Goal: Task Accomplishment & Management: Manage account settings

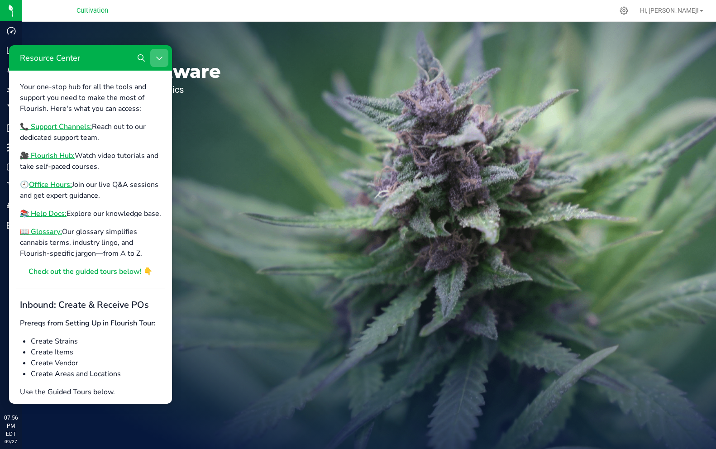
click at [160, 57] on icon "Close Resource Center" at bounding box center [159, 57] width 7 height 7
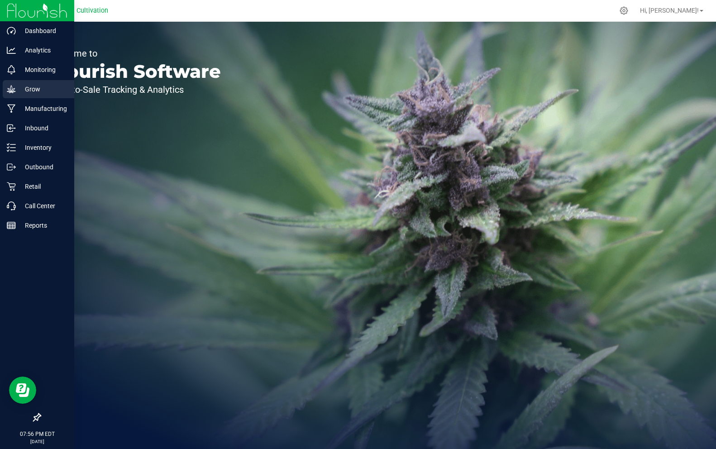
click at [34, 94] on p "Grow" at bounding box center [43, 89] width 54 height 11
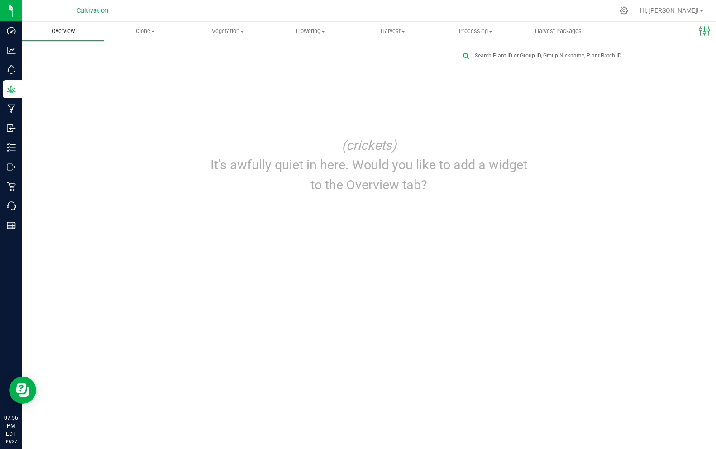
click at [67, 33] on span "Overview" at bounding box center [63, 31] width 48 height 8
click at [153, 36] on uib-tab-heading "Clone Create plants Cloning groups Cloning plants Apply to plants" at bounding box center [145, 31] width 81 height 18
click at [129, 58] on span "Create plants" at bounding box center [136, 55] width 64 height 8
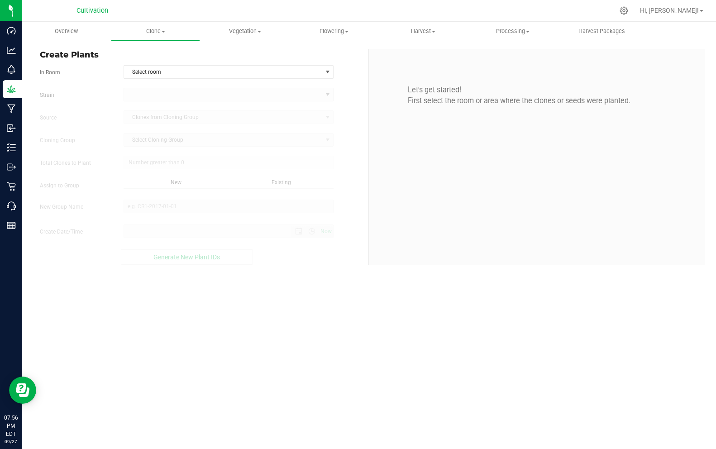
type input "9/27/2025 7:56 PM"
click at [141, 73] on span "Select room" at bounding box center [223, 72] width 198 height 13
click at [204, 122] on div "No data found." at bounding box center [228, 112] width 209 height 63
click at [216, 108] on div "No data found." at bounding box center [229, 112] width 47 height 15
click at [227, 122] on div "No data found." at bounding box center [228, 112] width 209 height 63
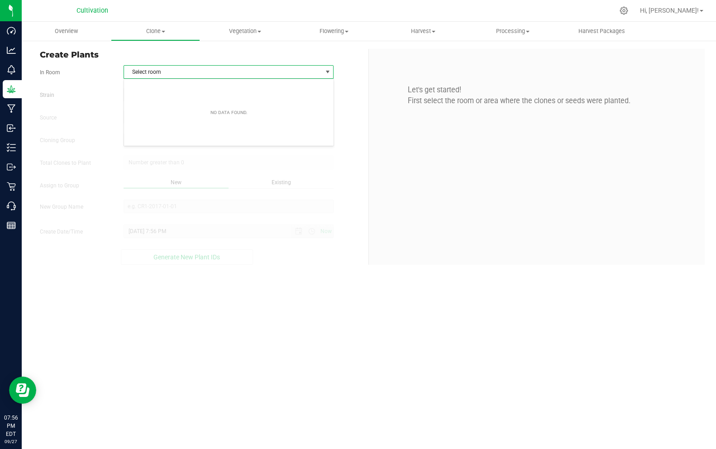
click at [312, 273] on div "Create Plants In Room Select room Select room Strain Source Clones from Cloning…" at bounding box center [369, 157] width 694 height 234
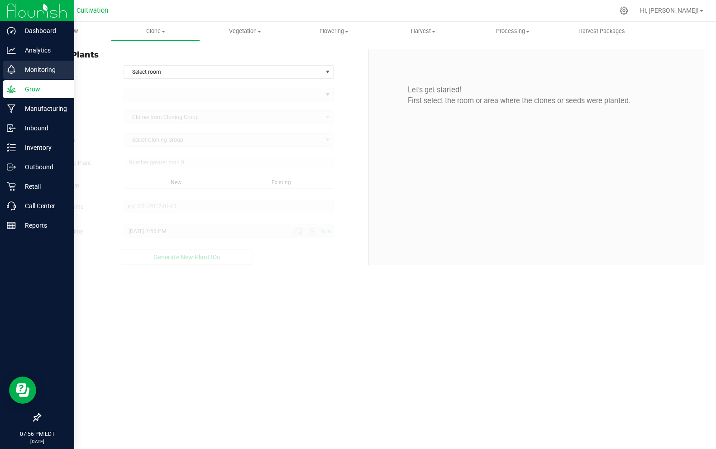
click at [41, 70] on p "Monitoring" at bounding box center [43, 69] width 54 height 11
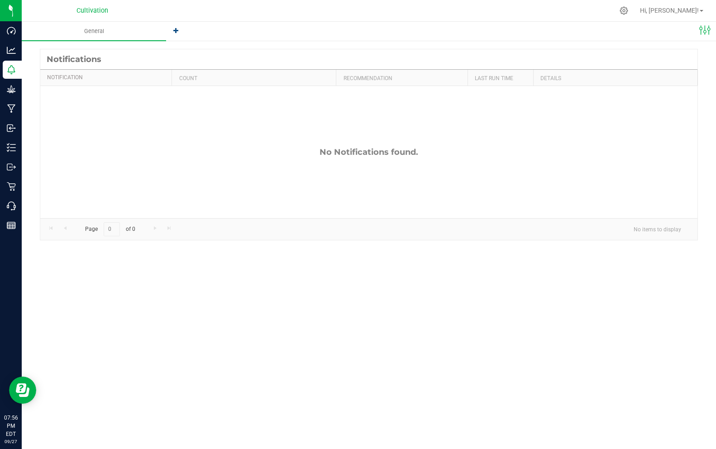
click at [176, 32] on icon at bounding box center [175, 30] width 5 height 5
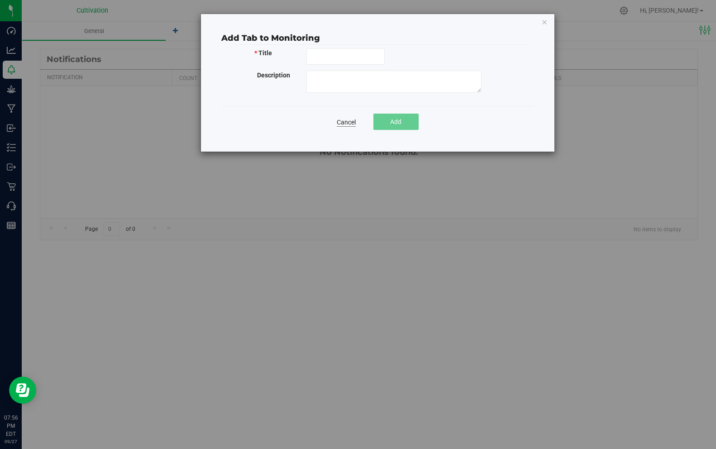
click at [350, 121] on link "Cancel" at bounding box center [346, 122] width 19 height 9
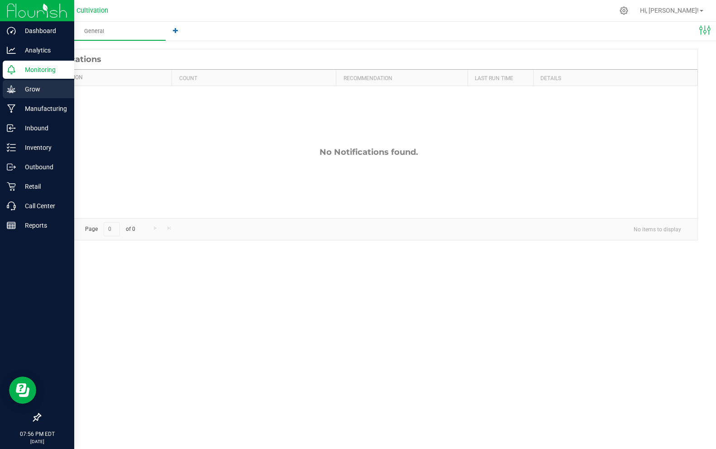
click at [28, 91] on p "Grow" at bounding box center [43, 89] width 54 height 11
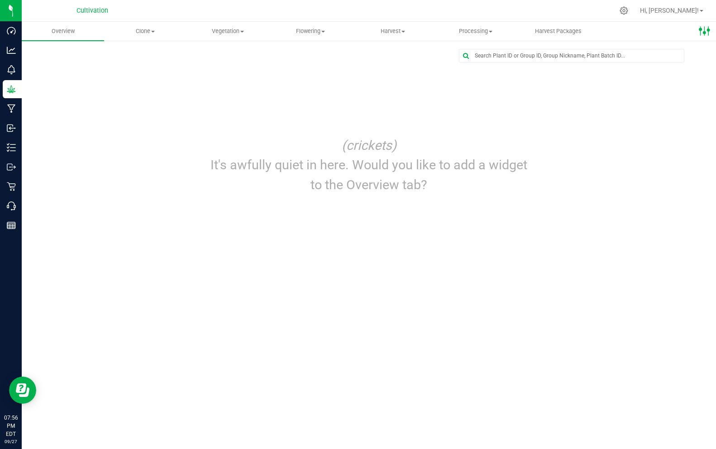
click at [703, 37] on icon at bounding box center [705, 31] width 12 height 12
click at [110, 39] on uib-tab-heading "Clone Create plants Cloning groups Cloning plants Apply to plants" at bounding box center [145, 31] width 81 height 18
click at [70, 31] on span "Overview" at bounding box center [63, 31] width 48 height 8
click at [213, 30] on span "Vegetation" at bounding box center [227, 31] width 81 height 8
click at [213, 30] on span "Vegetation" at bounding box center [228, 31] width 82 height 8
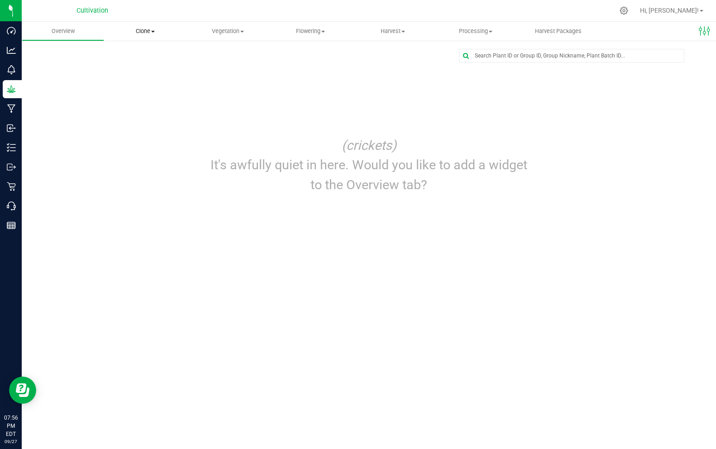
click at [150, 31] on span "Clone" at bounding box center [145, 31] width 81 height 8
click at [149, 31] on span "Clone" at bounding box center [145, 31] width 82 height 8
click at [297, 32] on span "Flowering" at bounding box center [310, 31] width 81 height 8
click at [297, 32] on span "Flowering" at bounding box center [310, 31] width 82 height 8
click at [398, 33] on span "Harvest" at bounding box center [392, 31] width 81 height 8
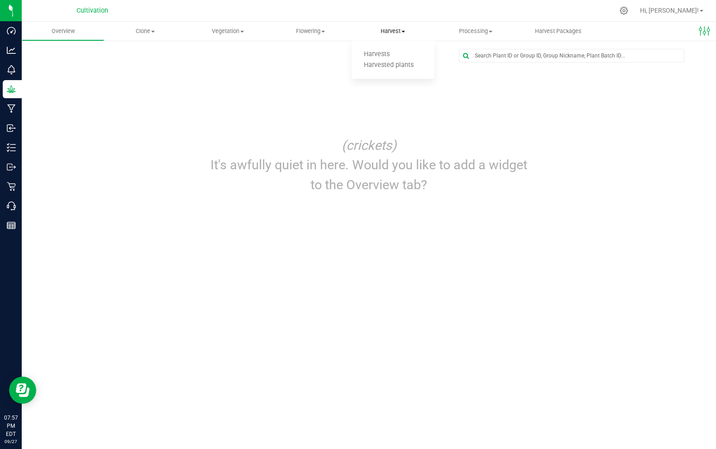
click at [398, 33] on span "Harvest" at bounding box center [393, 31] width 82 height 8
click at [475, 33] on span "Processing" at bounding box center [475, 31] width 81 height 8
click at [474, 33] on span "Processing" at bounding box center [476, 31] width 82 height 8
click at [559, 24] on uib-tab-heading "Harvest Packages" at bounding box center [557, 31] width 81 height 18
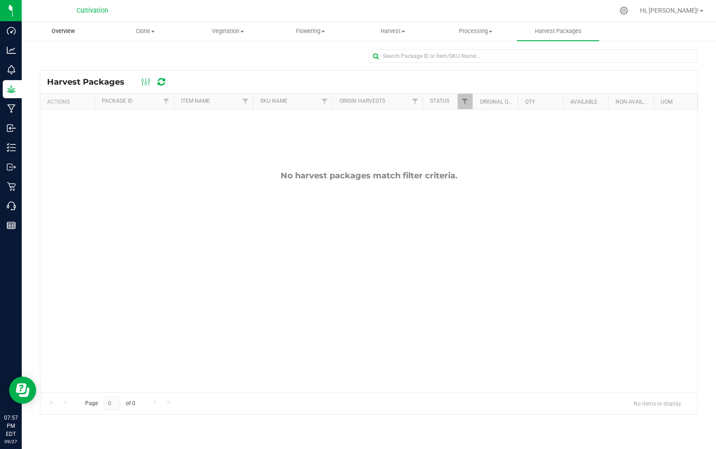
click at [65, 36] on uib-tab-heading "Overview" at bounding box center [62, 31] width 81 height 18
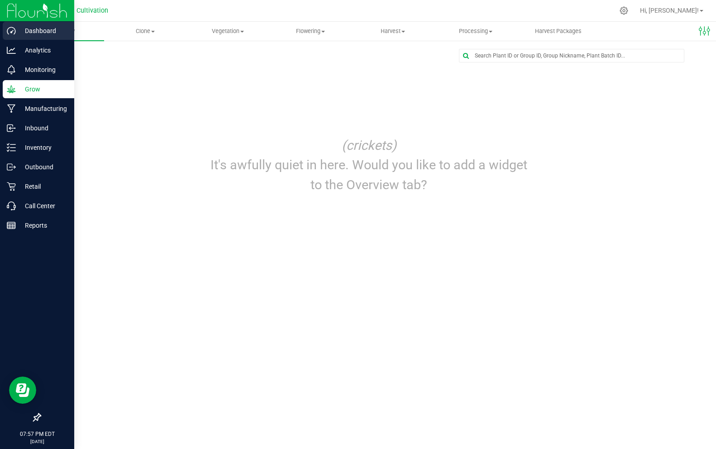
click at [12, 32] on icon at bounding box center [11, 30] width 9 height 9
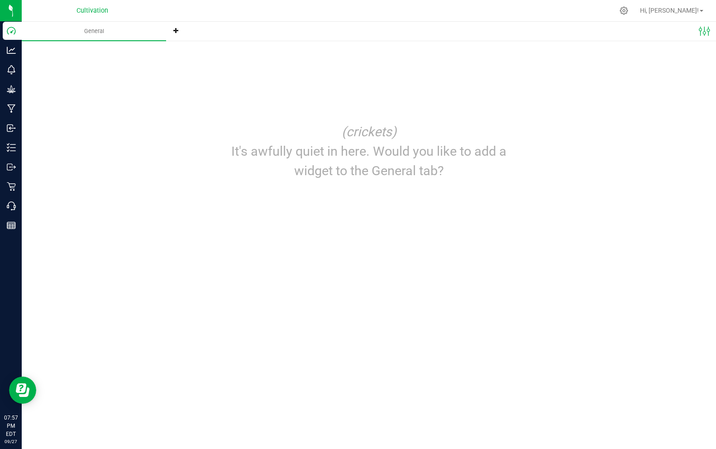
click at [178, 33] on icon at bounding box center [175, 30] width 5 height 5
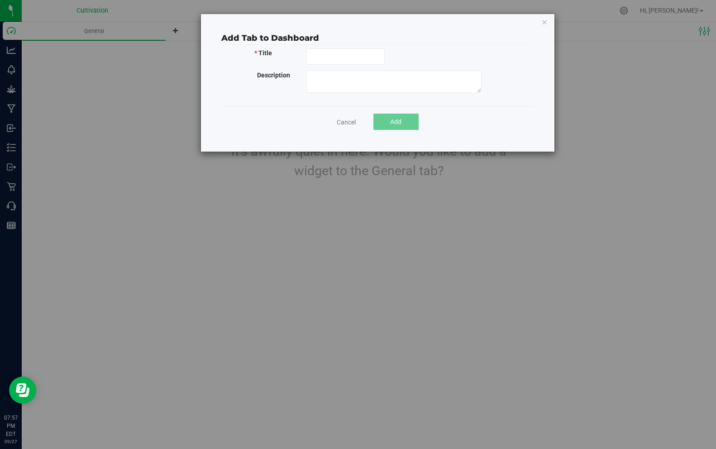
click at [351, 138] on div "Add Tab to Dashboard * Title Description Cancel Add" at bounding box center [378, 83] width 354 height 138
click at [344, 123] on link "Cancel" at bounding box center [346, 122] width 19 height 9
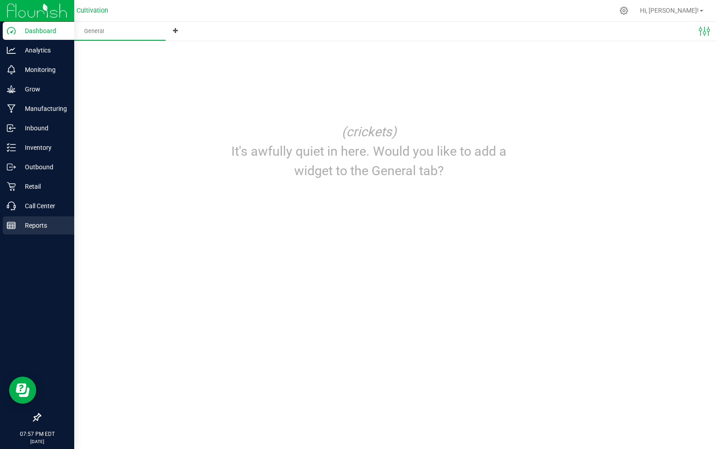
click at [25, 225] on p "Reports" at bounding box center [43, 225] width 54 height 11
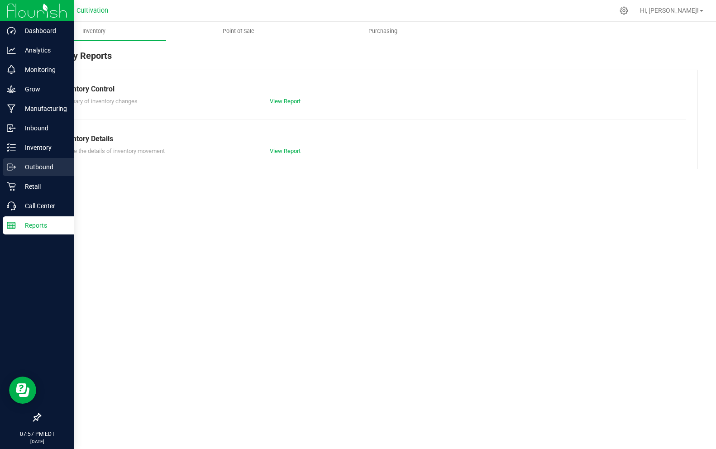
click at [33, 167] on p "Outbound" at bounding box center [43, 167] width 54 height 11
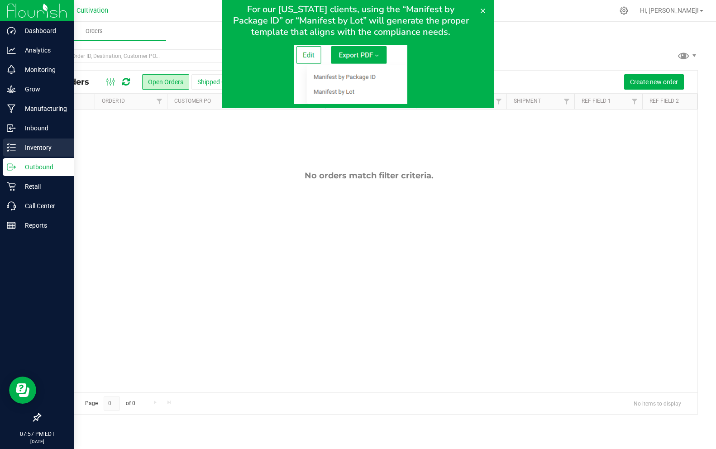
click at [36, 143] on p "Inventory" at bounding box center [43, 147] width 54 height 11
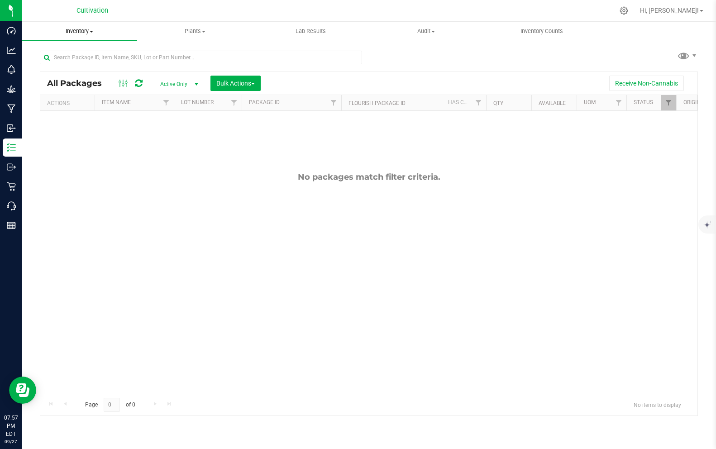
click at [91, 29] on span "Inventory" at bounding box center [79, 31] width 115 height 8
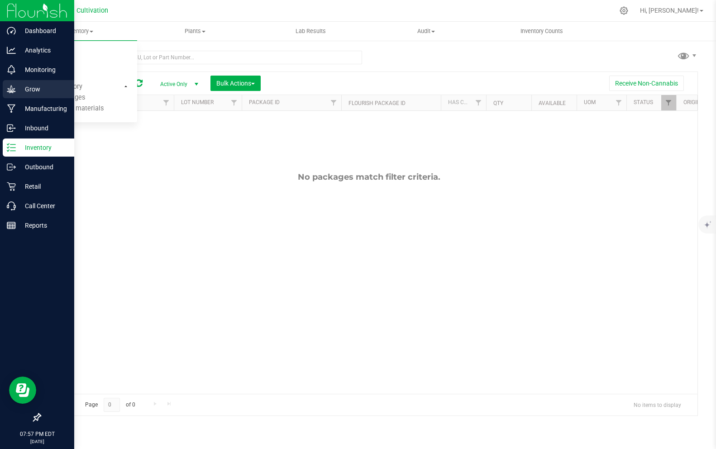
click at [21, 91] on p "Grow" at bounding box center [43, 89] width 54 height 11
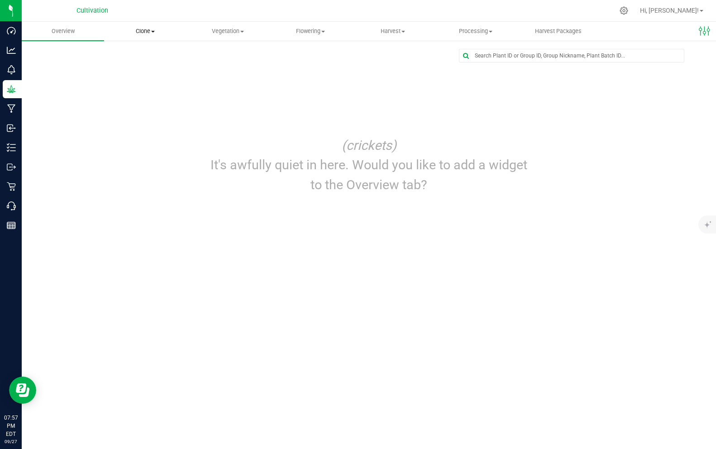
click at [154, 33] on span "Clone" at bounding box center [145, 31] width 81 height 8
click at [142, 55] on span "Create plants" at bounding box center [136, 55] width 64 height 8
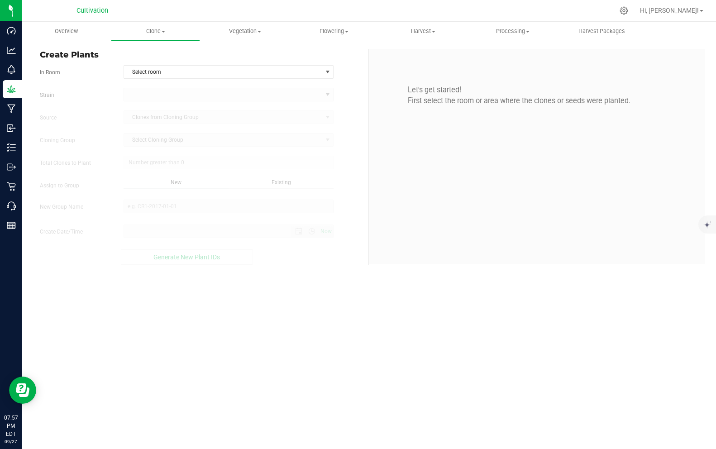
type input "9/27/2025 7:57 PM"
click at [168, 71] on span "Select room" at bounding box center [223, 72] width 198 height 13
click at [237, 120] on div "No data found." at bounding box center [228, 112] width 209 height 63
click at [227, 109] on div "No data found." at bounding box center [229, 112] width 47 height 15
click at [629, 8] on icon at bounding box center [624, 11] width 10 height 10
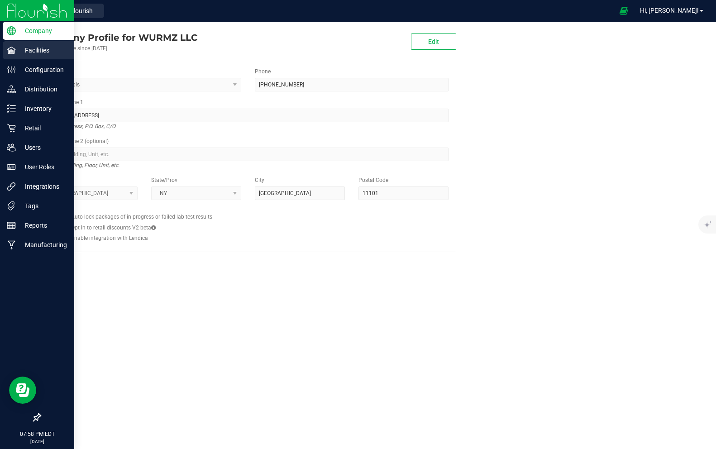
click at [14, 53] on icon at bounding box center [11, 50] width 9 height 9
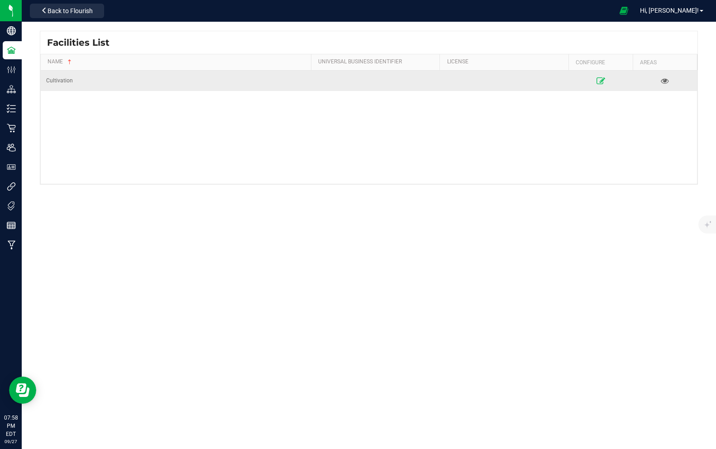
click at [600, 83] on icon at bounding box center [600, 80] width 9 height 6
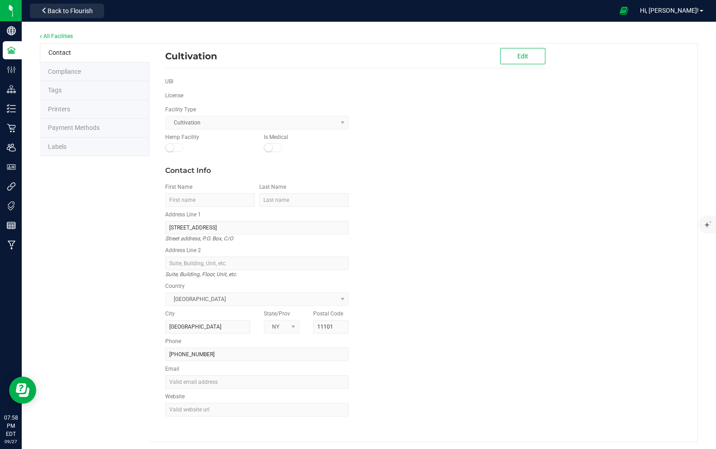
click at [212, 122] on kendo-dropdownlist "Cultivation" at bounding box center [256, 123] width 183 height 14
click at [342, 125] on kendo-dropdownlist "Cultivation" at bounding box center [256, 123] width 183 height 14
click at [62, 69] on span "Compliance" at bounding box center [64, 70] width 33 height 7
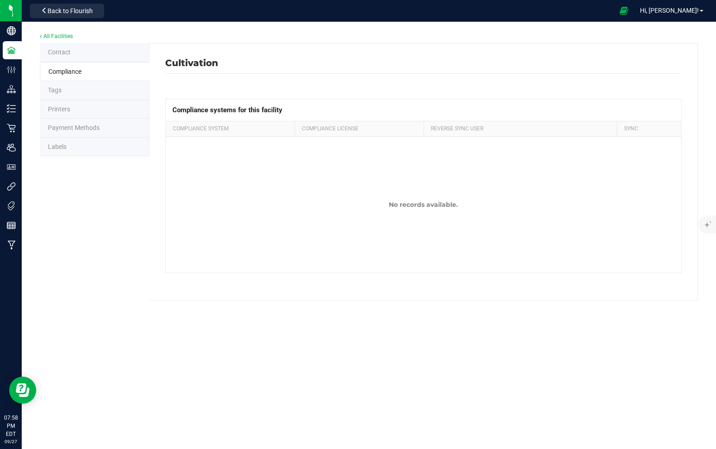
click at [61, 90] on span "Tags" at bounding box center [55, 89] width 14 height 7
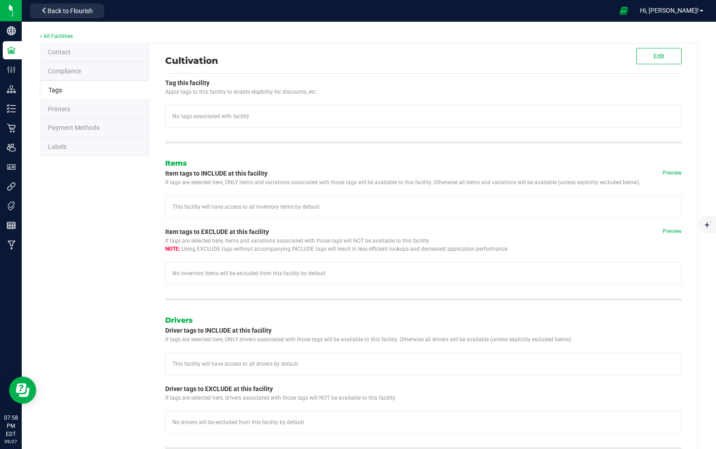
click at [68, 110] on span "Printers" at bounding box center [59, 108] width 22 height 7
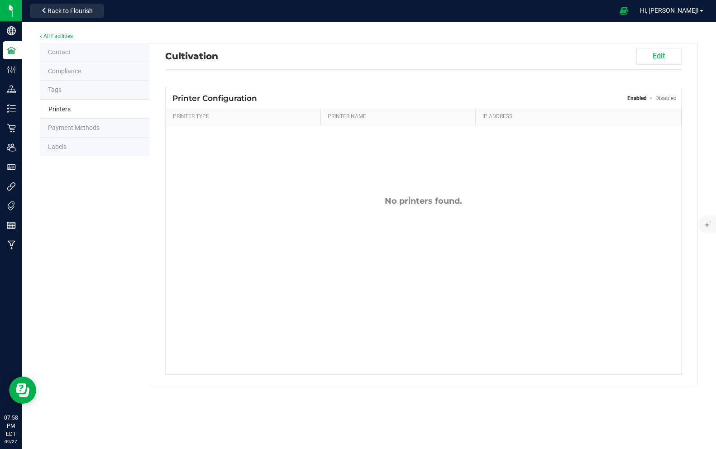
click at [71, 125] on span "Payment Methods" at bounding box center [74, 127] width 52 height 7
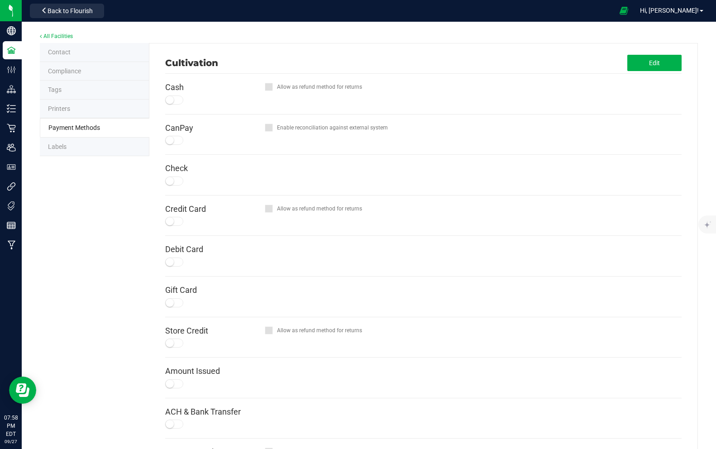
click at [70, 147] on li "Labels" at bounding box center [95, 147] width 110 height 19
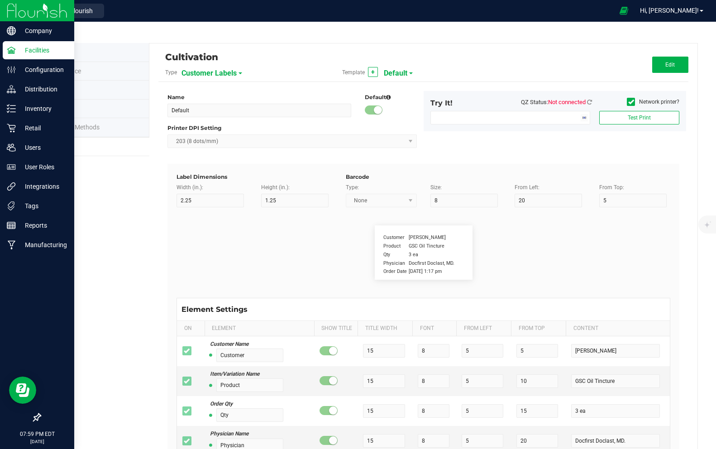
click at [42, 50] on p "Facilities" at bounding box center [43, 50] width 54 height 11
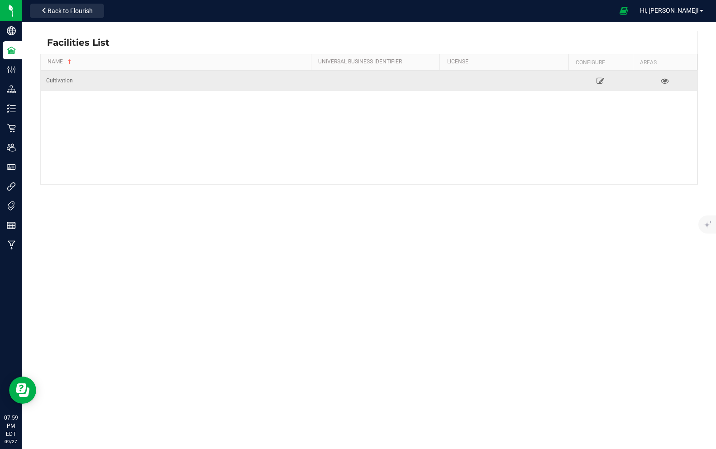
click at [67, 81] on div "Cultivation" at bounding box center [175, 81] width 259 height 9
click at [607, 77] on link at bounding box center [600, 80] width 59 height 14
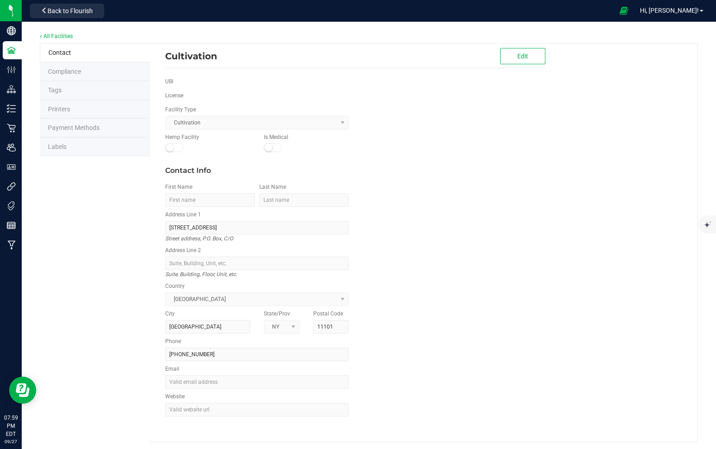
click at [169, 78] on label "UBI" at bounding box center [169, 81] width 8 height 8
click at [531, 54] on button "Edit" at bounding box center [522, 56] width 45 height 16
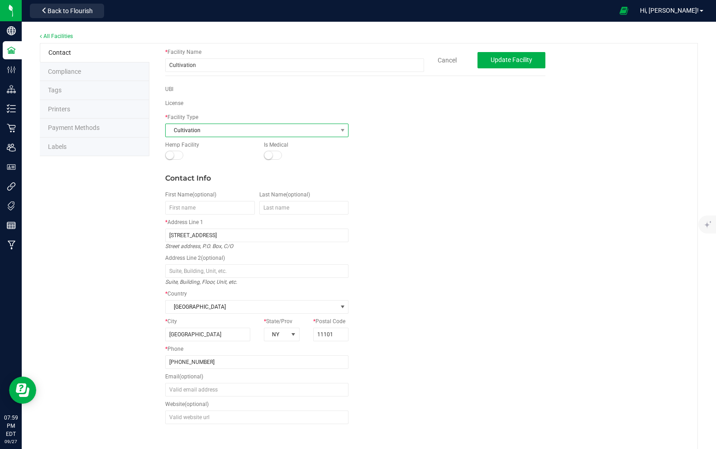
click at [197, 130] on span "Cultivation" at bounding box center [251, 130] width 171 height 13
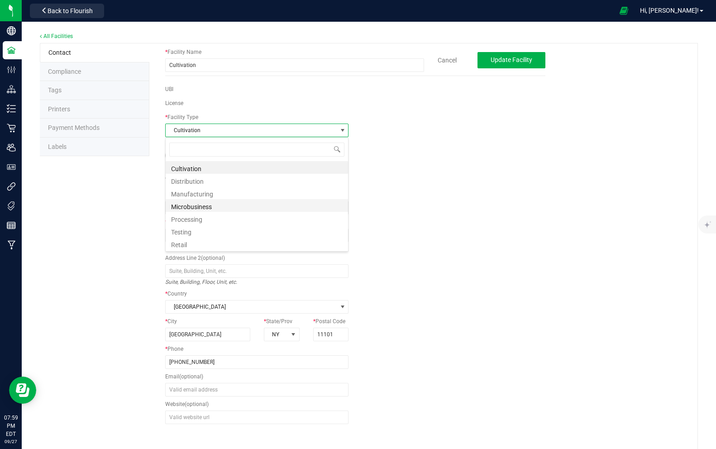
click at [198, 206] on li "Microbusiness" at bounding box center [257, 205] width 182 height 13
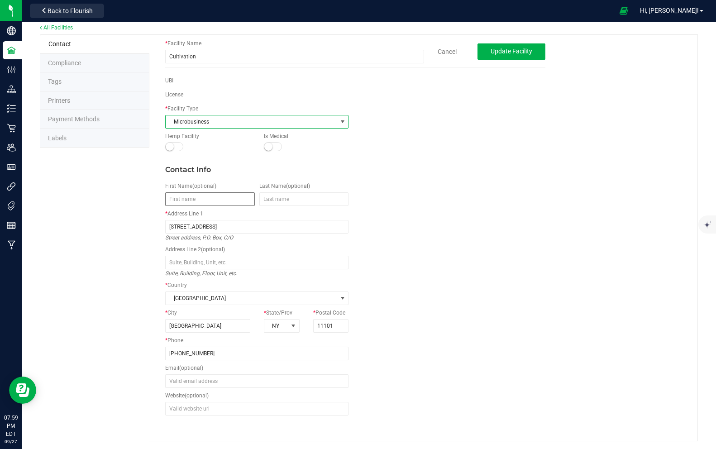
scroll to position [9, 0]
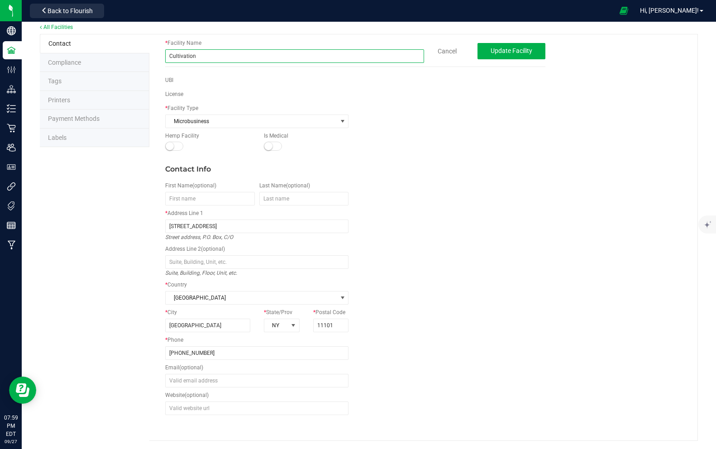
click at [336, 61] on input "Cultivation" at bounding box center [294, 56] width 259 height 14
click at [244, 57] on input "Cultivation" at bounding box center [294, 56] width 259 height 14
type input "WURMZ LLC"
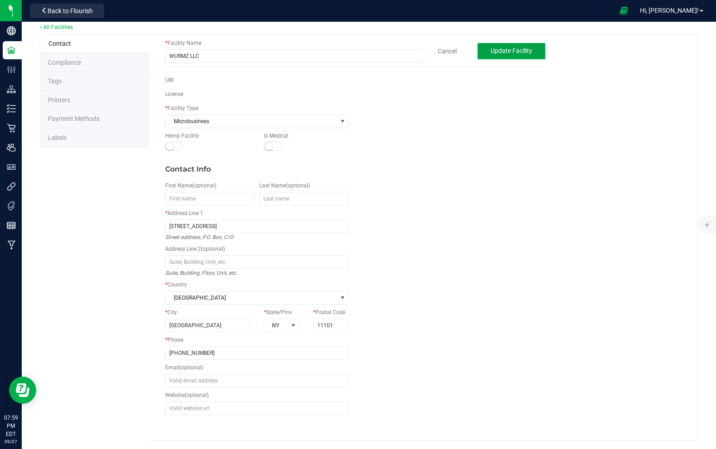
click at [497, 50] on span "Update Facility" at bounding box center [512, 50] width 42 height 7
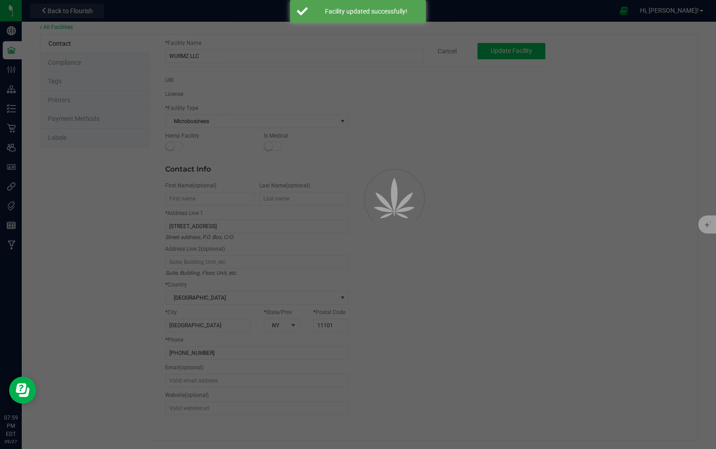
scroll to position [1, 0]
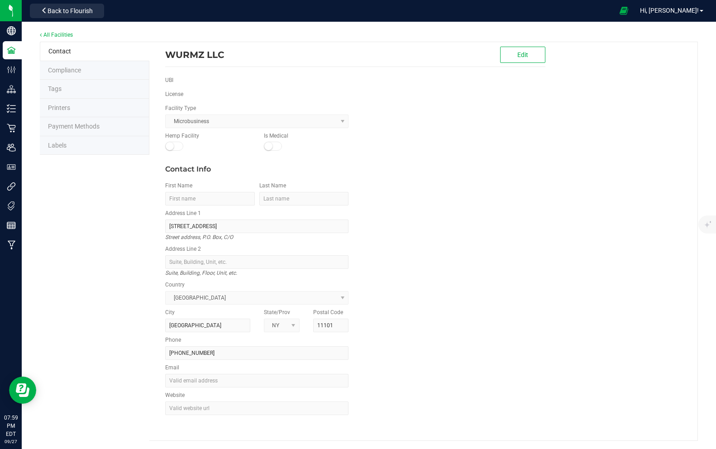
click at [79, 71] on span "Compliance" at bounding box center [64, 70] width 33 height 7
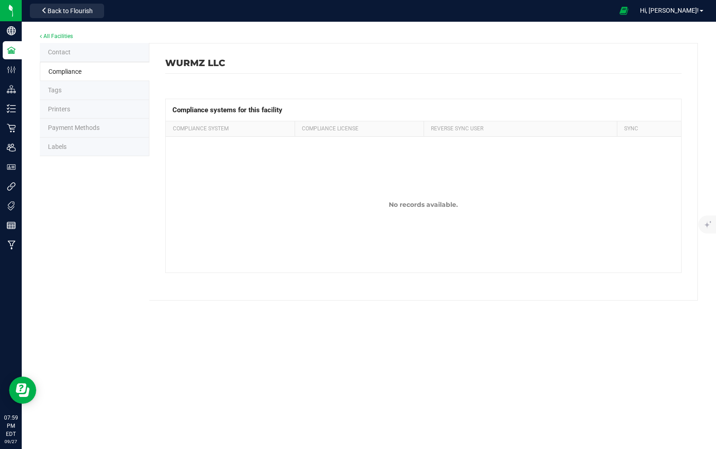
click at [72, 57] on li "Contact" at bounding box center [95, 52] width 110 height 19
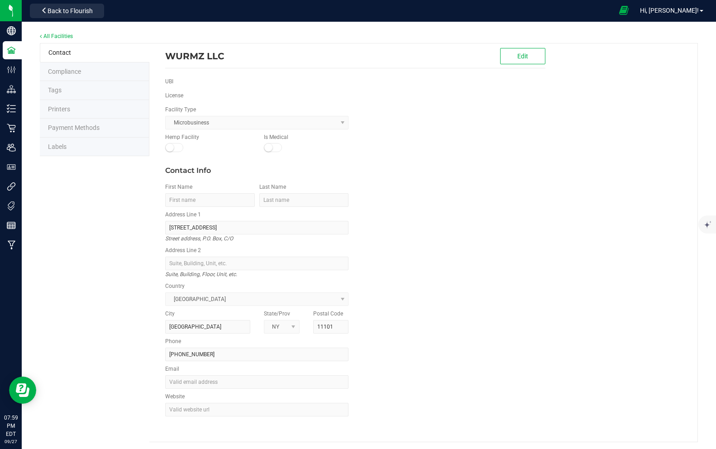
click at [629, 13] on icon at bounding box center [624, 10] width 10 height 10
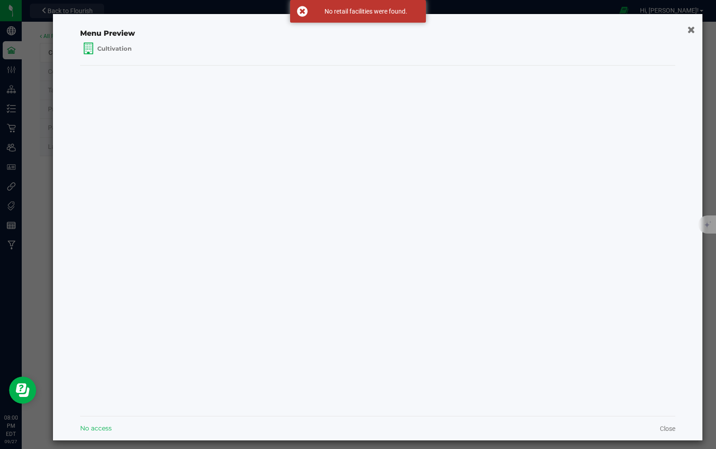
click at [691, 29] on icon "button" at bounding box center [692, 29] width 8 height 10
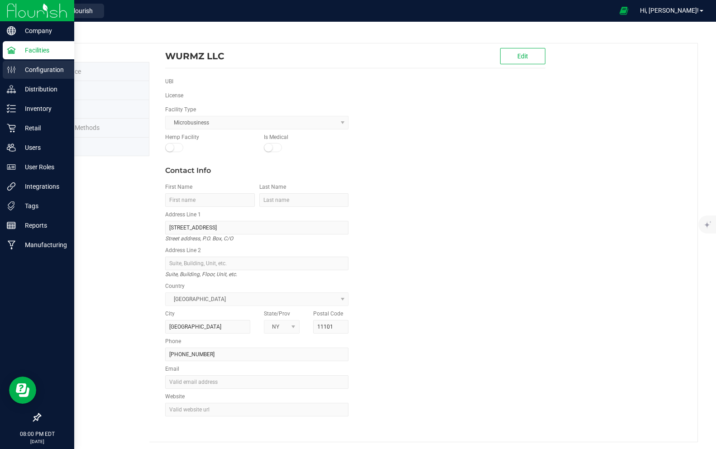
click at [12, 71] on icon at bounding box center [11, 69] width 9 height 9
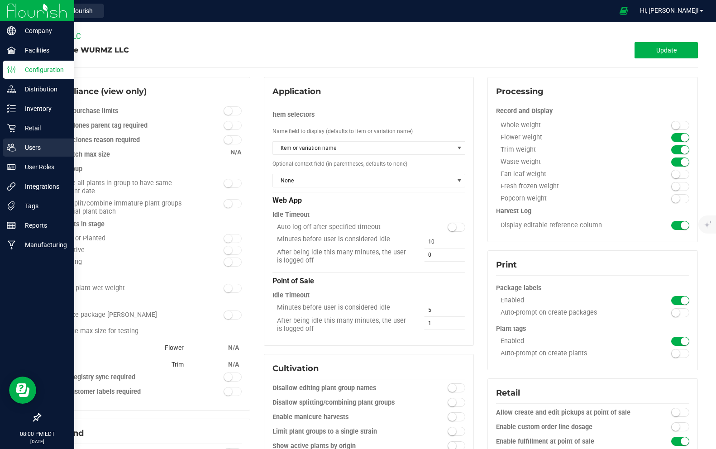
click at [57, 152] on p "Users" at bounding box center [43, 147] width 54 height 11
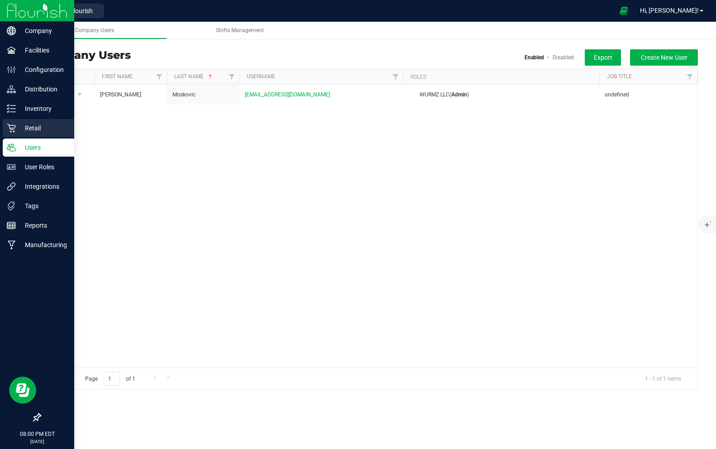
click at [47, 133] on p "Retail" at bounding box center [43, 128] width 54 height 11
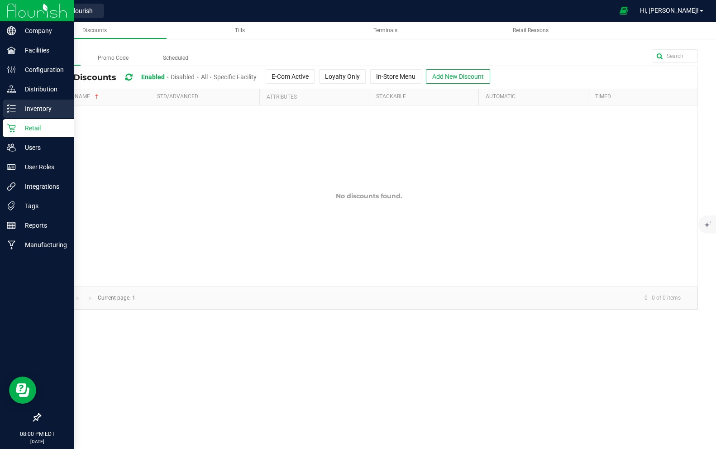
click at [42, 113] on p "Inventory" at bounding box center [43, 108] width 54 height 11
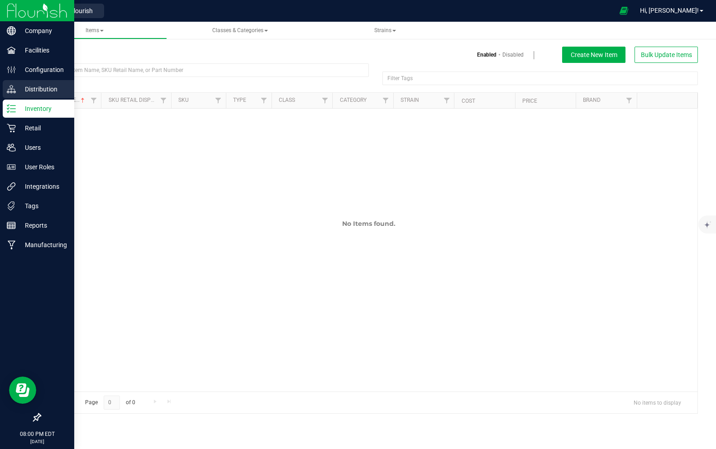
click at [35, 83] on div "Distribution" at bounding box center [39, 89] width 72 height 18
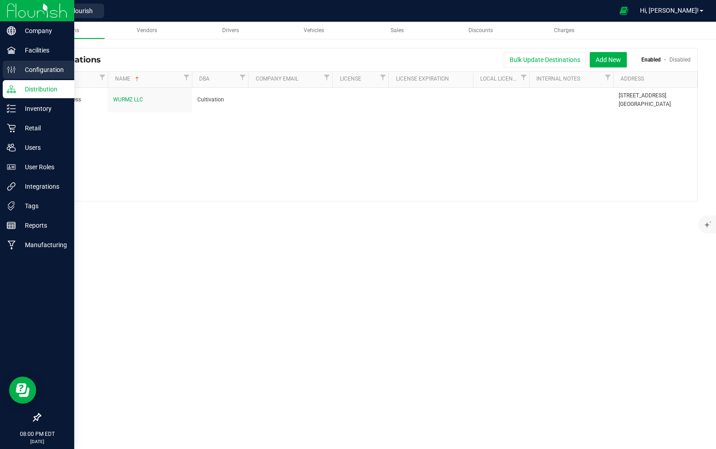
click at [32, 69] on p "Configuration" at bounding box center [43, 69] width 54 height 11
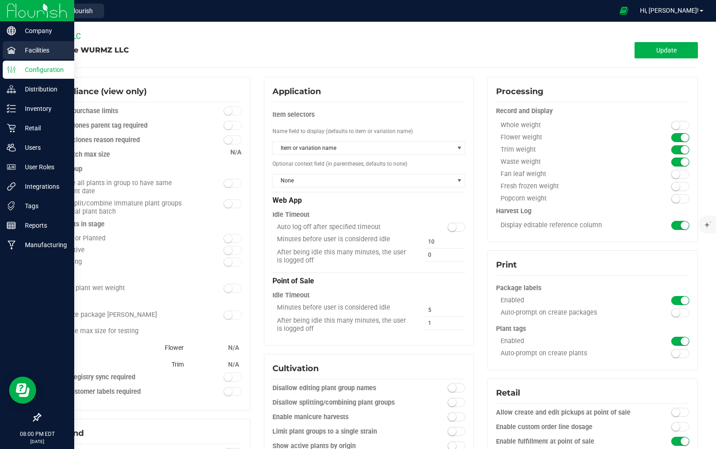
click at [38, 51] on p "Facilities" at bounding box center [43, 50] width 54 height 11
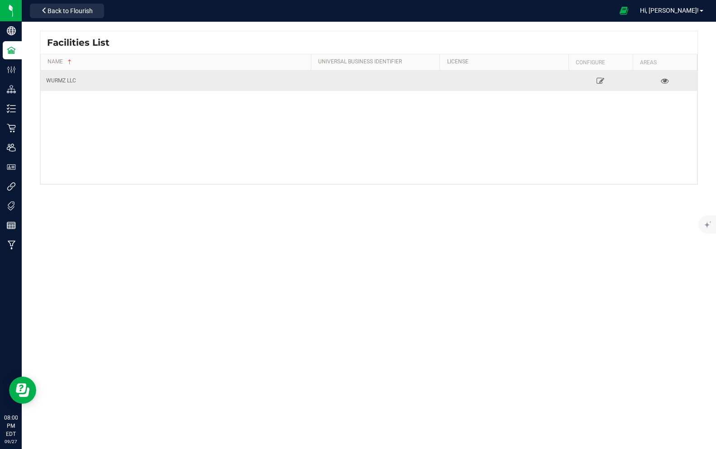
click at [82, 82] on div "WURMZ LLC" at bounding box center [175, 81] width 259 height 9
click at [602, 82] on icon at bounding box center [600, 80] width 9 height 6
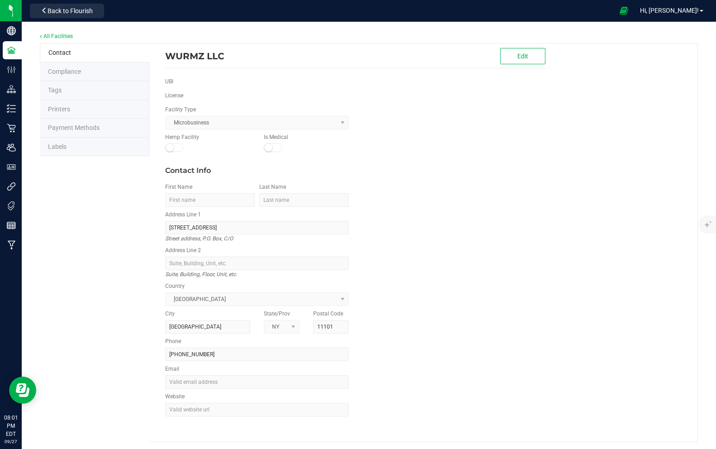
click at [206, 124] on kendo-dropdownlist "Microbusiness" at bounding box center [256, 123] width 183 height 14
click at [345, 124] on kendo-dropdownlist "Microbusiness" at bounding box center [256, 123] width 183 height 14
click at [536, 56] on button "Edit" at bounding box center [522, 56] width 45 height 16
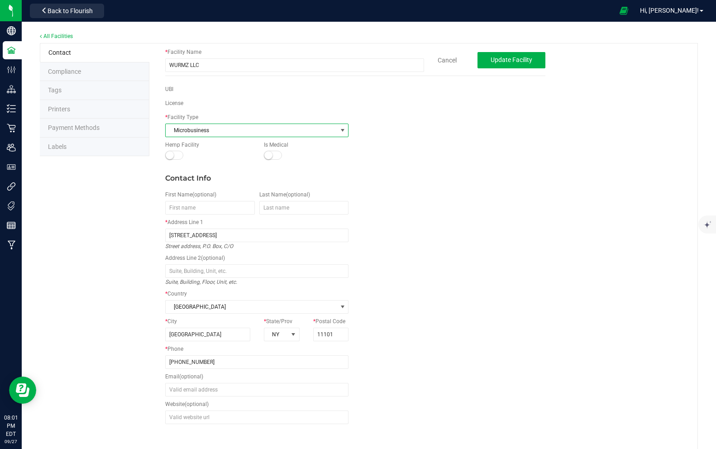
click at [323, 131] on span "Microbusiness" at bounding box center [251, 130] width 171 height 13
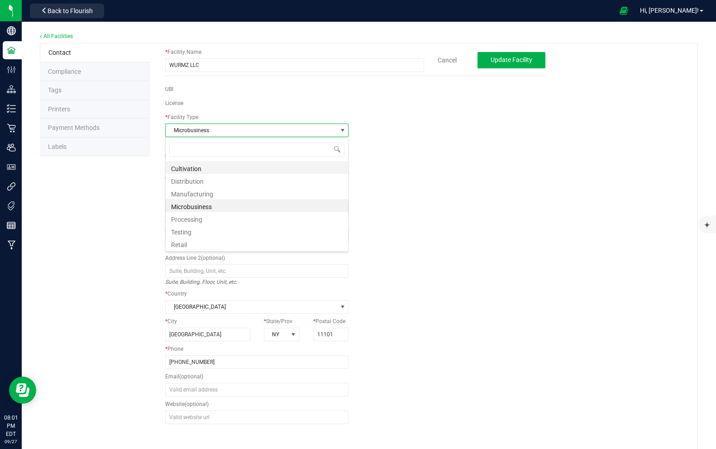
click at [186, 170] on li "Cultivation" at bounding box center [257, 167] width 182 height 13
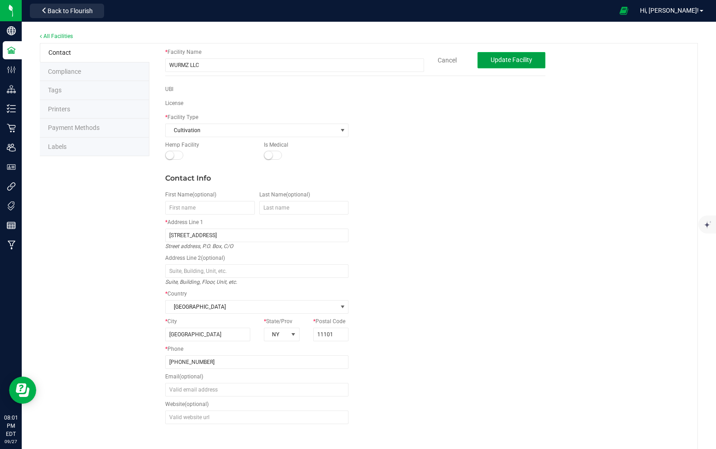
click at [496, 61] on span "Update Facility" at bounding box center [512, 59] width 42 height 7
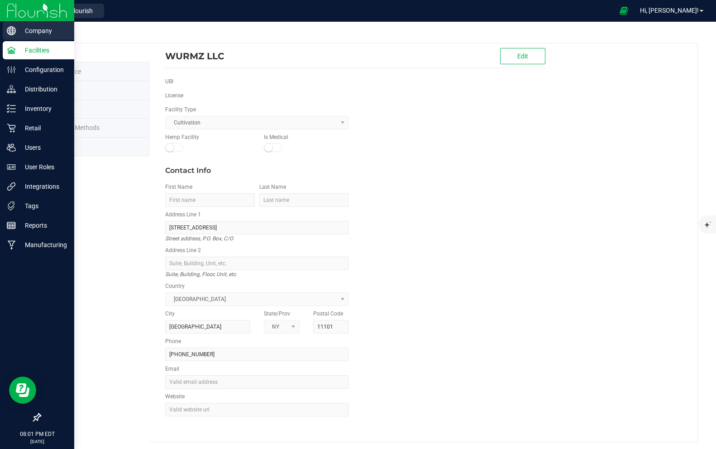
click at [33, 33] on p "Company" at bounding box center [43, 30] width 54 height 11
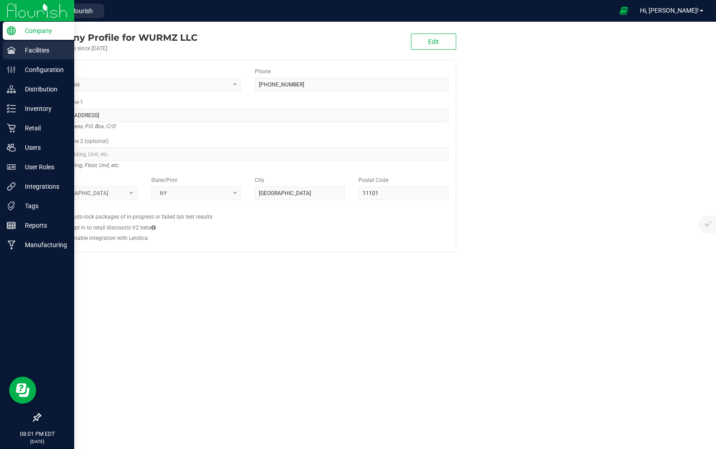
click at [41, 52] on p "Facilities" at bounding box center [43, 50] width 54 height 11
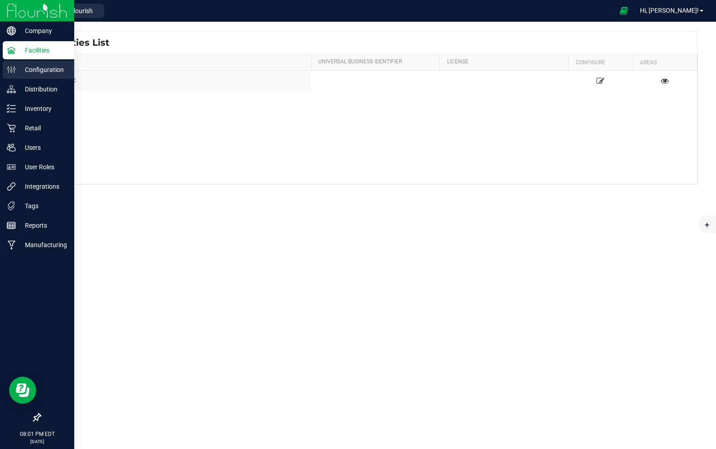
click at [48, 74] on p "Configuration" at bounding box center [43, 69] width 54 height 11
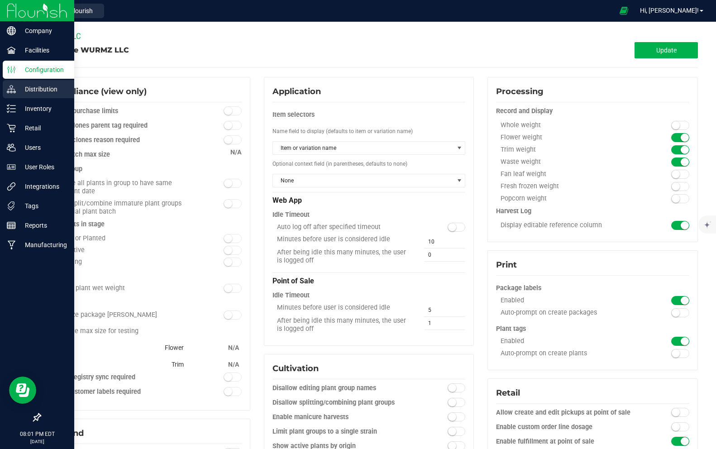
click at [51, 88] on p "Distribution" at bounding box center [43, 89] width 54 height 11
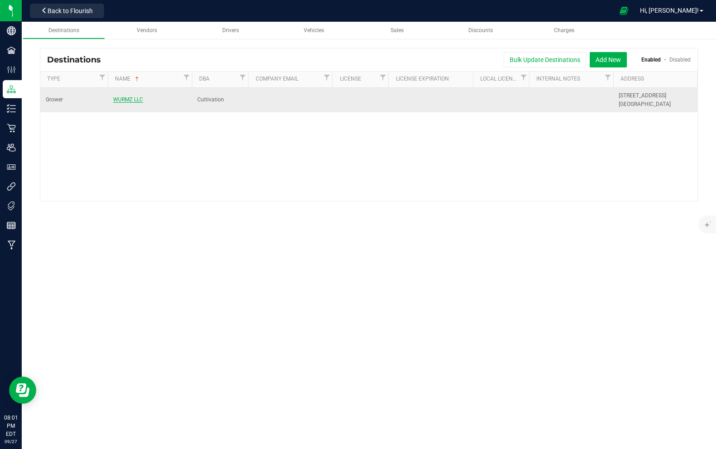
click at [128, 101] on span "WURMZ LLC" at bounding box center [128, 99] width 30 height 6
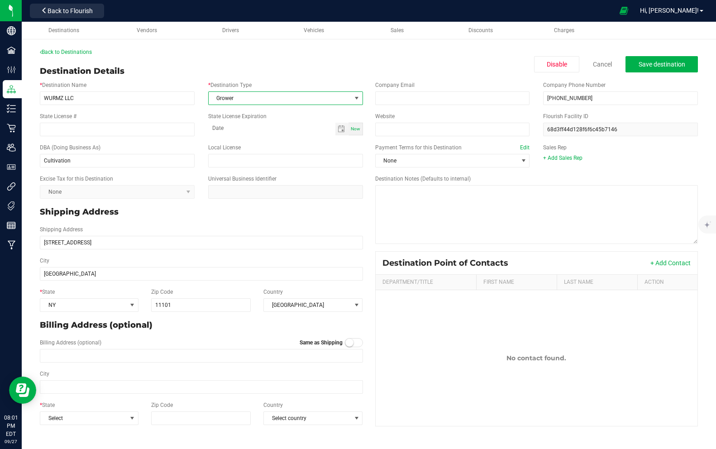
click at [270, 100] on span "Grower" at bounding box center [280, 98] width 143 height 13
click at [265, 77] on div "Destination Details Disable Cancel Save destination" at bounding box center [369, 71] width 658 height 12
click at [70, 11] on span "Back to Flourish" at bounding box center [70, 10] width 45 height 7
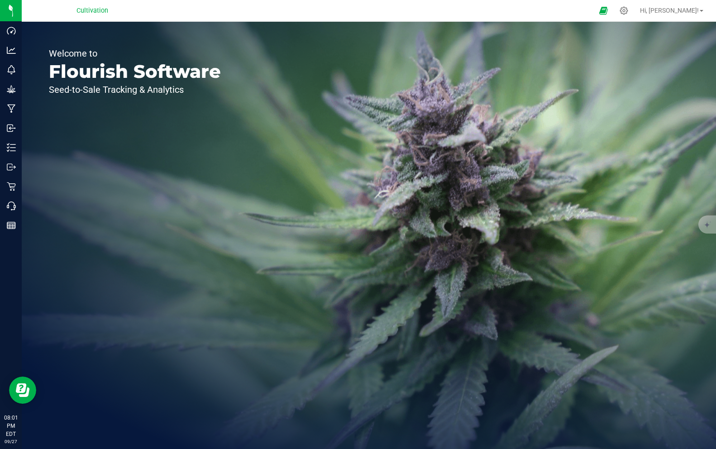
click at [87, 15] on div "Cultivation" at bounding box center [93, 10] width 32 height 11
click at [87, 13] on span "Cultivation" at bounding box center [93, 11] width 32 height 8
click at [629, 13] on icon at bounding box center [624, 11] width 10 height 10
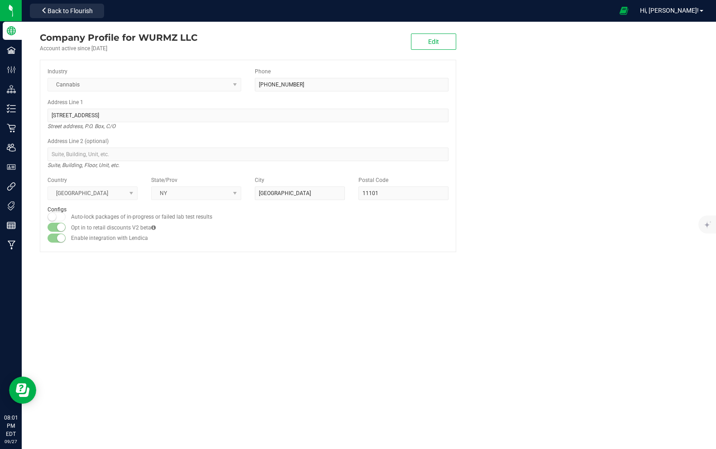
click at [402, 50] on div "Company Profile for WURMZ LLC Account active since Sep 24, 2025 Edit" at bounding box center [248, 42] width 416 height 22
click at [427, 40] on button "Edit" at bounding box center [433, 41] width 45 height 16
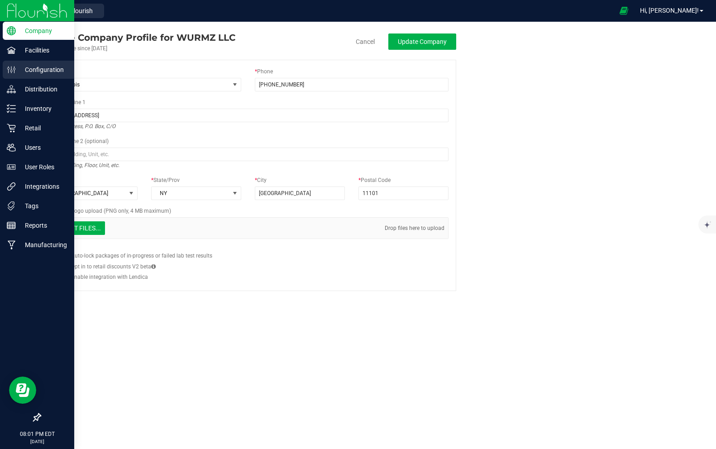
click at [22, 72] on p "Configuration" at bounding box center [43, 69] width 54 height 11
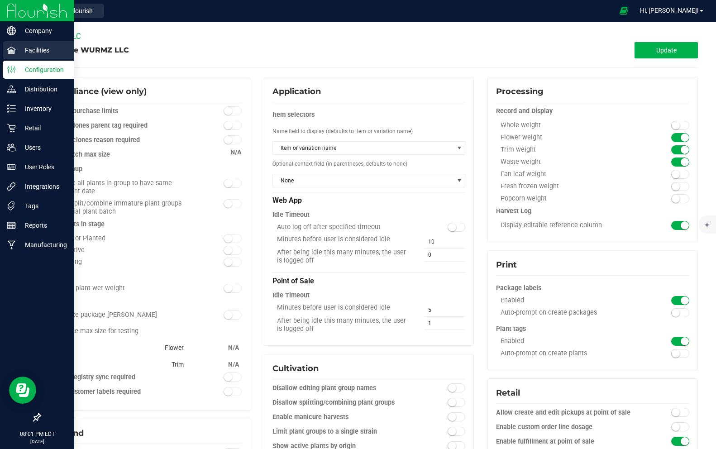
click at [24, 52] on p "Facilities" at bounding box center [43, 50] width 54 height 11
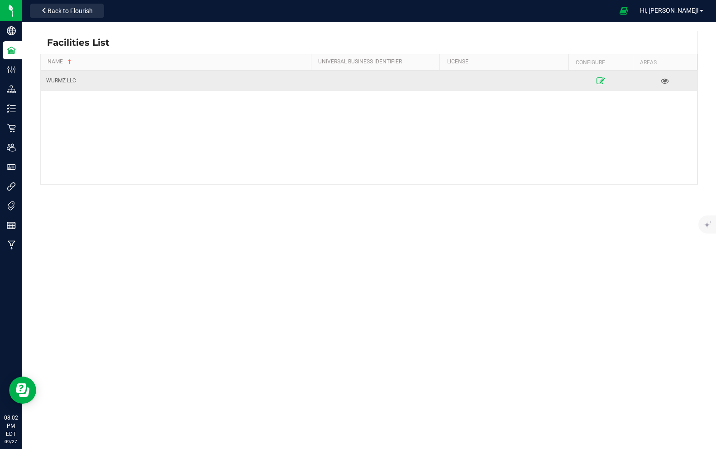
click at [597, 78] on link at bounding box center [600, 80] width 59 height 14
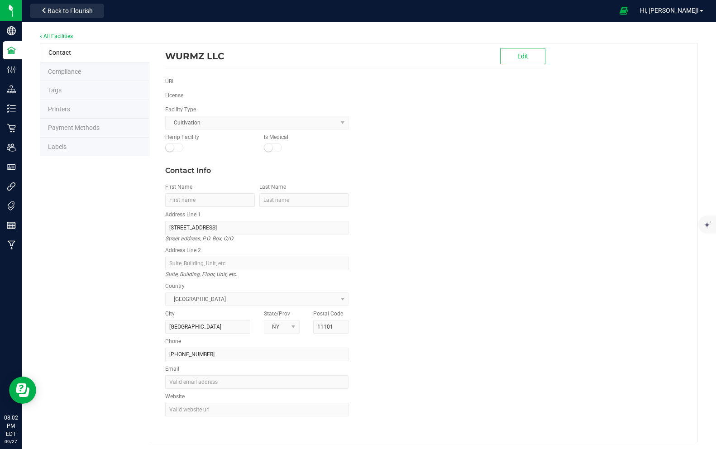
click at [223, 120] on kendo-dropdownlist "Cultivation" at bounding box center [256, 123] width 183 height 14
click at [516, 54] on button "Edit" at bounding box center [522, 56] width 45 height 16
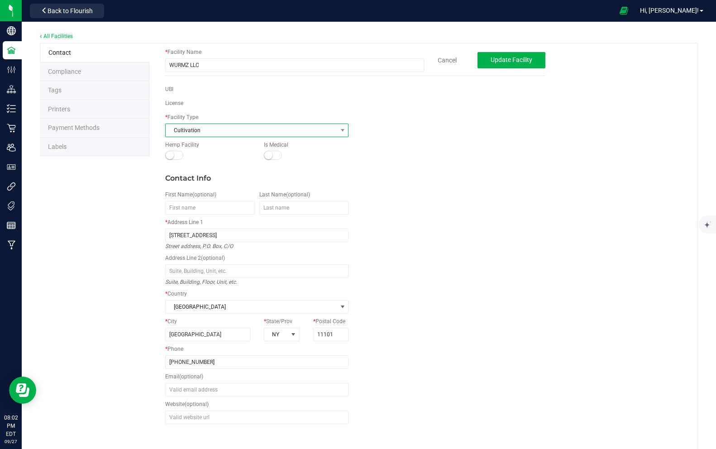
click at [182, 134] on span "Cultivation" at bounding box center [251, 130] width 171 height 13
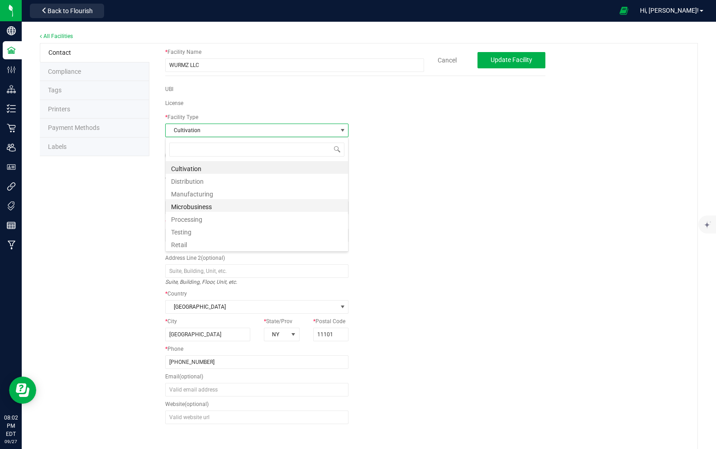
click at [191, 203] on li "Microbusiness" at bounding box center [257, 205] width 182 height 13
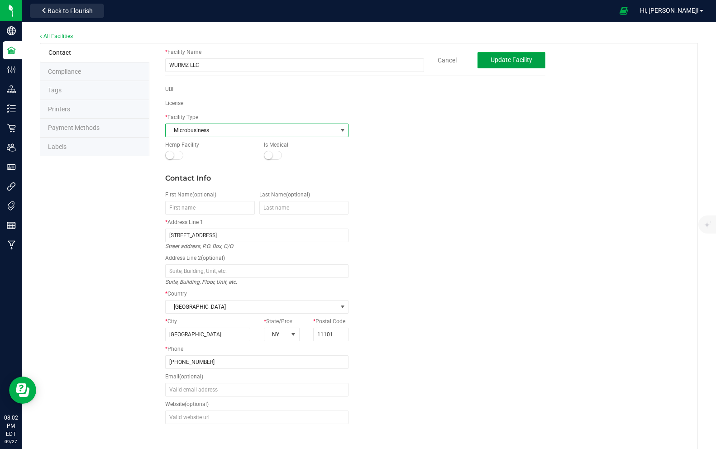
click at [502, 61] on span "Update Facility" at bounding box center [512, 59] width 42 height 7
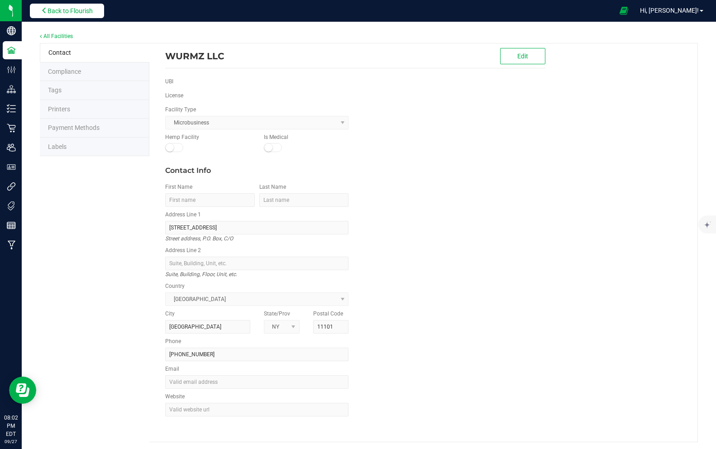
click at [61, 13] on span "Back to Flourish" at bounding box center [70, 10] width 45 height 7
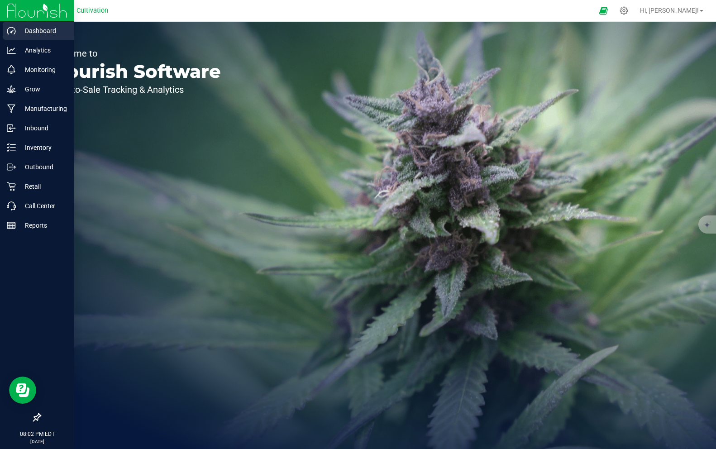
click at [23, 28] on p "Dashboard" at bounding box center [43, 30] width 54 height 11
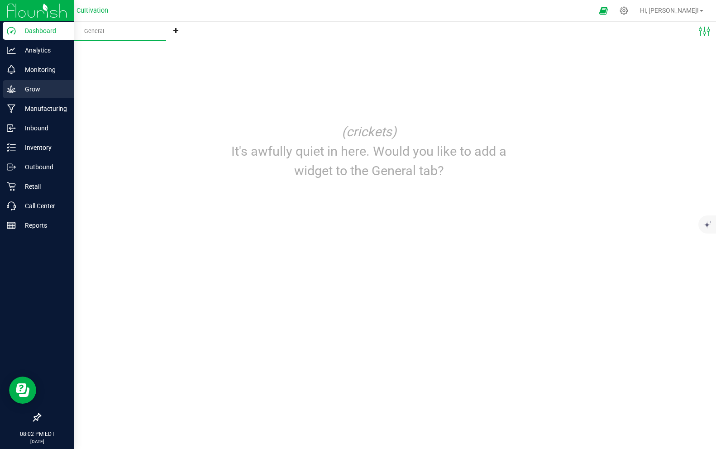
click at [37, 90] on p "Grow" at bounding box center [43, 89] width 54 height 11
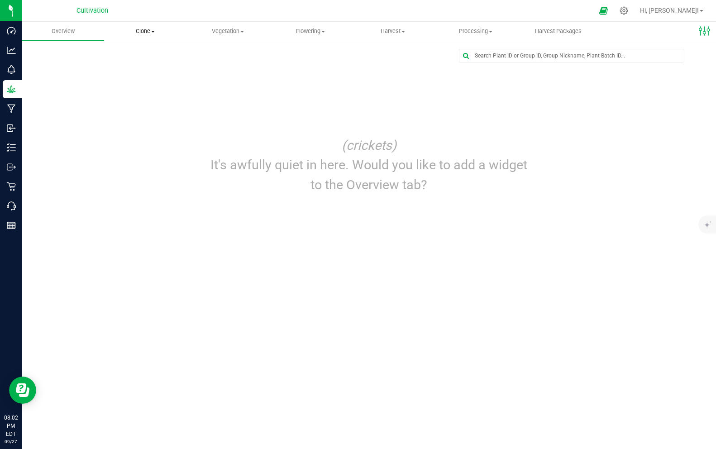
click at [152, 28] on span "Clone" at bounding box center [145, 31] width 81 height 8
click at [146, 54] on span "Create plants" at bounding box center [136, 55] width 64 height 8
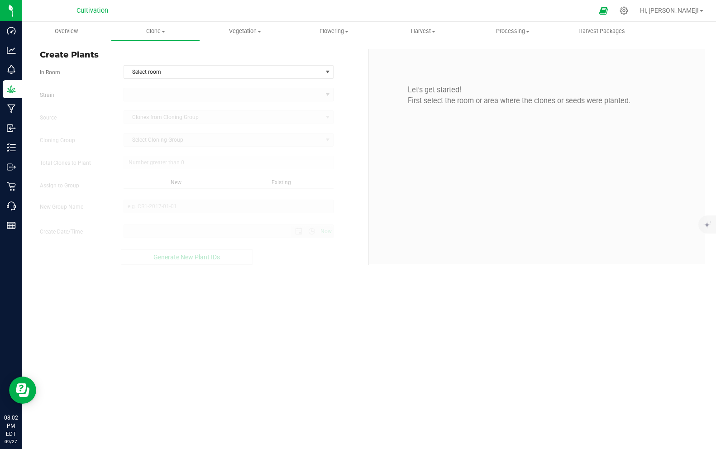
type input "9/27/2025 8:02 PM"
click at [155, 72] on span "Select room" at bounding box center [223, 72] width 198 height 13
click at [239, 119] on div "No data found." at bounding box center [229, 112] width 47 height 15
click at [230, 114] on div "No data found." at bounding box center [229, 112] width 47 height 15
click at [107, 51] on span "Create Plants" at bounding box center [201, 55] width 322 height 12
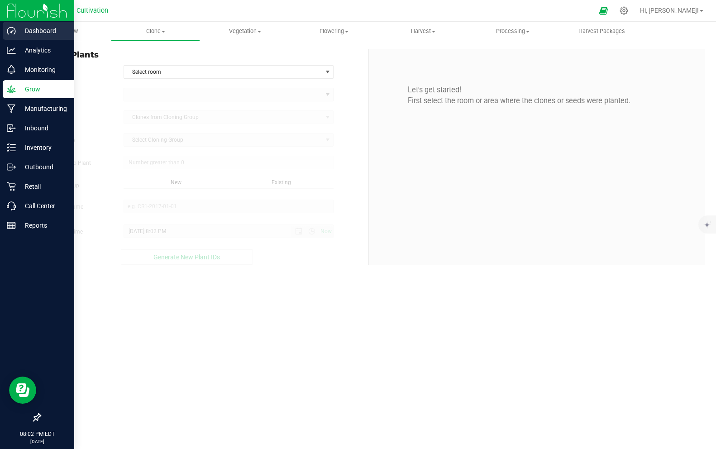
click at [42, 30] on p "Dashboard" at bounding box center [43, 30] width 54 height 11
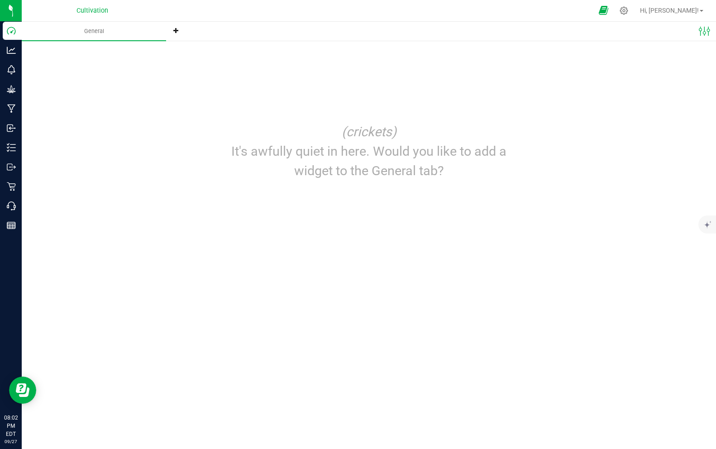
click at [608, 6] on icon at bounding box center [604, 10] width 10 height 10
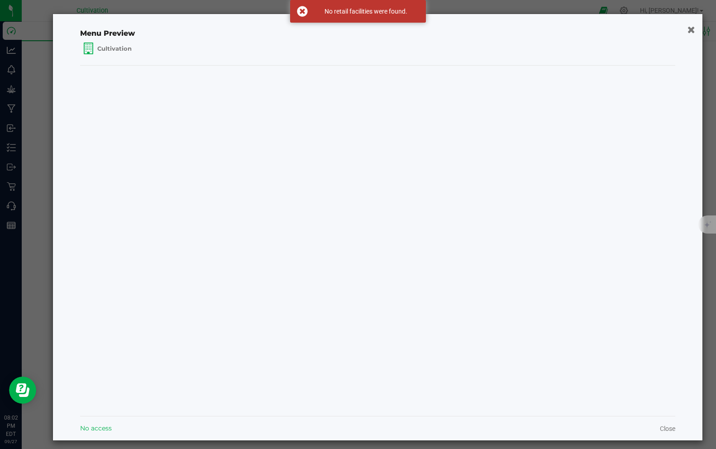
click at [692, 29] on icon "button" at bounding box center [692, 29] width 8 height 10
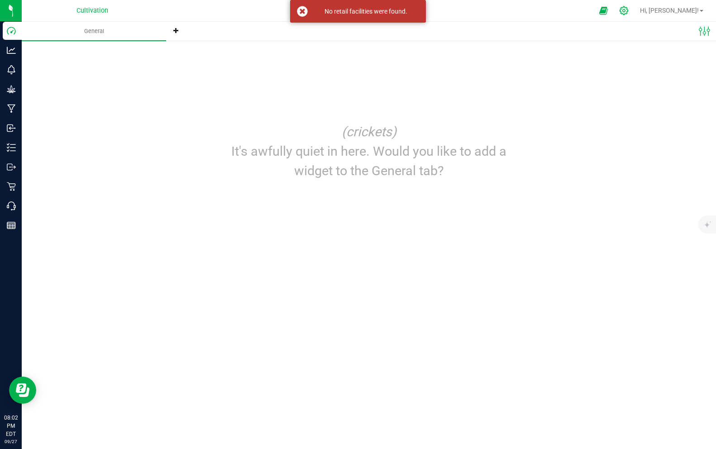
click at [629, 12] on icon at bounding box center [624, 11] width 10 height 10
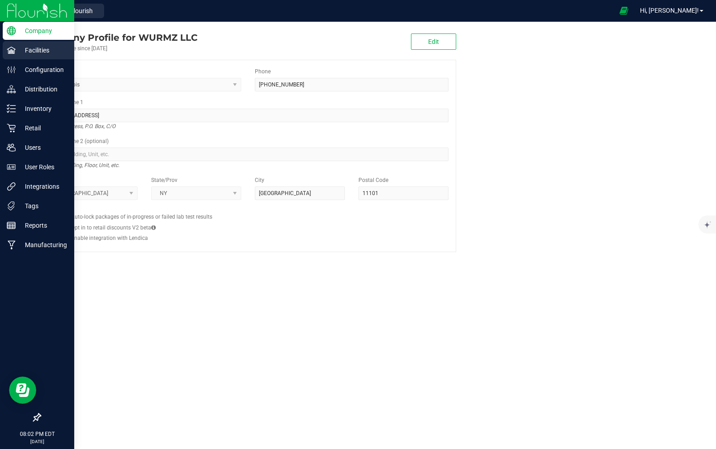
click at [10, 52] on icon at bounding box center [11, 50] width 9 height 9
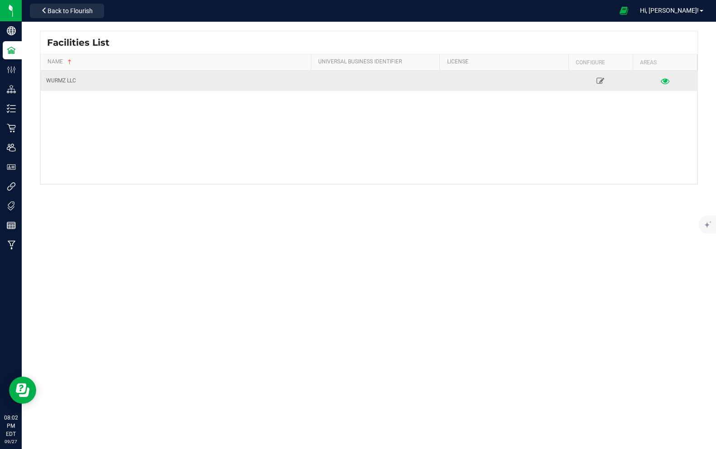
click at [665, 83] on icon at bounding box center [665, 80] width 9 height 6
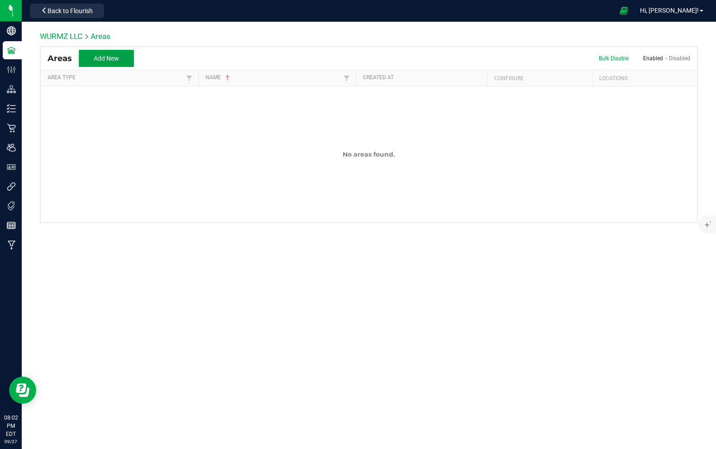
click at [104, 57] on span "Add New" at bounding box center [106, 58] width 25 height 7
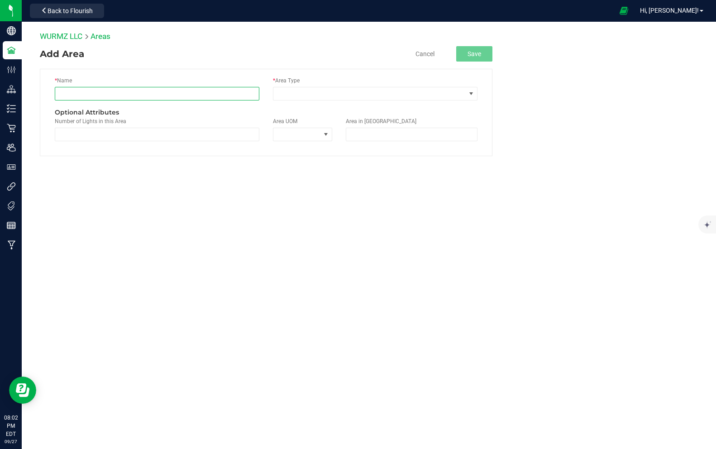
click at [82, 98] on input "text" at bounding box center [157, 94] width 205 height 14
type input "Mom Tent"
click at [350, 100] on div "* Area Type" at bounding box center [375, 92] width 218 height 31
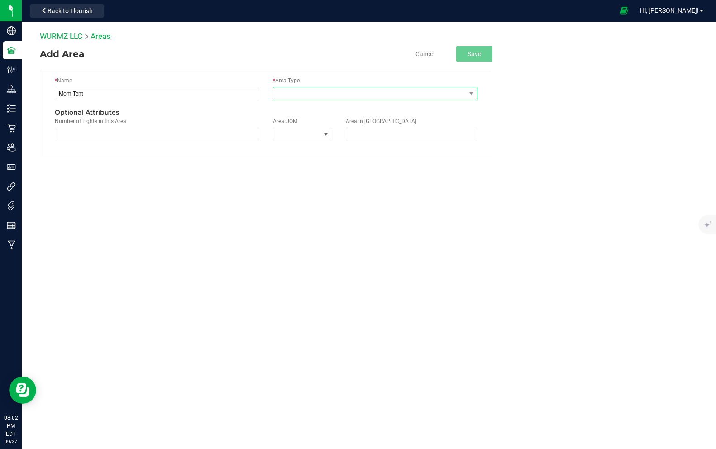
click at [337, 90] on span at bounding box center [369, 93] width 192 height 13
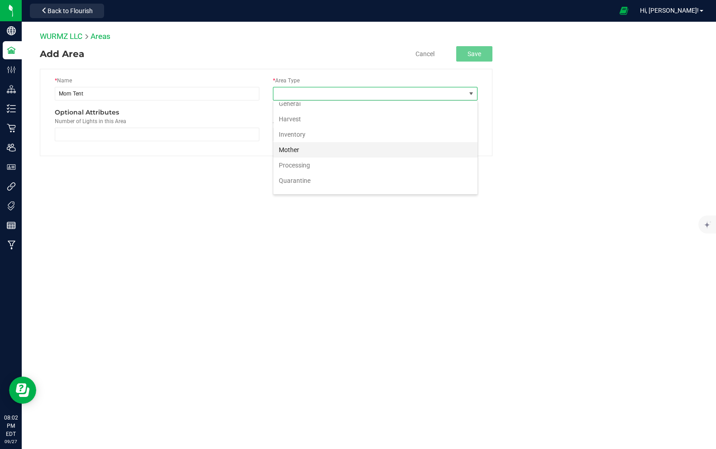
scroll to position [40, 0]
click at [299, 148] on li "Mother" at bounding box center [375, 146] width 204 height 15
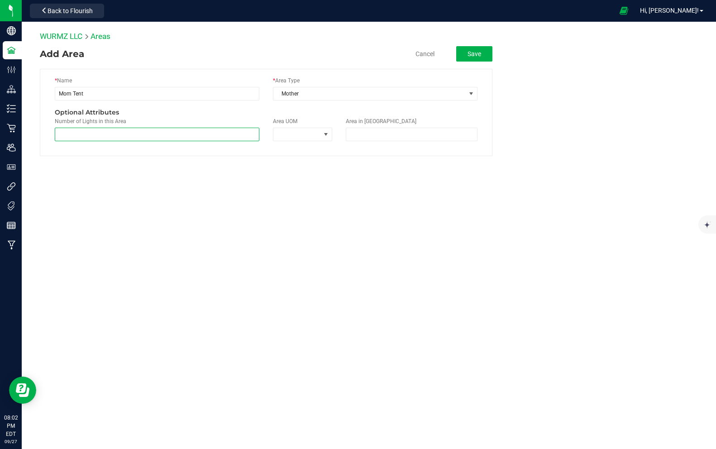
click at [139, 138] on span at bounding box center [157, 135] width 205 height 14
type input "1"
click at [292, 131] on span at bounding box center [296, 134] width 47 height 13
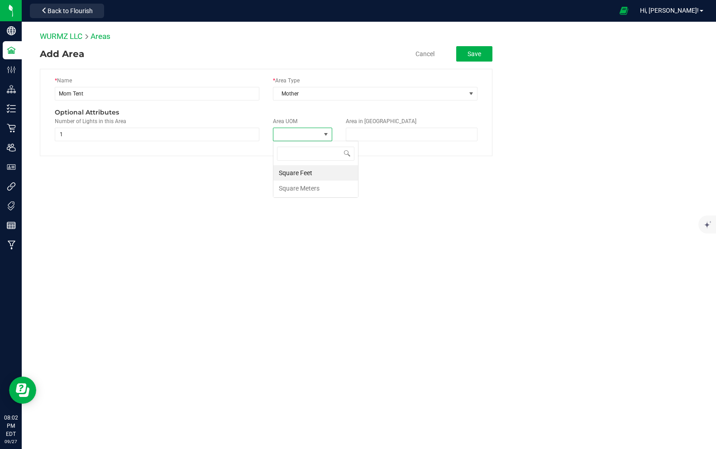
scroll to position [14, 59]
type input "1"
click at [323, 174] on li "Square Feet" at bounding box center [315, 172] width 85 height 15
click at [364, 135] on span at bounding box center [412, 135] width 132 height 14
type input "16"
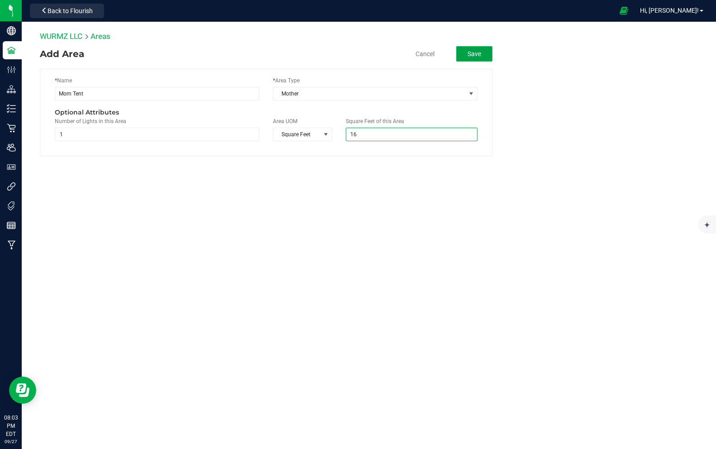
type input "16.0000"
click at [482, 55] on button "Save" at bounding box center [474, 53] width 36 height 15
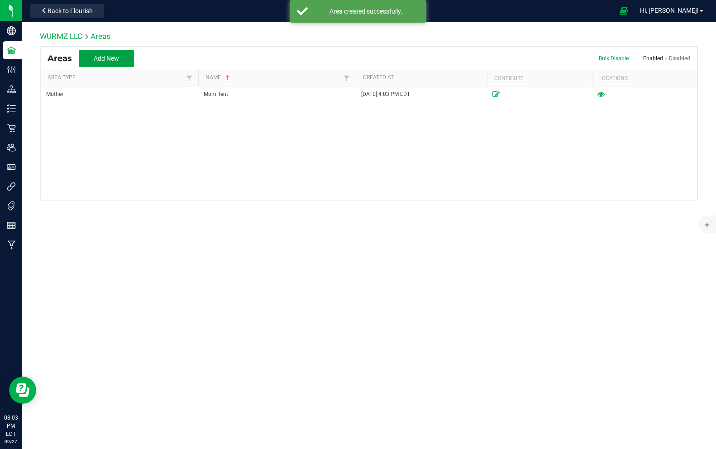
click at [120, 60] on button "Add New" at bounding box center [106, 58] width 55 height 17
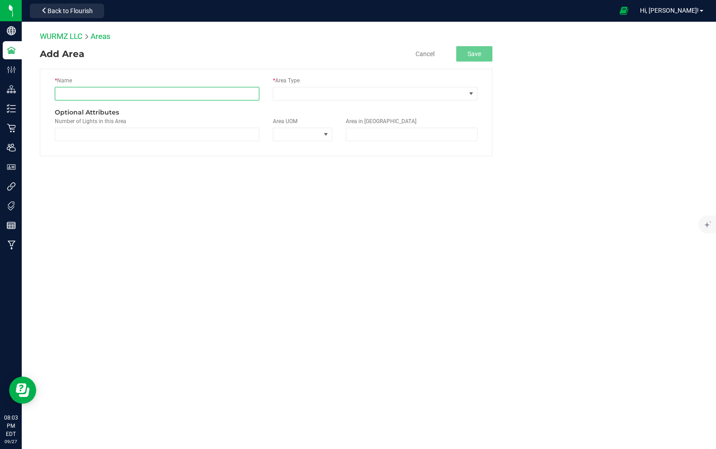
click at [106, 92] on input "text" at bounding box center [157, 94] width 205 height 14
type input "Flowering Tent 1"
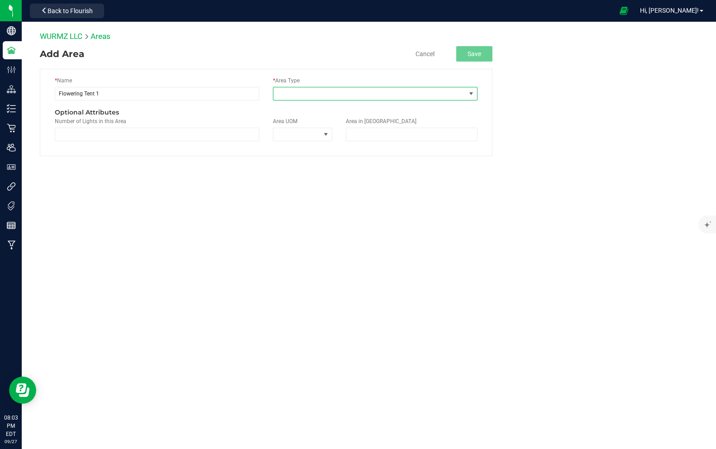
click at [314, 96] on span at bounding box center [369, 93] width 192 height 13
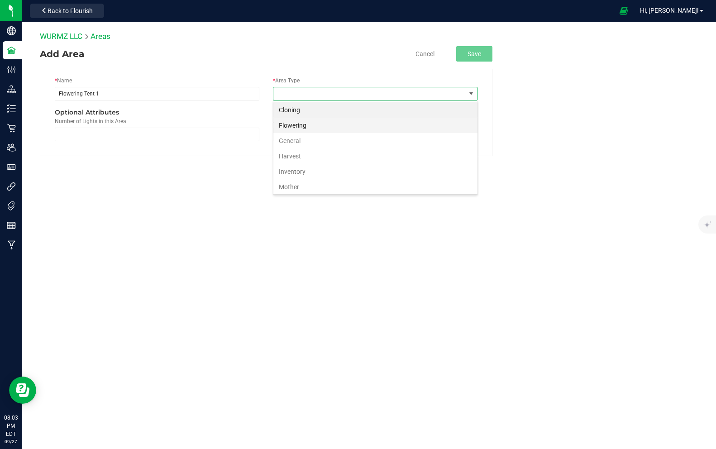
click at [312, 122] on li "Flowering" at bounding box center [375, 125] width 204 height 15
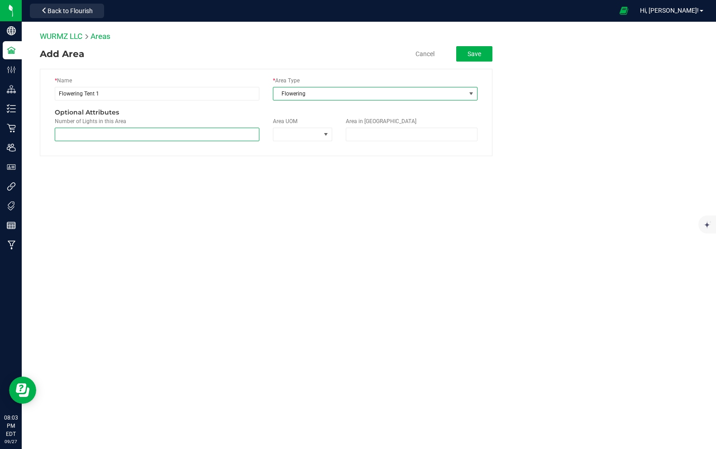
click at [229, 136] on span at bounding box center [157, 135] width 205 height 14
type input "4"
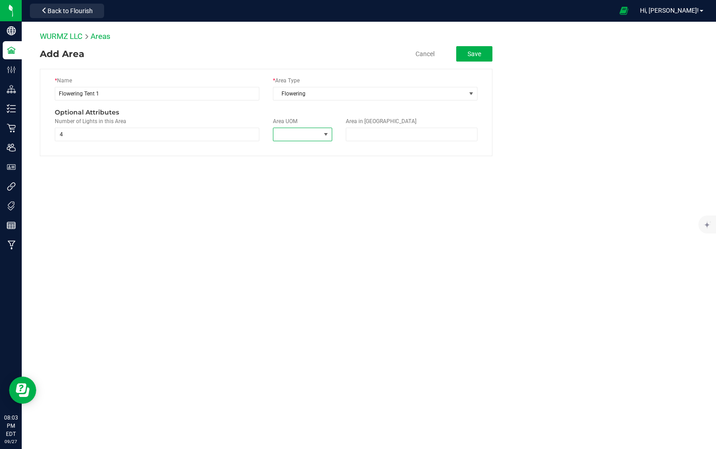
click at [294, 140] on span at bounding box center [296, 134] width 47 height 13
click at [304, 171] on li "Square Feet" at bounding box center [315, 172] width 85 height 15
click at [358, 139] on span at bounding box center [412, 135] width 132 height 14
type input "80"
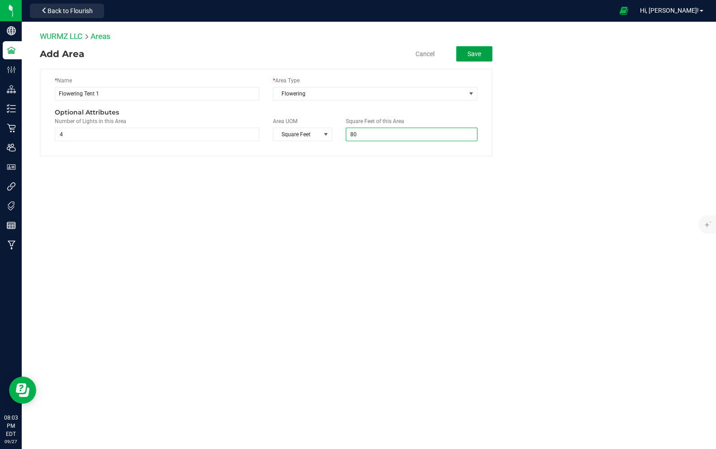
type input "80.0000"
click at [470, 54] on button "Save" at bounding box center [474, 53] width 36 height 15
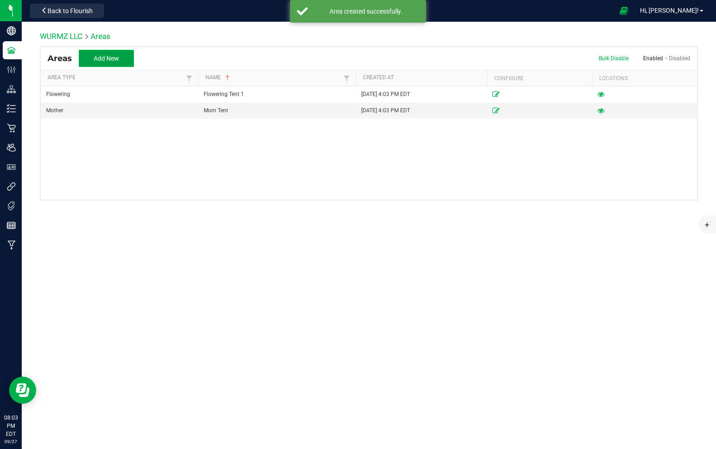
click at [105, 51] on button "Add New" at bounding box center [106, 58] width 55 height 17
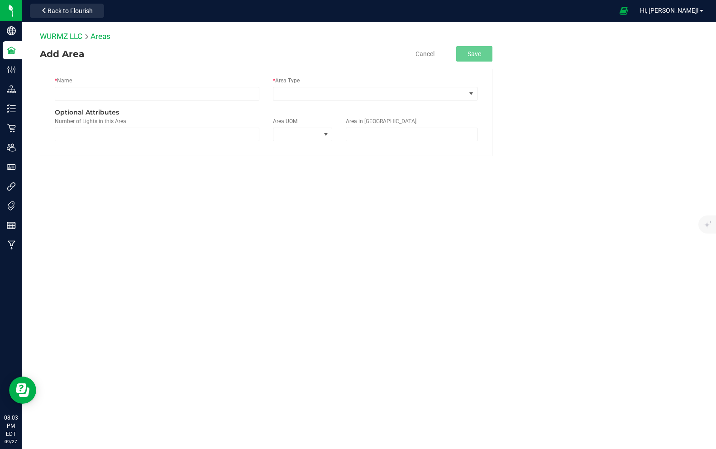
click at [191, 84] on div "* Name" at bounding box center [157, 92] width 218 height 31
click at [187, 91] on input "text" at bounding box center [157, 94] width 205 height 14
type input "Flowering Tent 2"
click at [300, 94] on span at bounding box center [369, 93] width 192 height 13
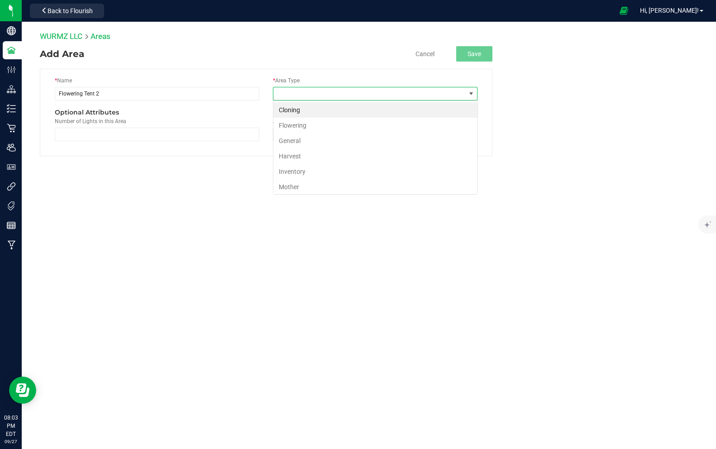
scroll to position [14, 205]
click at [304, 120] on li "Flowering" at bounding box center [375, 125] width 204 height 15
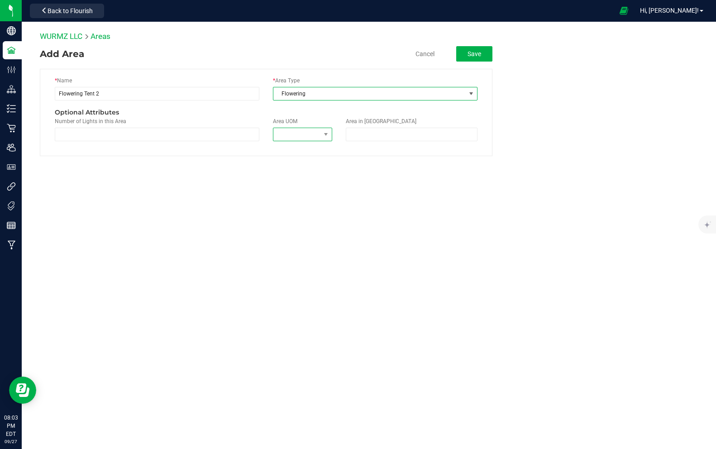
click at [305, 137] on span at bounding box center [296, 134] width 47 height 13
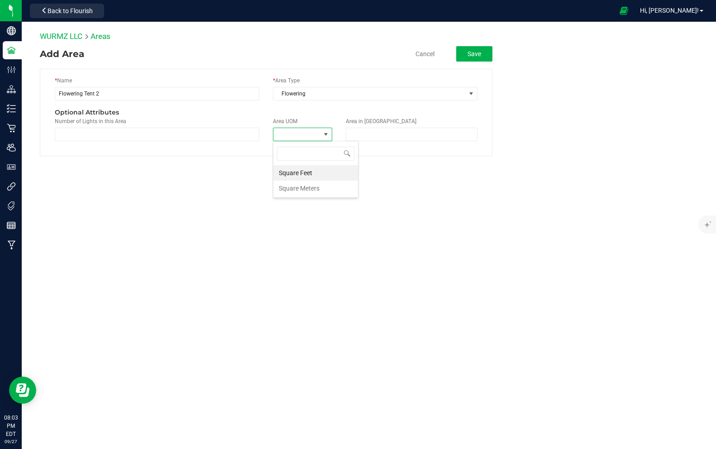
scroll to position [14, 59]
click at [298, 171] on li "Square Feet" at bounding box center [315, 172] width 85 height 15
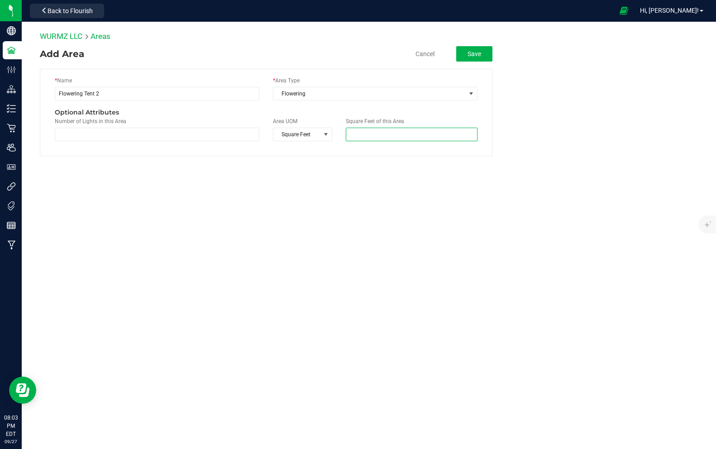
click at [354, 136] on span at bounding box center [412, 135] width 132 height 14
type input "80"
type input "80.0000"
click at [198, 133] on span at bounding box center [157, 135] width 205 height 14
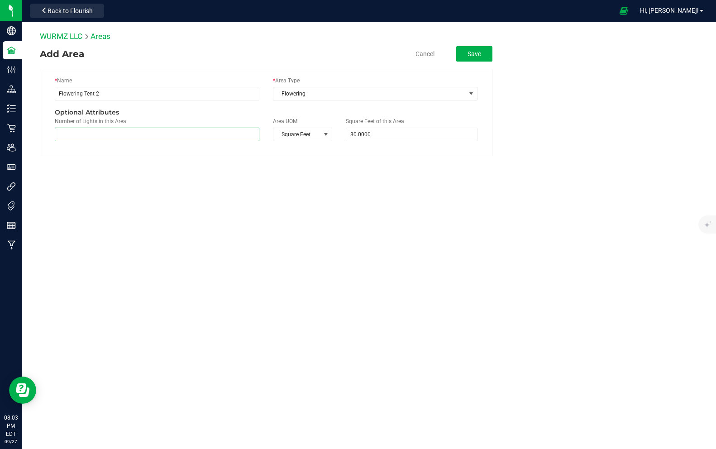
type input "4"
click at [475, 50] on button "Save" at bounding box center [474, 53] width 36 height 15
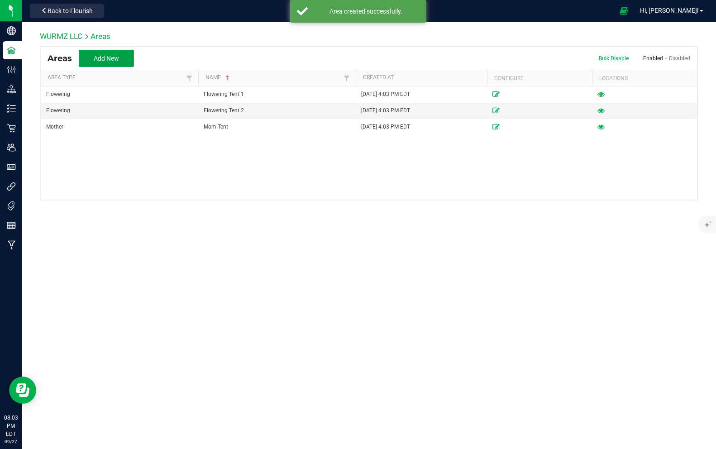
click at [90, 58] on button "Add New" at bounding box center [106, 58] width 55 height 17
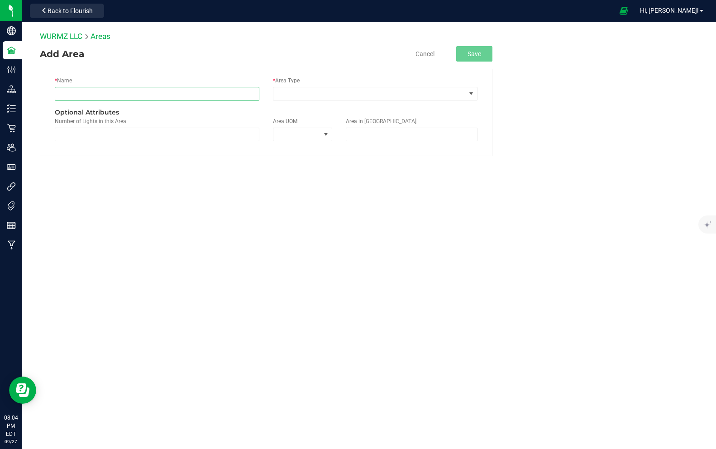
click at [90, 91] on input "text" at bounding box center [157, 94] width 205 height 14
click at [62, 93] on input "Veg Tent" at bounding box center [157, 94] width 205 height 14
click at [60, 93] on input "Veg Tent" at bounding box center [157, 94] width 205 height 14
type input "3x3 Veg Tent"
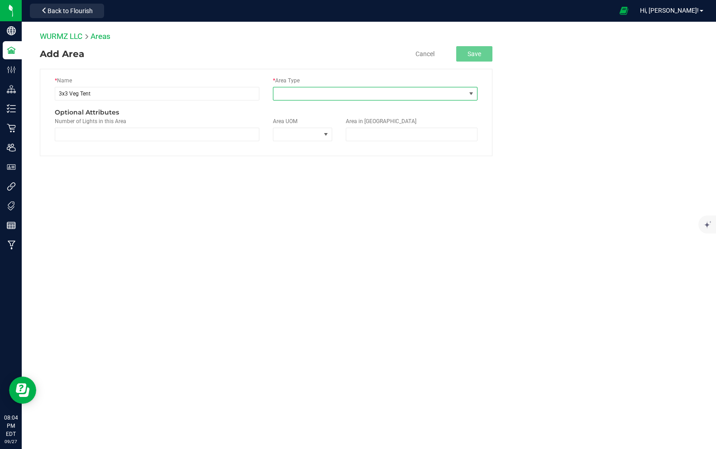
click at [350, 94] on span at bounding box center [369, 93] width 192 height 13
click at [293, 111] on li "Cloning" at bounding box center [375, 109] width 204 height 15
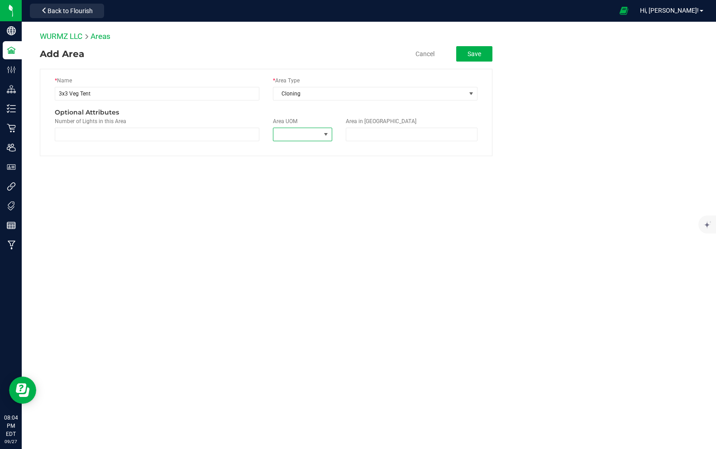
click at [298, 134] on span at bounding box center [296, 134] width 47 height 13
drag, startPoint x: 303, startPoint y: 169, endPoint x: 301, endPoint y: 176, distance: 7.3
click at [301, 176] on li "Square Feet" at bounding box center [315, 172] width 85 height 15
click at [301, 176] on div "WURMZ LLC Areas Add Area Cancel Save * Name 3x3 Veg Tent * Area Type Cloning Op…" at bounding box center [369, 144] width 694 height 244
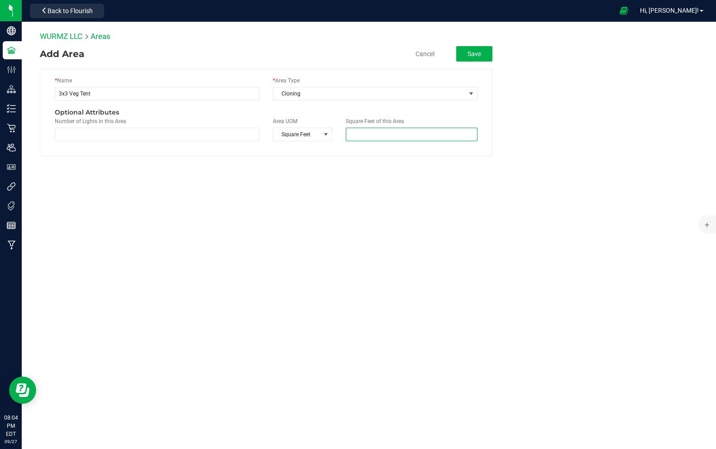
click at [366, 134] on span at bounding box center [412, 135] width 132 height 14
type input "9"
type input "9.0000"
click at [477, 54] on button "Save" at bounding box center [474, 53] width 36 height 15
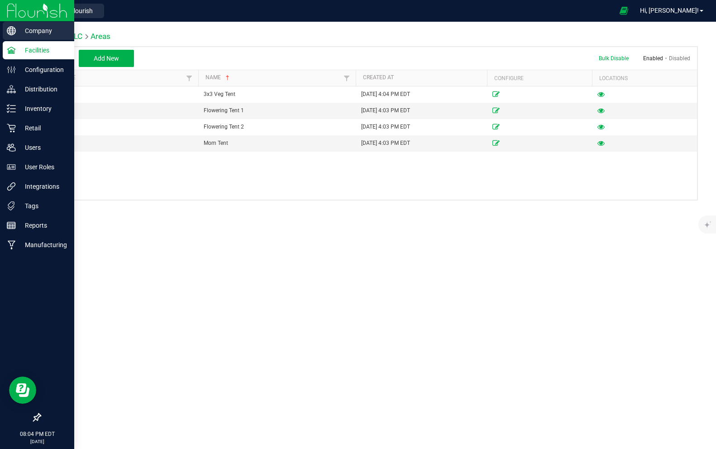
click at [53, 31] on p "Company" at bounding box center [43, 30] width 54 height 11
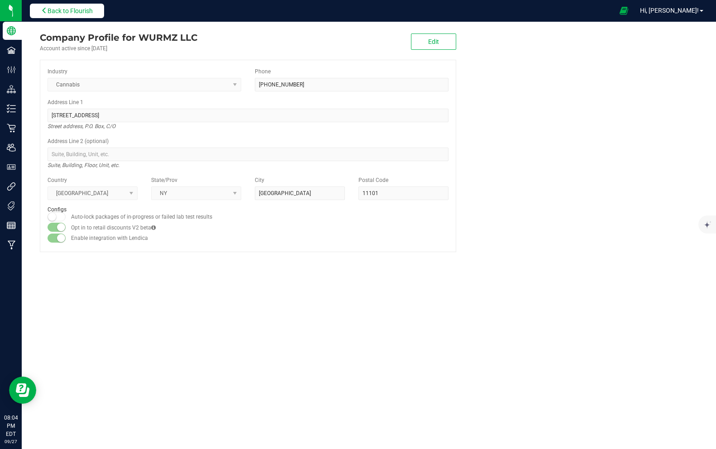
drag, startPoint x: 109, startPoint y: 16, endPoint x: 79, endPoint y: 10, distance: 30.5
click at [79, 10] on div "Back to Flourish" at bounding box center [66, 11] width 81 height 18
click at [79, 10] on span "Back to Flourish" at bounding box center [70, 10] width 45 height 7
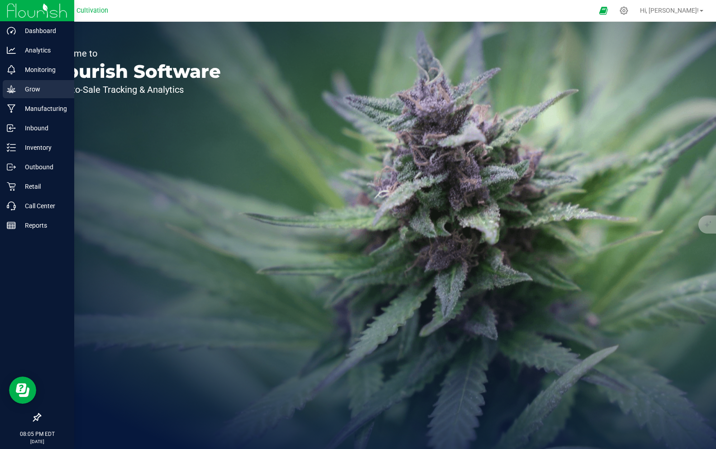
click at [35, 85] on p "Grow" at bounding box center [43, 89] width 54 height 11
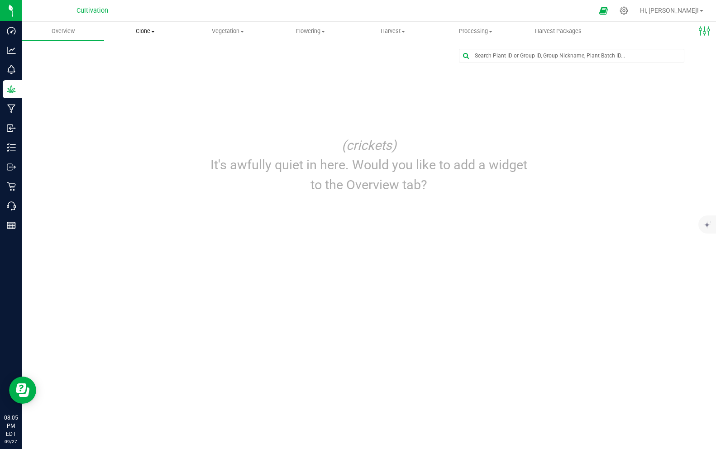
click at [148, 32] on span "Clone" at bounding box center [145, 31] width 81 height 8
click at [240, 32] on span "Vegetation" at bounding box center [227, 31] width 81 height 8
click at [230, 78] on span "Mother groups" at bounding box center [220, 76] width 67 height 8
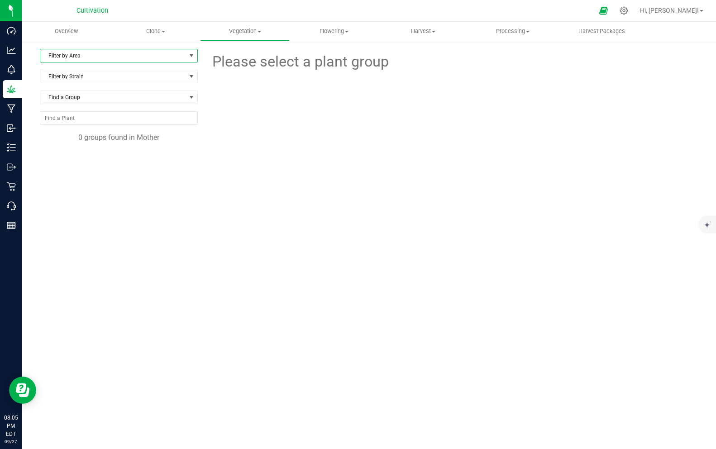
click at [138, 56] on span "Filter by Area" at bounding box center [113, 55] width 146 height 13
click at [110, 85] on li "Mom Tent" at bounding box center [118, 85] width 157 height 14
click at [105, 81] on span "Filter by Strain" at bounding box center [113, 76] width 146 height 13
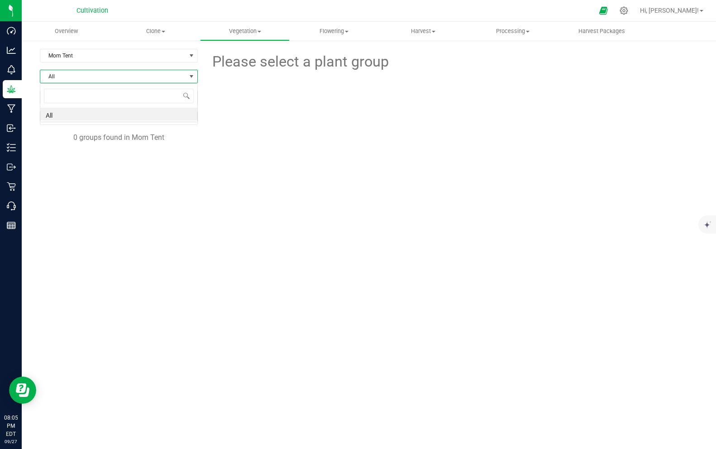
scroll to position [14, 158]
click at [92, 114] on li "All" at bounding box center [118, 114] width 157 height 13
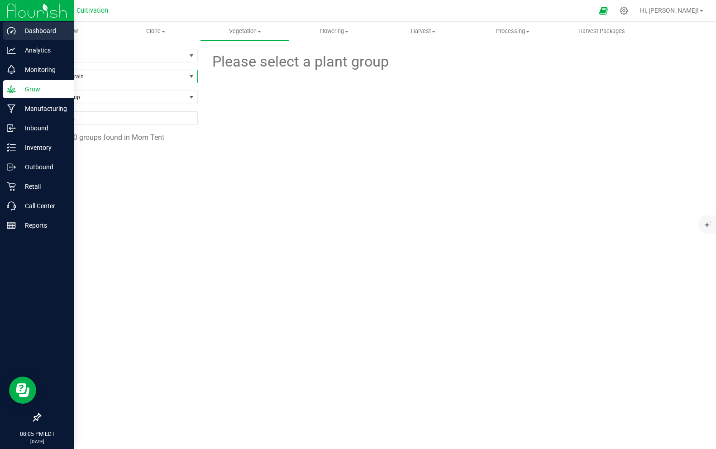
click at [33, 31] on p "Dashboard" at bounding box center [43, 30] width 54 height 11
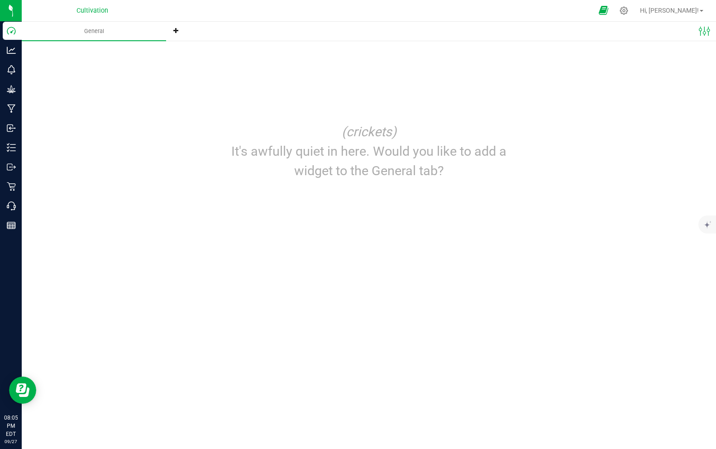
click at [615, 13] on span at bounding box center [604, 10] width 23 height 19
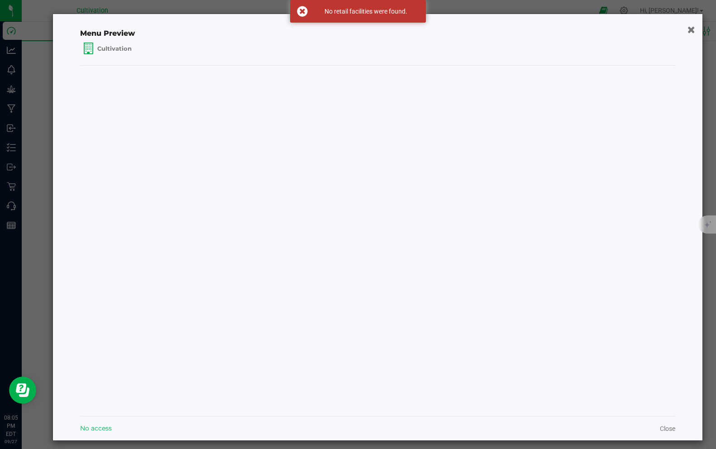
click at [692, 31] on icon "button" at bounding box center [692, 29] width 8 height 10
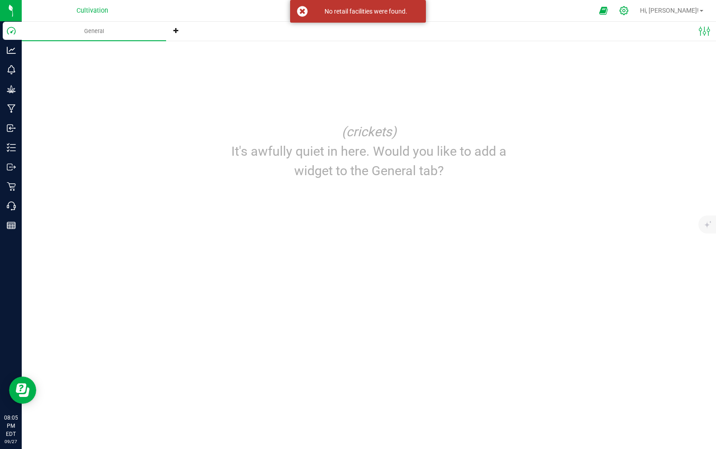
click at [629, 14] on icon at bounding box center [624, 11] width 10 height 10
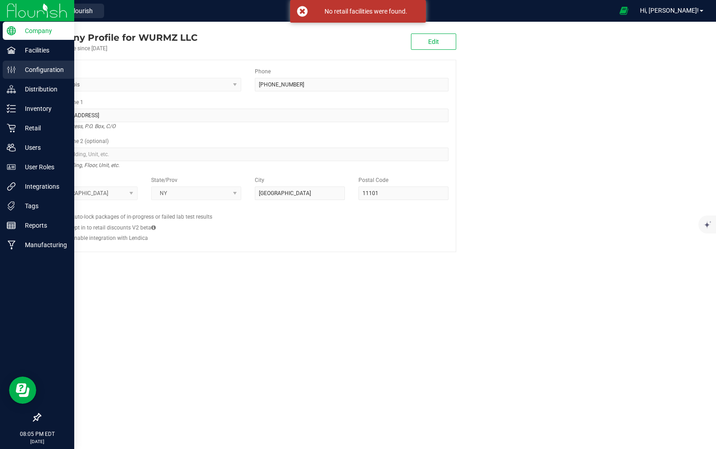
click at [22, 74] on p "Configuration" at bounding box center [43, 69] width 54 height 11
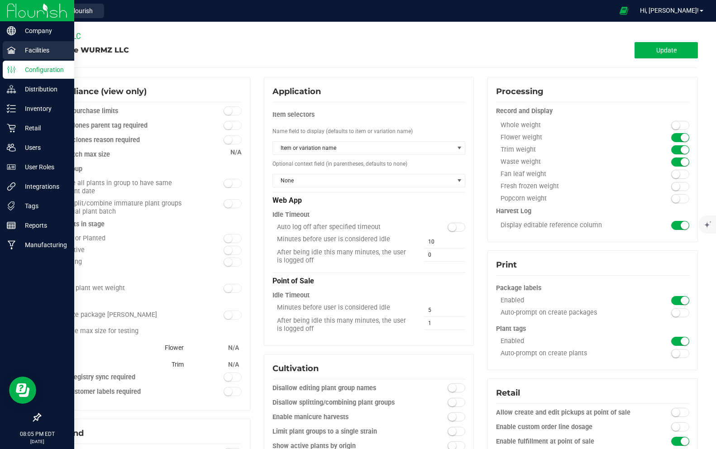
click at [37, 46] on p "Facilities" at bounding box center [43, 50] width 54 height 11
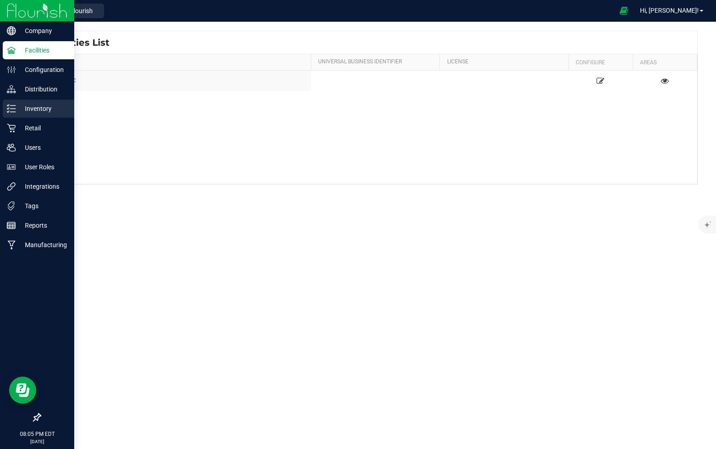
click at [39, 110] on p "Inventory" at bounding box center [43, 108] width 54 height 11
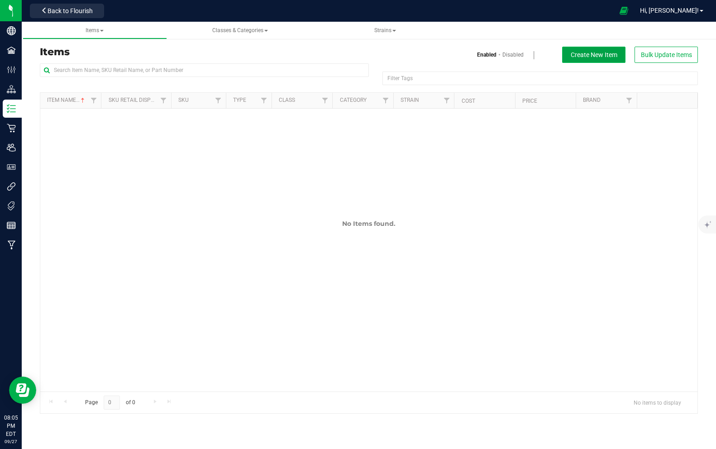
click at [577, 54] on span "Create New Item" at bounding box center [594, 54] width 47 height 7
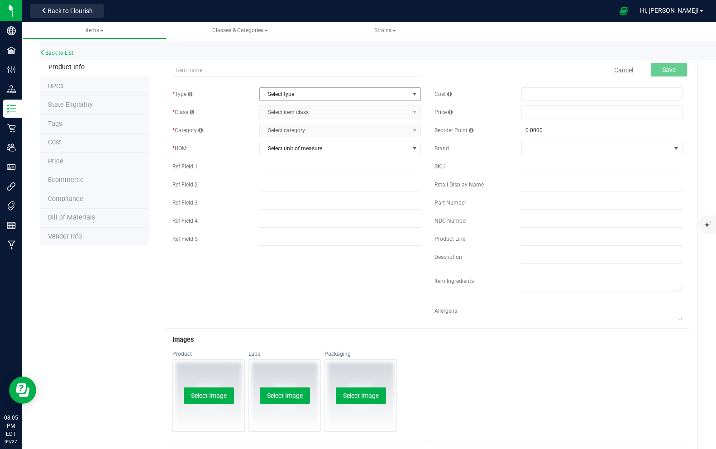
click at [289, 94] on span "Select type" at bounding box center [334, 94] width 149 height 13
click at [282, 106] on li "Cannabis" at bounding box center [340, 110] width 161 height 14
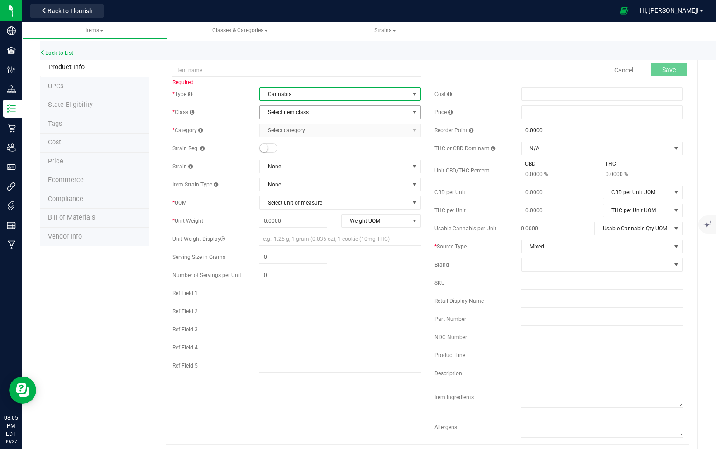
click at [281, 113] on span "Select item class" at bounding box center [334, 112] width 149 height 13
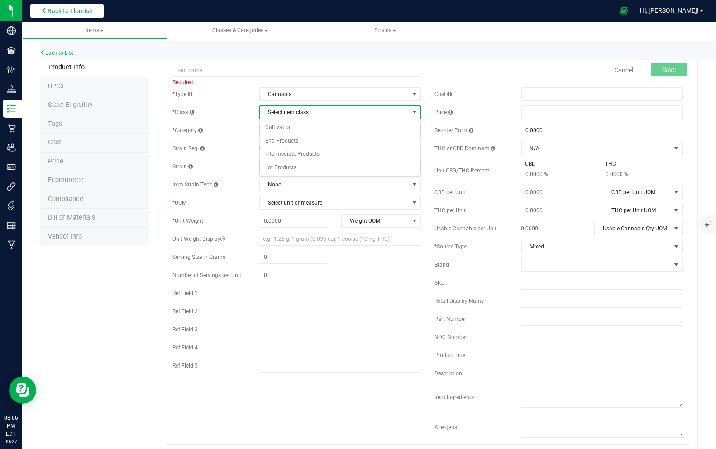
click at [48, 9] on span "Back to Flourish" at bounding box center [70, 10] width 45 height 7
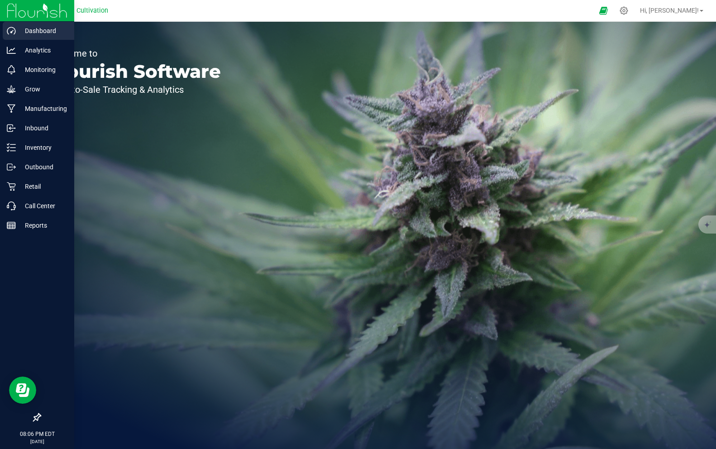
click at [11, 33] on icon at bounding box center [11, 30] width 9 height 9
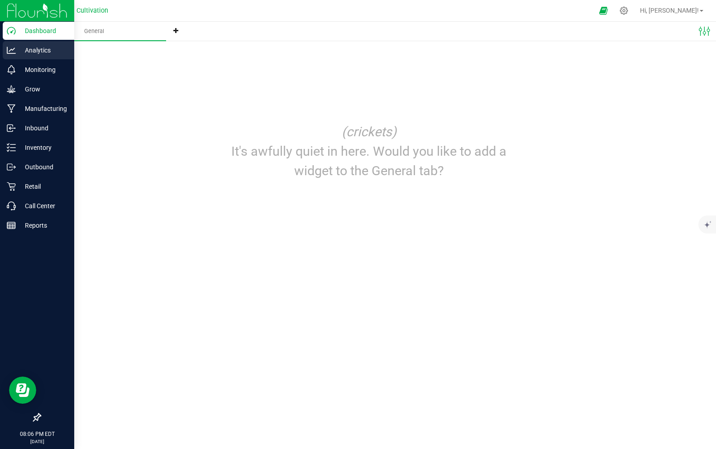
click at [23, 54] on p "Analytics" at bounding box center [43, 50] width 54 height 11
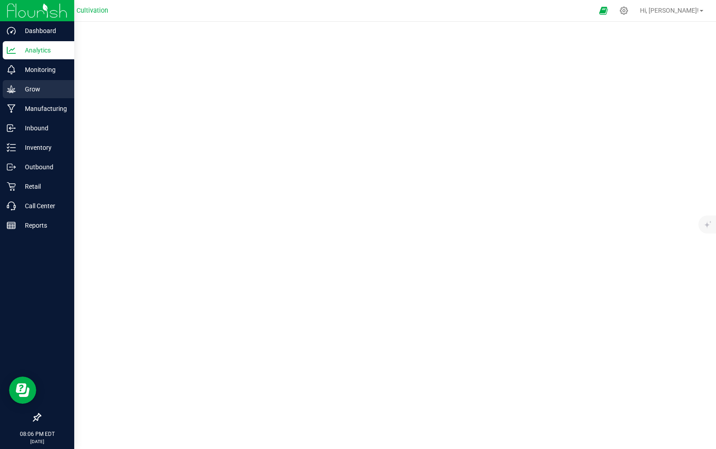
click at [33, 84] on p "Grow" at bounding box center [43, 89] width 54 height 11
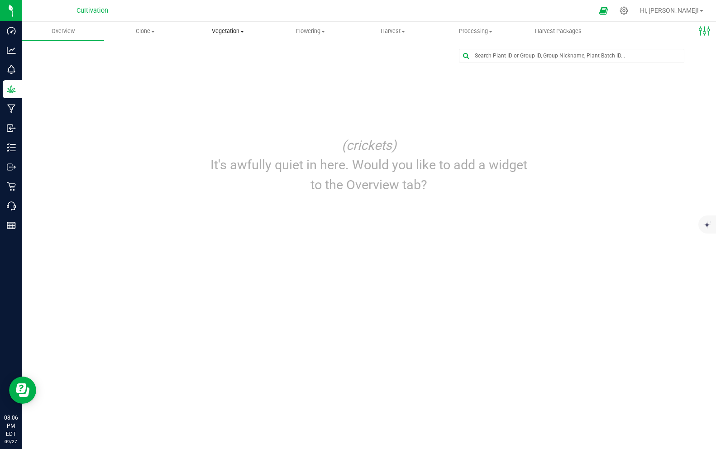
click at [237, 34] on span "Vegetation" at bounding box center [227, 31] width 81 height 8
click at [225, 88] on span "Mother plants" at bounding box center [220, 87] width 66 height 8
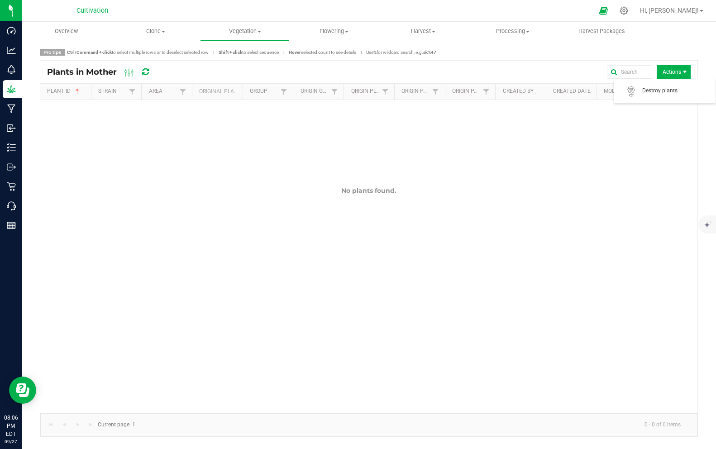
click at [674, 68] on span "Actions" at bounding box center [674, 72] width 34 height 14
click at [663, 42] on div "Pro tips Ctrl/Command + click to select multiple rows or to deselect selected r…" at bounding box center [369, 243] width 694 height 406
click at [130, 72] on icon at bounding box center [129, 72] width 10 height 11
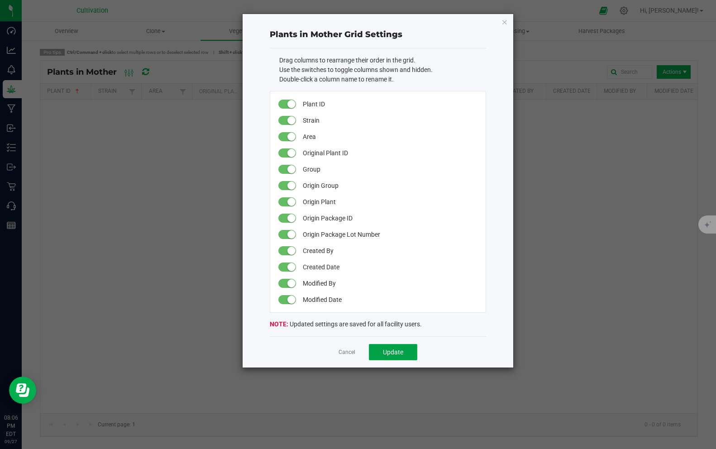
click at [386, 352] on span "Update" at bounding box center [393, 352] width 20 height 7
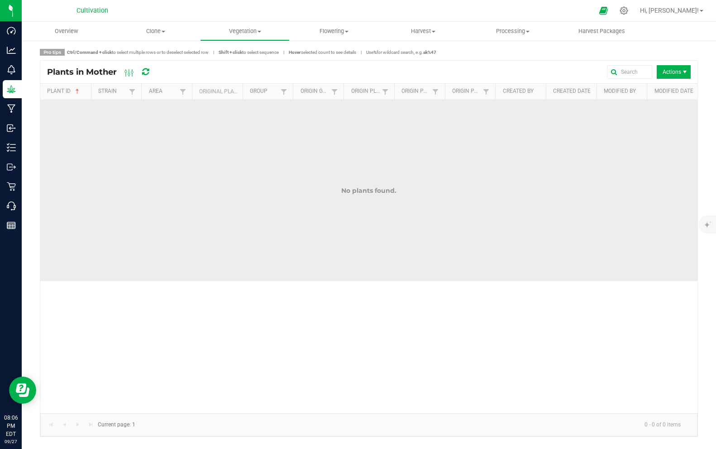
click at [141, 174] on td "No plants found." at bounding box center [368, 190] width 657 height 181
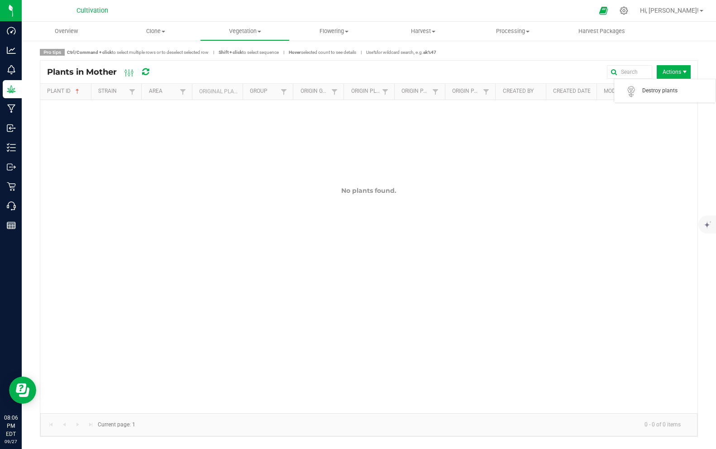
click at [680, 70] on span "Actions" at bounding box center [674, 72] width 34 height 14
click at [179, 36] on uib-tab-heading "Clone Create plants Cloning groups Cloning plants Apply to plants" at bounding box center [155, 31] width 88 height 18
click at [254, 22] on uib-tab-heading "Vegetation Veg groups Veg plants Mother groups Mother plants Apply to plants" at bounding box center [245, 31] width 88 height 18
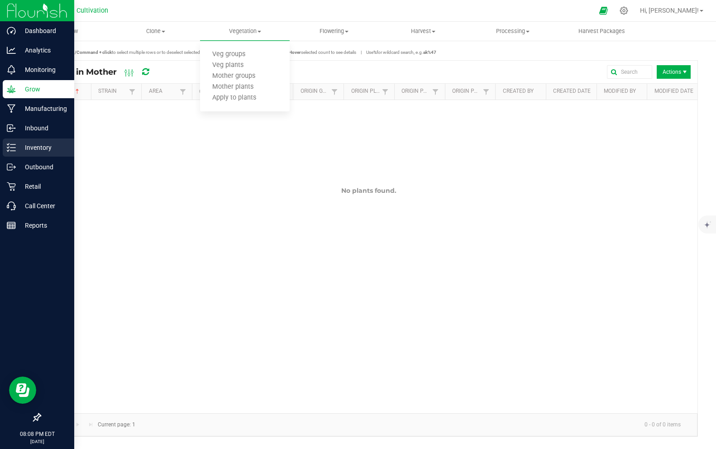
click at [36, 147] on p "Inventory" at bounding box center [43, 147] width 54 height 11
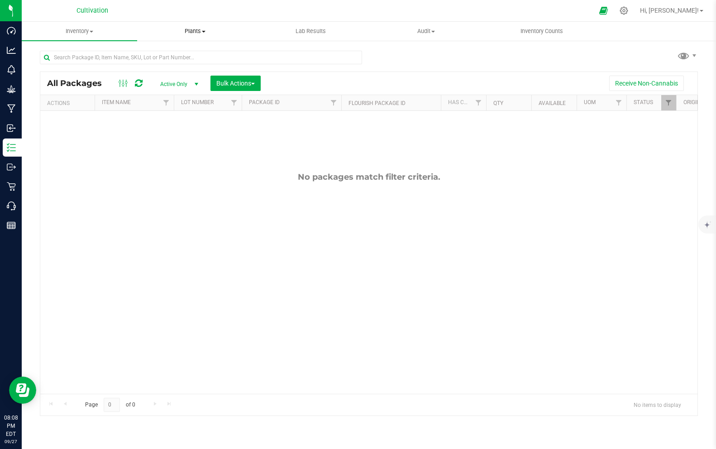
click at [195, 33] on span "Plants" at bounding box center [195, 31] width 115 height 8
click at [195, 33] on span "Plants" at bounding box center [194, 31] width 115 height 8
click at [89, 34] on span "Inventory" at bounding box center [79, 31] width 115 height 8
click at [286, 230] on div "No packages match filter criteria." at bounding box center [368, 283] width 657 height 344
click at [179, 85] on span "Active Only" at bounding box center [178, 84] width 50 height 13
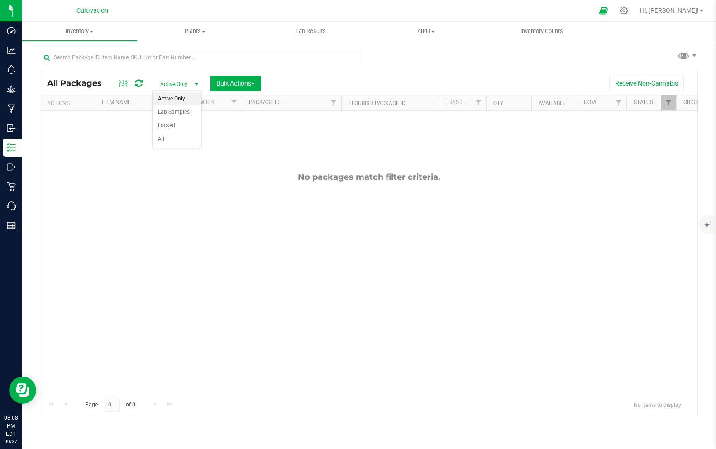
click at [179, 85] on span "Active Only" at bounding box center [178, 84] width 50 height 13
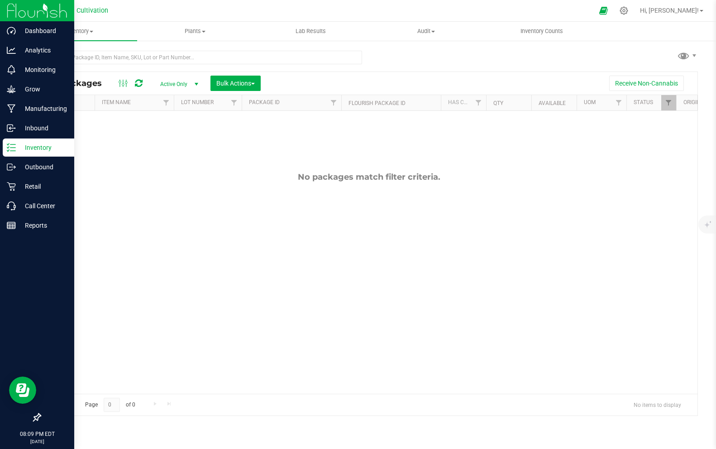
click at [24, 152] on p "Inventory" at bounding box center [43, 147] width 54 height 11
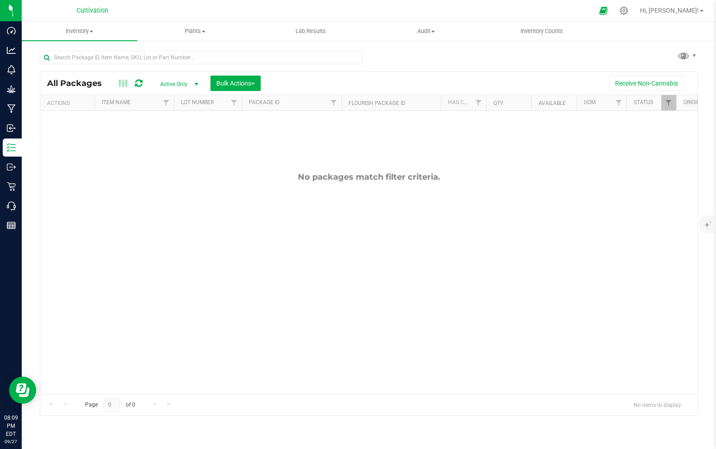
click at [86, 12] on span "Cultivation" at bounding box center [93, 11] width 32 height 8
click at [83, 30] on span "Inventory" at bounding box center [79, 31] width 115 height 8
click at [82, 30] on span "Inventory" at bounding box center [79, 31] width 115 height 8
click at [195, 27] on span "Plants" at bounding box center [195, 31] width 115 height 8
click at [194, 27] on span "Plants" at bounding box center [194, 31] width 115 height 8
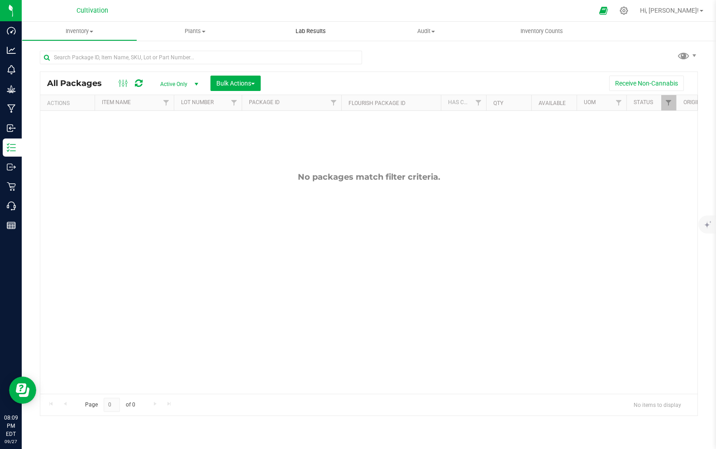
click at [315, 27] on span "Lab Results" at bounding box center [310, 31] width 55 height 8
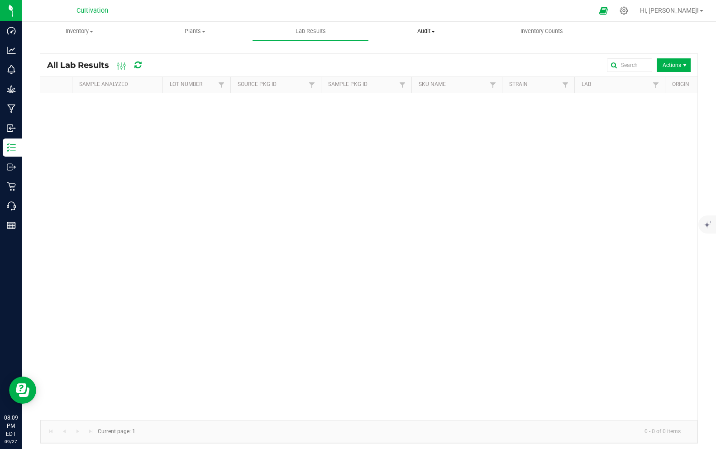
click at [410, 32] on span "Audit" at bounding box center [426, 31] width 115 height 8
click at [543, 31] on span "Inventory Counts" at bounding box center [541, 31] width 67 height 8
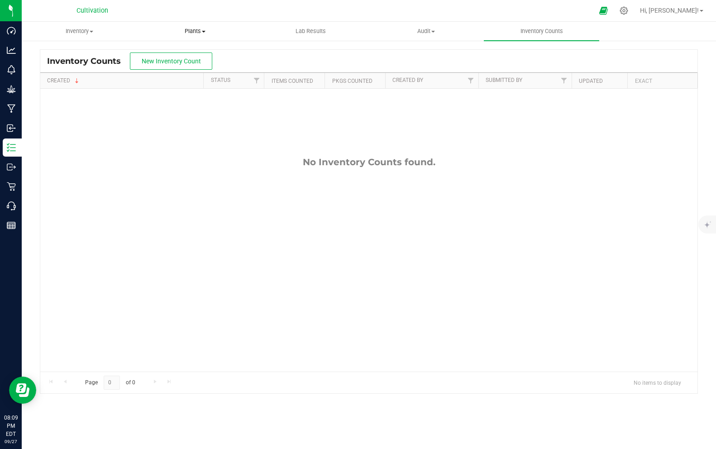
click at [195, 25] on uib-tab-heading "Plants All plants Waste log" at bounding box center [195, 31] width 115 height 18
click at [169, 57] on span "All plants" at bounding box center [163, 55] width 52 height 8
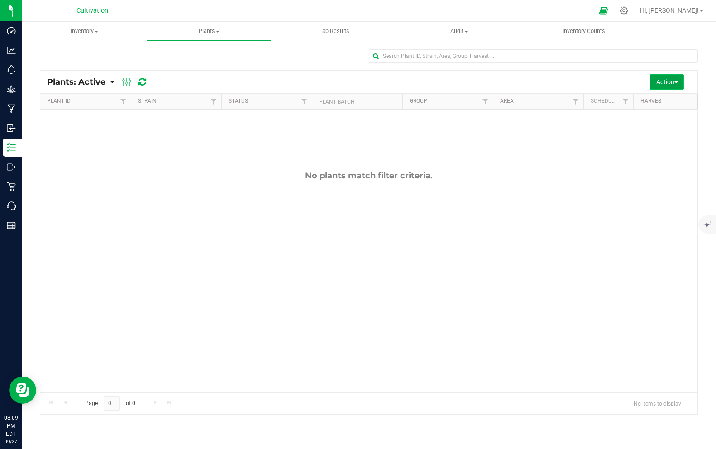
click at [673, 83] on span "Action" at bounding box center [667, 81] width 22 height 7
click at [561, 206] on div "No plants match filter criteria." at bounding box center [368, 282] width 657 height 344
click at [608, 10] on icon at bounding box center [604, 10] width 10 height 10
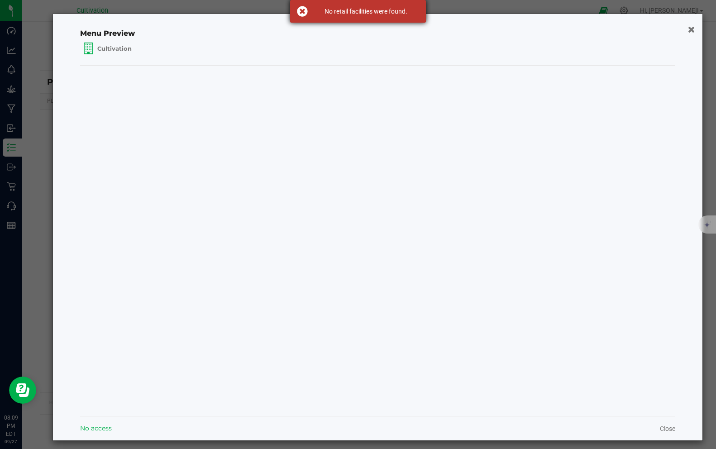
click at [307, 14] on div "No retail facilities were found." at bounding box center [358, 11] width 136 height 23
click at [694, 30] on button "button" at bounding box center [691, 29] width 13 height 14
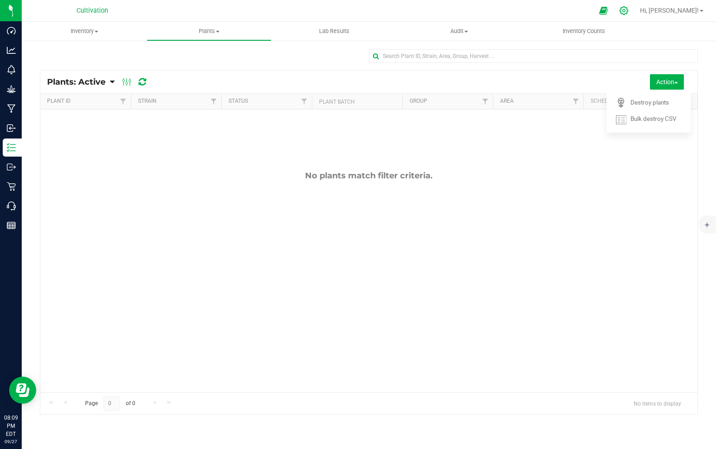
click at [629, 13] on icon at bounding box center [624, 11] width 10 height 10
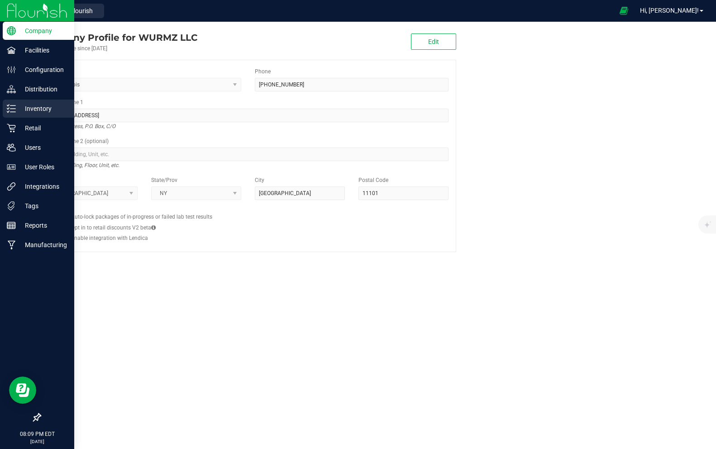
click at [23, 110] on p "Inventory" at bounding box center [43, 108] width 54 height 11
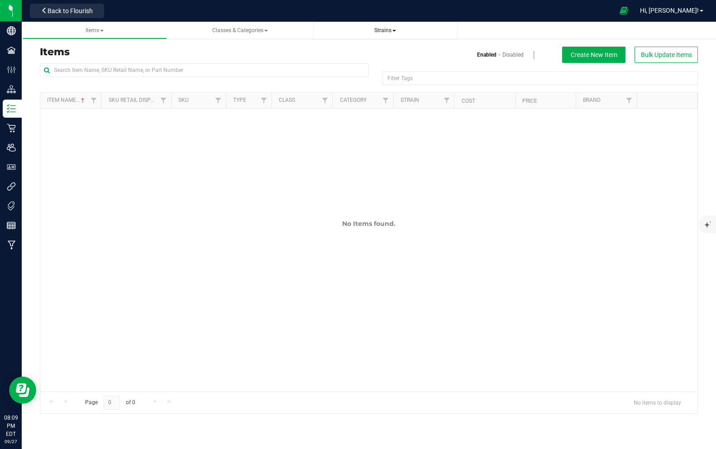
click at [378, 29] on span "Strains" at bounding box center [385, 30] width 22 height 6
click at [339, 57] on span "All strains" at bounding box center [341, 54] width 28 height 7
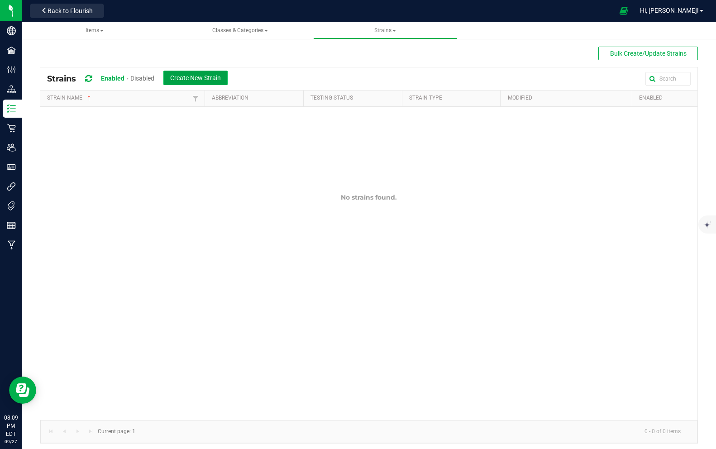
click at [191, 75] on span "Create New Strain" at bounding box center [195, 77] width 51 height 7
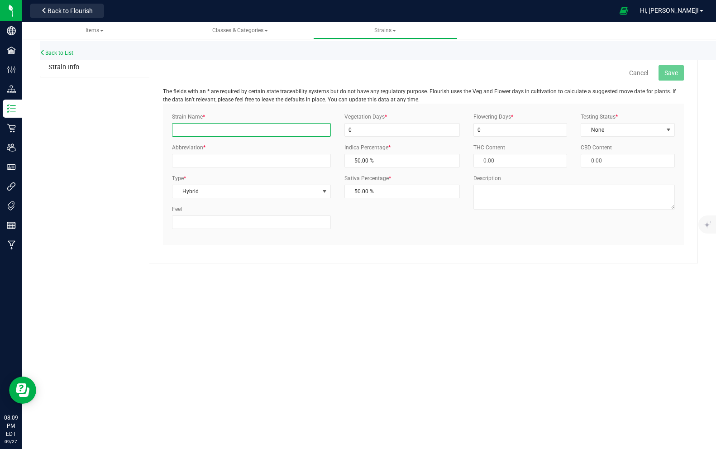
click at [199, 129] on input "Strain Name *" at bounding box center [251, 130] width 158 height 14
type input "[GEOGRAPHIC_DATA]"
drag, startPoint x: 357, startPoint y: 131, endPoint x: 346, endPoint y: 129, distance: 11.0
click at [346, 129] on input "0" at bounding box center [401, 130] width 115 height 14
type input "45"
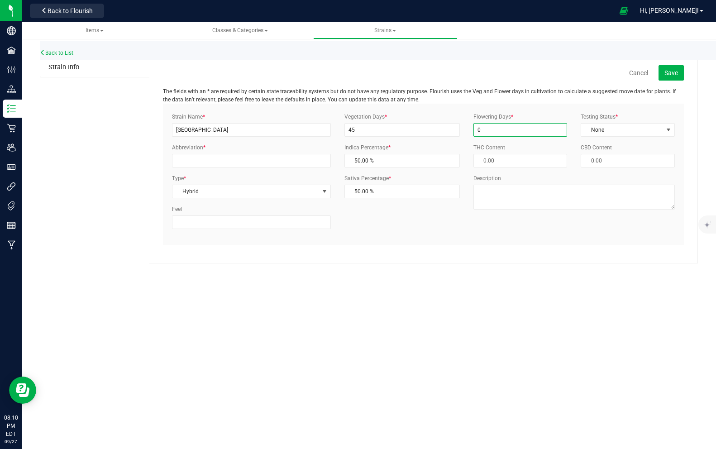
drag, startPoint x: 524, startPoint y: 132, endPoint x: 471, endPoint y: 130, distance: 53.4
click at [471, 130] on div "Flowering Days * 0" at bounding box center [521, 125] width 108 height 24
type input "63"
click at [636, 129] on span "None" at bounding box center [622, 130] width 82 height 13
click at [622, 159] on li "ThirdParty" at bounding box center [628, 159] width 93 height 14
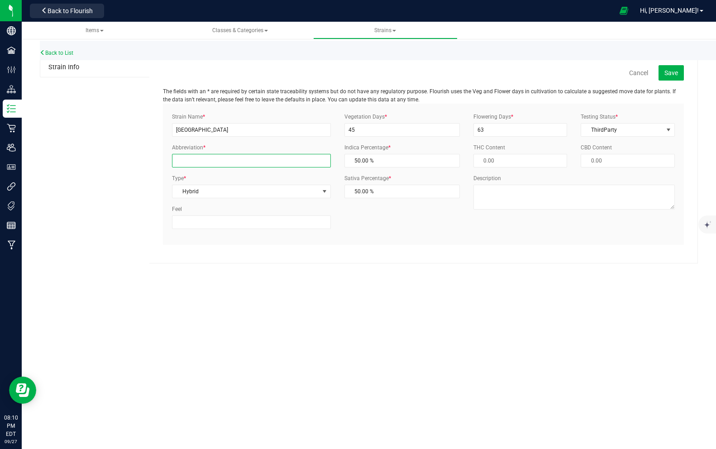
click at [271, 162] on input "Abbreviation *" at bounding box center [251, 161] width 158 height 14
type input "Cosmo"
drag, startPoint x: 384, startPoint y: 163, endPoint x: 349, endPoint y: 161, distance: 35.4
click at [349, 161] on span "50.00 % 50" at bounding box center [401, 161] width 115 height 14
type input "7"
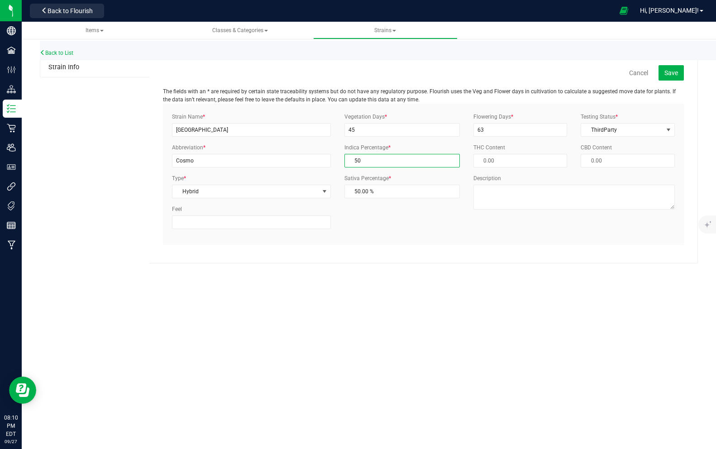
type input "93.00 %"
type input "76"
type input "24.00 %"
type input "7"
type input "93.00 %"
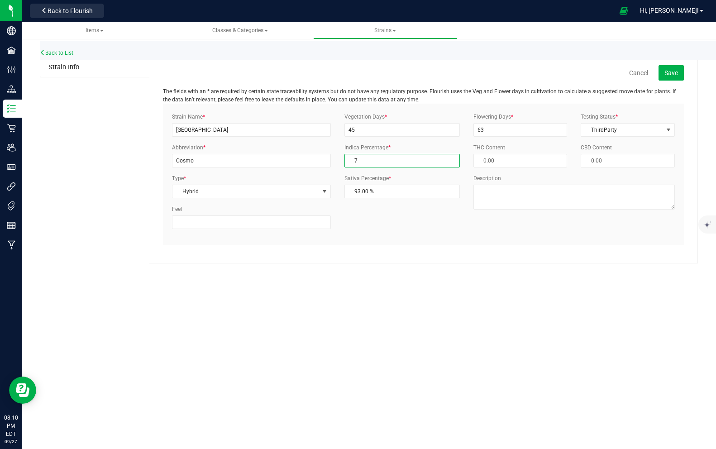
type input "75"
type input "25.00 %"
type input "75.00 %"
drag, startPoint x: 504, startPoint y: 162, endPoint x: 479, endPoint y: 158, distance: 25.2
click at [479, 158] on span at bounding box center [520, 161] width 94 height 14
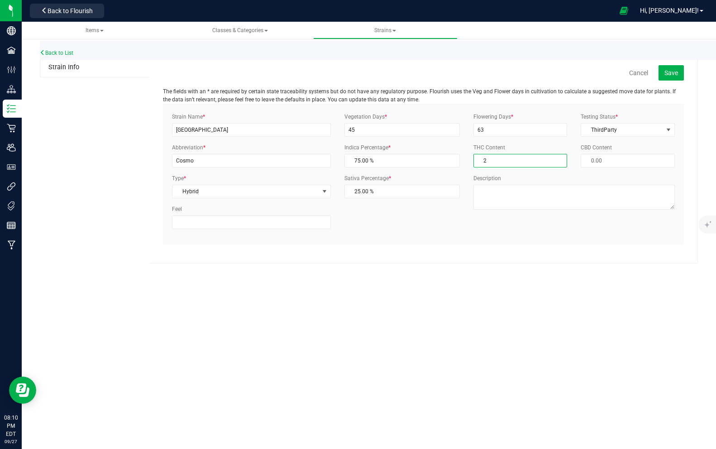
type input "29"
type input "29.00 %"
click at [551, 268] on div "Back to List Strain Info Cancel Save The fields with an * are required by certa…" at bounding box center [369, 149] width 694 height 246
click at [483, 198] on textarea "Description" at bounding box center [573, 197] width 201 height 25
type textarea "Cherry Terps"
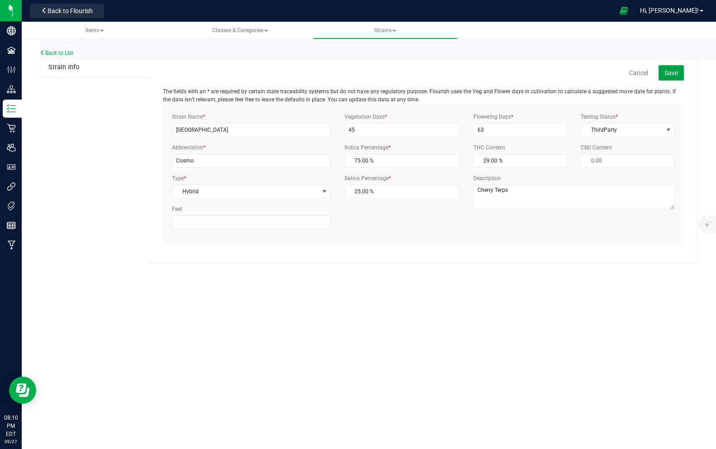
click at [676, 74] on span "Save" at bounding box center [672, 72] width 14 height 7
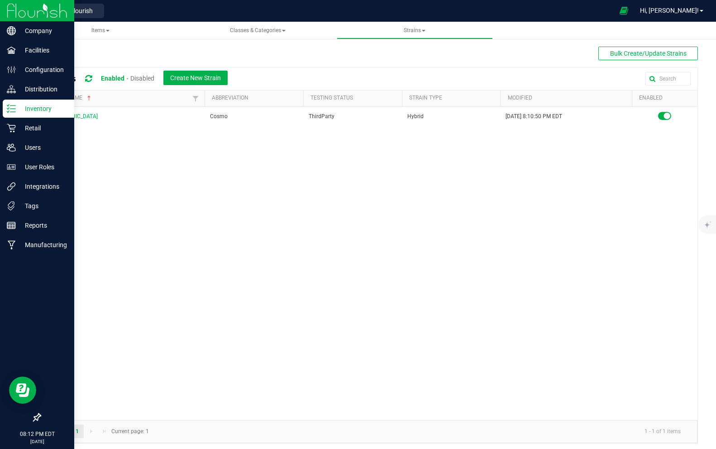
click at [12, 105] on line at bounding box center [12, 105] width 5 height 0
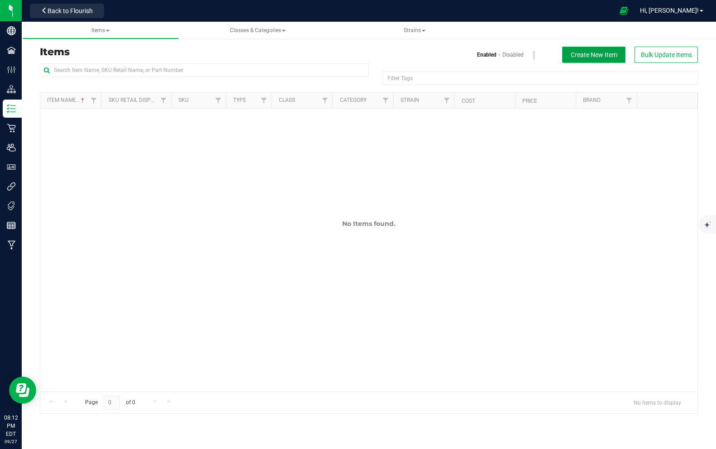
click at [594, 59] on button "Create New Item" at bounding box center [593, 55] width 63 height 16
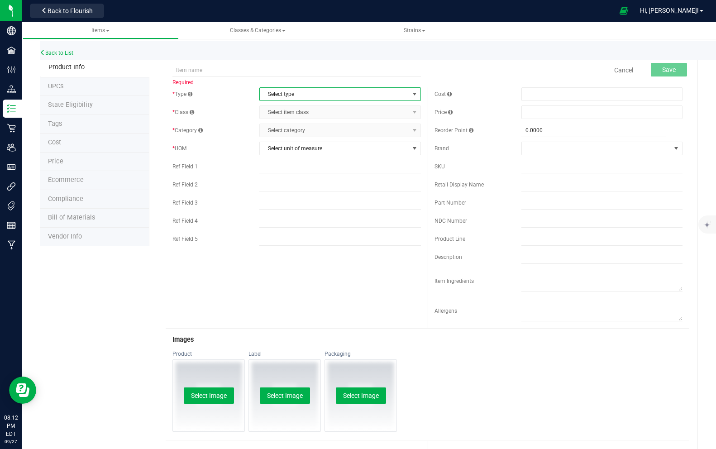
click at [281, 95] on span "Select type" at bounding box center [334, 94] width 149 height 13
click at [283, 109] on li "Cannabis" at bounding box center [340, 110] width 161 height 14
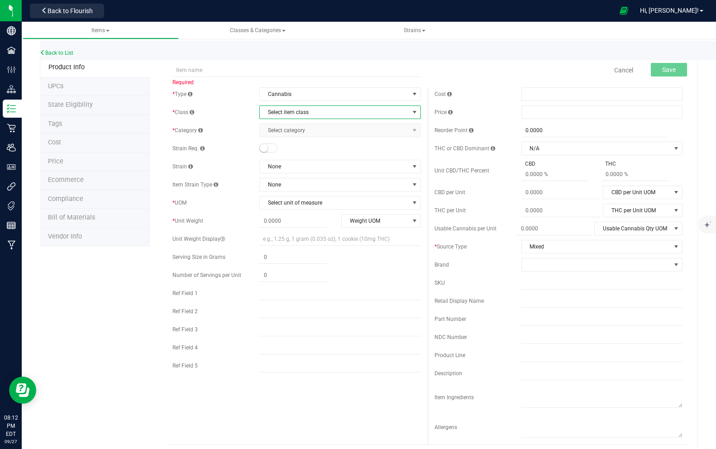
click at [284, 111] on span "Select item class" at bounding box center [334, 112] width 149 height 13
click at [279, 121] on li "Cultivation" at bounding box center [340, 128] width 161 height 14
click at [281, 133] on span "Select category" at bounding box center [334, 130] width 149 height 13
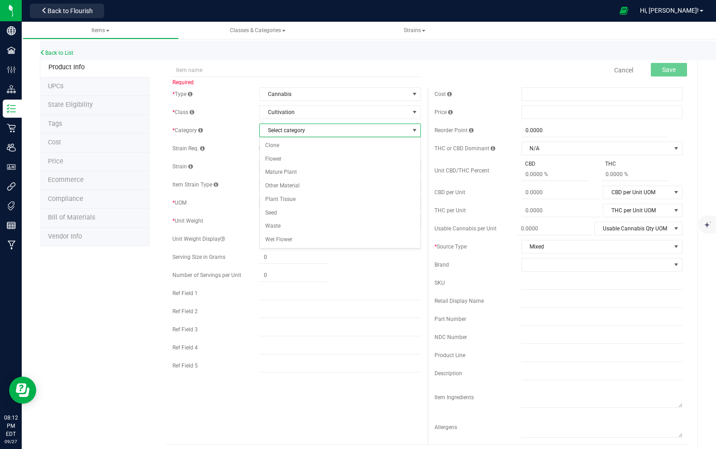
click at [234, 142] on div "Strain Req." at bounding box center [296, 149] width 248 height 14
click at [50, 50] on link "Back to List" at bounding box center [56, 53] width 33 height 6
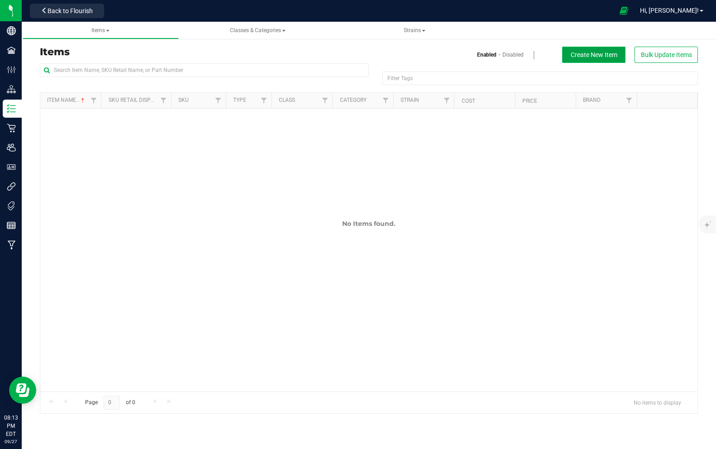
click at [583, 56] on span "Create New Item" at bounding box center [594, 54] width 47 height 7
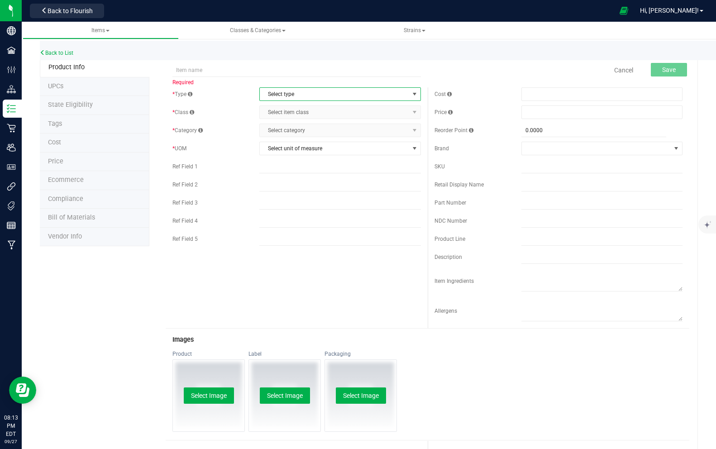
click at [290, 92] on span "Select type" at bounding box center [334, 94] width 149 height 13
click at [281, 110] on li "Cannabis" at bounding box center [340, 110] width 161 height 14
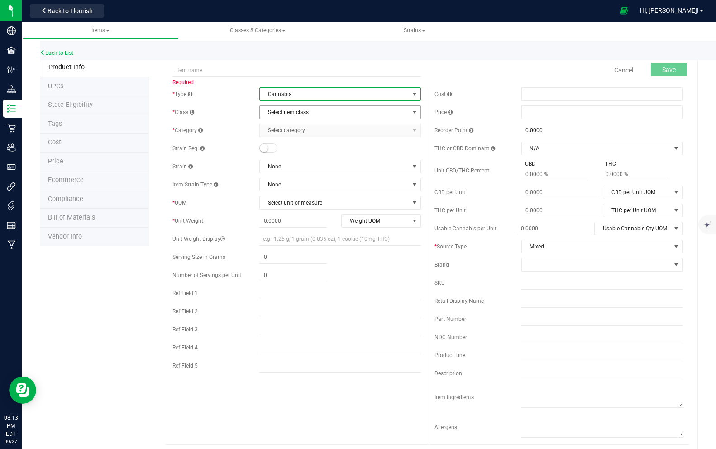
click at [283, 113] on span "Select item class" at bounding box center [334, 112] width 149 height 13
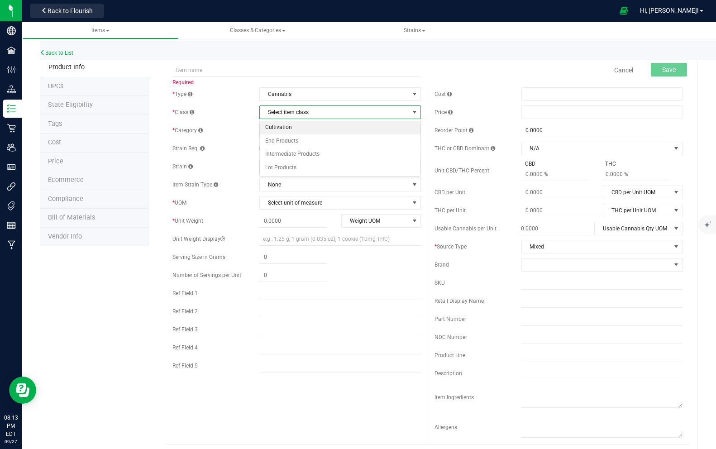
click at [284, 128] on li "Cultivation" at bounding box center [340, 128] width 161 height 14
click at [286, 133] on span "Select category" at bounding box center [334, 130] width 149 height 13
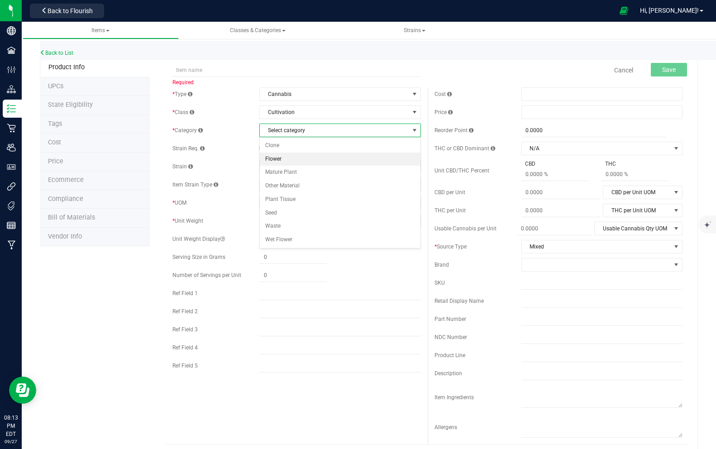
click at [284, 158] on li "Flower" at bounding box center [340, 160] width 161 height 14
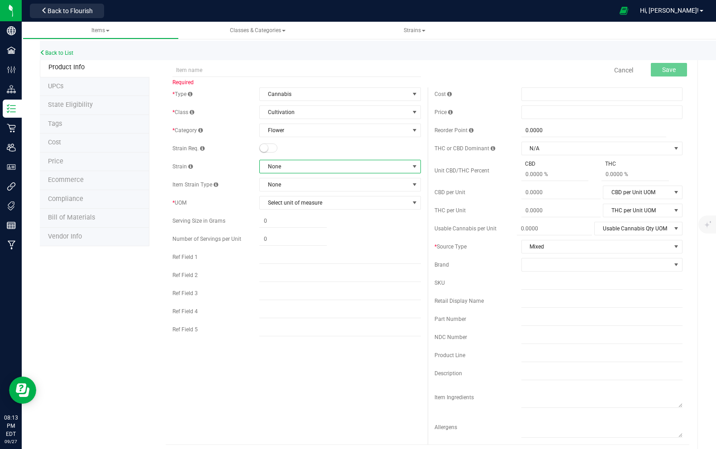
click at [285, 165] on span "None" at bounding box center [334, 166] width 149 height 13
click at [277, 219] on li "[GEOGRAPHIC_DATA]" at bounding box center [340, 216] width 161 height 13
click at [276, 188] on span "None" at bounding box center [334, 184] width 149 height 13
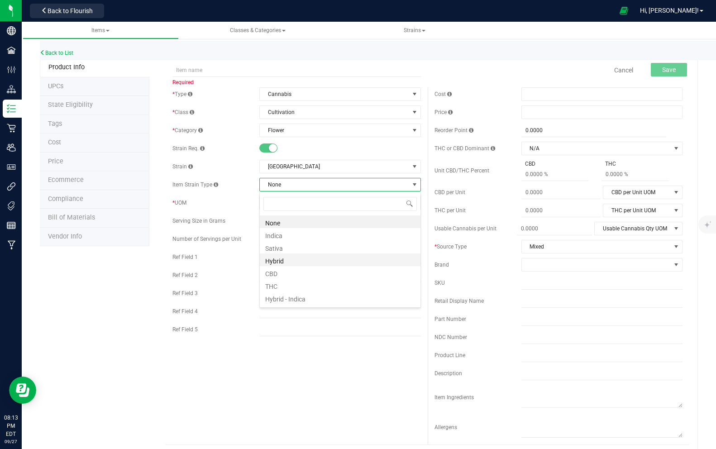
click at [281, 263] on li "Hybrid" at bounding box center [340, 259] width 161 height 13
click at [287, 202] on span "Select unit of measure" at bounding box center [334, 202] width 149 height 13
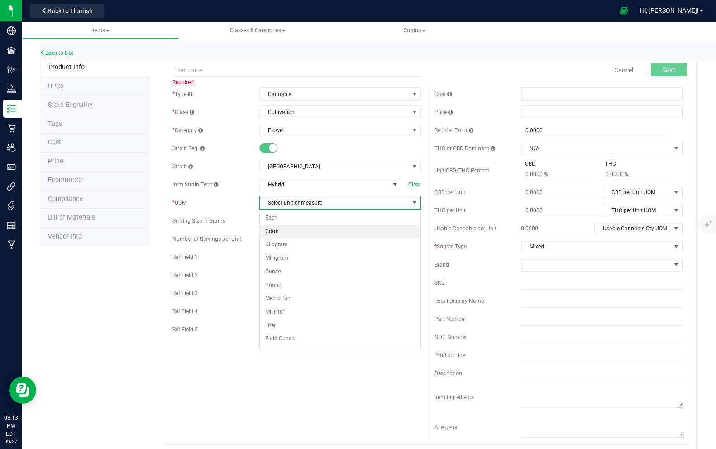
click at [280, 231] on li "Gram" at bounding box center [340, 232] width 161 height 14
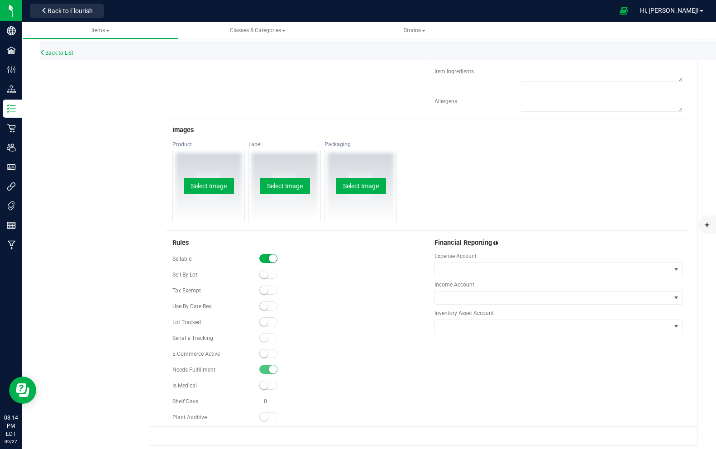
scroll to position [0, 0]
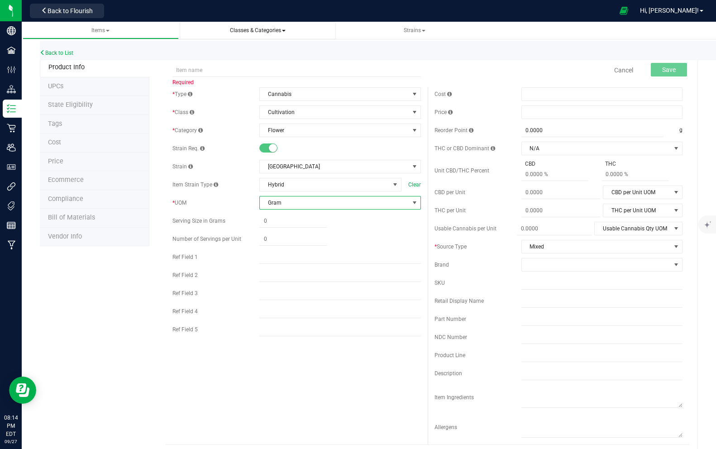
click at [240, 32] on span "Classes & Categories" at bounding box center [258, 30] width 56 height 6
click at [412, 30] on span "Strains" at bounding box center [415, 30] width 22 height 6
click at [247, 227] on div "Serving Size in Grams" at bounding box center [296, 221] width 248 height 14
click at [275, 222] on span at bounding box center [292, 221] width 67 height 13
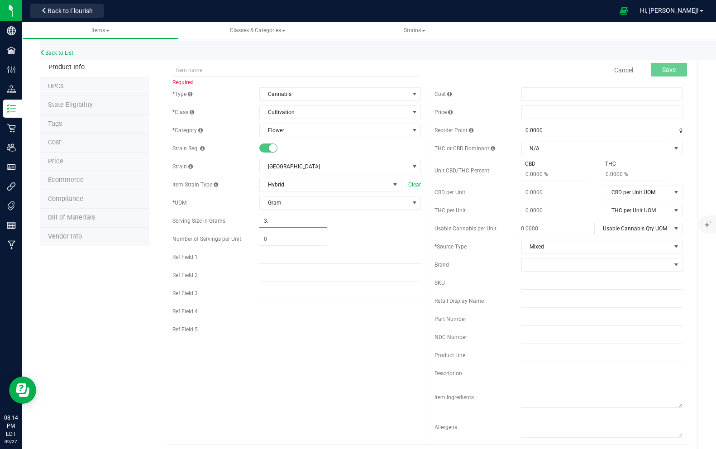
type input "3.5"
type input "3.5000"
click at [325, 350] on div "* Type Cannabis Select type Cannabis Non-Inventory Raw Materials Supplies * Cla…" at bounding box center [428, 265] width 524 height 357
drag, startPoint x: 296, startPoint y: 220, endPoint x: 252, endPoint y: 223, distance: 44.0
click at [252, 223] on div "Serving Size in Grams 3.5000 3.5" at bounding box center [296, 221] width 248 height 14
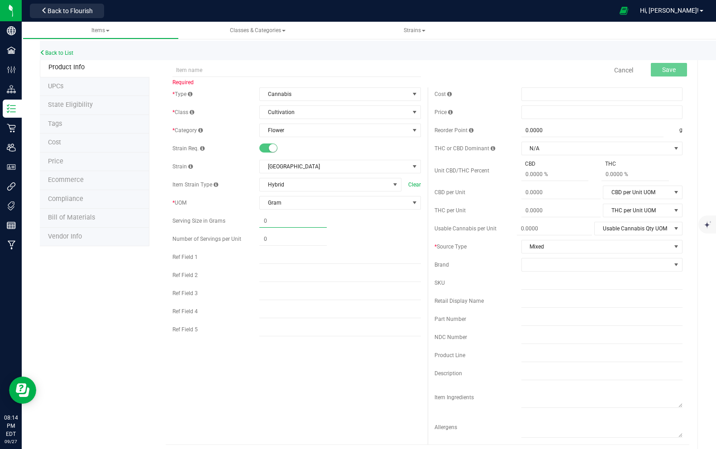
type input "0.0000"
click at [354, 432] on div "* Type Cannabis Select type Cannabis Non-Inventory Raw Materials Supplies * Cla…" at bounding box center [428, 265] width 524 height 357
click at [395, 117] on span "Cultivation" at bounding box center [334, 112] width 149 height 13
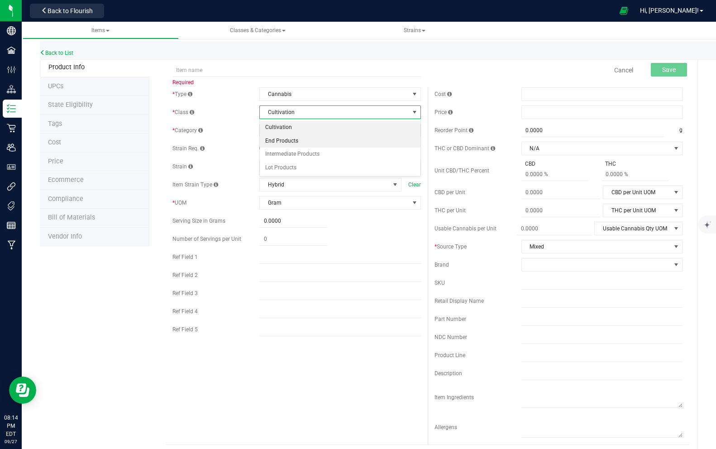
click at [291, 143] on li "End Products" at bounding box center [340, 141] width 161 height 14
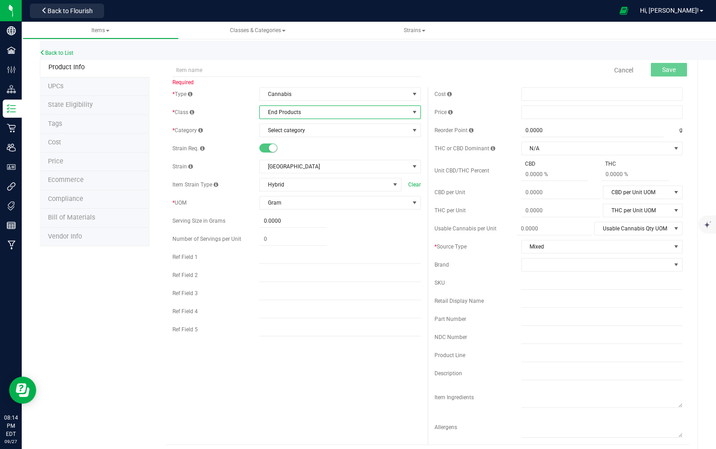
click at [291, 117] on span "End Products" at bounding box center [334, 112] width 149 height 13
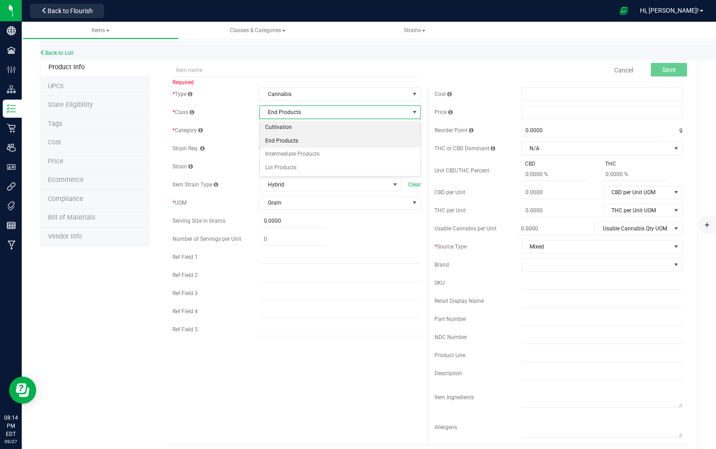
click at [284, 129] on li "Cultivation" at bounding box center [340, 128] width 161 height 14
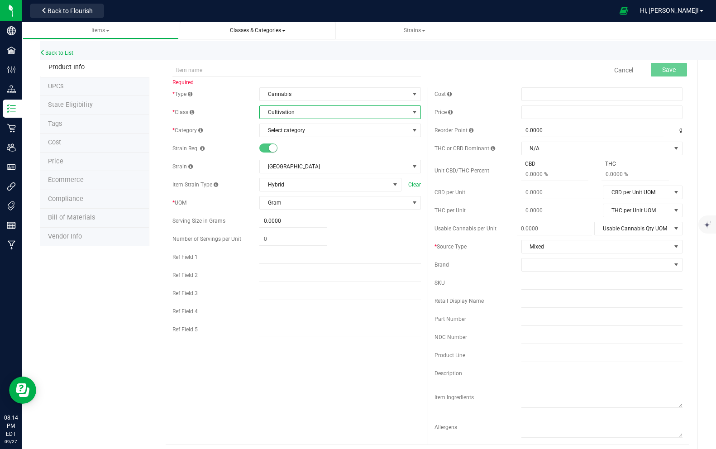
click at [255, 31] on span "Classes & Categories" at bounding box center [258, 30] width 56 height 6
click at [213, 50] on li "All classes" at bounding box center [258, 54] width 142 height 13
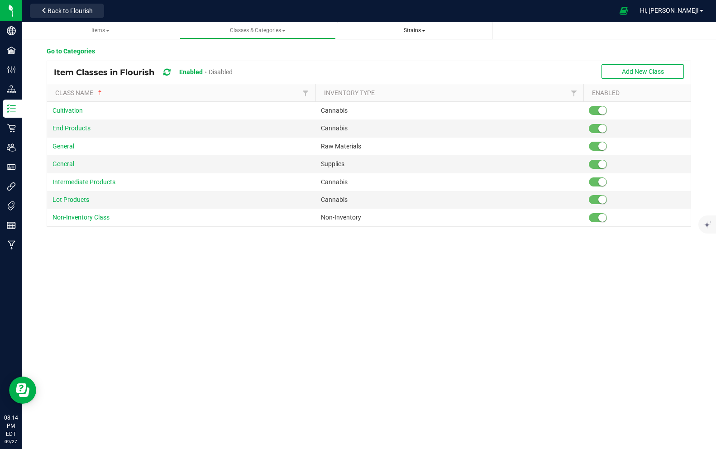
click at [425, 33] on span "Strains" at bounding box center [415, 30] width 22 height 6
click at [359, 59] on li "All strains" at bounding box center [415, 54] width 142 height 13
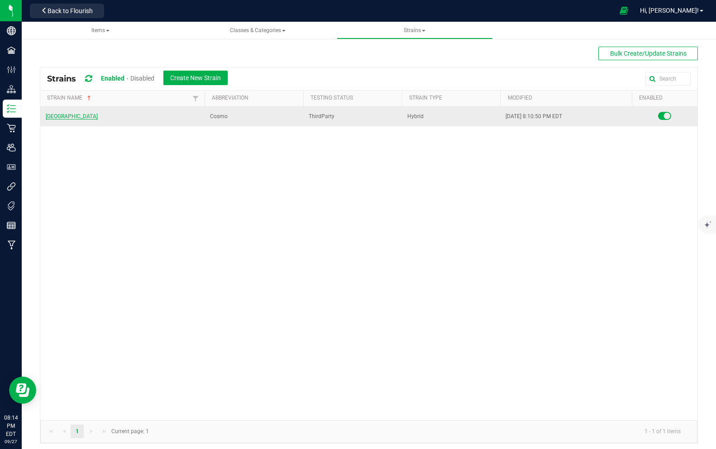
click at [50, 114] on link "[GEOGRAPHIC_DATA]" at bounding box center [72, 116] width 52 height 6
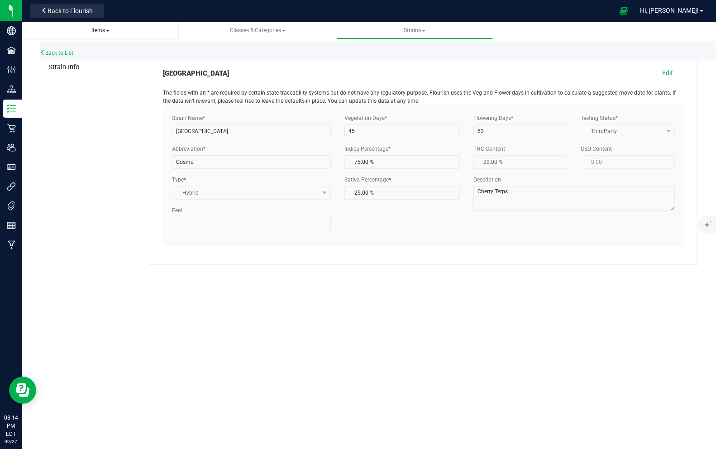
click at [89, 29] on span "Items" at bounding box center [101, 31] width 142 height 8
click at [77, 11] on span "Back to Flourish" at bounding box center [70, 10] width 45 height 7
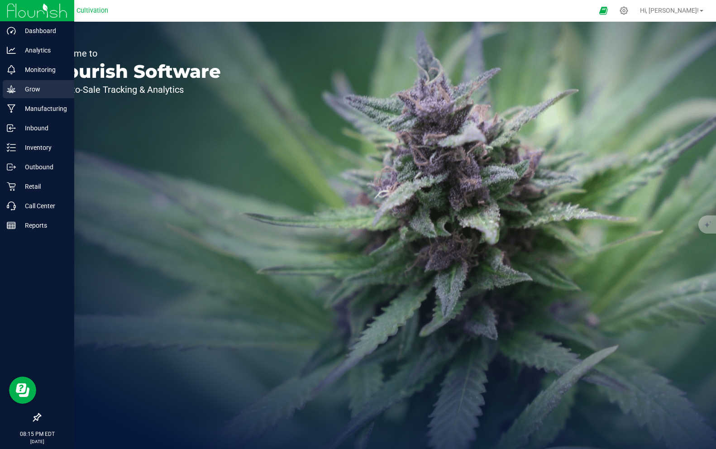
click at [22, 90] on p "Grow" at bounding box center [43, 89] width 54 height 11
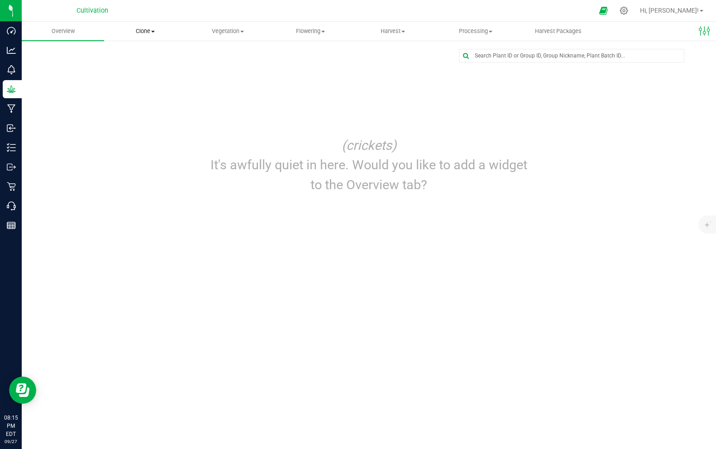
click at [150, 27] on span "Clone" at bounding box center [145, 31] width 81 height 8
click at [149, 54] on span "Create plants" at bounding box center [136, 55] width 64 height 8
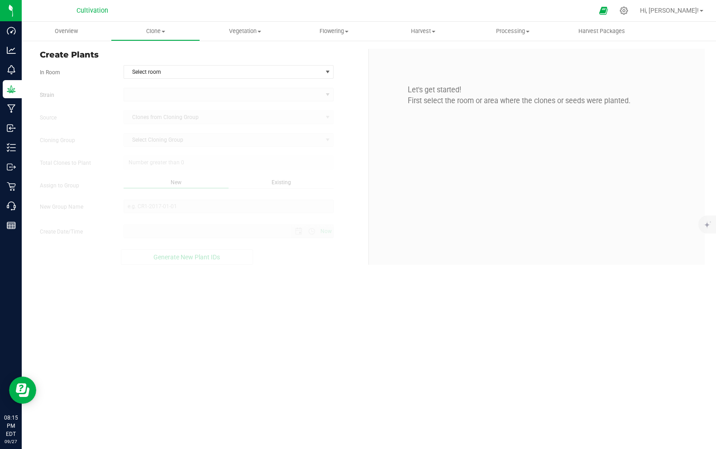
type input "9/27/2025 8:15 PM"
click at [148, 72] on span "Select room" at bounding box center [223, 72] width 198 height 13
click at [141, 50] on span "Create Plants" at bounding box center [201, 55] width 322 height 12
click at [241, 34] on span "Vegetation" at bounding box center [245, 31] width 88 height 8
click at [241, 86] on span "Mother plants" at bounding box center [233, 87] width 66 height 8
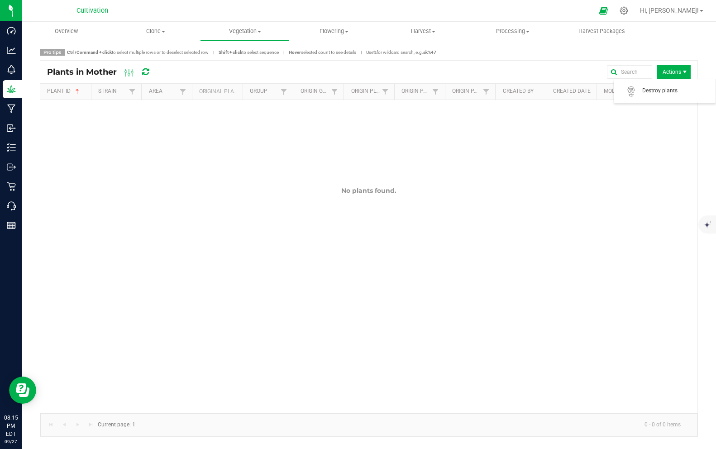
click at [670, 72] on span "Actions" at bounding box center [674, 72] width 34 height 14
click at [486, 49] on div "Pro tips Ctrl/Command + click to select multiple rows or to deselect selected r…" at bounding box center [369, 52] width 658 height 7
click at [250, 28] on span "Vegetation" at bounding box center [245, 31] width 88 height 8
click at [237, 65] on span "Veg plants" at bounding box center [228, 66] width 56 height 8
click at [168, 31] on span "Clone" at bounding box center [155, 31] width 88 height 8
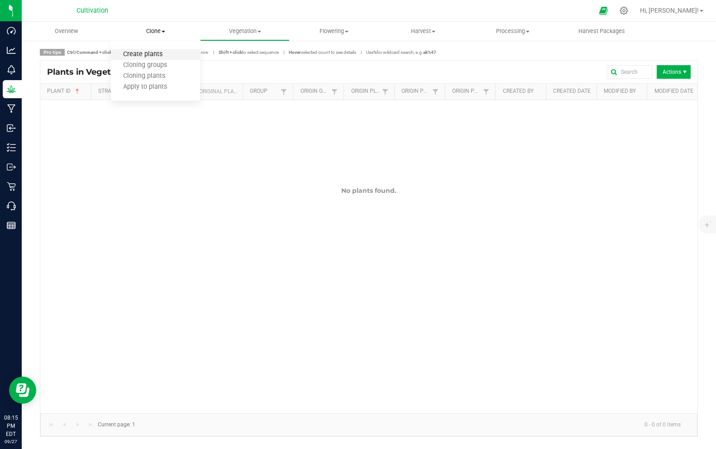
click at [152, 53] on span "Create plants" at bounding box center [143, 55] width 64 height 8
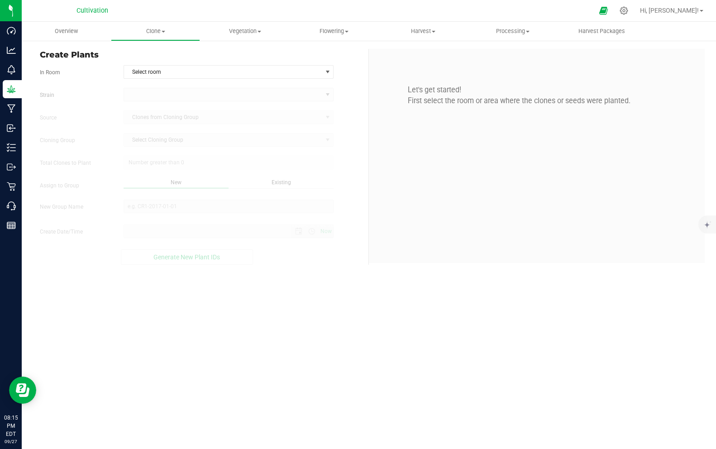
type input "9/27/2025 8:15 PM"
click at [243, 31] on span "Vegetation" at bounding box center [245, 31] width 88 height 8
click at [243, 31] on span "Vegetation" at bounding box center [244, 31] width 89 height 8
click at [168, 67] on span "Select room" at bounding box center [223, 72] width 198 height 13
click at [323, 39] on uib-tab-heading "Flowering Create harvest Flowering groups Flowering plants Apply to plants" at bounding box center [334, 31] width 88 height 18
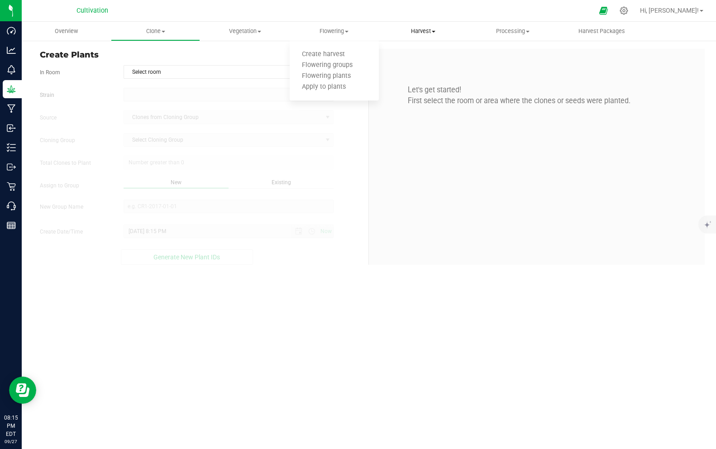
click at [426, 28] on span "Harvest" at bounding box center [423, 31] width 88 height 8
click at [237, 29] on span "Vegetation" at bounding box center [245, 31] width 88 height 8
click at [237, 56] on span "Veg groups" at bounding box center [228, 55] width 57 height 8
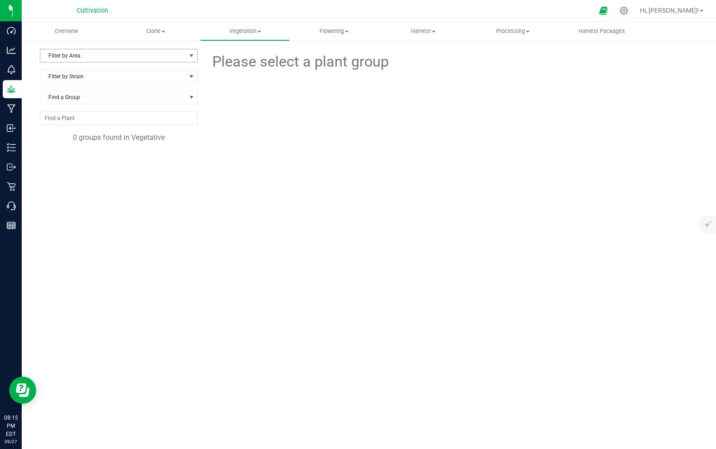
click at [149, 54] on span "Filter by Area" at bounding box center [113, 55] width 146 height 13
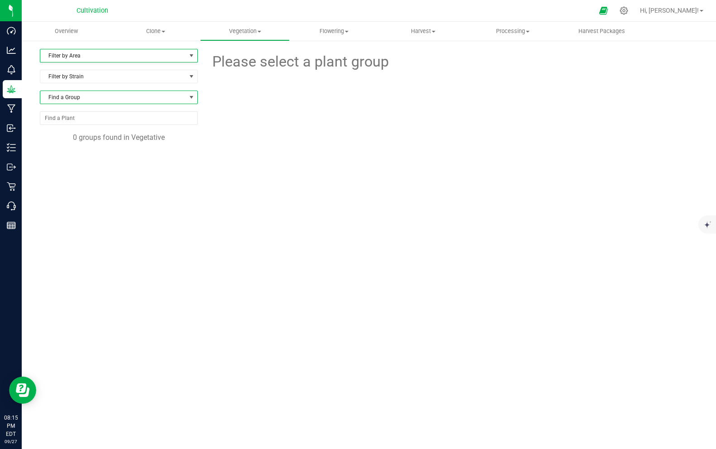
click at [114, 91] on span "Find a Group" at bounding box center [113, 97] width 146 height 13
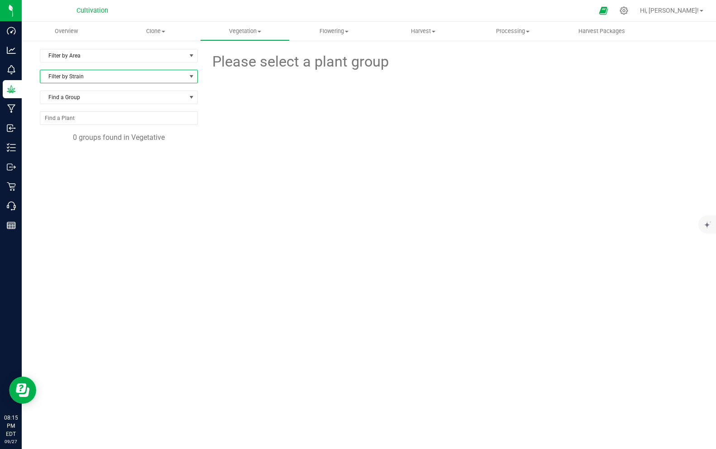
click at [106, 73] on span "Filter by Strain" at bounding box center [113, 76] width 146 height 13
click at [106, 73] on span "All" at bounding box center [113, 76] width 146 height 13
click at [327, 112] on div at bounding box center [451, 113] width 253 height 81
click at [268, 73] on div at bounding box center [451, 113] width 507 height 81
click at [167, 33] on span "Clone" at bounding box center [155, 31] width 88 height 8
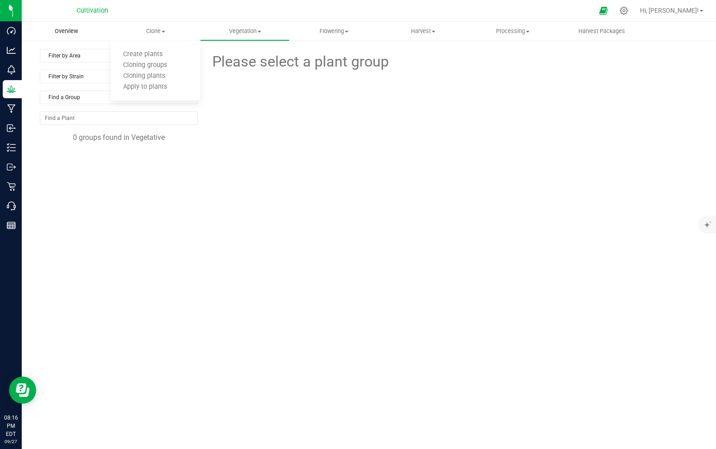
click at [67, 36] on uib-tab-heading "Overview" at bounding box center [66, 31] width 88 height 18
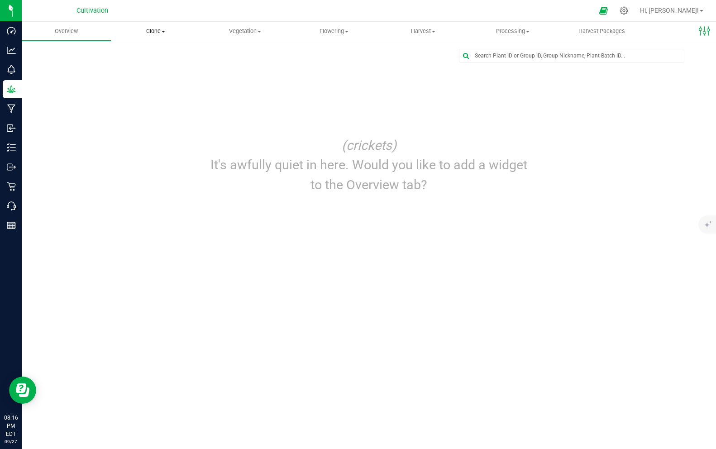
click at [148, 33] on span "Clone" at bounding box center [155, 31] width 88 height 8
click at [155, 51] on span "Create plants" at bounding box center [143, 55] width 64 height 8
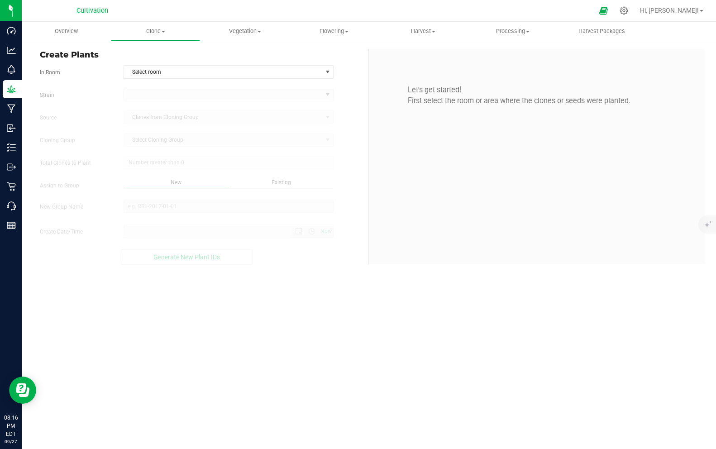
type input "9/27/2025 8:16 PM"
click at [157, 77] on span "Select room" at bounding box center [223, 72] width 198 height 13
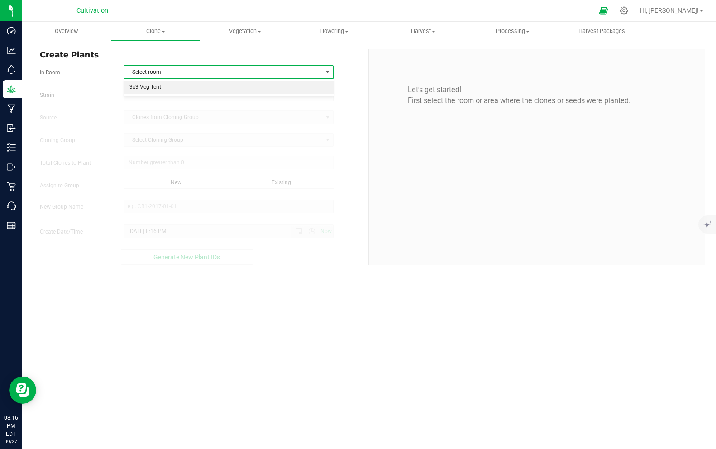
click at [157, 86] on li "3x3 Veg Tent" at bounding box center [228, 88] width 209 height 14
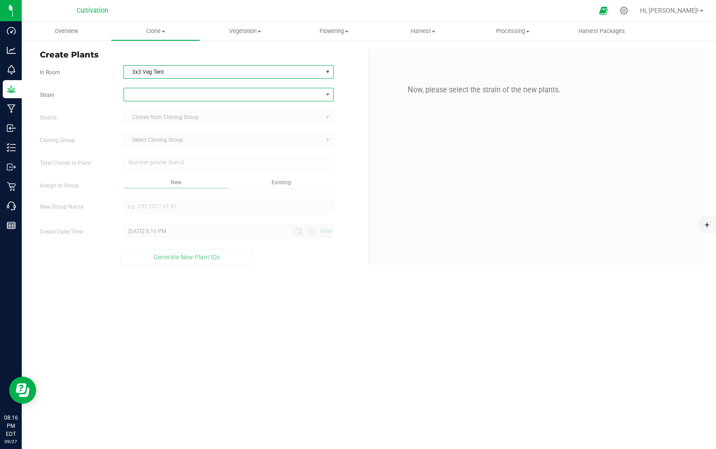
click at [155, 97] on span at bounding box center [223, 94] width 198 height 13
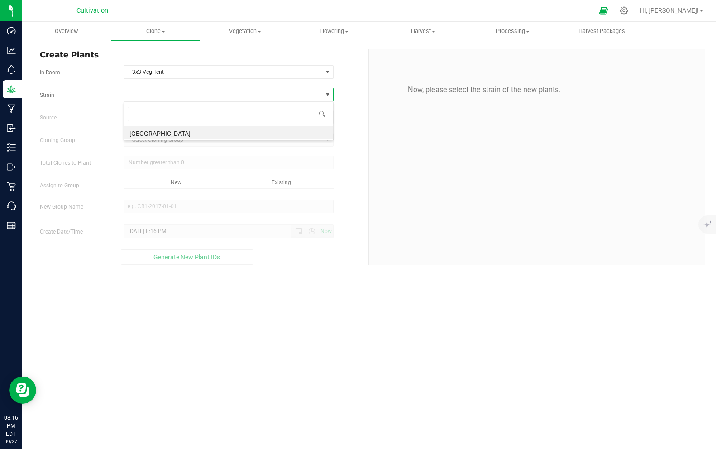
scroll to position [14, 210]
click at [148, 129] on li "[GEOGRAPHIC_DATA]" at bounding box center [228, 132] width 209 height 13
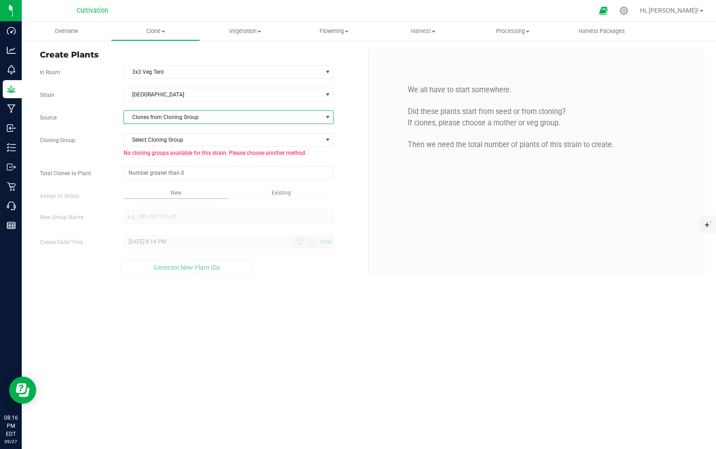
click at [149, 120] on span "Clones from Cloning Group" at bounding box center [223, 117] width 198 height 13
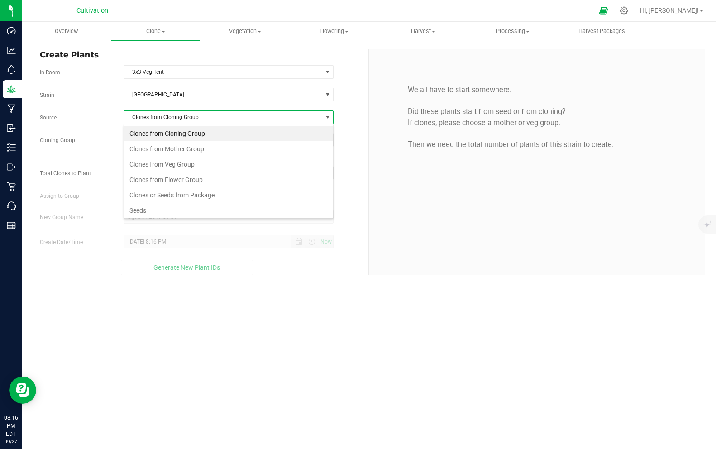
scroll to position [14, 210]
click at [150, 144] on li "Clones from Mother Group" at bounding box center [228, 148] width 209 height 15
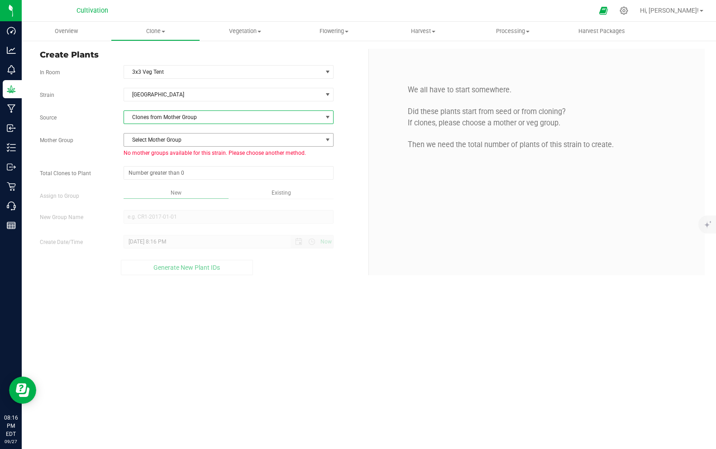
click at [148, 142] on span "Select Mother Group" at bounding box center [223, 140] width 198 height 13
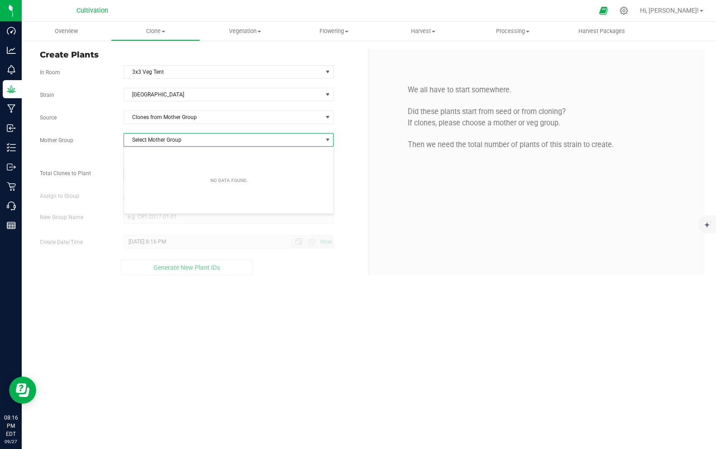
click at [323, 139] on span "select" at bounding box center [327, 140] width 11 height 13
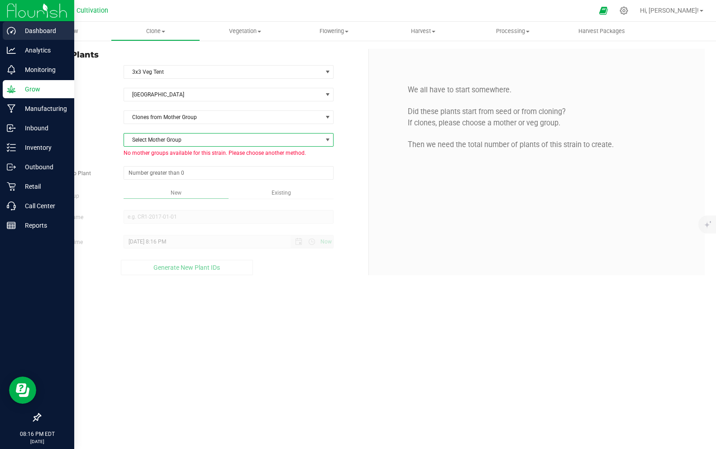
click at [23, 33] on p "Dashboard" at bounding box center [43, 30] width 54 height 11
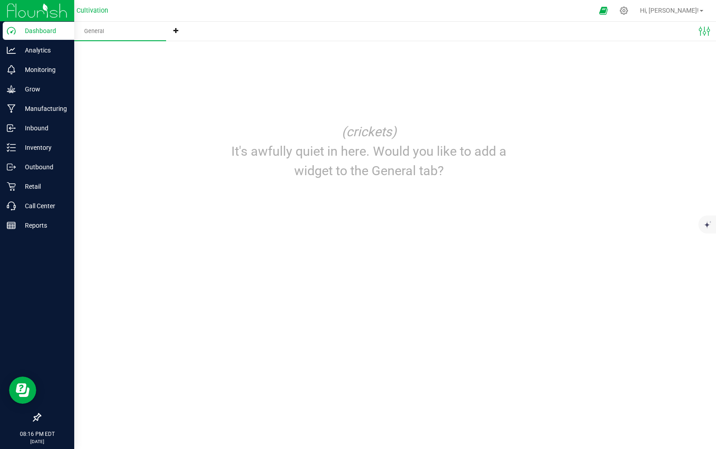
click at [49, 15] on img at bounding box center [37, 10] width 61 height 21
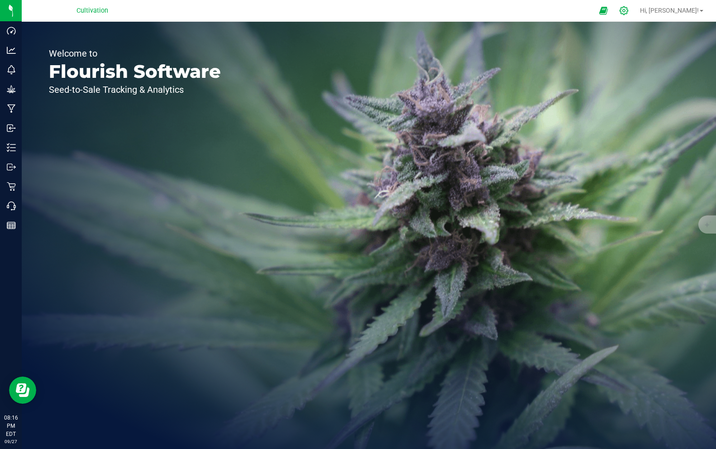
click at [629, 10] on icon at bounding box center [624, 11] width 10 height 10
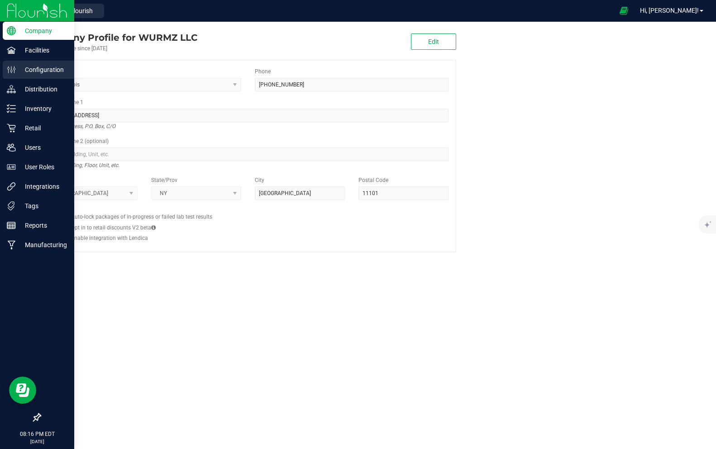
click at [13, 70] on icon at bounding box center [11, 69] width 9 height 9
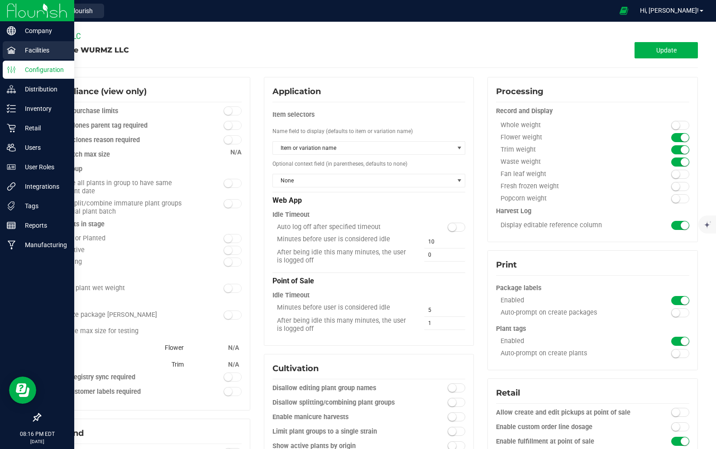
click at [46, 51] on p "Facilities" at bounding box center [43, 50] width 54 height 11
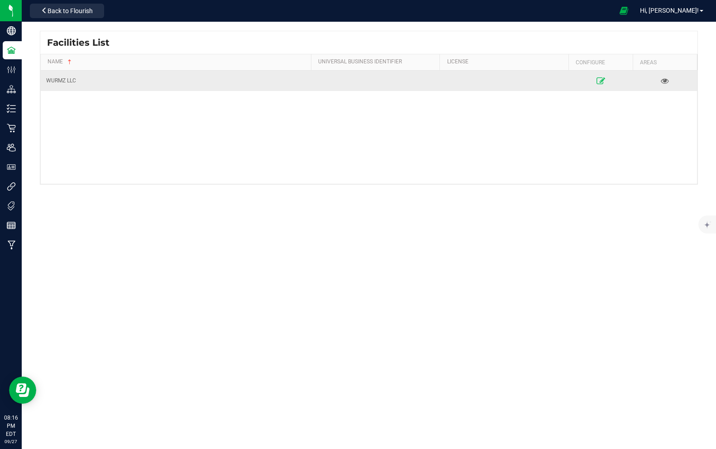
click at [603, 81] on icon at bounding box center [600, 80] width 9 height 6
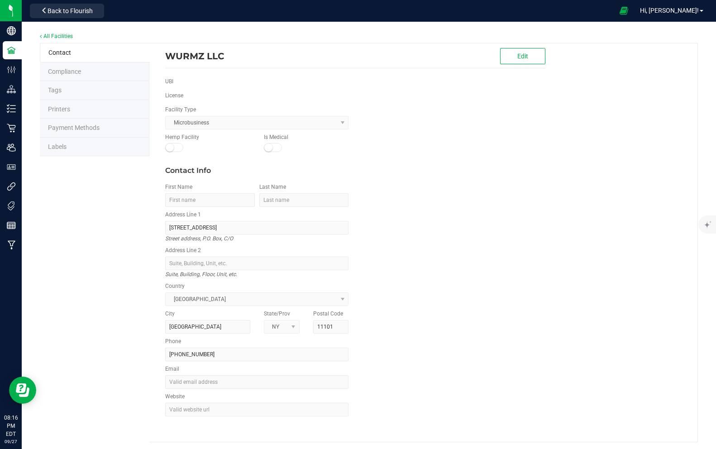
click at [66, 73] on span "Compliance" at bounding box center [64, 71] width 33 height 7
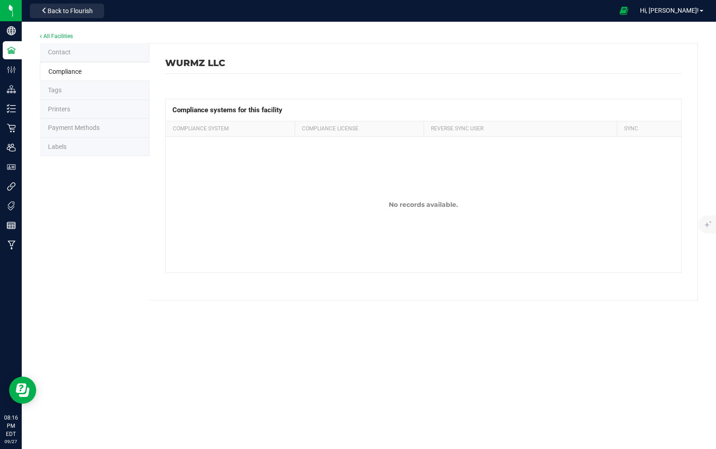
click at [52, 144] on span "Labels" at bounding box center [57, 146] width 19 height 7
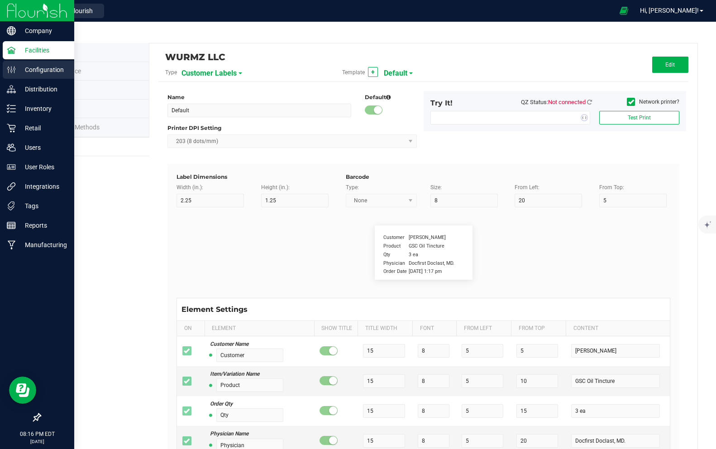
click at [10, 71] on icon at bounding box center [11, 69] width 9 height 9
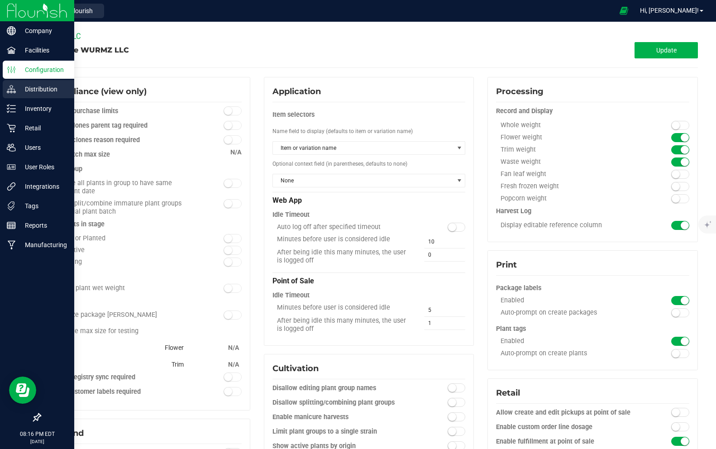
click at [28, 89] on p "Distribution" at bounding box center [43, 89] width 54 height 11
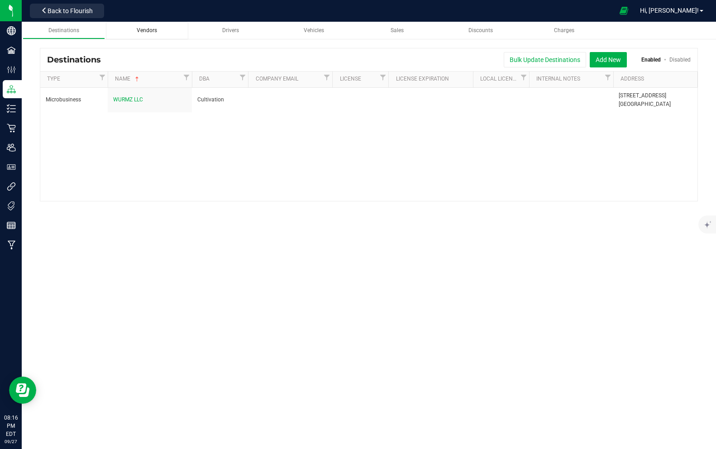
click at [157, 29] on span "Vendors" at bounding box center [147, 30] width 20 height 6
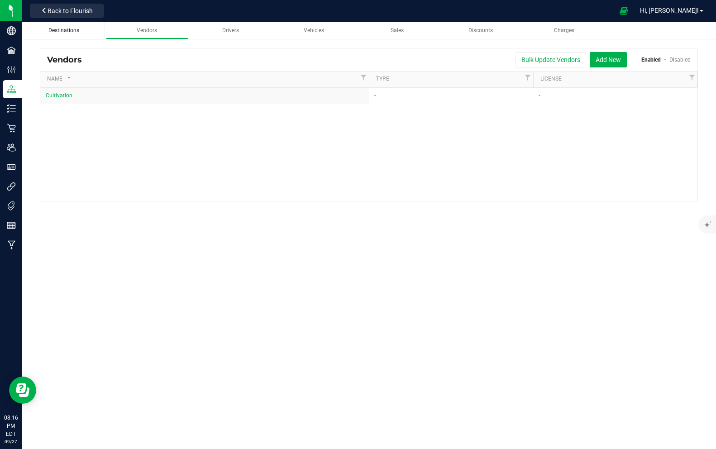
click at [67, 35] on link "Destinations" at bounding box center [64, 31] width 82 height 18
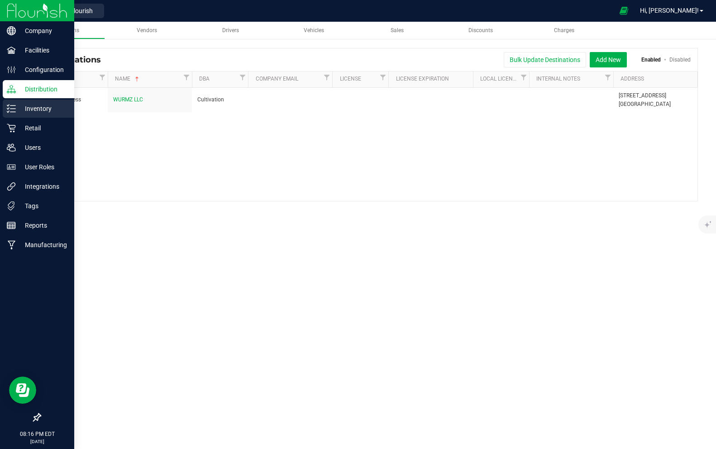
click at [14, 111] on icon at bounding box center [11, 108] width 9 height 9
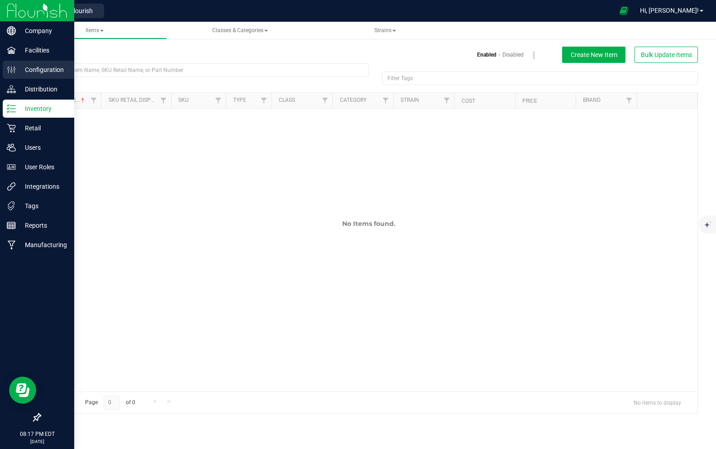
click at [45, 68] on p "Configuration" at bounding box center [43, 69] width 54 height 11
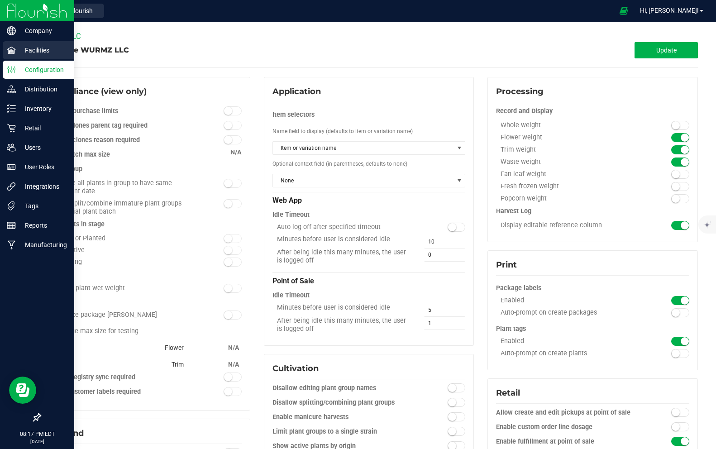
click at [42, 48] on p "Facilities" at bounding box center [43, 50] width 54 height 11
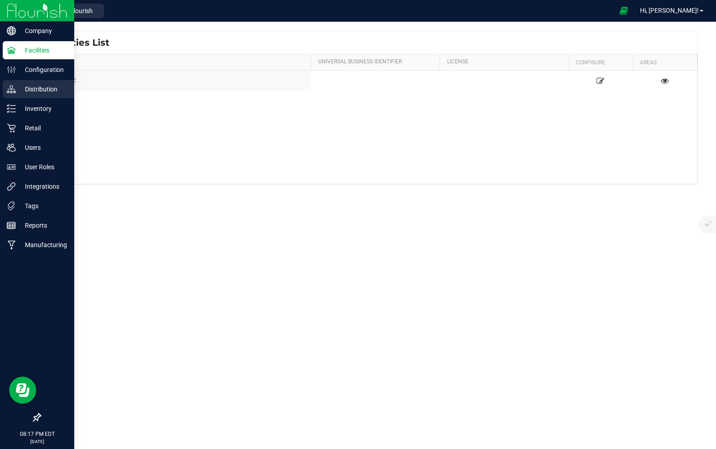
click at [43, 91] on p "Distribution" at bounding box center [43, 89] width 54 height 11
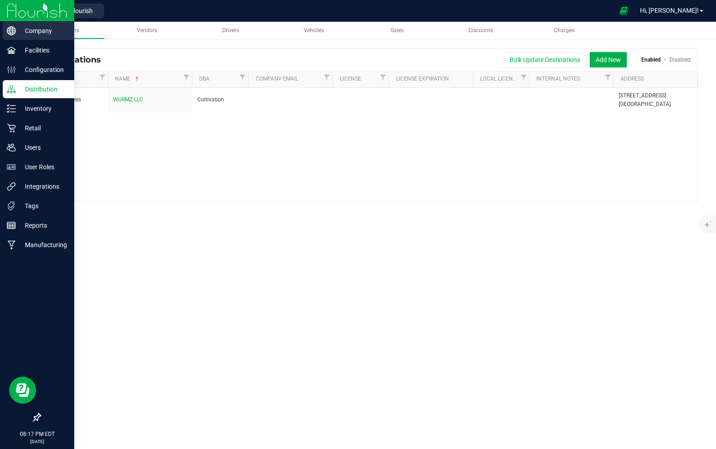
click at [19, 25] on p "Company" at bounding box center [43, 30] width 54 height 11
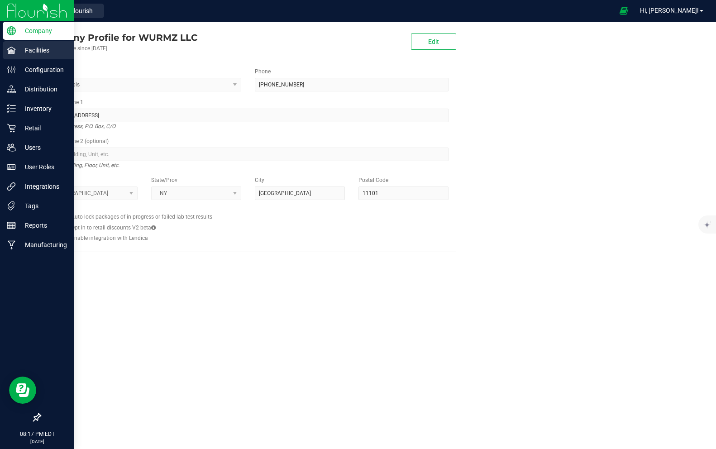
click at [7, 48] on icon at bounding box center [11, 50] width 9 height 9
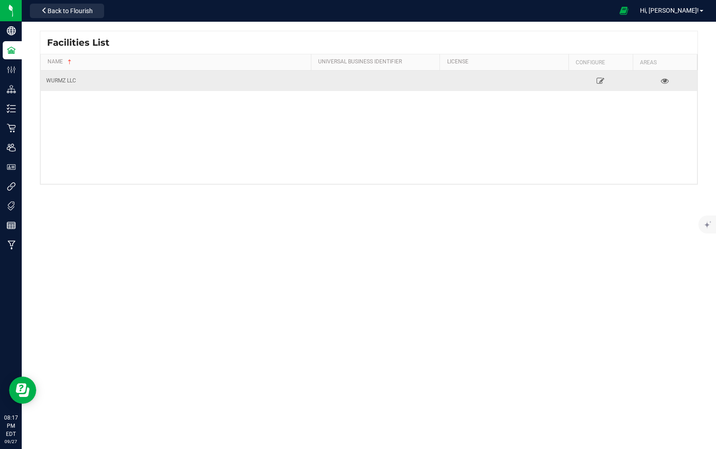
click at [66, 80] on div "WURMZ LLC" at bounding box center [175, 81] width 259 height 9
click at [599, 81] on icon at bounding box center [600, 80] width 9 height 6
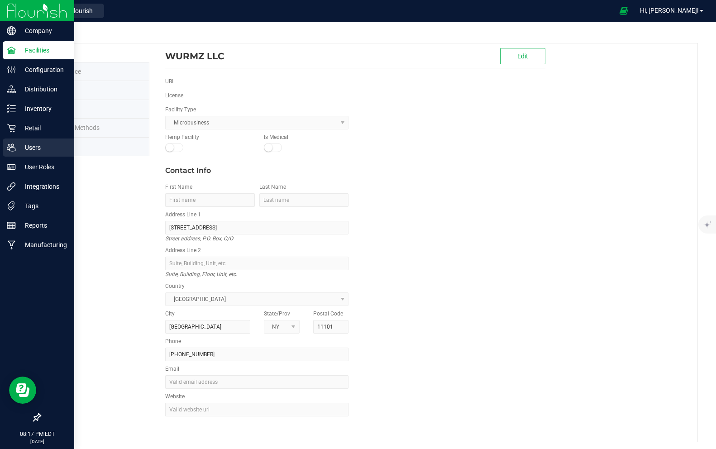
click at [40, 151] on p "Users" at bounding box center [43, 147] width 54 height 11
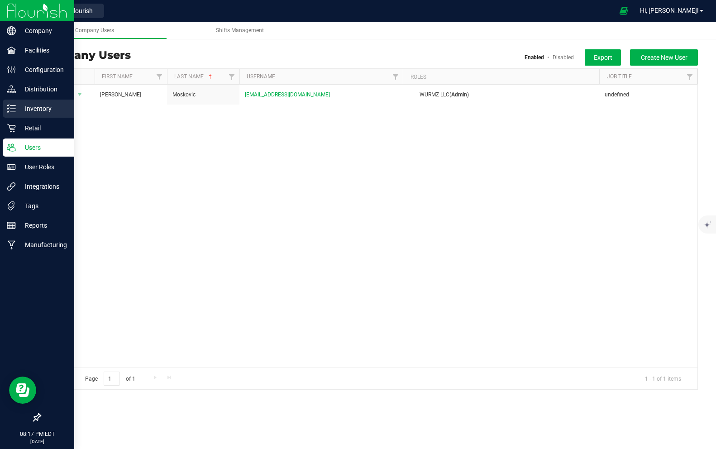
click at [36, 105] on p "Inventory" at bounding box center [43, 108] width 54 height 11
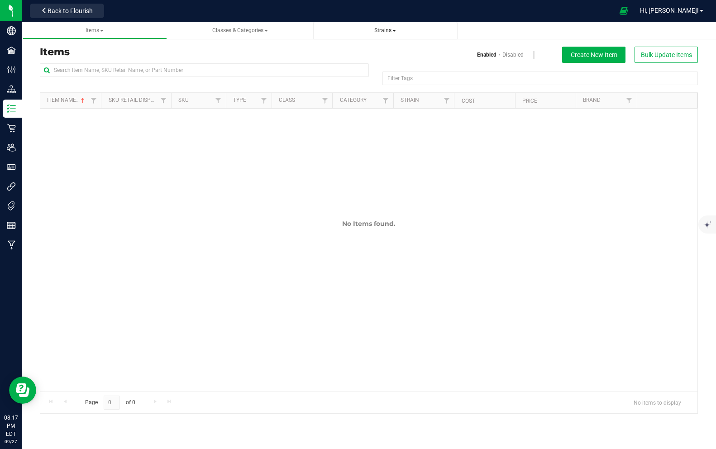
click at [368, 29] on span "Strains" at bounding box center [385, 31] width 130 height 8
click at [395, 33] on span "Strains" at bounding box center [385, 30] width 22 height 6
click at [395, 32] on span "Strains" at bounding box center [385, 30] width 22 height 6
click at [249, 31] on span "Classes & Categories" at bounding box center [240, 30] width 56 height 6
click at [100, 23] on link "Items" at bounding box center [95, 31] width 144 height 18
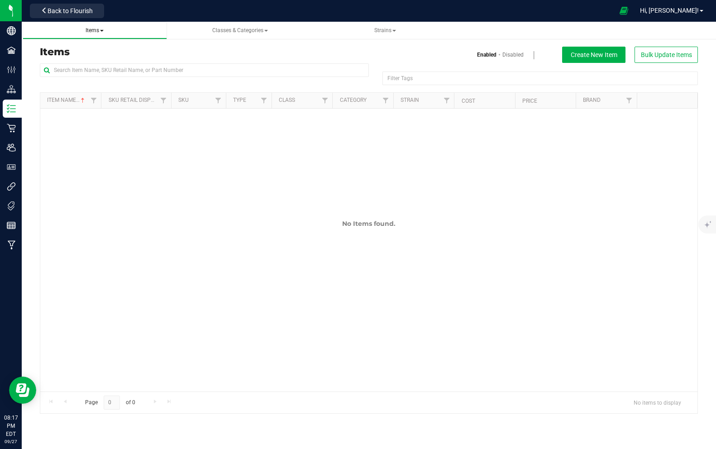
click at [99, 31] on span "Items" at bounding box center [95, 30] width 18 height 6
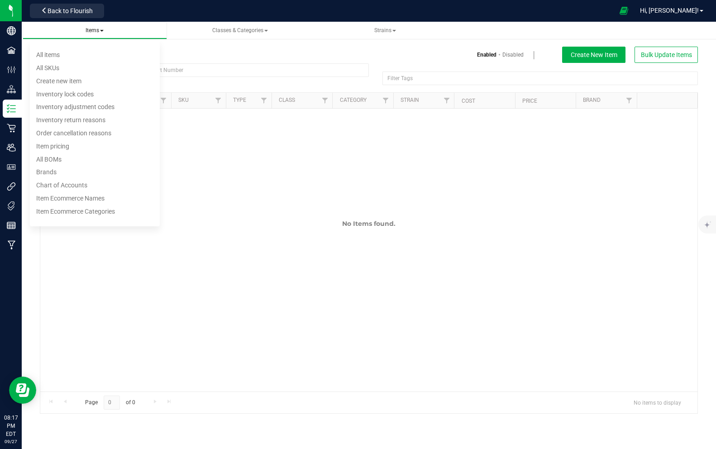
click at [99, 31] on span "Items" at bounding box center [95, 30] width 18 height 6
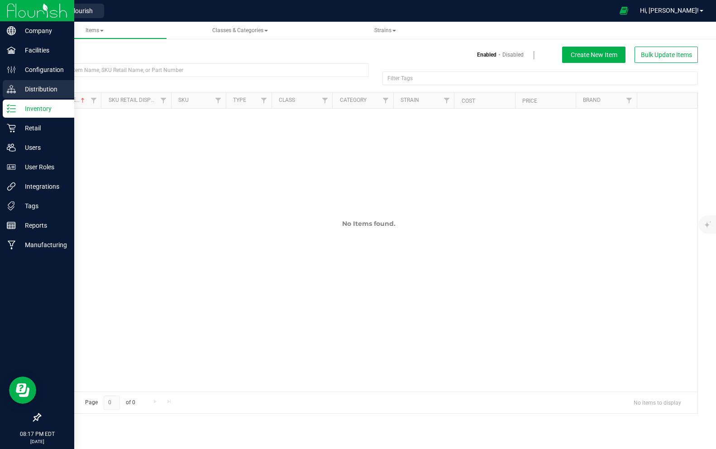
click at [27, 87] on p "Distribution" at bounding box center [43, 89] width 54 height 11
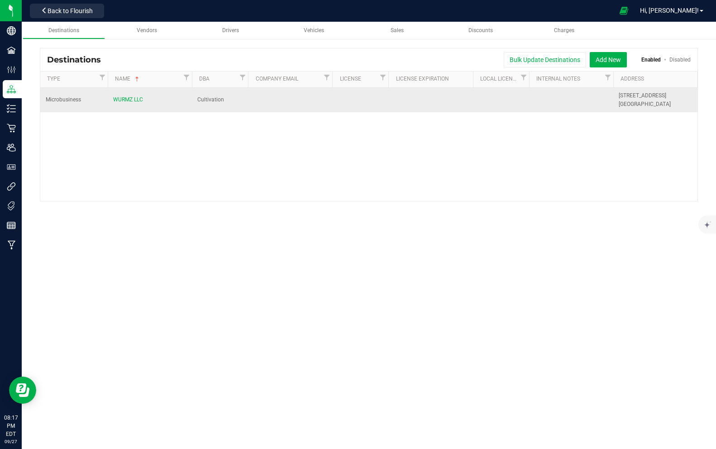
click at [207, 101] on div "Cultivation" at bounding box center [219, 100] width 45 height 9
click at [131, 103] on div "WURMZ LLC" at bounding box center [149, 100] width 73 height 9
click at [128, 100] on span "WURMZ LLC" at bounding box center [128, 99] width 30 height 6
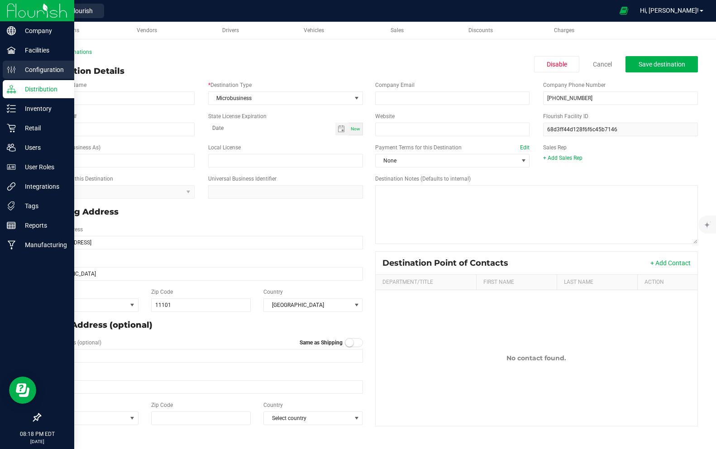
click at [35, 70] on p "Configuration" at bounding box center [43, 69] width 54 height 11
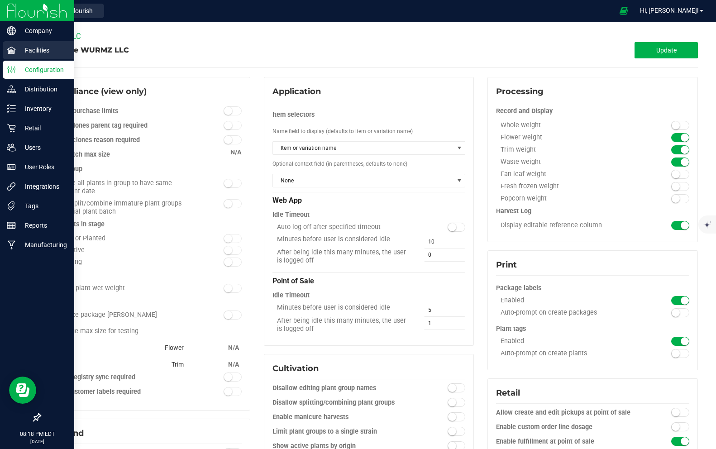
click at [38, 55] on p "Facilities" at bounding box center [43, 50] width 54 height 11
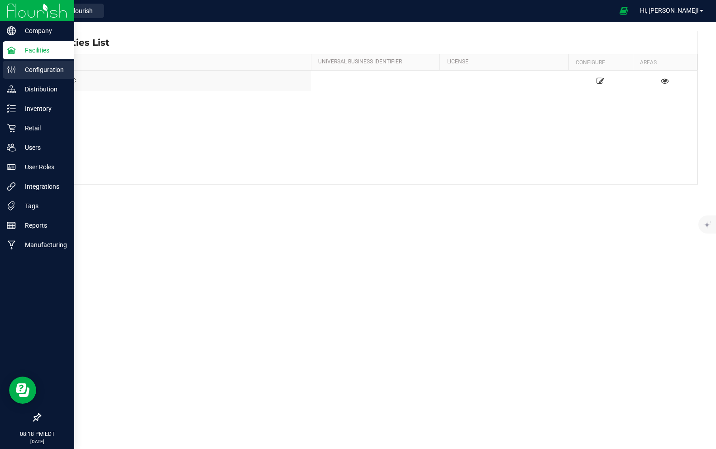
click at [25, 67] on p "Configuration" at bounding box center [43, 69] width 54 height 11
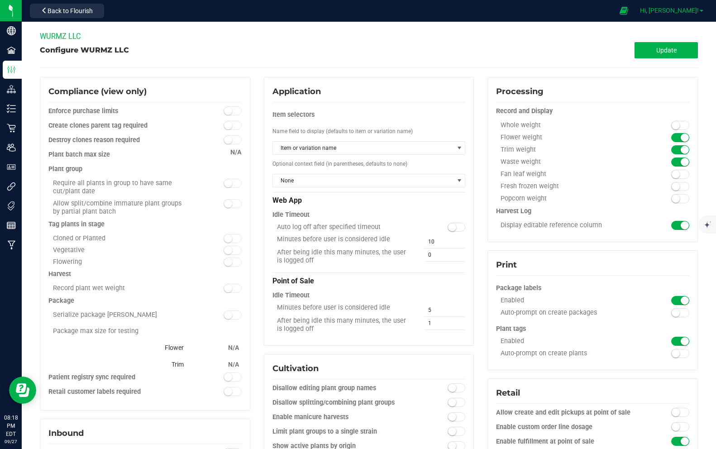
click at [696, 12] on span "Hi, [PERSON_NAME]!" at bounding box center [669, 10] width 59 height 7
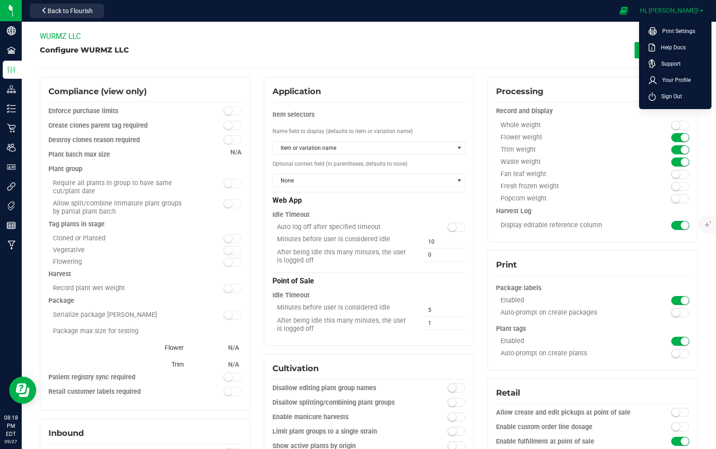
click at [696, 13] on span "Hi, [PERSON_NAME]!" at bounding box center [669, 10] width 59 height 7
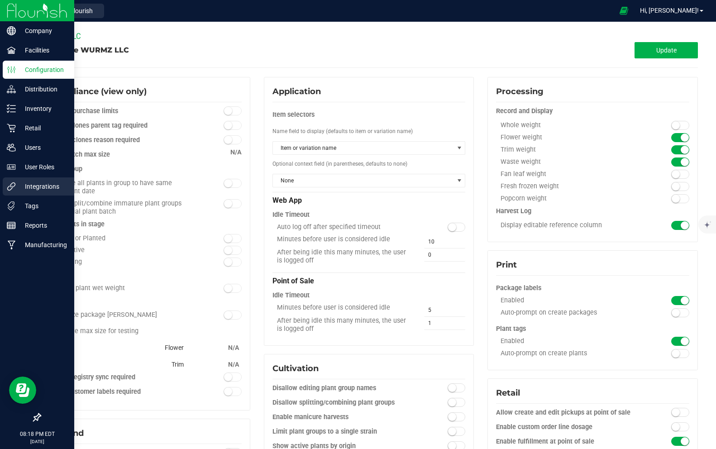
click at [26, 183] on p "Integrations" at bounding box center [43, 186] width 54 height 11
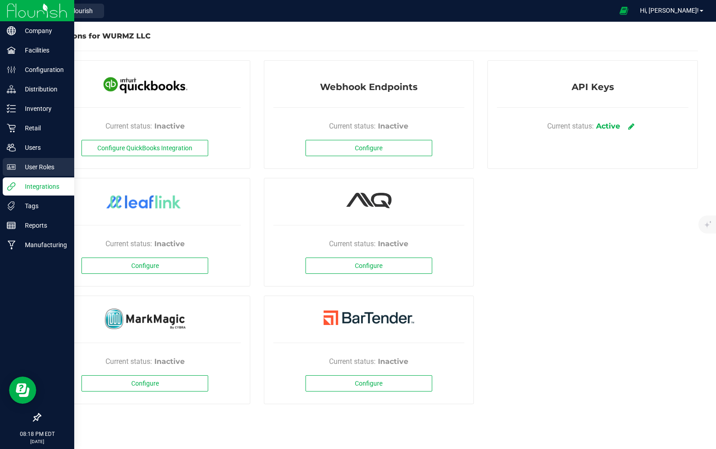
click at [32, 167] on p "User Roles" at bounding box center [43, 167] width 54 height 11
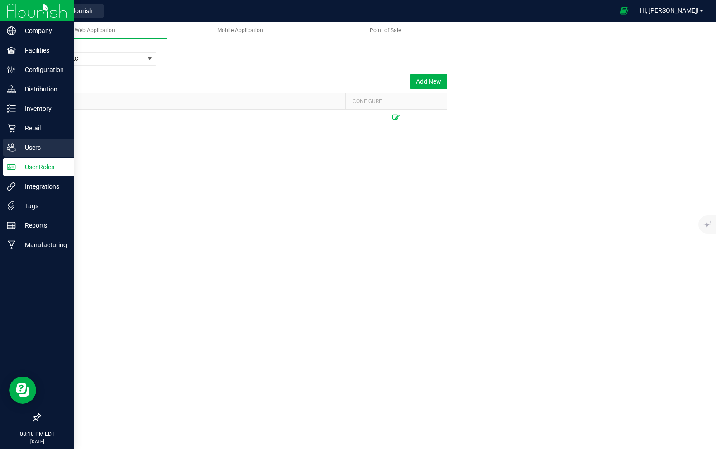
click at [28, 144] on p "Users" at bounding box center [43, 147] width 54 height 11
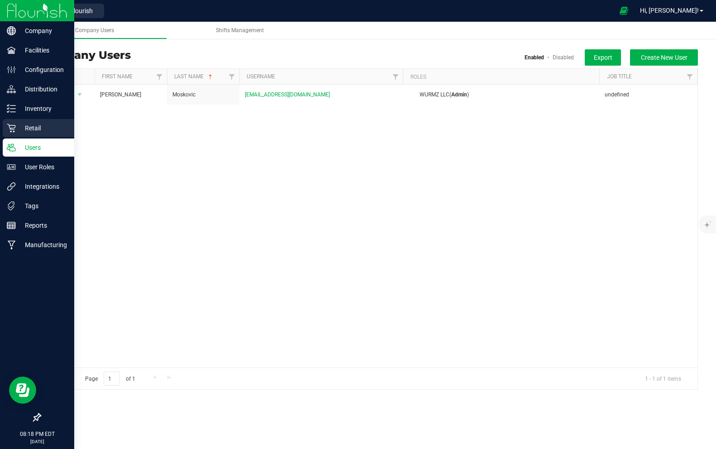
click at [32, 129] on p "Retail" at bounding box center [43, 128] width 54 height 11
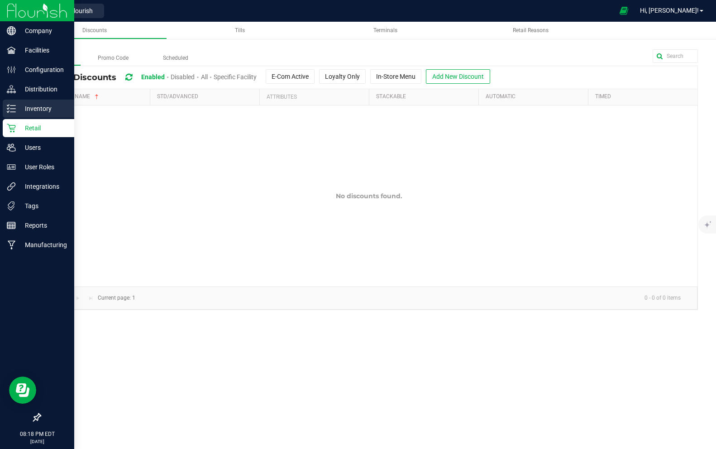
click at [38, 109] on p "Inventory" at bounding box center [43, 108] width 54 height 11
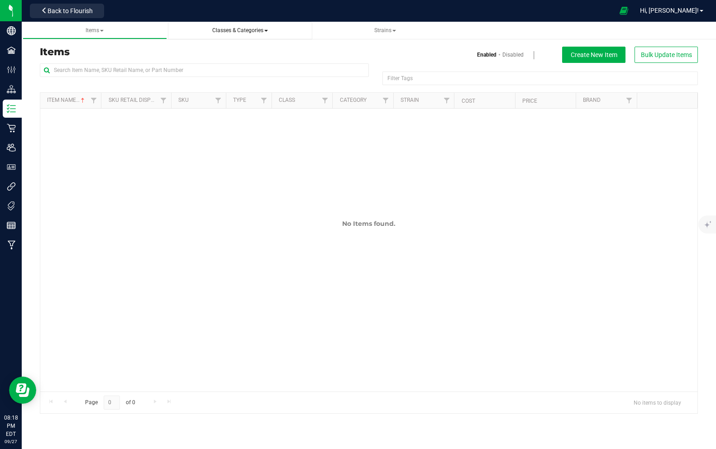
click at [247, 29] on span "Classes & Categories" at bounding box center [240, 30] width 56 height 6
click at [378, 33] on span "Strains" at bounding box center [385, 31] width 130 height 8
click at [378, 33] on span "Strains" at bounding box center [385, 30] width 22 height 6
click at [345, 57] on span "All strains" at bounding box center [341, 54] width 28 height 7
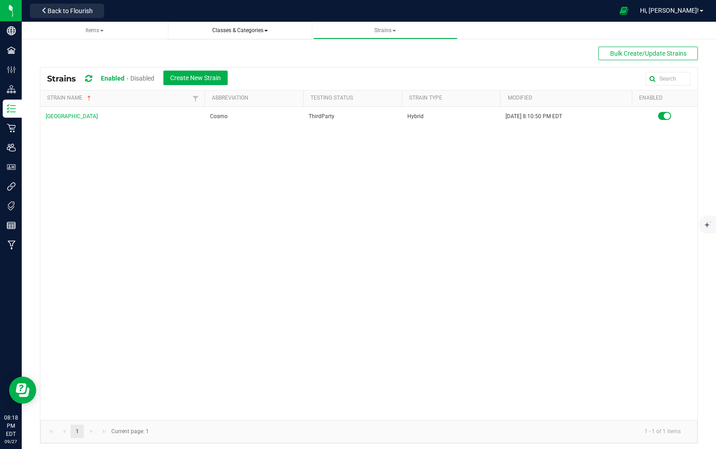
click at [245, 32] on span "Classes & Categories" at bounding box center [240, 30] width 56 height 6
click at [108, 33] on span "Items" at bounding box center [95, 31] width 130 height 8
click at [89, 33] on span "Items" at bounding box center [95, 31] width 130 height 8
click at [100, 31] on span "Items" at bounding box center [95, 30] width 18 height 6
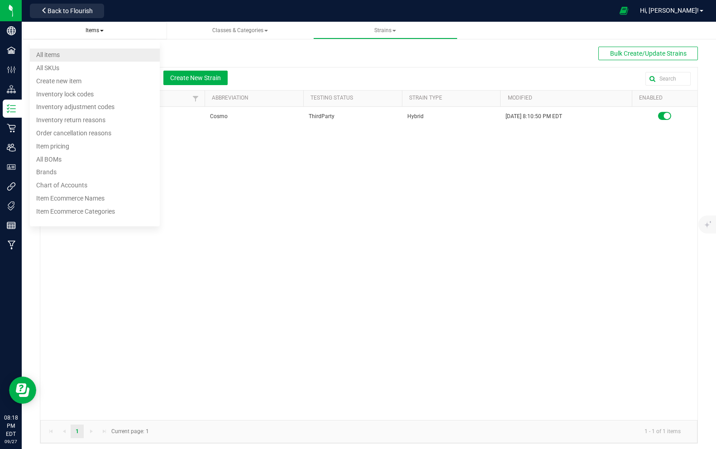
click at [60, 55] on span "All items" at bounding box center [48, 54] width 24 height 7
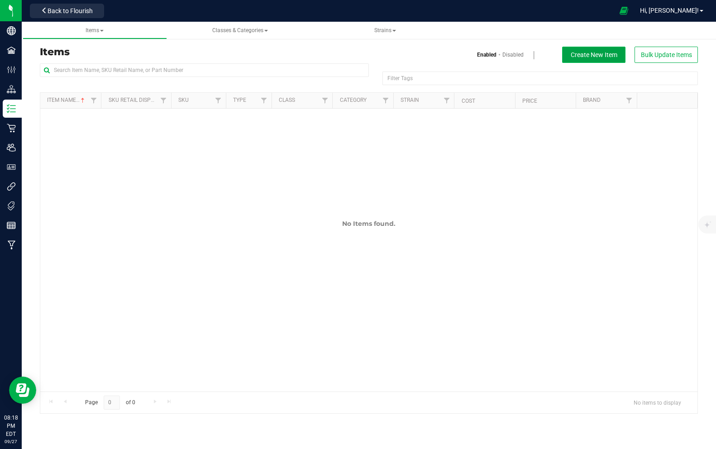
click at [581, 53] on span "Create New Item" at bounding box center [594, 54] width 47 height 7
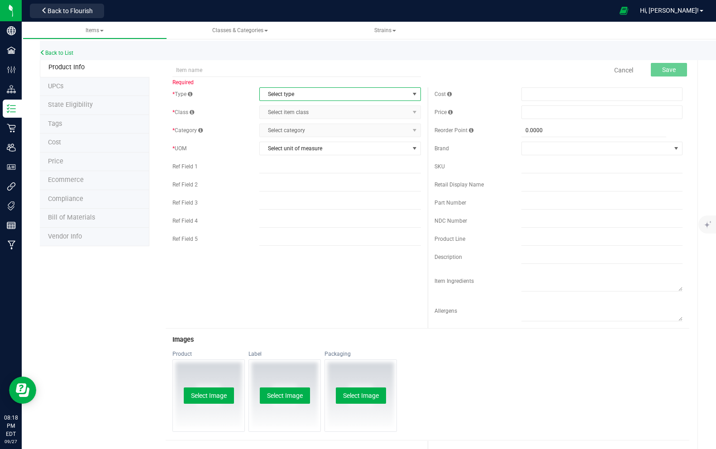
click at [273, 90] on span "Select type" at bounding box center [334, 94] width 149 height 13
click at [280, 108] on li "Cannabis" at bounding box center [340, 110] width 161 height 14
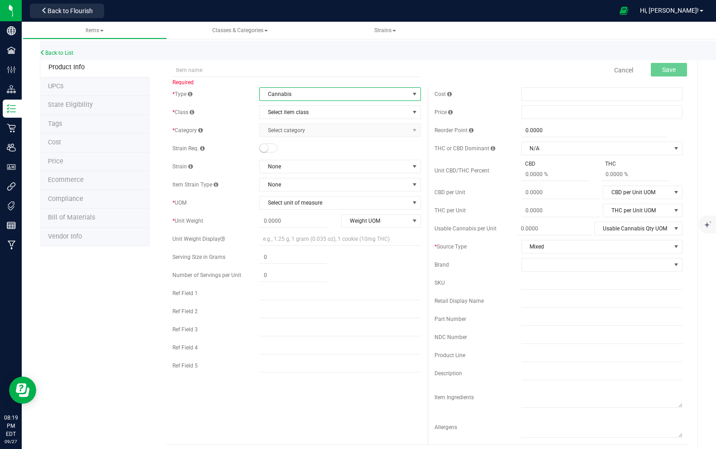
click at [293, 93] on span "Cannabis" at bounding box center [334, 94] width 149 height 13
click at [286, 94] on span "Cannabis" at bounding box center [334, 94] width 149 height 13
click at [221, 70] on input "text" at bounding box center [296, 70] width 248 height 14
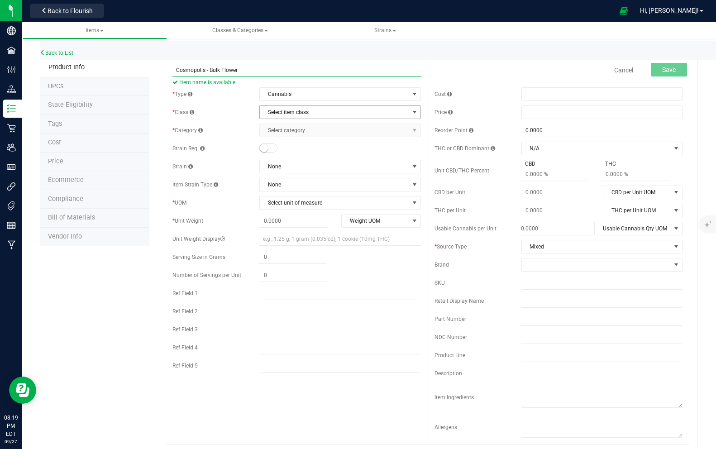
type input "Cosmopolis - Bulk Flower"
click at [292, 111] on span "Select item class" at bounding box center [334, 112] width 149 height 13
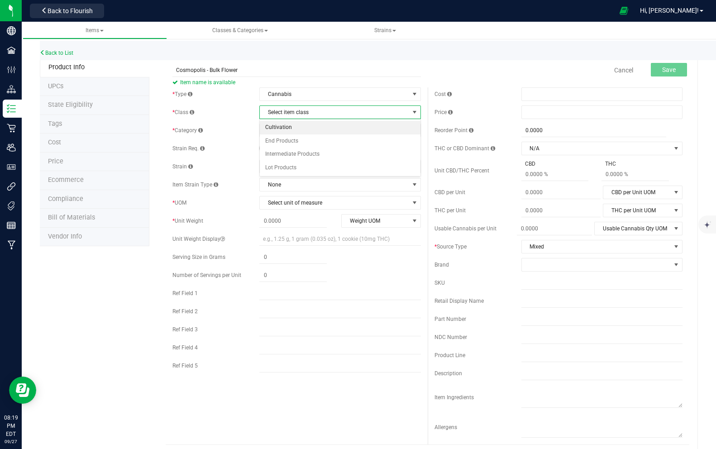
click at [290, 125] on li "Cultivation" at bounding box center [340, 128] width 161 height 14
click at [276, 110] on span "Cultivation" at bounding box center [334, 112] width 149 height 13
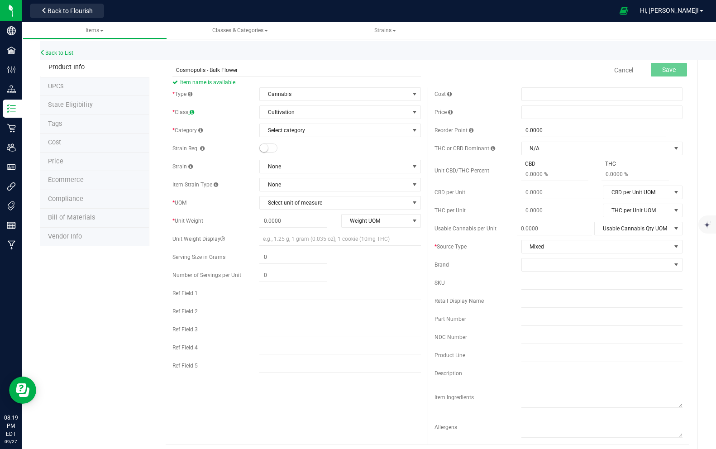
click at [193, 112] on span at bounding box center [192, 112] width 5 height 5
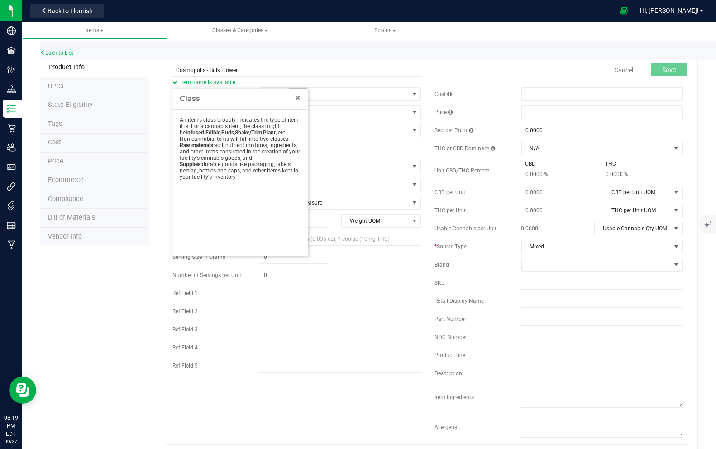
click at [301, 99] on link "Close" at bounding box center [297, 97] width 11 height 11
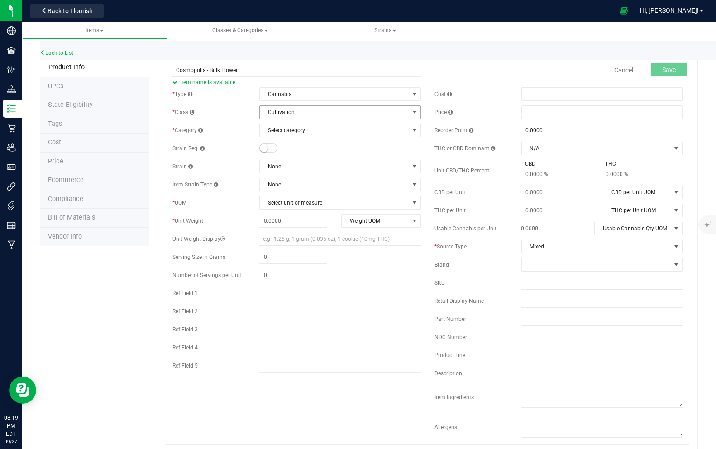
click at [293, 112] on span "Cultivation" at bounding box center [334, 112] width 149 height 13
click at [201, 128] on span at bounding box center [200, 130] width 5 height 5
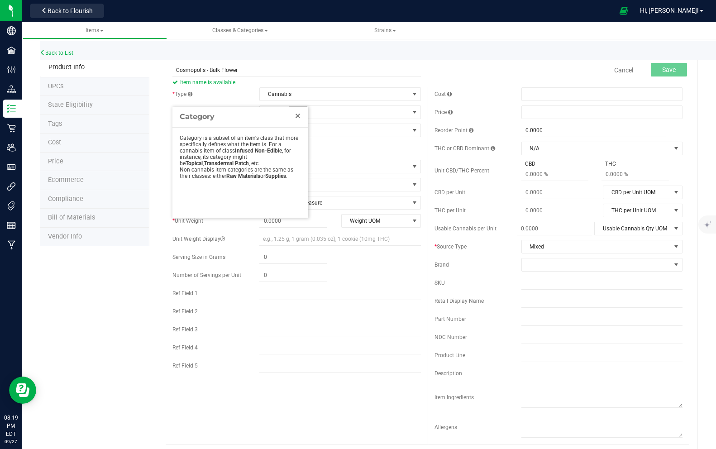
click at [296, 115] on link "Close" at bounding box center [297, 115] width 11 height 11
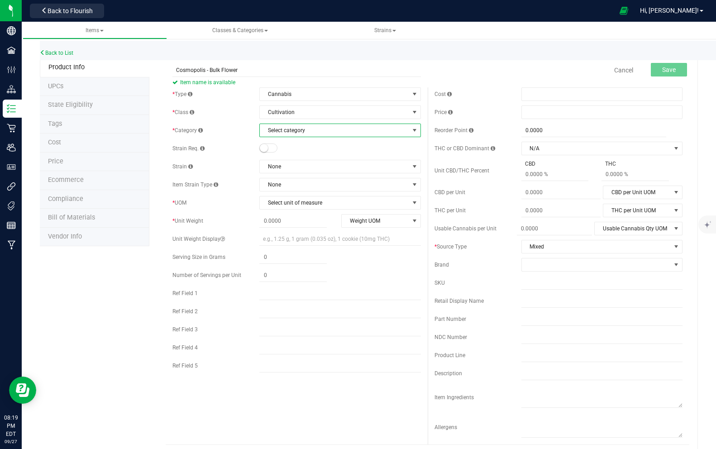
click at [287, 133] on span "Select category" at bounding box center [334, 130] width 149 height 13
click at [282, 162] on li "Flower" at bounding box center [340, 160] width 161 height 14
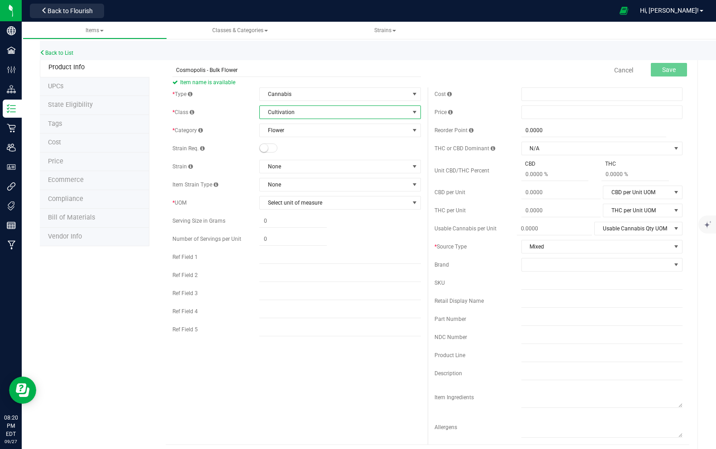
click at [281, 109] on span "Cultivation" at bounding box center [334, 112] width 149 height 13
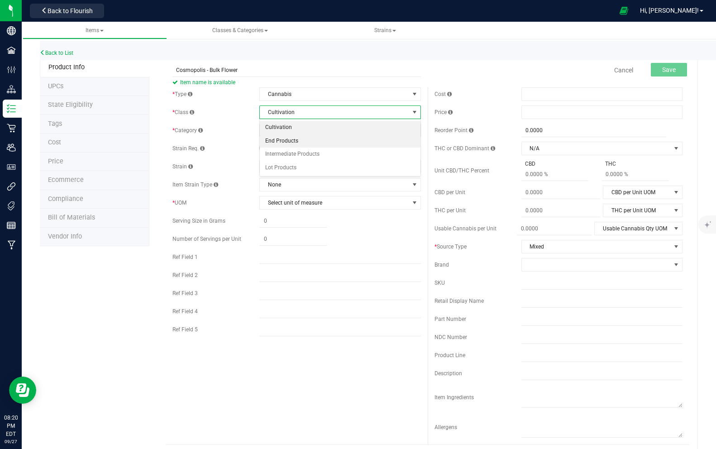
click at [286, 139] on li "End Products" at bounding box center [340, 141] width 161 height 14
click at [283, 130] on span "Select category" at bounding box center [334, 130] width 149 height 13
click at [298, 113] on span "End Products" at bounding box center [334, 112] width 149 height 13
click at [293, 124] on li "Cultivation" at bounding box center [340, 128] width 161 height 14
click at [292, 128] on span "Select category" at bounding box center [334, 130] width 149 height 13
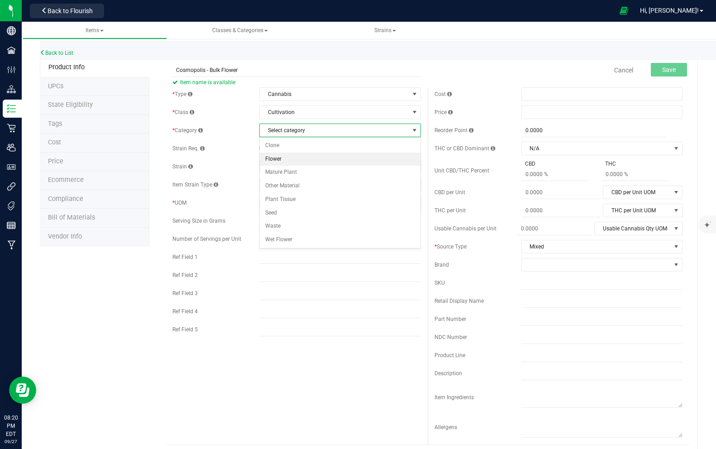
click at [278, 159] on li "Flower" at bounding box center [340, 160] width 161 height 14
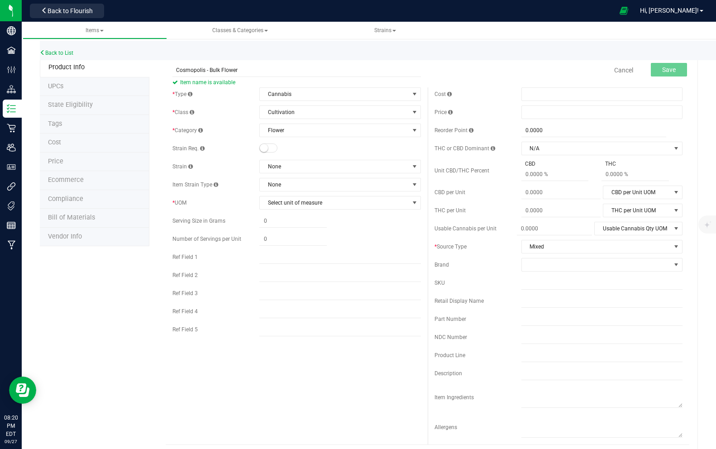
click at [266, 150] on small at bounding box center [264, 148] width 8 height 8
click at [276, 166] on span "None" at bounding box center [334, 166] width 149 height 13
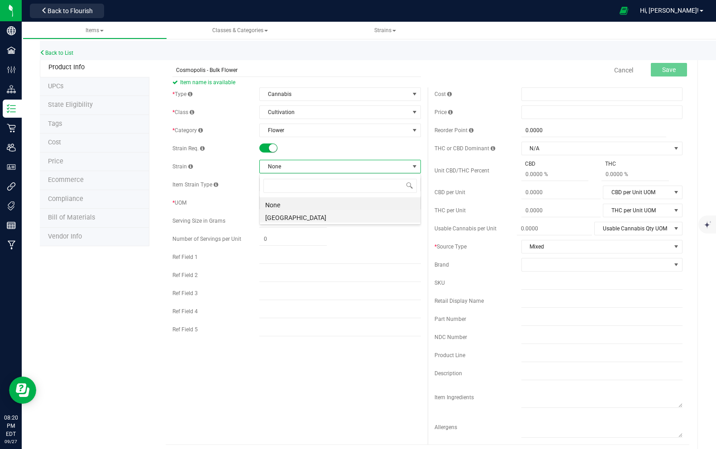
click at [278, 213] on li "[GEOGRAPHIC_DATA]" at bounding box center [340, 216] width 161 height 13
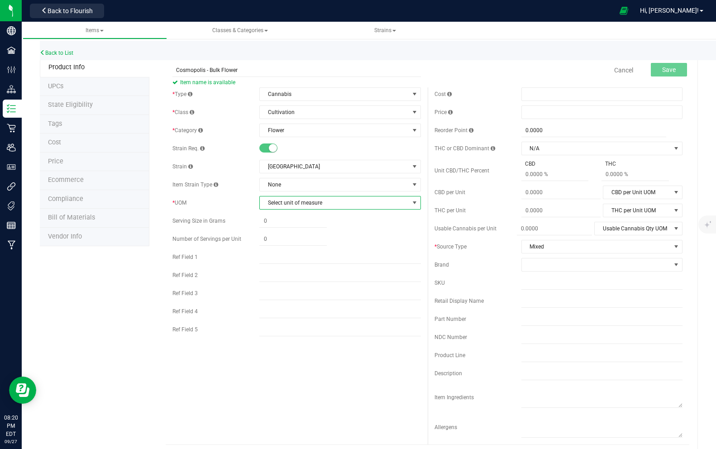
click at [282, 204] on span "Select unit of measure" at bounding box center [334, 202] width 149 height 13
click at [274, 232] on li "Gram" at bounding box center [340, 232] width 161 height 14
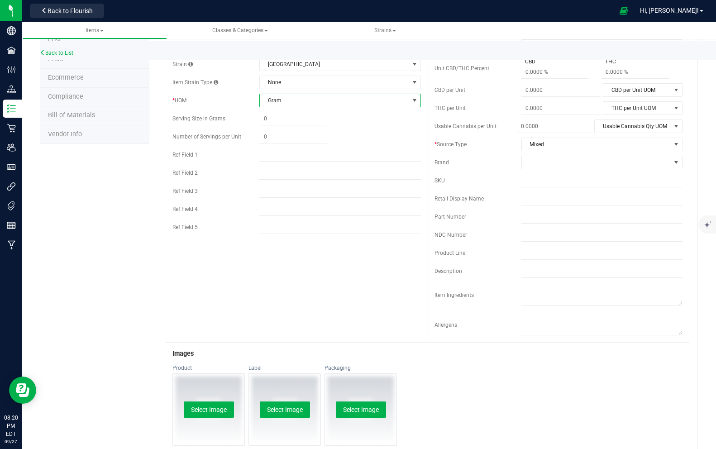
scroll to position [0, 0]
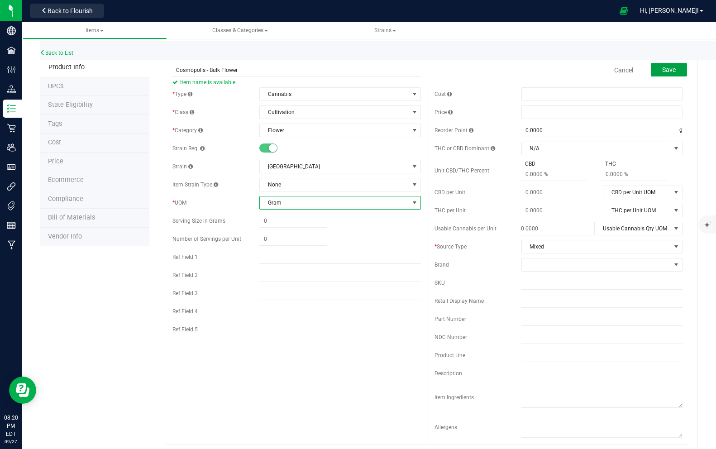
click at [671, 72] on span "Save" at bounding box center [669, 69] width 14 height 7
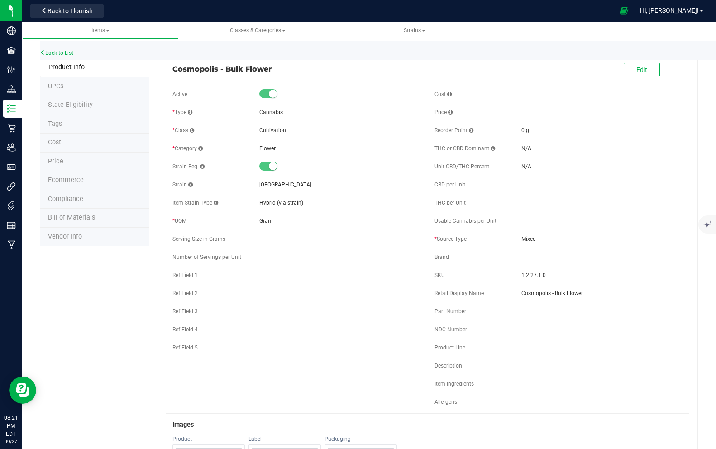
click at [534, 240] on span "Mixed" at bounding box center [601, 239] width 161 height 8
click at [647, 67] on span "Edit" at bounding box center [641, 69] width 11 height 7
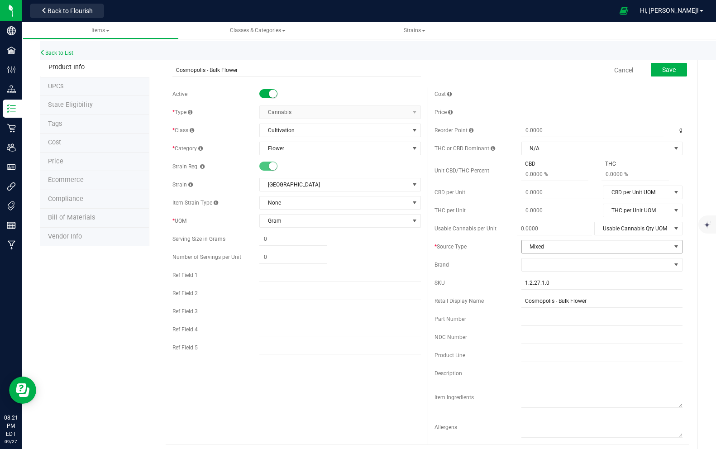
click at [555, 246] on span "Mixed" at bounding box center [596, 246] width 149 height 13
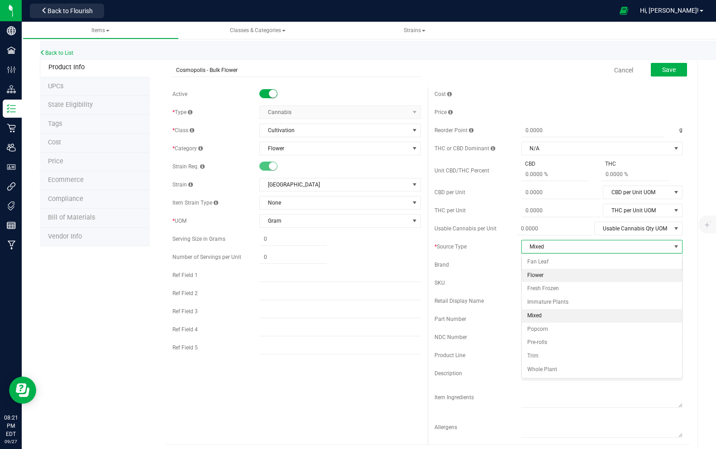
click at [543, 277] on li "Flower" at bounding box center [602, 276] width 161 height 14
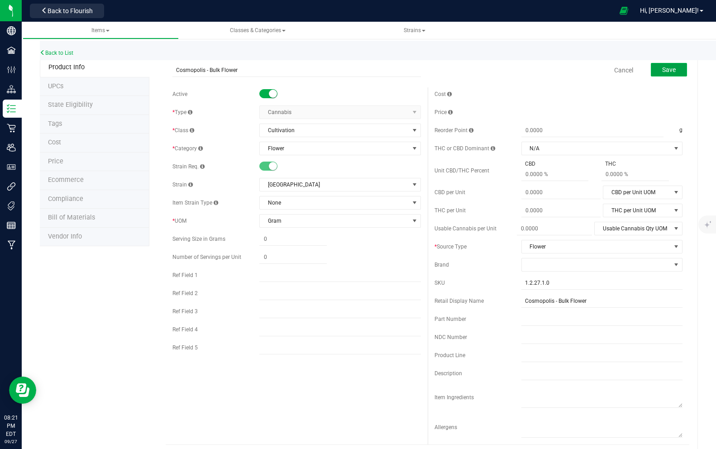
click at [674, 66] on span "Save" at bounding box center [669, 69] width 14 height 7
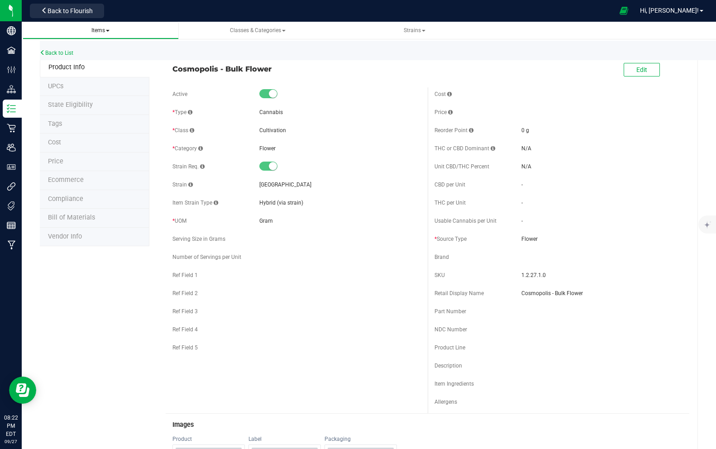
click at [110, 28] on span "Items" at bounding box center [100, 30] width 18 height 6
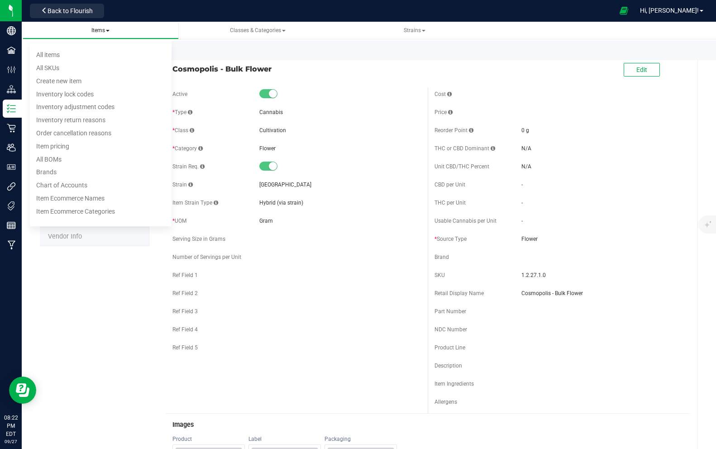
click at [110, 28] on span "Items" at bounding box center [100, 30] width 18 height 6
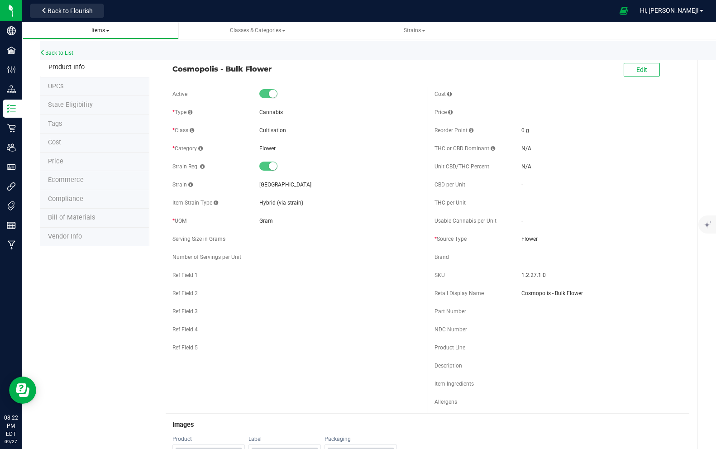
click at [110, 28] on span "Items" at bounding box center [100, 30] width 18 height 6
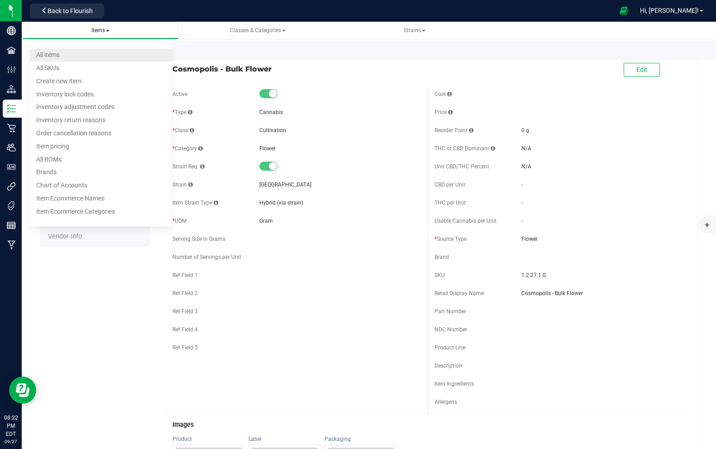
click at [62, 53] on li "All items" at bounding box center [101, 54] width 142 height 13
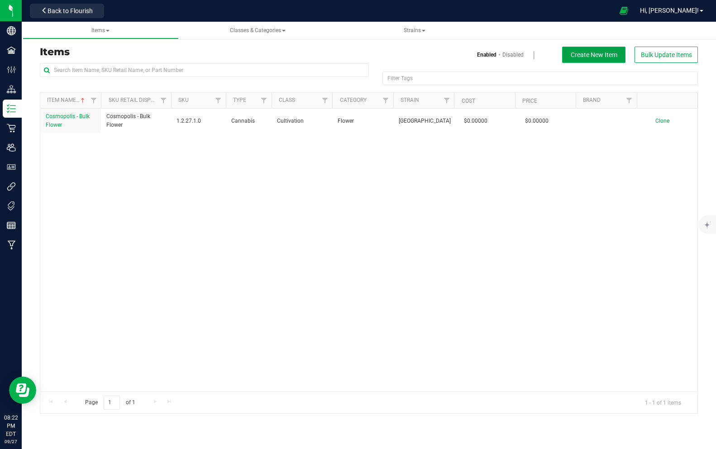
click at [593, 57] on span "Create New Item" at bounding box center [594, 54] width 47 height 7
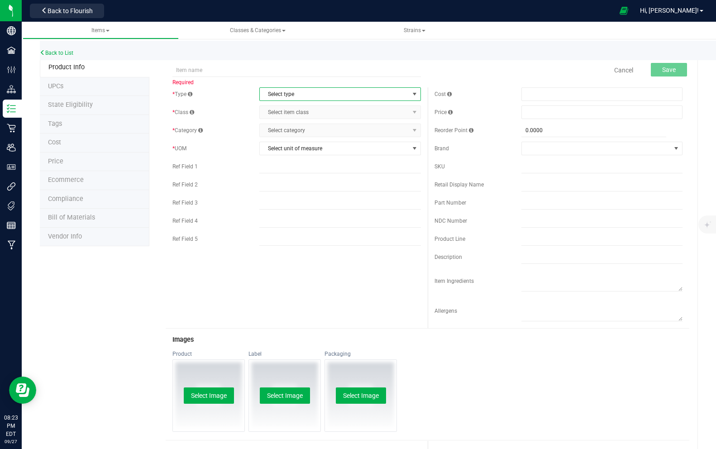
click at [335, 93] on span "Select type" at bounding box center [334, 94] width 149 height 13
click at [304, 111] on li "Cannabis" at bounding box center [340, 110] width 161 height 14
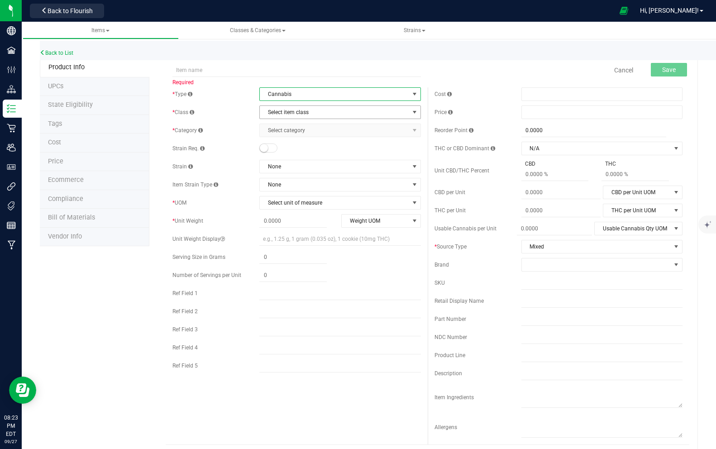
click at [289, 114] on span "Select item class" at bounding box center [334, 112] width 149 height 13
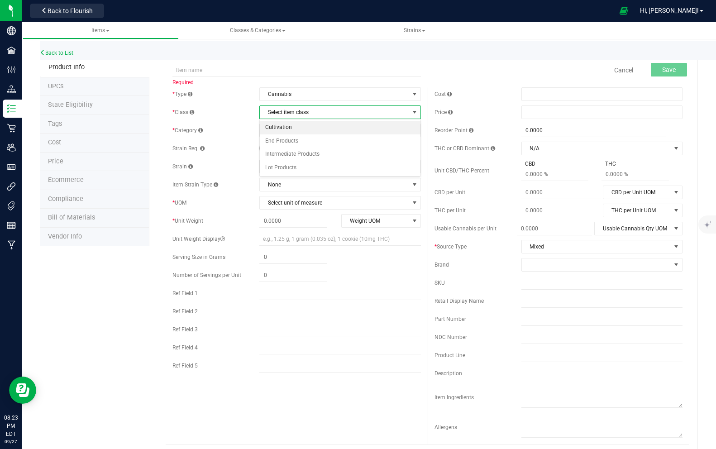
click at [283, 126] on li "Cultivation" at bounding box center [340, 128] width 161 height 14
click at [283, 133] on span "Select category" at bounding box center [334, 130] width 149 height 13
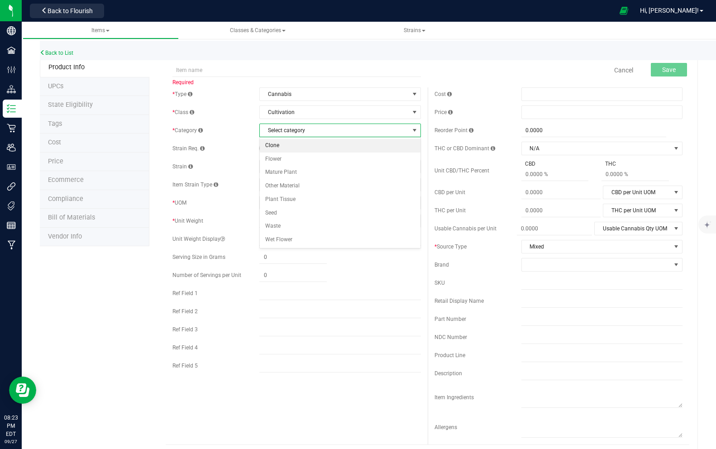
click at [278, 143] on li "Clone" at bounding box center [340, 146] width 161 height 14
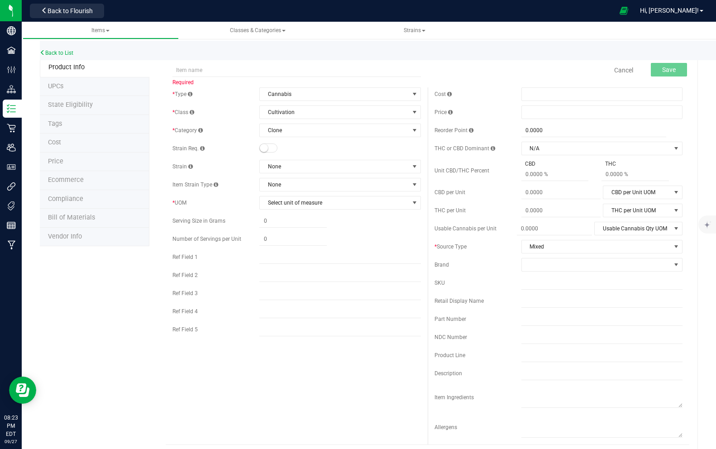
click at [270, 148] on span at bounding box center [268, 147] width 18 height 9
click at [275, 163] on span "None" at bounding box center [334, 166] width 149 height 13
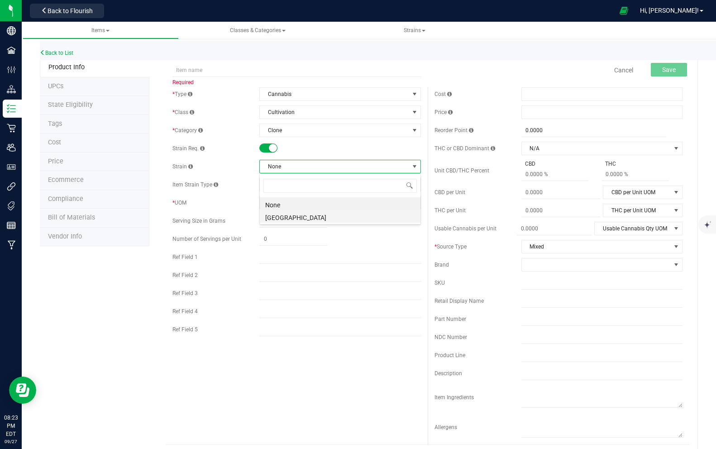
click at [283, 217] on li "[GEOGRAPHIC_DATA]" at bounding box center [340, 216] width 161 height 13
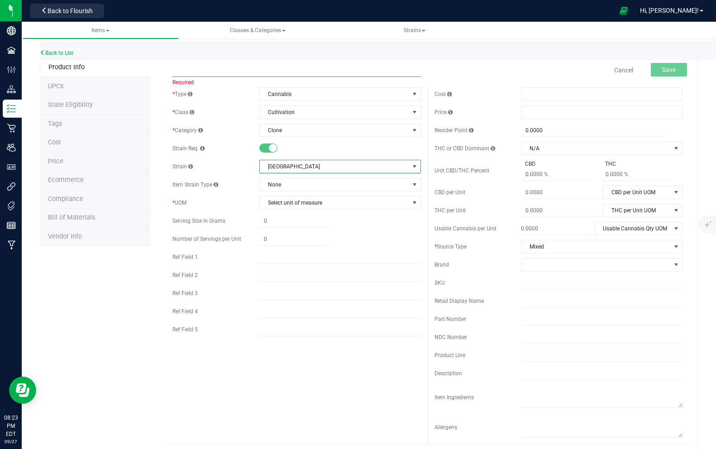
click at [260, 70] on input "text" at bounding box center [296, 70] width 248 height 14
type input "Cosmopolis - Clone"
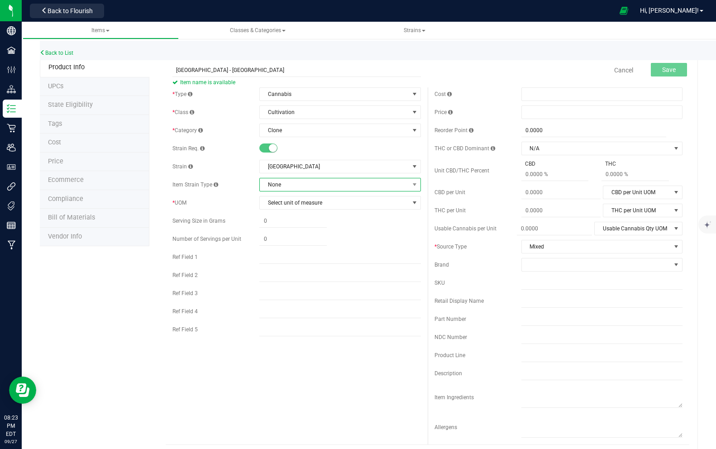
click at [280, 185] on span "None" at bounding box center [334, 184] width 149 height 13
click at [233, 269] on div "Ref Field 2" at bounding box center [296, 275] width 248 height 14
click at [277, 204] on span "Select unit of measure" at bounding box center [334, 202] width 149 height 13
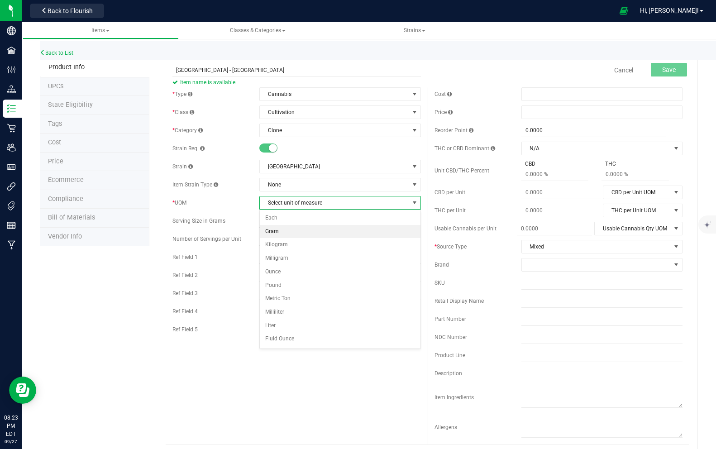
click at [277, 229] on li "Gram" at bounding box center [340, 232] width 161 height 14
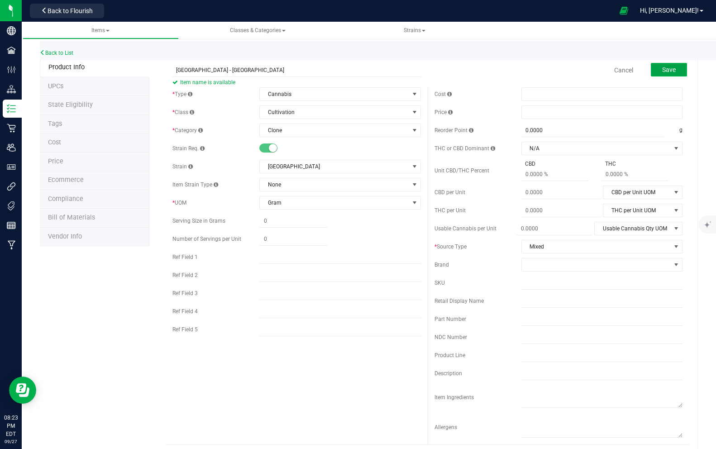
click at [674, 71] on span "Save" at bounding box center [669, 69] width 14 height 7
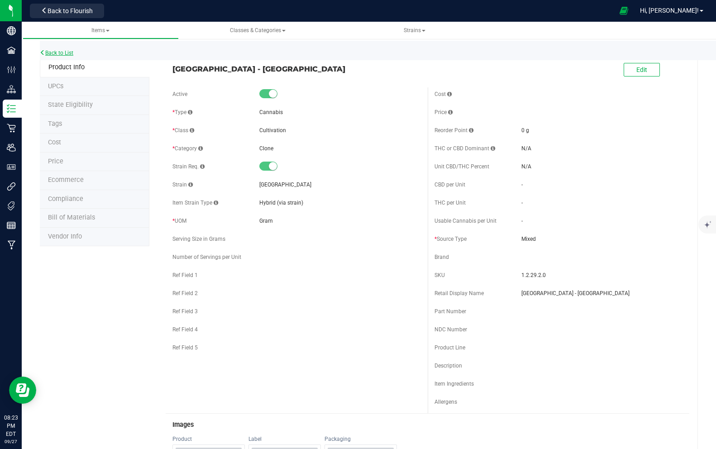
click at [63, 55] on link "Back to List" at bounding box center [56, 53] width 33 height 6
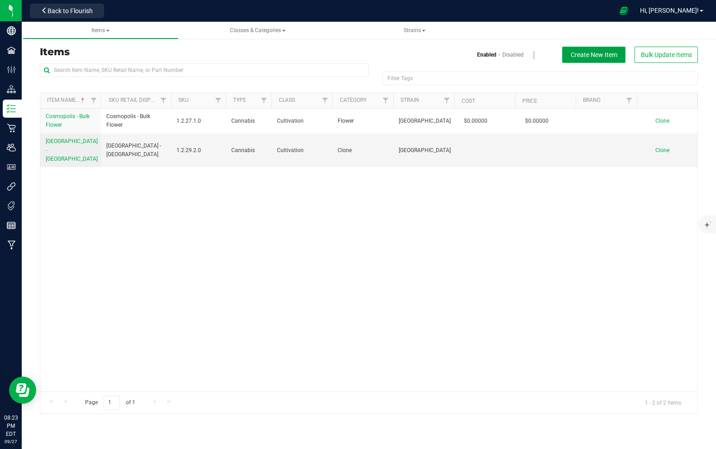
click at [592, 55] on span "Create New Item" at bounding box center [594, 54] width 47 height 7
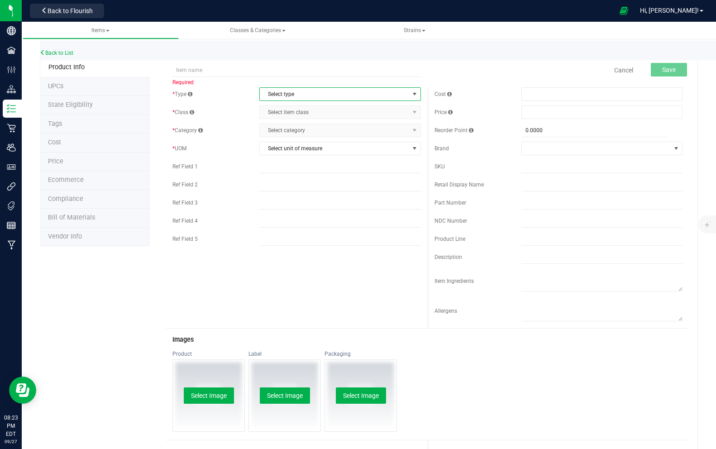
click at [336, 96] on span "Select type" at bounding box center [334, 94] width 149 height 13
click at [293, 109] on li "Cannabis" at bounding box center [340, 110] width 161 height 14
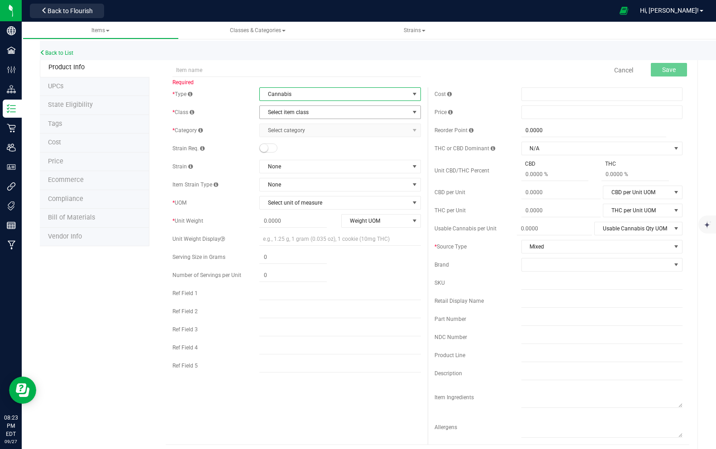
click at [289, 116] on span "Select item class" at bounding box center [334, 112] width 149 height 13
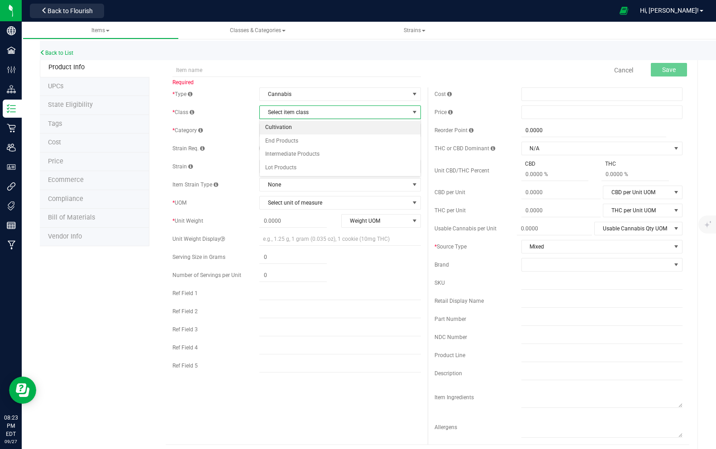
click at [288, 128] on li "Cultivation" at bounding box center [340, 128] width 161 height 14
click at [288, 128] on span "Select category" at bounding box center [334, 130] width 149 height 13
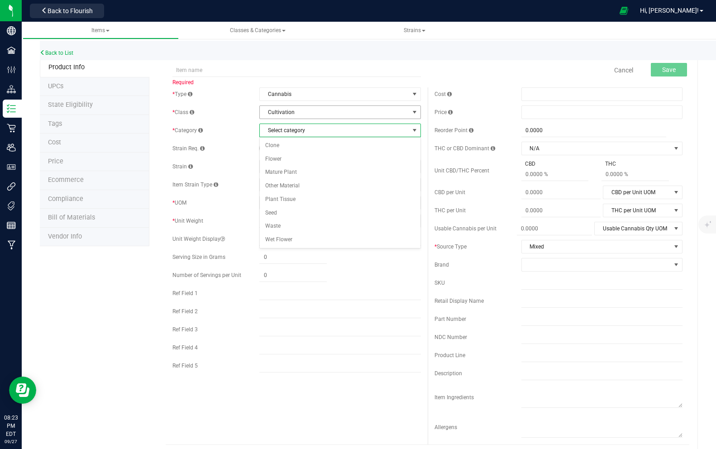
click at [277, 112] on span "Cultivation" at bounding box center [334, 112] width 149 height 13
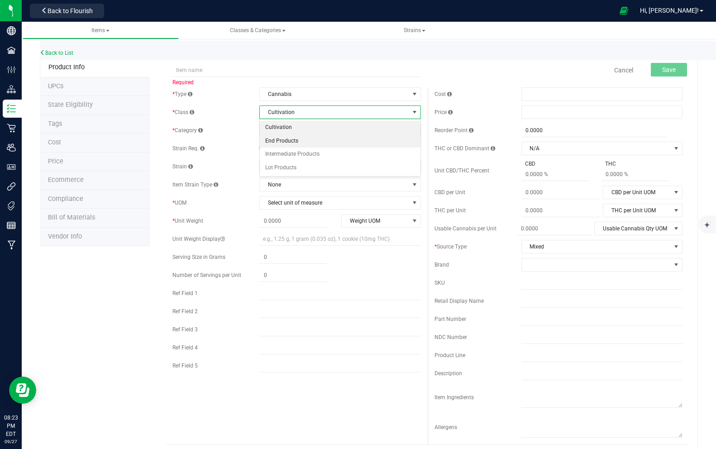
click at [276, 145] on li "End Products" at bounding box center [340, 141] width 161 height 14
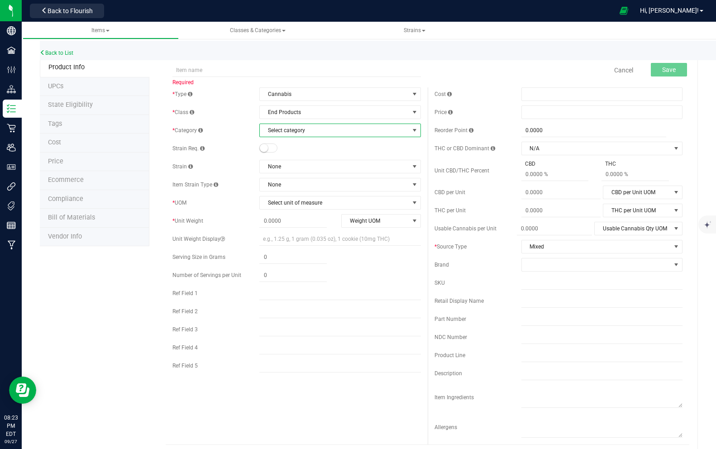
click at [278, 132] on span "Select category" at bounding box center [334, 130] width 149 height 13
click at [278, 131] on span "Select category" at bounding box center [334, 130] width 149 height 13
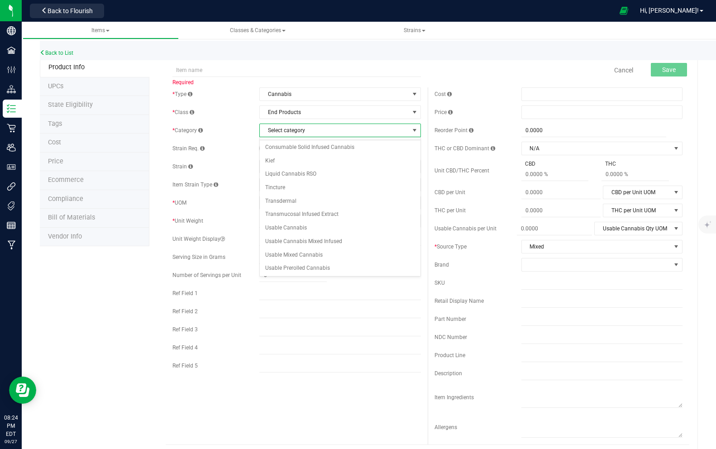
scroll to position [53, 0]
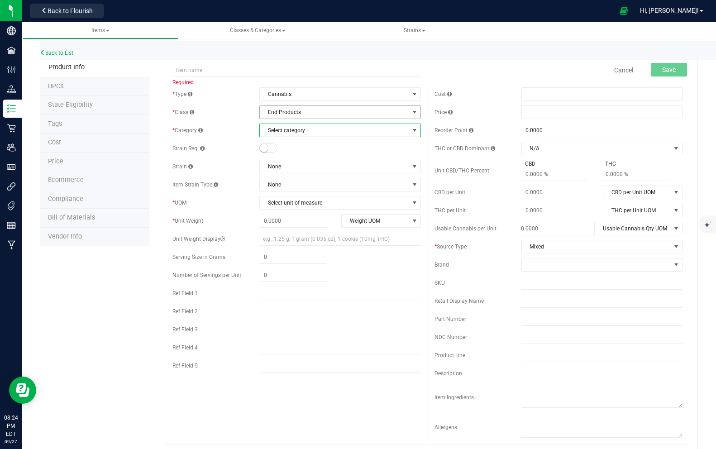
click at [293, 113] on span "End Products" at bounding box center [334, 112] width 149 height 13
click at [280, 112] on span "End Products" at bounding box center [334, 112] width 149 height 13
click at [279, 131] on span "Select category" at bounding box center [334, 130] width 149 height 13
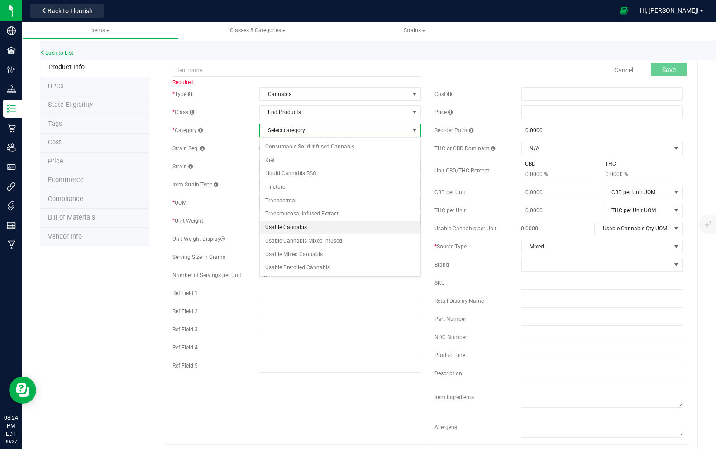
scroll to position [0, 0]
click at [281, 92] on span "Cannabis" at bounding box center [334, 94] width 149 height 13
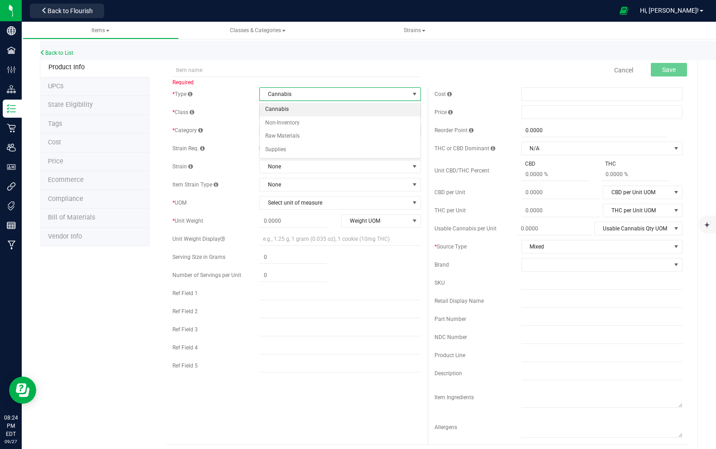
click at [281, 92] on span "Cannabis" at bounding box center [334, 94] width 149 height 13
click at [280, 107] on span "End Products" at bounding box center [334, 112] width 149 height 13
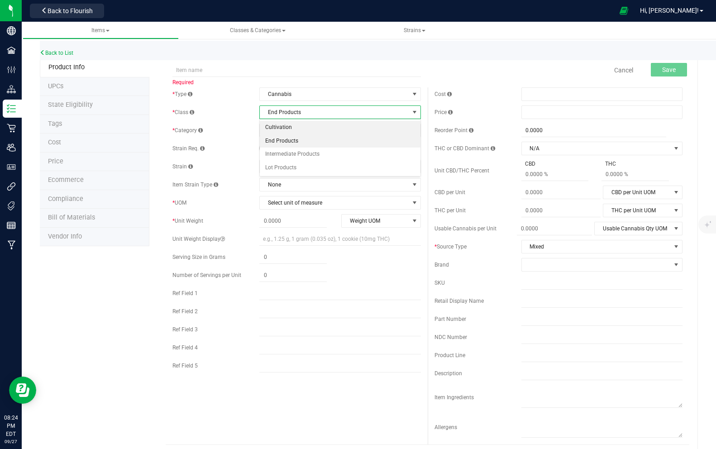
click at [280, 126] on li "Cultivation" at bounding box center [340, 128] width 161 height 14
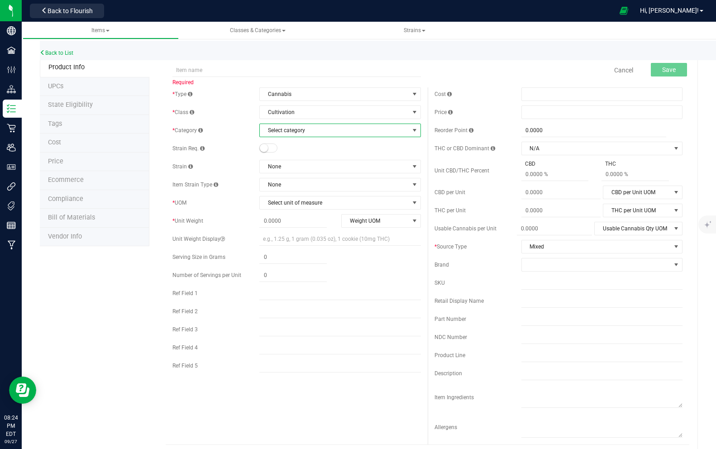
click at [280, 134] on span "Select category" at bounding box center [334, 130] width 149 height 13
click at [282, 113] on span "Cultivation" at bounding box center [334, 112] width 149 height 13
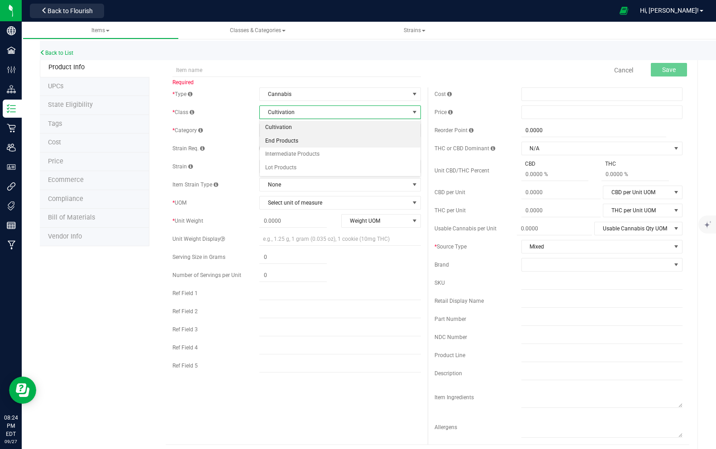
click at [284, 138] on li "End Products" at bounding box center [340, 141] width 161 height 14
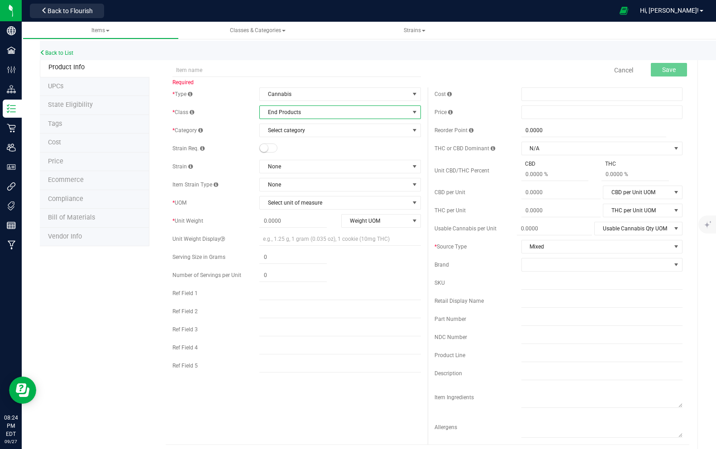
click at [281, 112] on span "End Products" at bounding box center [334, 112] width 149 height 13
click at [278, 115] on span "End Products" at bounding box center [334, 112] width 149 height 13
click at [621, 72] on link "Cancel" at bounding box center [623, 70] width 19 height 9
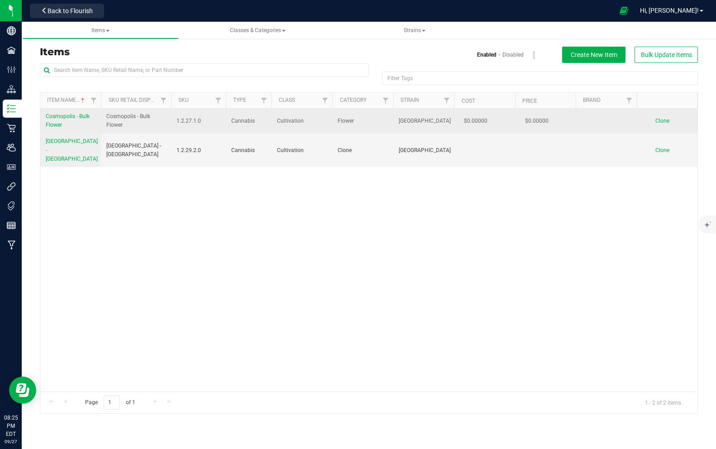
click at [661, 121] on span "Clone" at bounding box center [662, 121] width 14 height 6
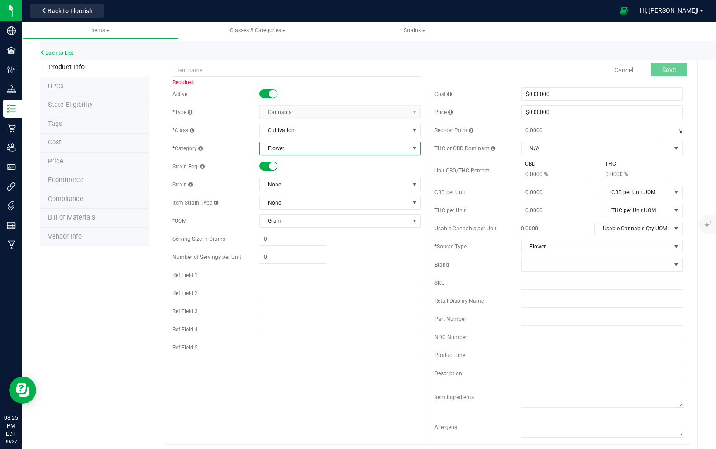
click at [308, 151] on span "Flower" at bounding box center [334, 148] width 149 height 13
click at [276, 178] on li "Flower" at bounding box center [340, 178] width 161 height 14
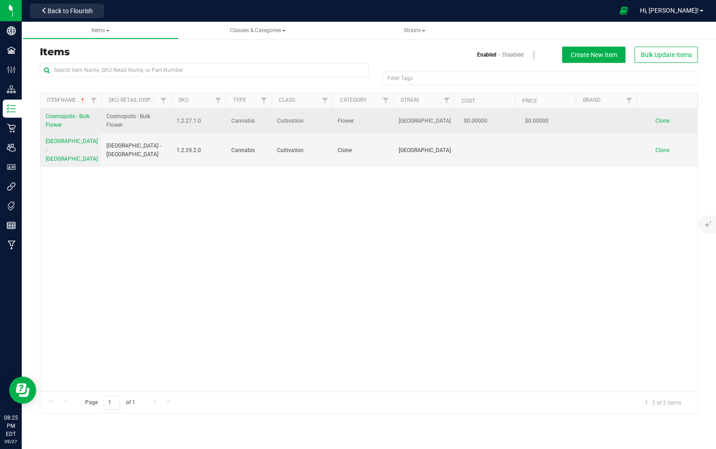
click at [122, 118] on span "Cosmopolis - Bulk Flower" at bounding box center [135, 120] width 59 height 17
click at [67, 117] on span "Cosmopolis - Bulk Flower" at bounding box center [68, 120] width 44 height 15
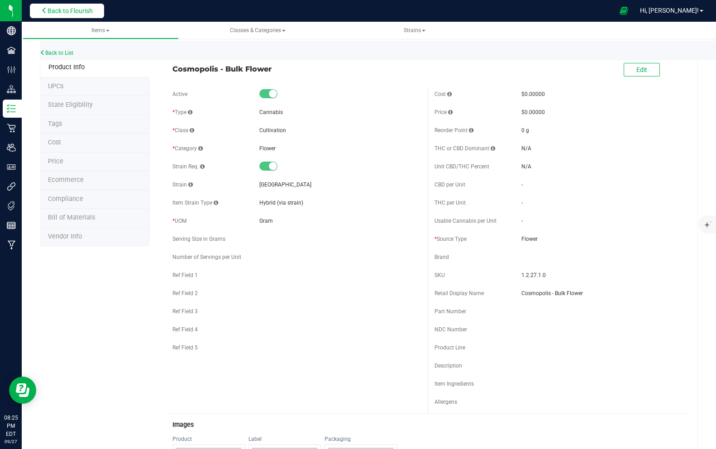
click at [63, 17] on button "Back to Flourish" at bounding box center [67, 11] width 74 height 14
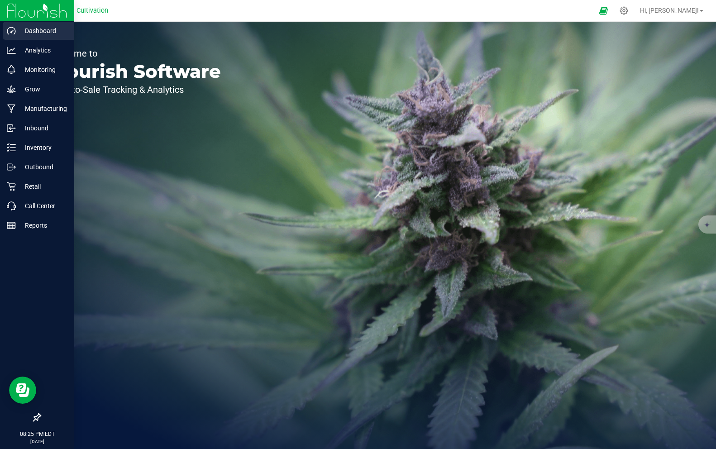
click at [40, 29] on p "Dashboard" at bounding box center [43, 30] width 54 height 11
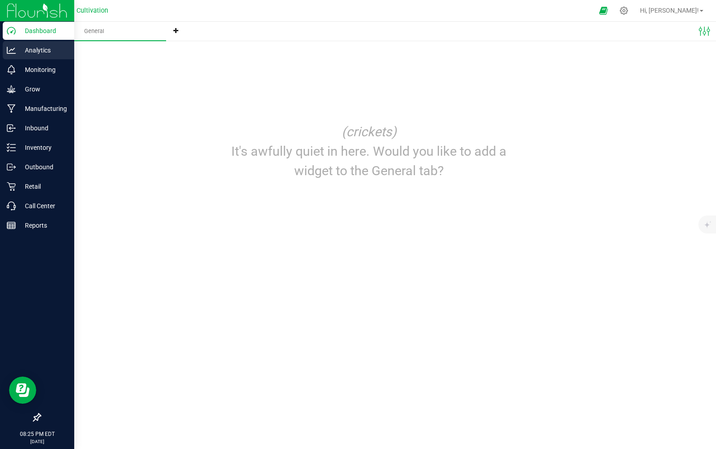
click at [36, 53] on p "Analytics" at bounding box center [43, 50] width 54 height 11
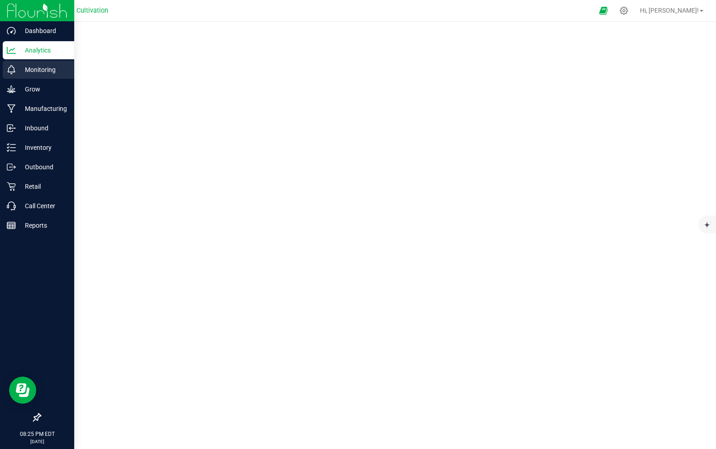
click at [39, 67] on p "Monitoring" at bounding box center [43, 69] width 54 height 11
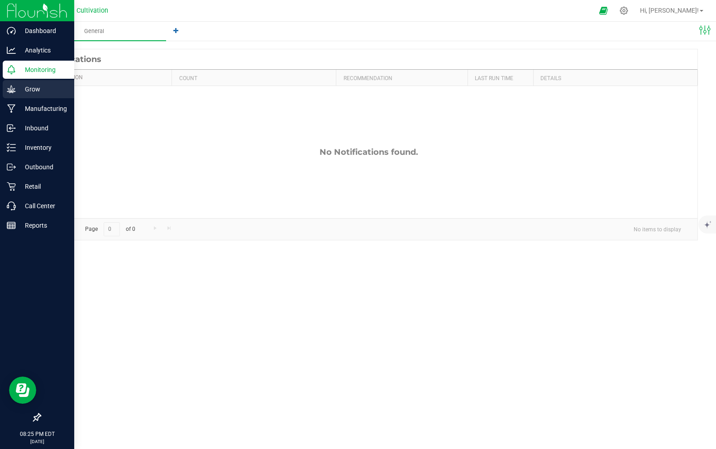
click at [35, 92] on p "Grow" at bounding box center [43, 89] width 54 height 11
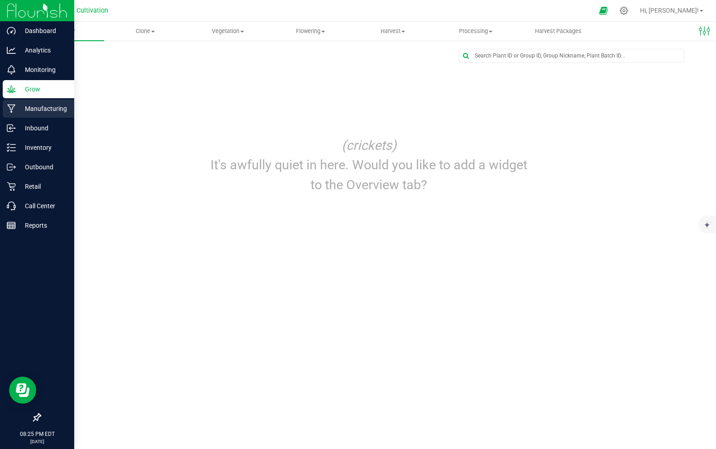
click at [50, 110] on p "Manufacturing" at bounding box center [43, 108] width 54 height 11
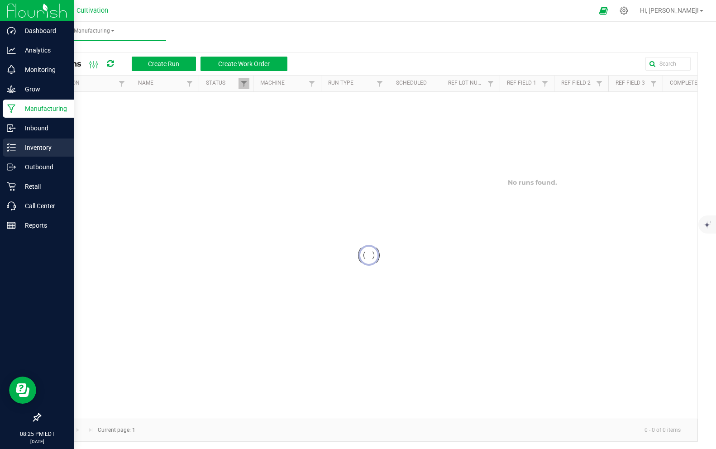
click at [43, 141] on div "Inventory" at bounding box center [39, 148] width 72 height 18
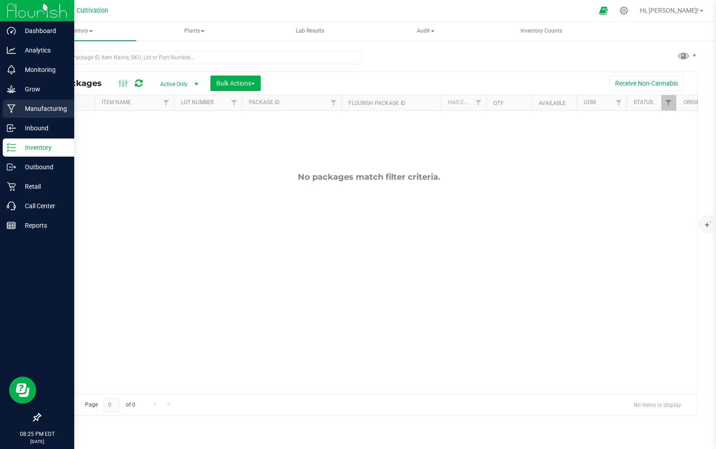
click at [47, 109] on p "Manufacturing" at bounding box center [43, 108] width 54 height 11
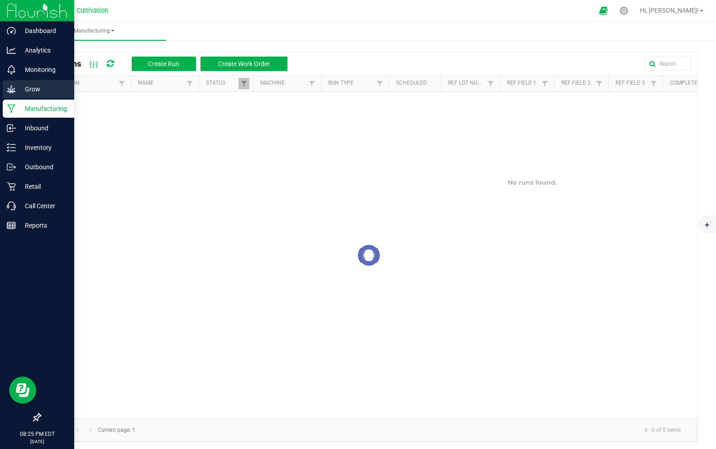
click at [37, 92] on p "Grow" at bounding box center [43, 89] width 54 height 11
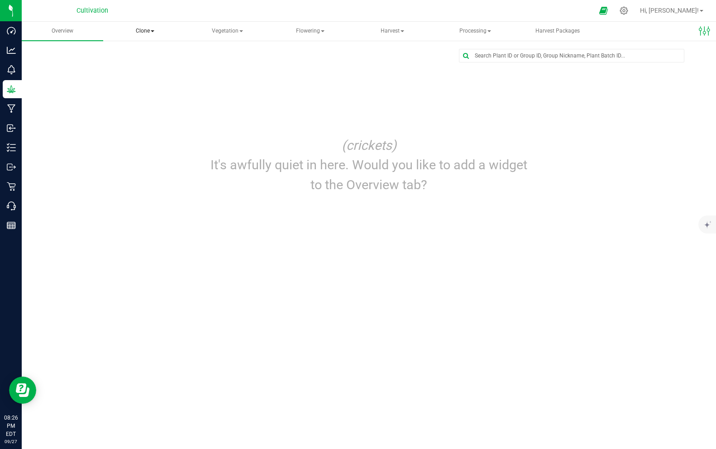
click at [145, 29] on span "Clone" at bounding box center [145, 31] width 81 height 18
click at [145, 29] on span "Clone" at bounding box center [144, 31] width 81 height 19
click at [629, 11] on icon at bounding box center [624, 11] width 10 height 10
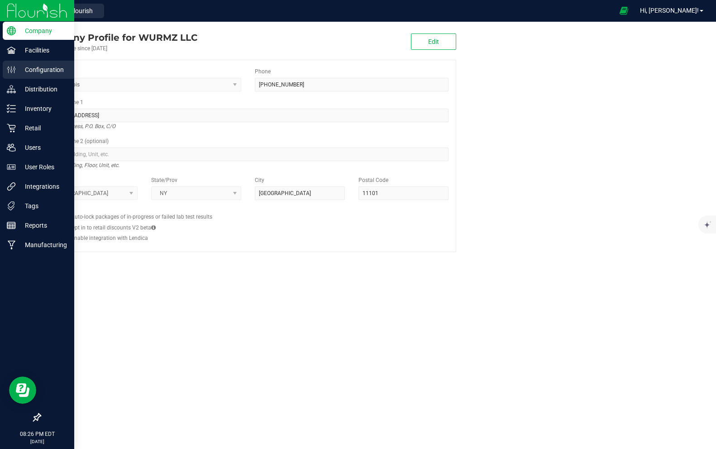
click at [13, 75] on div "Configuration" at bounding box center [39, 70] width 72 height 18
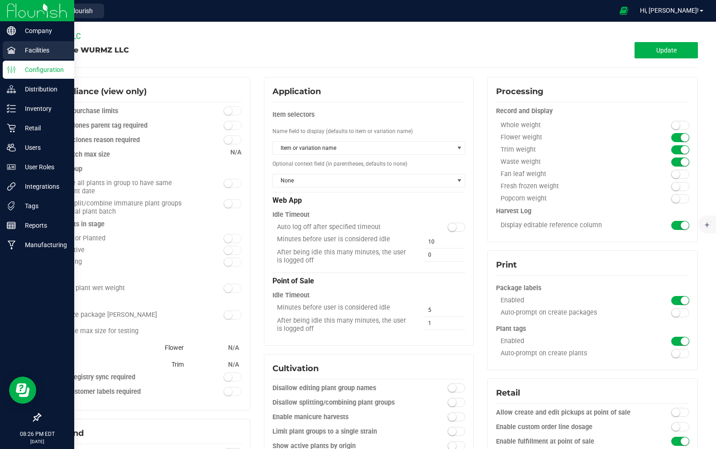
click at [30, 51] on p "Facilities" at bounding box center [43, 50] width 54 height 11
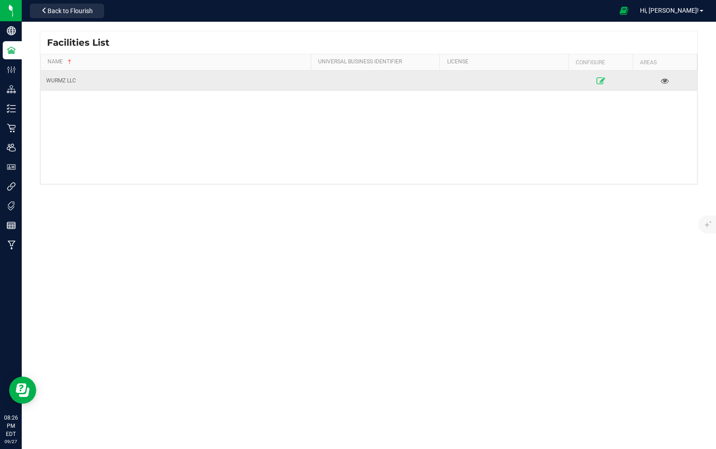
click at [602, 76] on link at bounding box center [600, 80] width 59 height 14
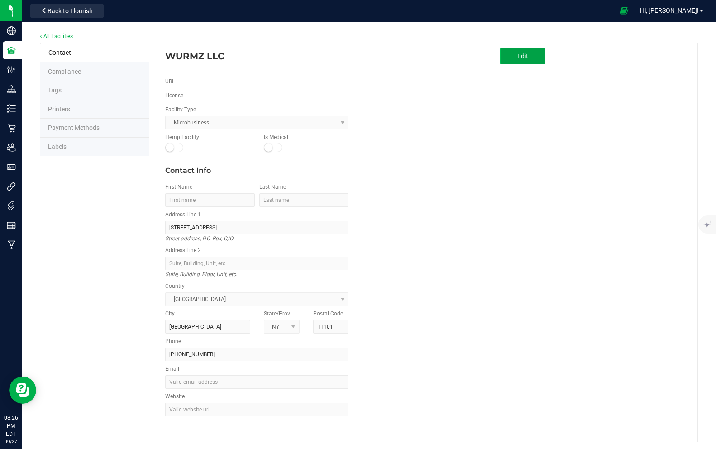
click at [509, 53] on button "Edit" at bounding box center [522, 56] width 45 height 16
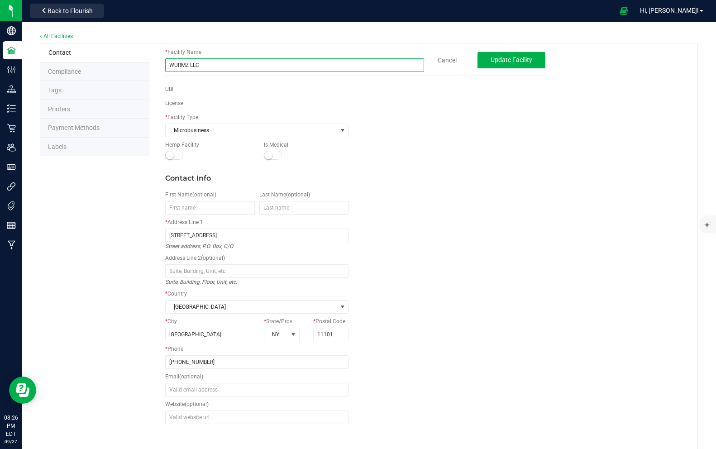
click at [236, 67] on input "WURMZ LLC" at bounding box center [294, 65] width 259 height 14
type input "WURMZ LLC - NY Microbusiness"
click at [494, 58] on span "Update Facility" at bounding box center [512, 59] width 42 height 7
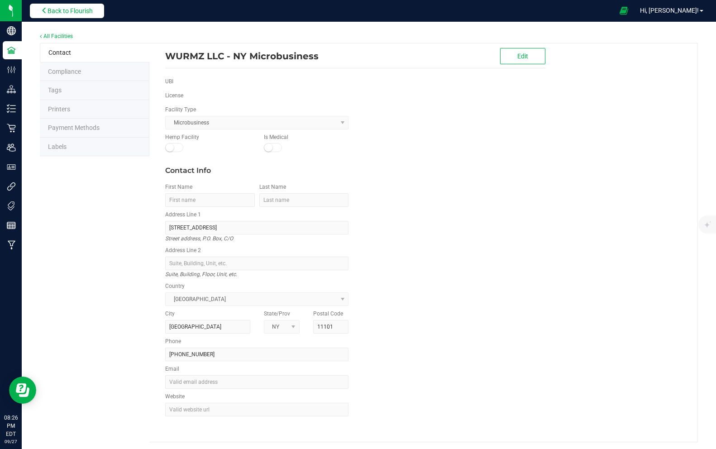
click at [42, 15] on button "Back to Flourish" at bounding box center [67, 11] width 74 height 14
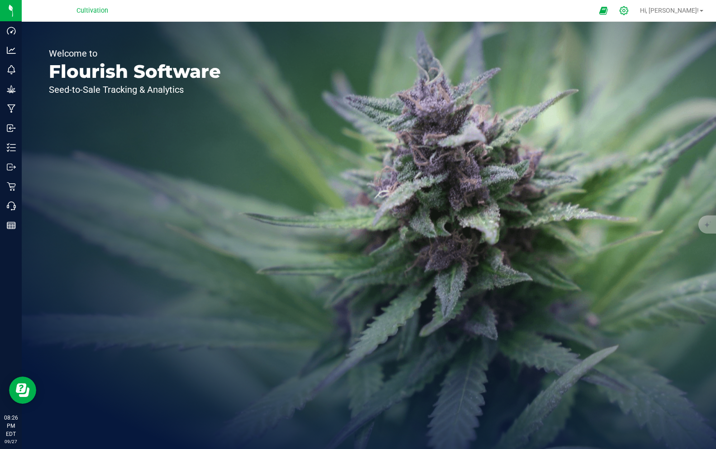
click at [631, 9] on div at bounding box center [624, 11] width 13 height 10
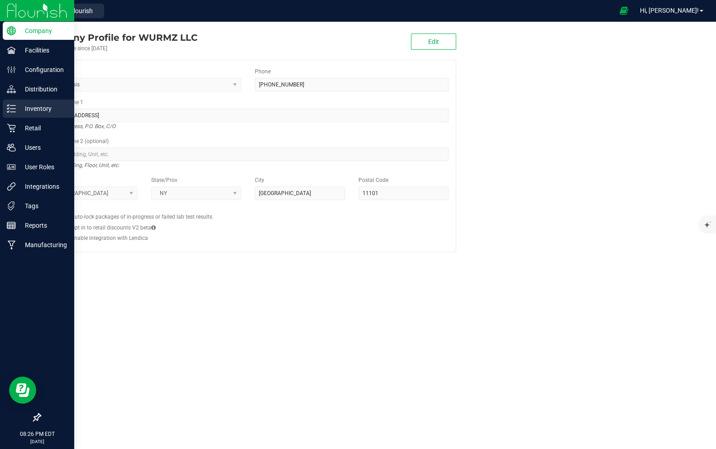
click at [34, 110] on p "Inventory" at bounding box center [43, 108] width 54 height 11
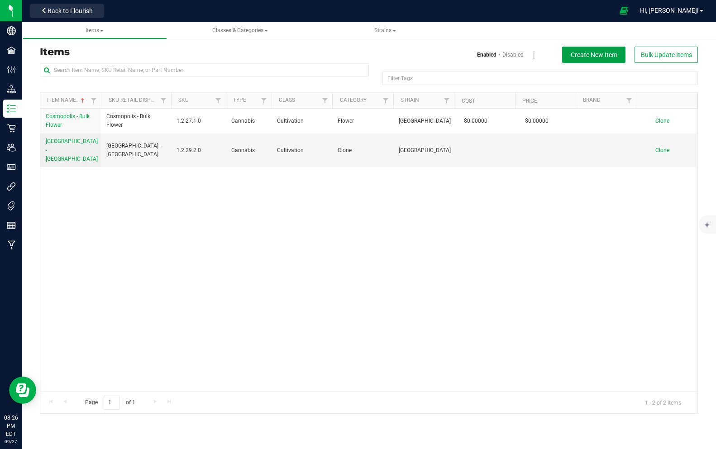
click at [598, 62] on button "Create New Item" at bounding box center [593, 55] width 63 height 16
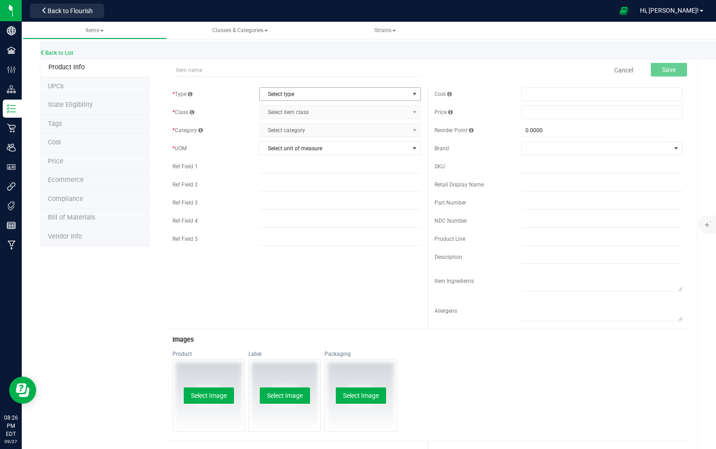
click at [280, 92] on span "Select type" at bounding box center [334, 94] width 149 height 13
click at [279, 106] on li "Cannabis" at bounding box center [340, 110] width 161 height 14
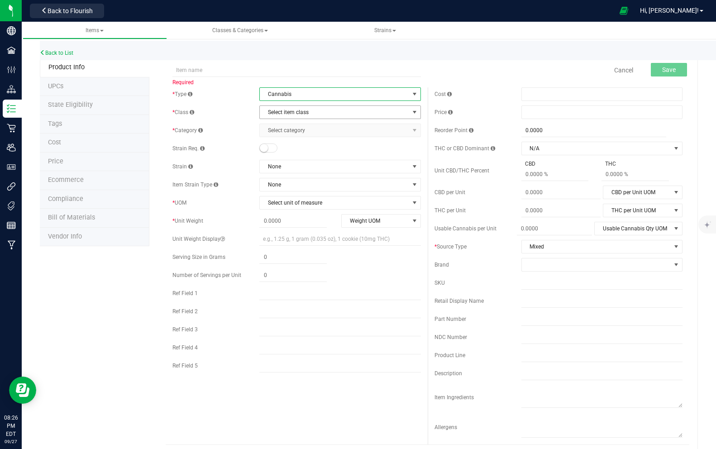
click at [280, 109] on span "Select item class" at bounding box center [334, 112] width 149 height 13
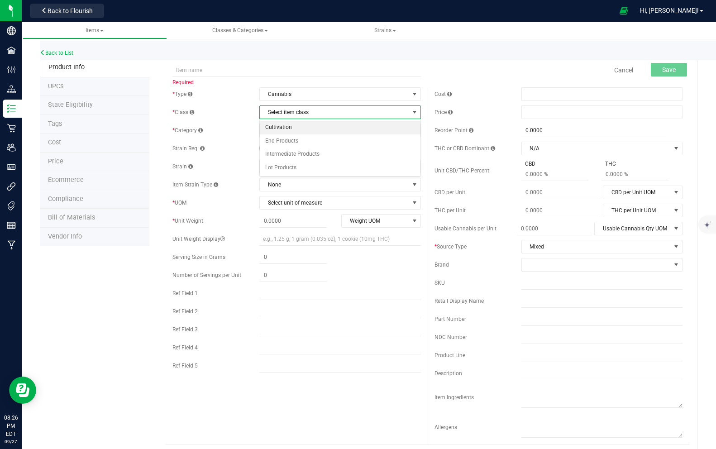
click at [280, 125] on li "Cultivation" at bounding box center [340, 128] width 161 height 14
click at [283, 134] on span "Select category" at bounding box center [334, 130] width 149 height 13
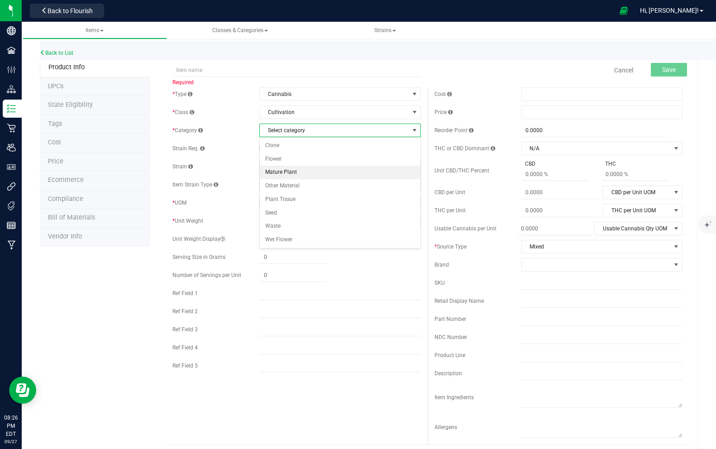
click at [292, 174] on li "Mature Plant" at bounding box center [340, 173] width 161 height 14
click at [289, 169] on span "None" at bounding box center [334, 166] width 149 height 13
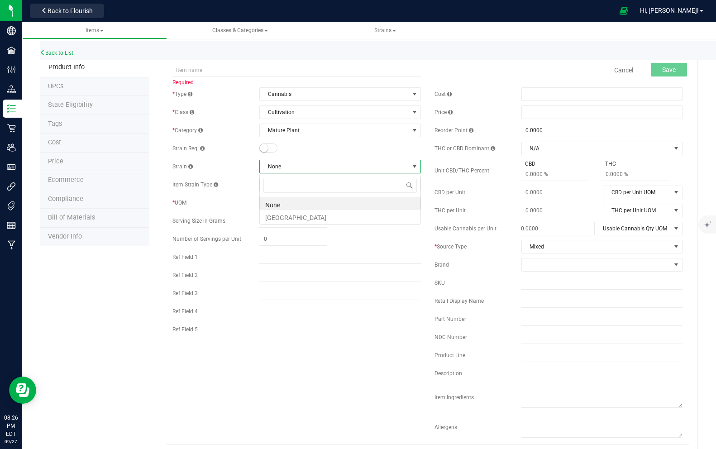
scroll to position [14, 161]
click at [283, 216] on li "[GEOGRAPHIC_DATA]" at bounding box center [340, 216] width 161 height 13
click at [290, 199] on span "Select unit of measure" at bounding box center [334, 202] width 149 height 13
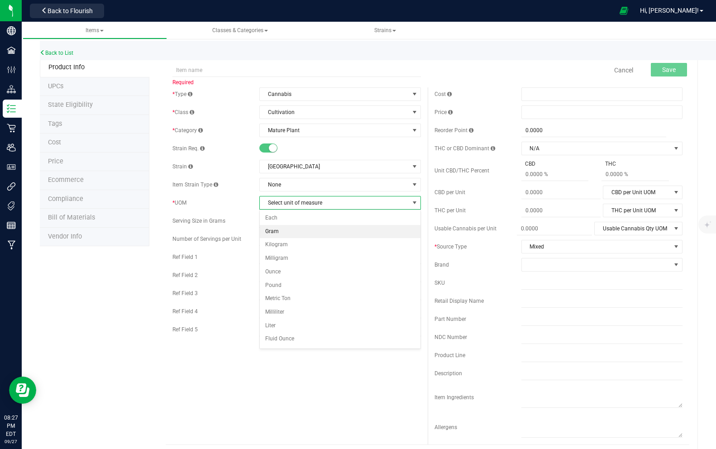
click at [285, 234] on li "Gram" at bounding box center [340, 232] width 161 height 14
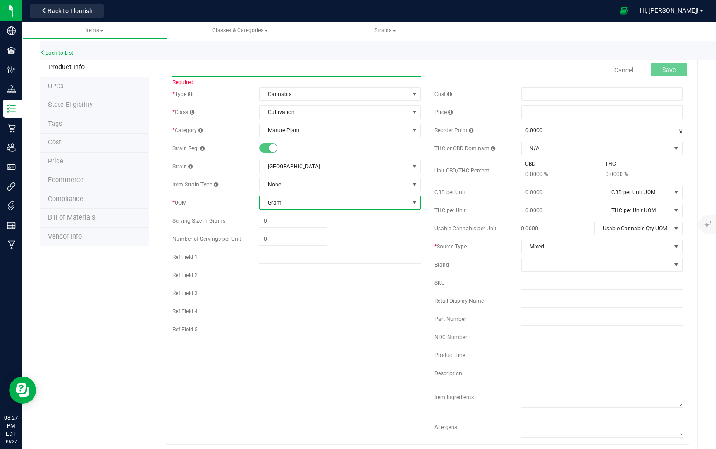
click at [242, 72] on input "text" at bounding box center [296, 70] width 248 height 14
type input "M"
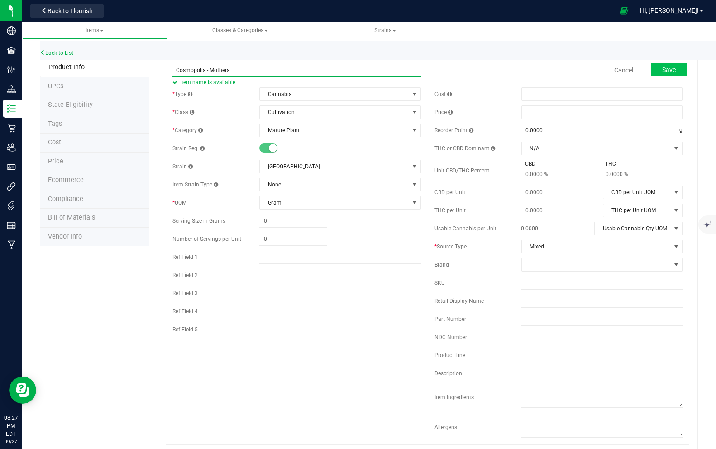
type input "Cosmopolis - Mothers"
click at [668, 68] on span "Save" at bounding box center [669, 69] width 14 height 7
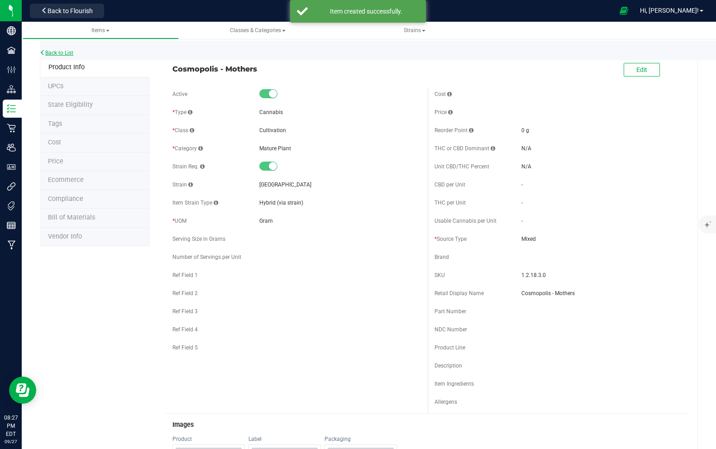
click at [60, 54] on link "Back to List" at bounding box center [56, 53] width 33 height 6
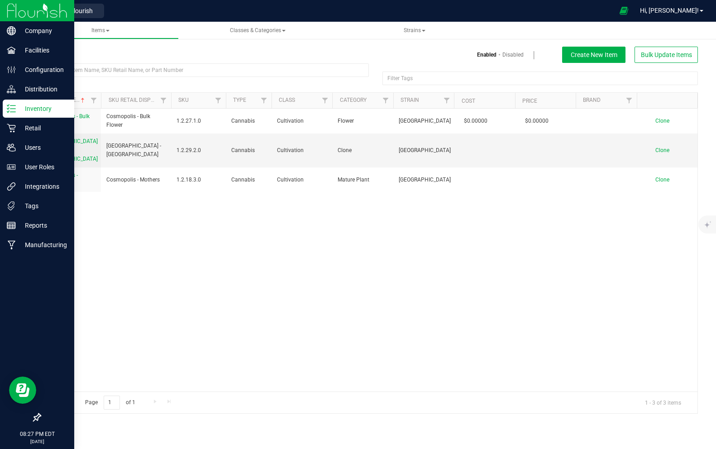
click at [41, 13] on img at bounding box center [37, 10] width 61 height 21
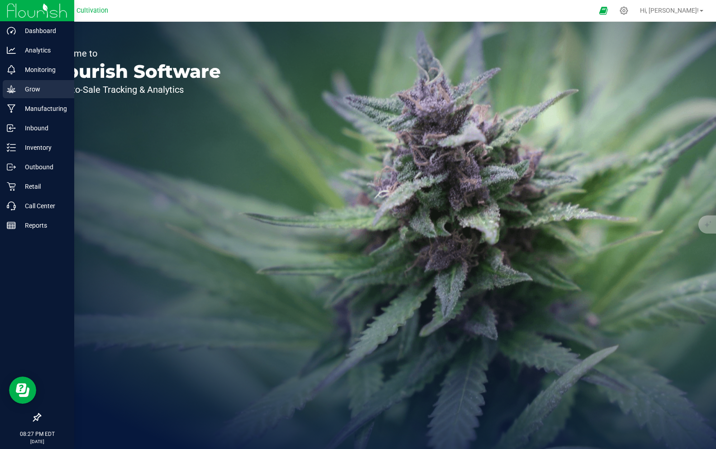
click at [58, 89] on p "Grow" at bounding box center [43, 89] width 54 height 11
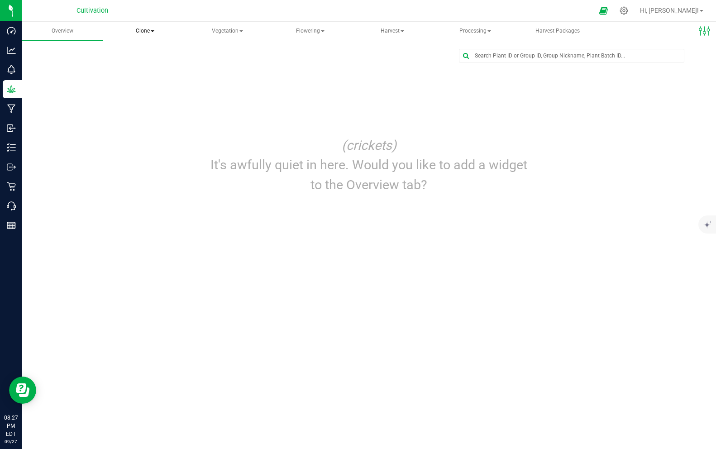
click at [145, 30] on span "Clone" at bounding box center [145, 31] width 81 height 18
click at [145, 56] on span "Create plants" at bounding box center [148, 54] width 64 height 8
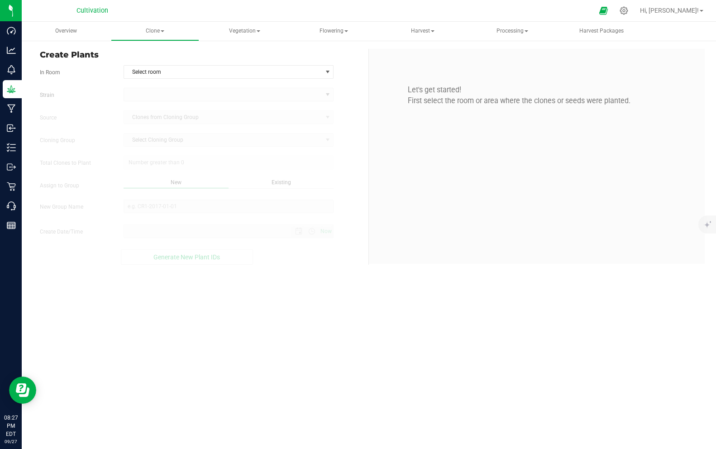
type input "9/27/2025 8:27 PM"
click at [148, 74] on span "Select room" at bounding box center [223, 72] width 198 height 13
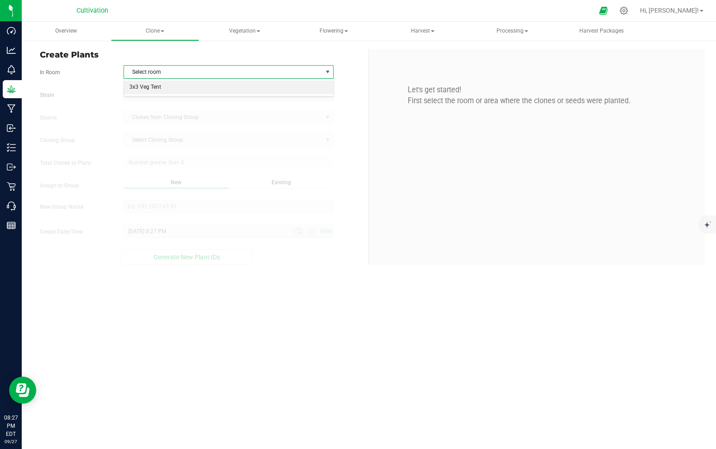
click at [148, 88] on li "3x3 Veg Tent" at bounding box center [228, 88] width 209 height 14
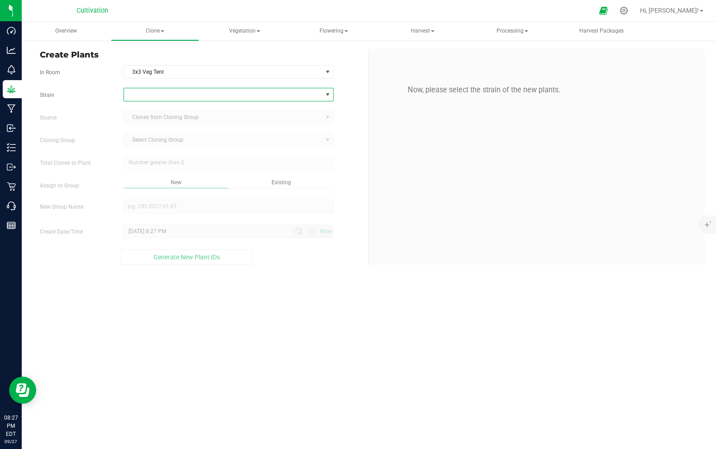
click at [146, 96] on span at bounding box center [223, 94] width 198 height 13
click at [152, 135] on li "[GEOGRAPHIC_DATA]" at bounding box center [228, 132] width 209 height 13
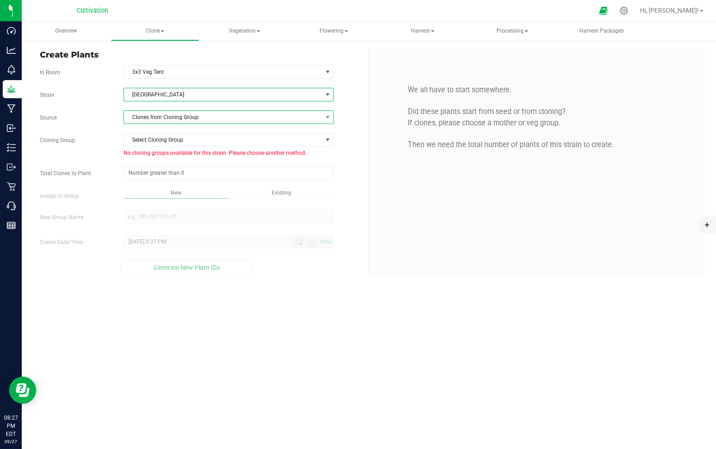
click at [153, 119] on span "Clones from Cloning Group" at bounding box center [223, 117] width 198 height 13
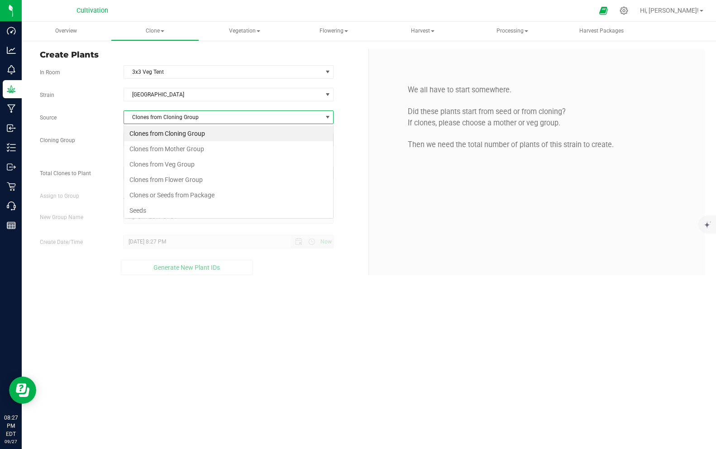
scroll to position [14, 210]
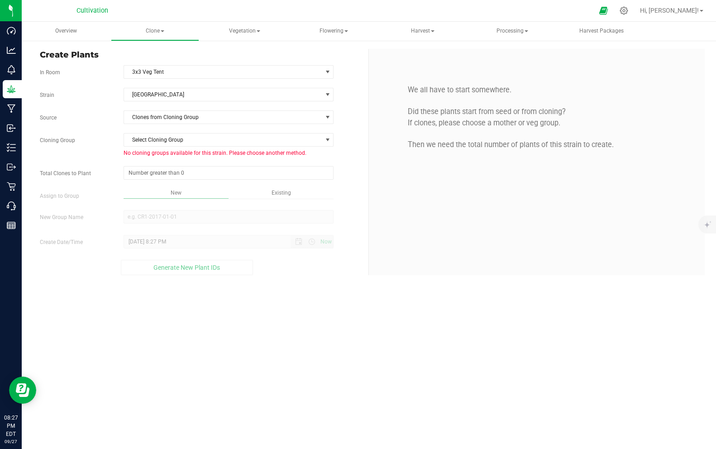
click at [380, 280] on div "Create Plants In Room 3x3 Veg Tent Select room 3x3 Veg Tent Strain Cosmopolis S…" at bounding box center [369, 162] width 694 height 244
click at [175, 141] on span "Select Cloning Group" at bounding box center [223, 140] width 198 height 13
click at [387, 249] on div "We all have to start somewhere. Did these plants start from seed or from clonin…" at bounding box center [537, 162] width 336 height 226
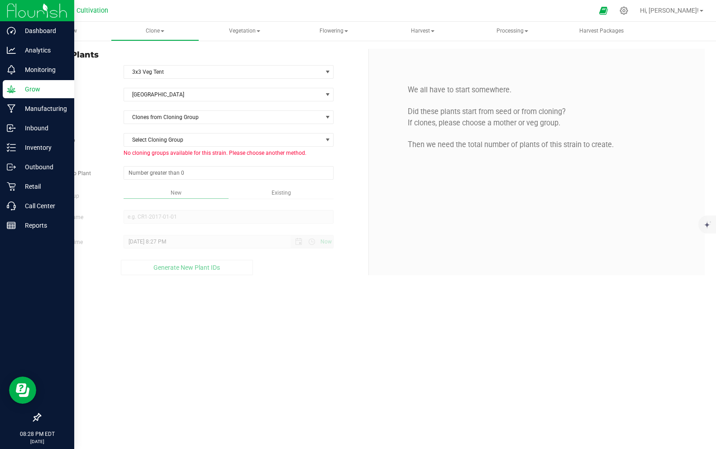
click at [16, 10] on img at bounding box center [37, 10] width 61 height 21
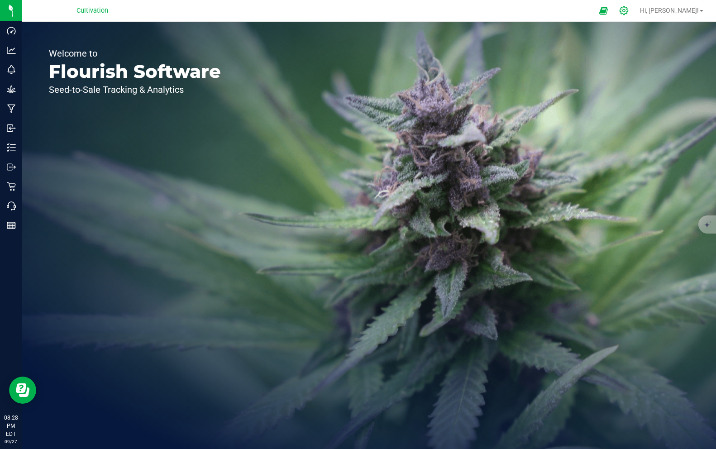
click at [629, 12] on icon at bounding box center [624, 11] width 10 height 10
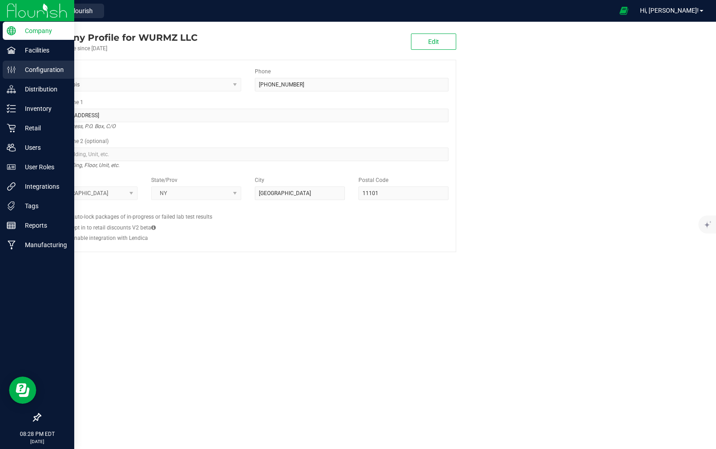
click at [11, 70] on icon at bounding box center [11, 69] width 9 height 9
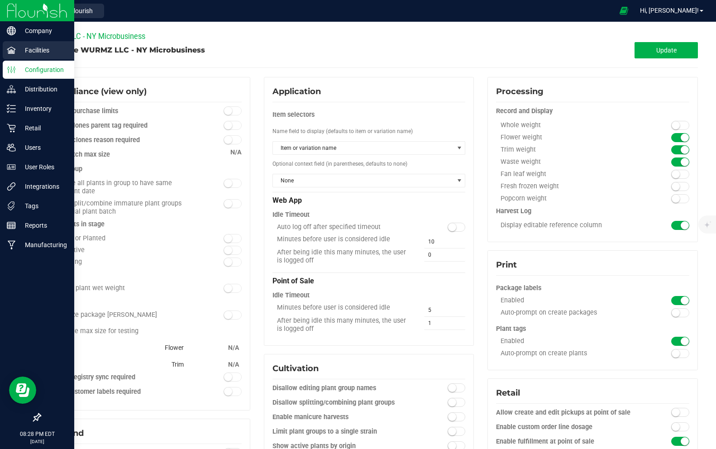
click at [8, 48] on icon at bounding box center [11, 50] width 9 height 9
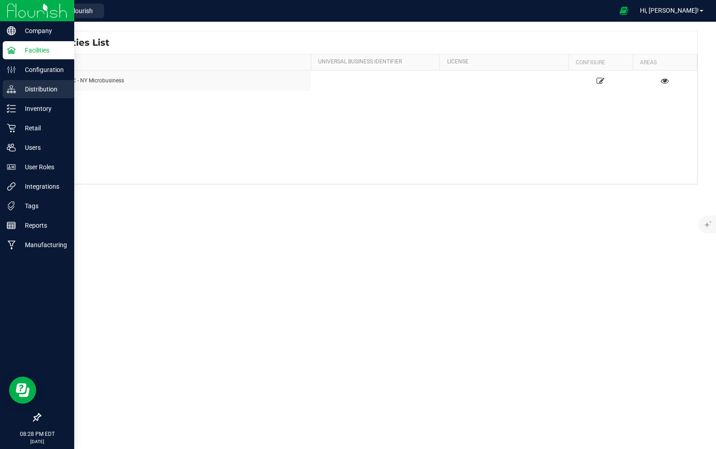
click at [21, 95] on div "Distribution" at bounding box center [39, 89] width 72 height 18
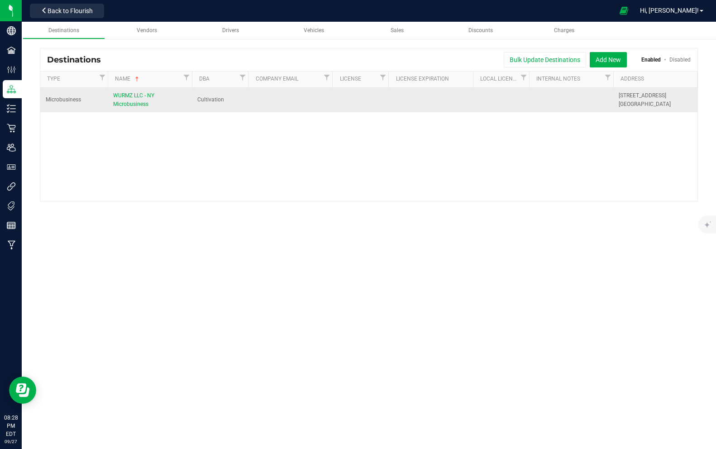
click at [135, 100] on div "WURMZ LLC - NY Microbusiness" at bounding box center [149, 99] width 73 height 17
click at [133, 97] on span "WURMZ LLC - NY Microbusiness" at bounding box center [133, 99] width 41 height 15
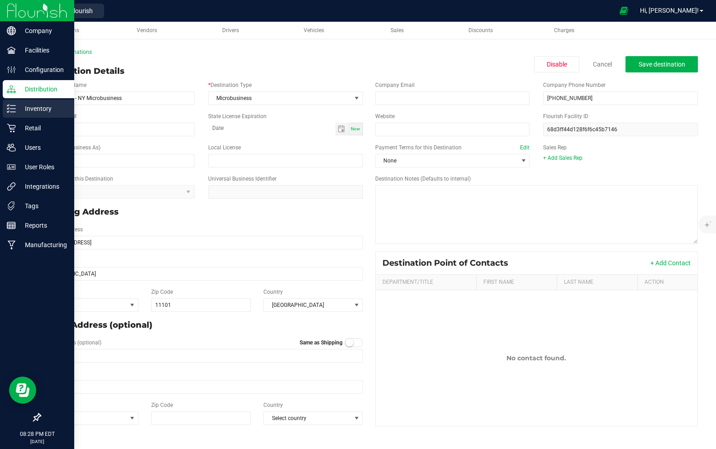
click at [25, 107] on p "Inventory" at bounding box center [43, 108] width 54 height 11
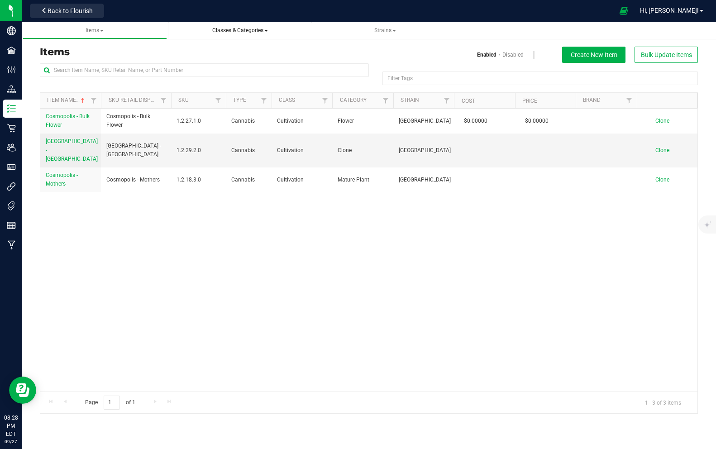
click at [254, 31] on span "Classes & Categories" at bounding box center [240, 30] width 56 height 6
click at [387, 30] on span "Strains" at bounding box center [385, 30] width 22 height 6
click at [95, 32] on span "Items" at bounding box center [95, 30] width 18 height 6
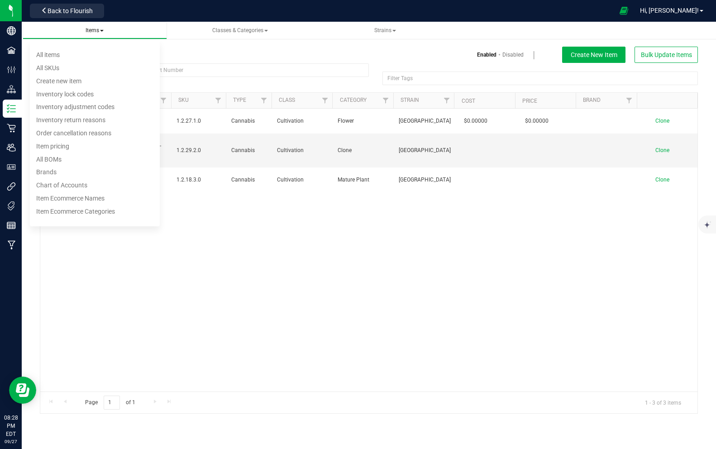
click at [96, 32] on span "Items" at bounding box center [95, 30] width 18 height 6
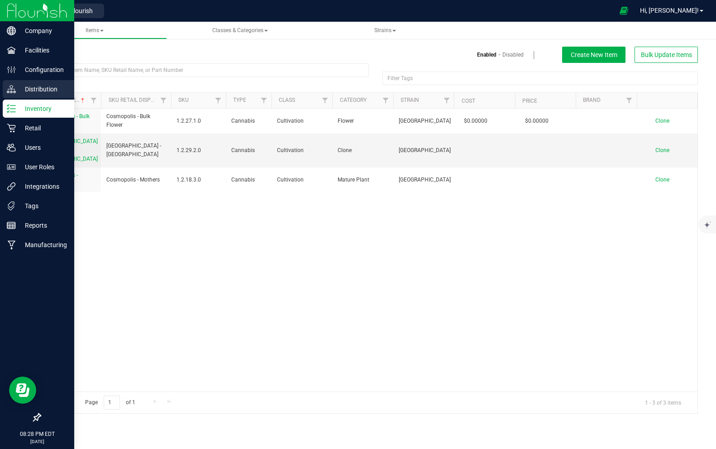
click at [37, 88] on p "Distribution" at bounding box center [43, 89] width 54 height 11
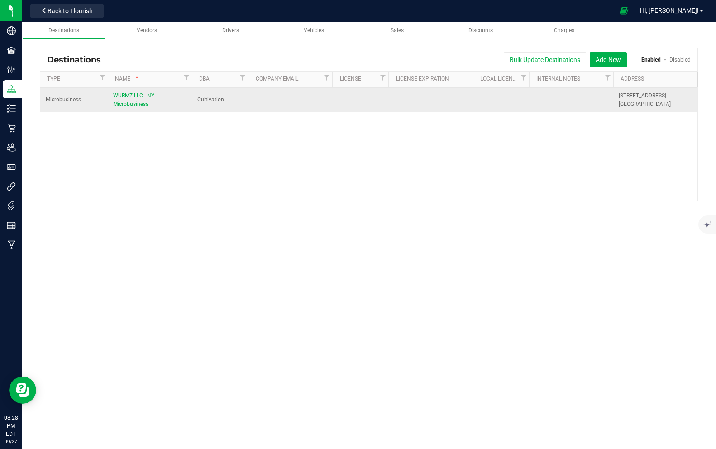
click at [124, 94] on span "WURMZ LLC - NY Microbusiness" at bounding box center [133, 99] width 41 height 15
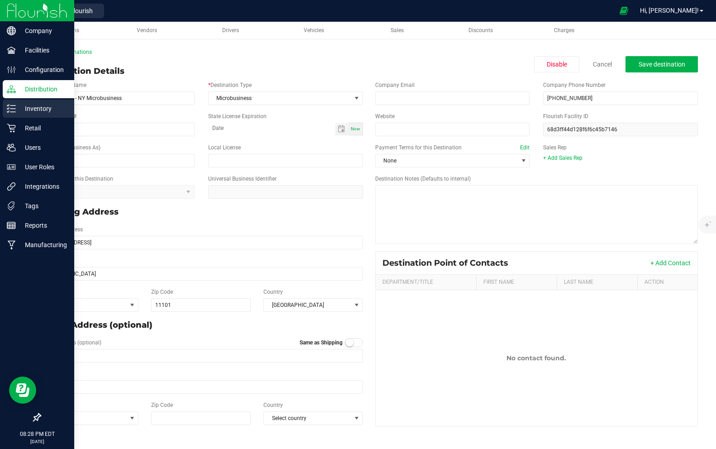
click at [16, 105] on p "Inventory" at bounding box center [43, 108] width 54 height 11
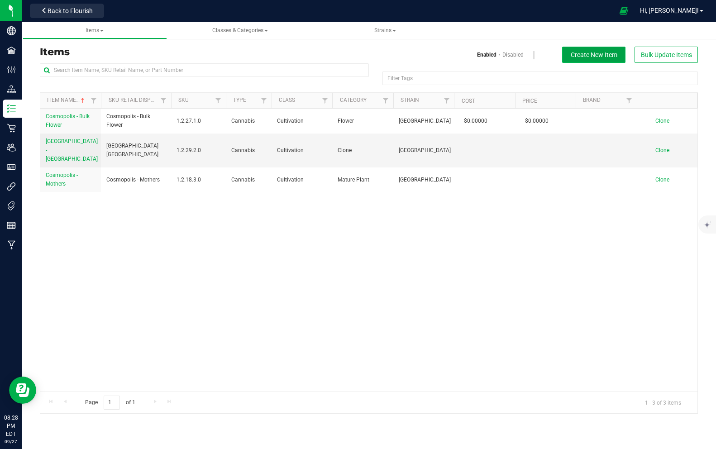
click at [587, 54] on span "Create New Item" at bounding box center [594, 54] width 47 height 7
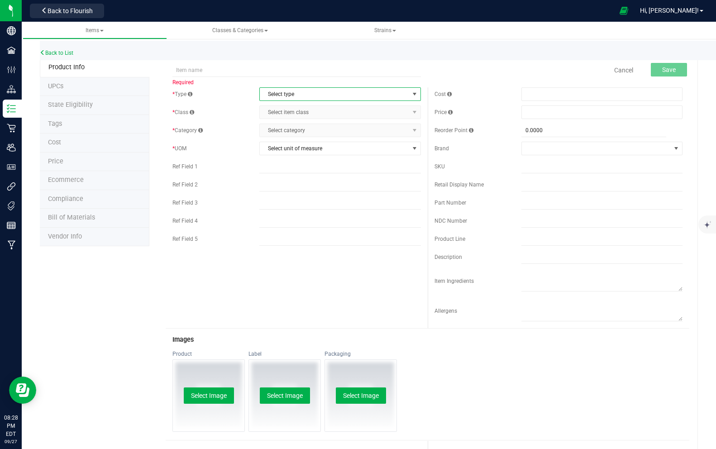
click at [277, 97] on span "Select type" at bounding box center [334, 94] width 149 height 13
click at [277, 113] on li "Cannabis" at bounding box center [340, 110] width 161 height 14
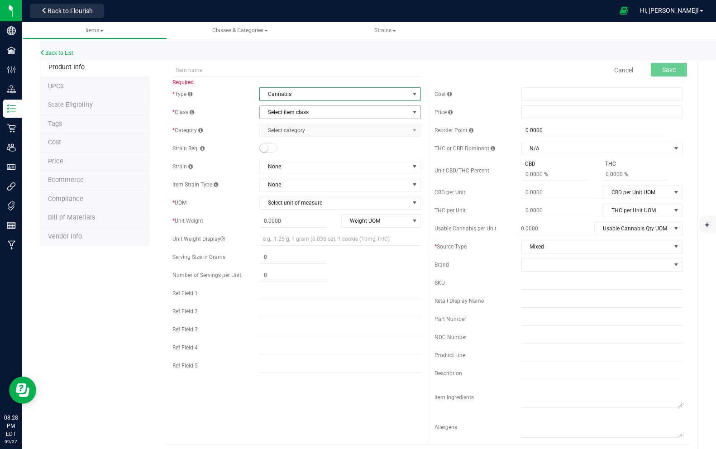
click at [277, 112] on span "Select item class" at bounding box center [334, 112] width 149 height 13
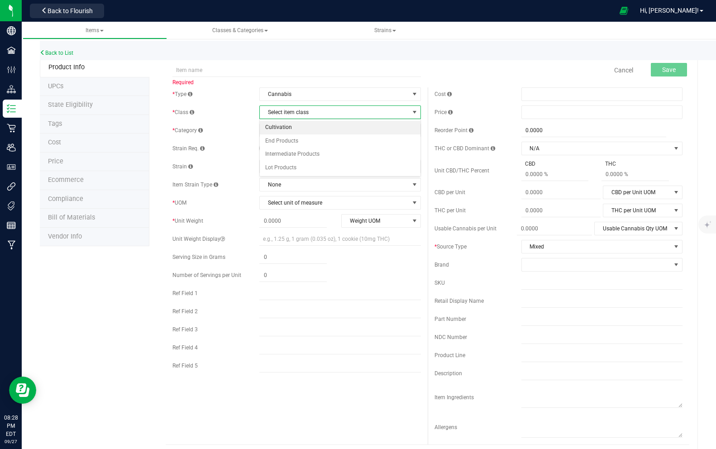
click at [279, 125] on li "Cultivation" at bounding box center [340, 128] width 161 height 14
click at [280, 127] on span "Select category" at bounding box center [334, 130] width 149 height 13
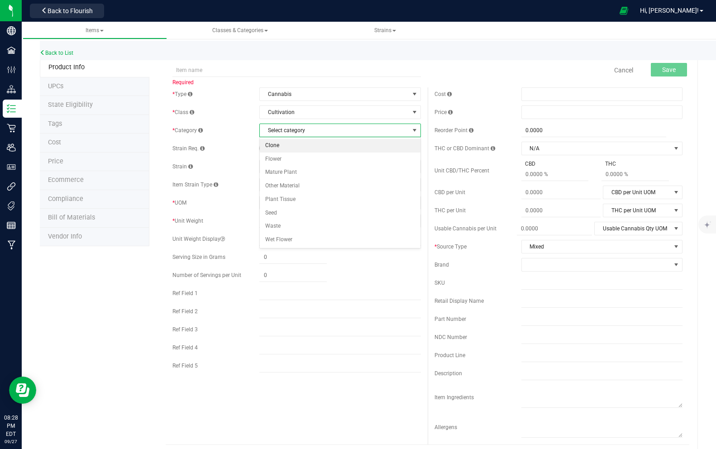
click at [279, 145] on li "Clone" at bounding box center [340, 146] width 161 height 14
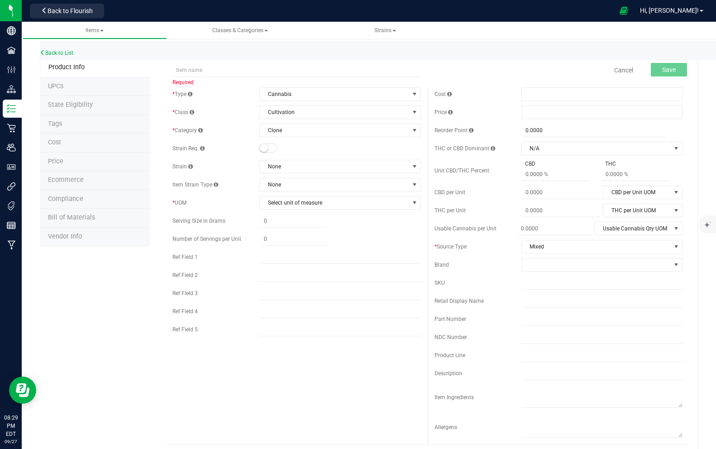
click at [266, 149] on small at bounding box center [264, 148] width 8 height 8
click at [277, 164] on span "None" at bounding box center [334, 166] width 149 height 13
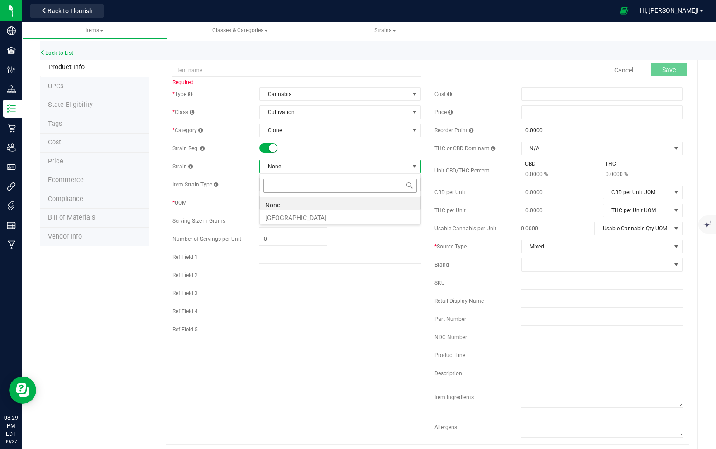
scroll to position [14, 161]
click at [280, 212] on li "[GEOGRAPHIC_DATA]" at bounding box center [340, 216] width 161 height 13
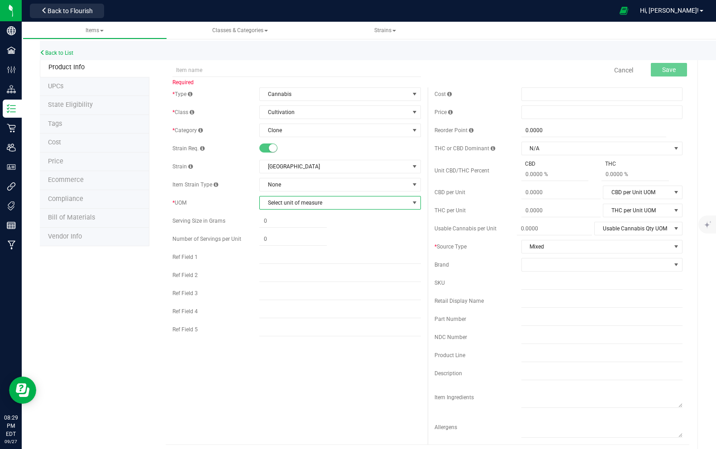
click at [281, 208] on span "Select unit of measure" at bounding box center [334, 202] width 149 height 13
click at [276, 233] on li "Gram" at bounding box center [340, 232] width 161 height 14
click at [245, 73] on input "text" at bounding box center [296, 70] width 248 height 14
click at [316, 352] on div "* Type Cannabis Select type Cannabis Non-Inventory Raw Materials Supplies * Cla…" at bounding box center [428, 265] width 524 height 357
click at [48, 10] on span "Back to Flourish" at bounding box center [70, 10] width 45 height 7
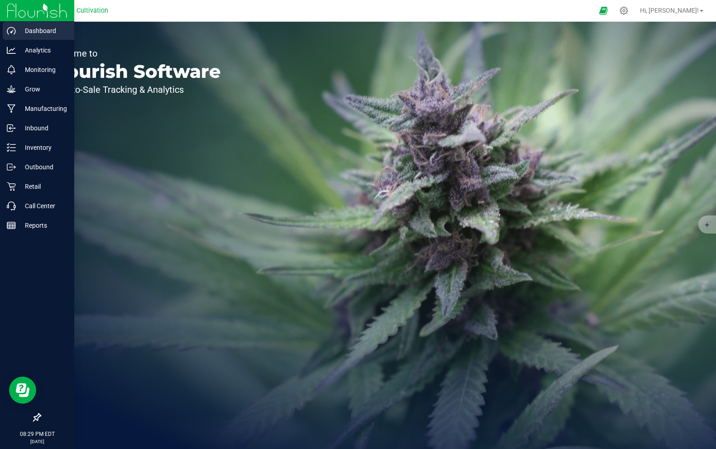
click at [46, 34] on p "Dashboard" at bounding box center [43, 30] width 54 height 11
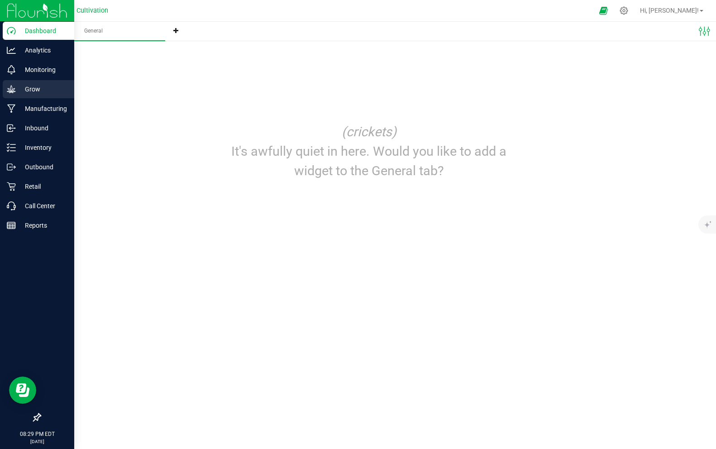
click at [41, 90] on p "Grow" at bounding box center [43, 89] width 54 height 11
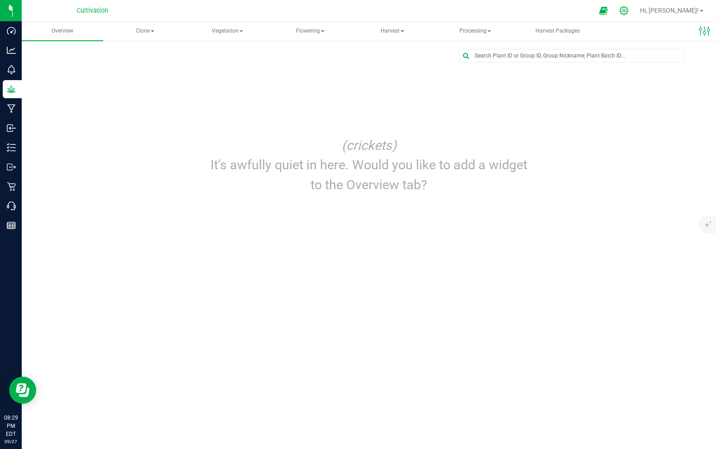
click at [631, 9] on div at bounding box center [624, 11] width 13 height 10
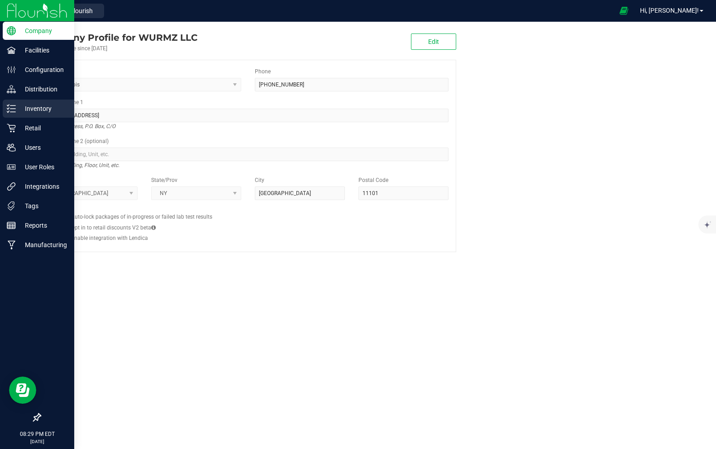
click at [38, 110] on p "Inventory" at bounding box center [43, 108] width 54 height 11
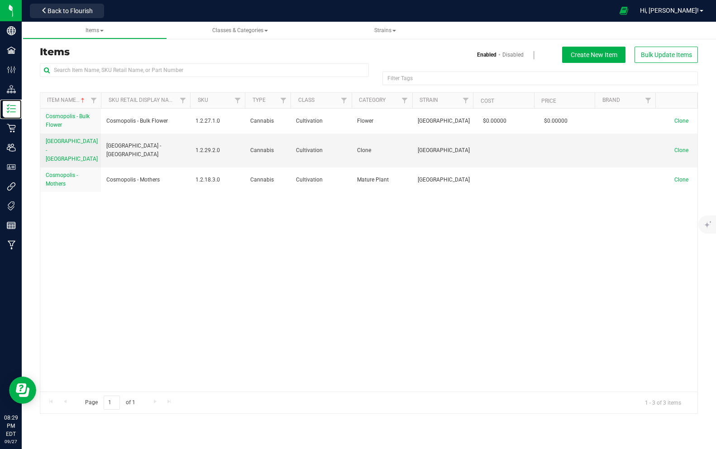
drag, startPoint x: 170, startPoint y: 102, endPoint x: 191, endPoint y: 100, distance: 20.4
click at [191, 100] on div "Item Name Sku Retail Display Name SKU Type Class Category Strain Cost Price Bra…" at bounding box center [369, 100] width 658 height 15
click at [243, 26] on link "Classes & Categories" at bounding box center [240, 31] width 144 height 18
click at [257, 37] on link "Classes & Categories" at bounding box center [240, 31] width 144 height 18
click at [256, 29] on span "Classes & Categories" at bounding box center [240, 30] width 56 height 6
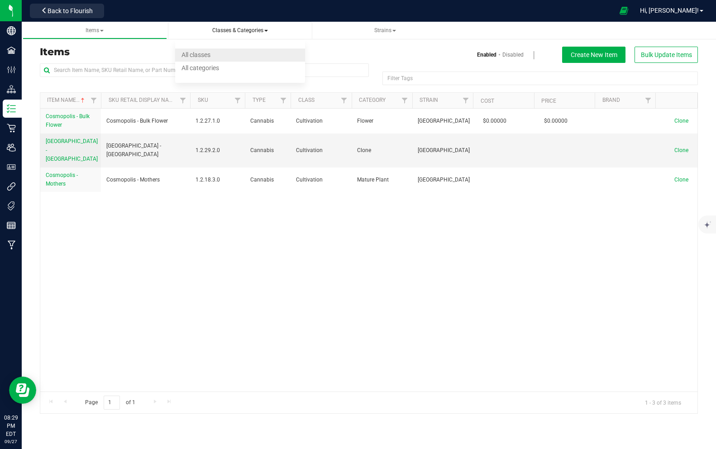
click at [199, 56] on span "All classes" at bounding box center [196, 54] width 29 height 7
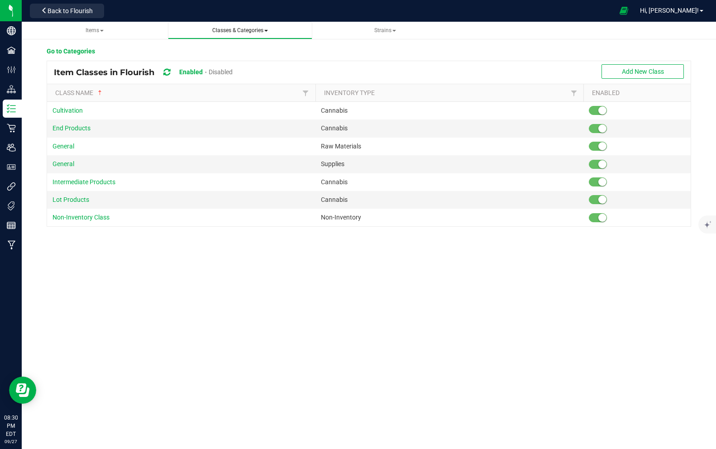
click at [263, 28] on span "Classes & Categories" at bounding box center [240, 30] width 56 height 6
click at [209, 55] on span "All classes" at bounding box center [196, 54] width 29 height 7
click at [396, 31] on span at bounding box center [394, 31] width 4 height 2
click at [350, 51] on span "All strains" at bounding box center [341, 54] width 28 height 7
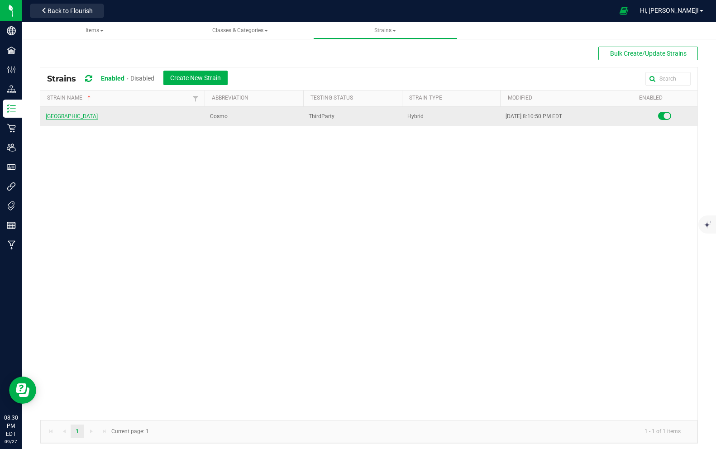
click at [64, 117] on link "[GEOGRAPHIC_DATA]" at bounding box center [72, 116] width 52 height 6
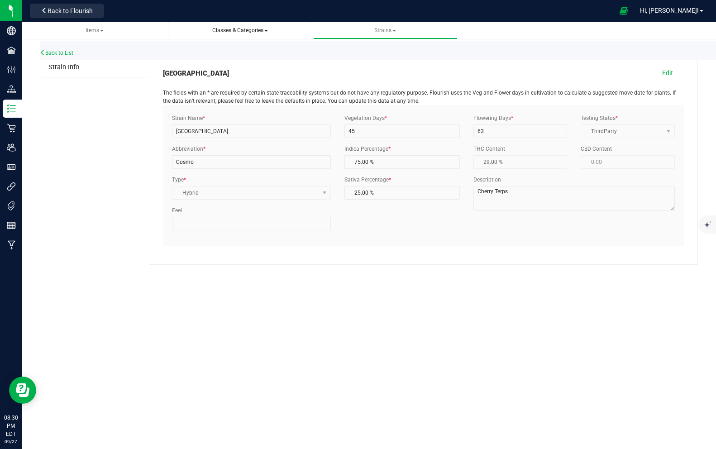
click at [206, 34] on span "Classes & Categories All classes All categories" at bounding box center [240, 31] width 130 height 8
click at [232, 29] on span "Classes & Categories" at bounding box center [240, 30] width 56 height 6
click at [196, 57] on span "All classes" at bounding box center [196, 54] width 29 height 7
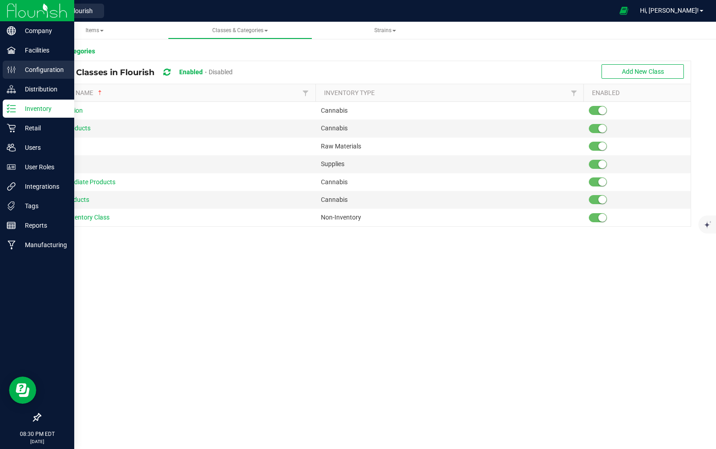
click at [36, 70] on p "Configuration" at bounding box center [43, 69] width 54 height 11
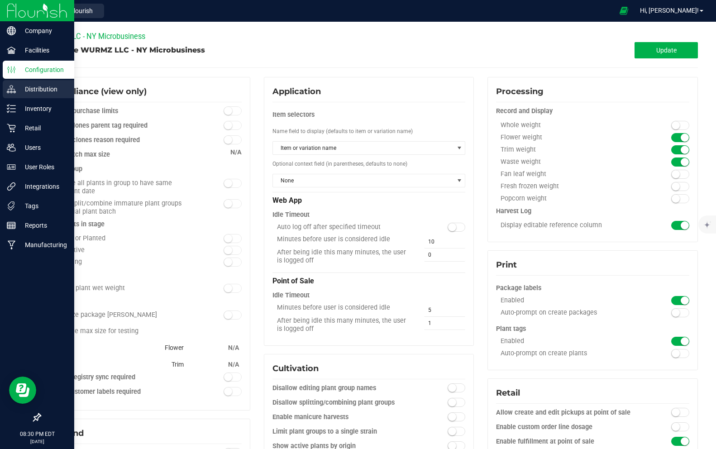
click at [29, 89] on p "Distribution" at bounding box center [43, 89] width 54 height 11
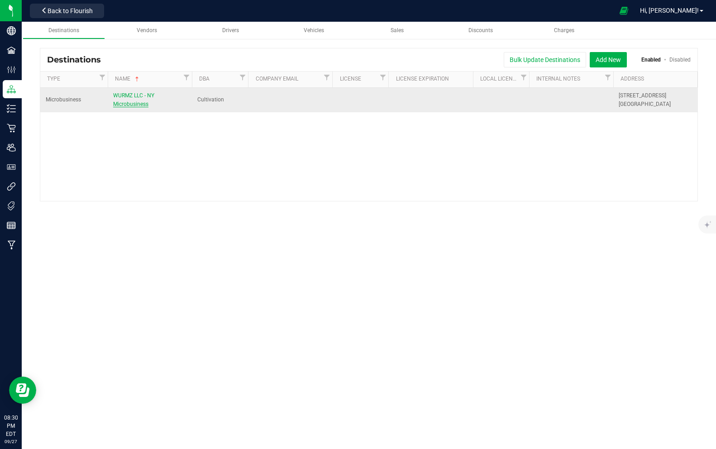
click at [138, 98] on span "WURMZ LLC - NY Microbusiness" at bounding box center [133, 99] width 41 height 15
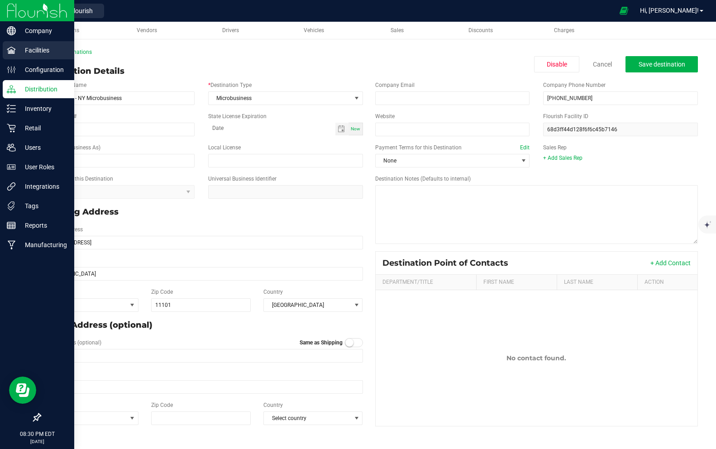
click at [8, 51] on icon at bounding box center [11, 50] width 9 height 7
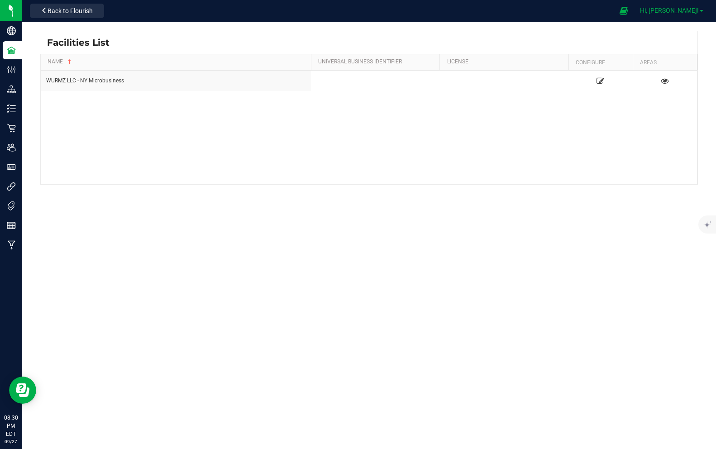
click at [680, 12] on span "Hi, [PERSON_NAME]!" at bounding box center [669, 10] width 59 height 7
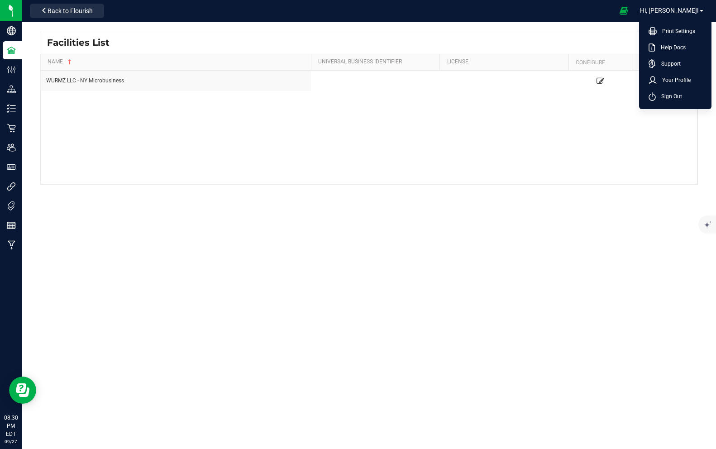
click at [612, 14] on div at bounding box center [361, 11] width 506 height 18
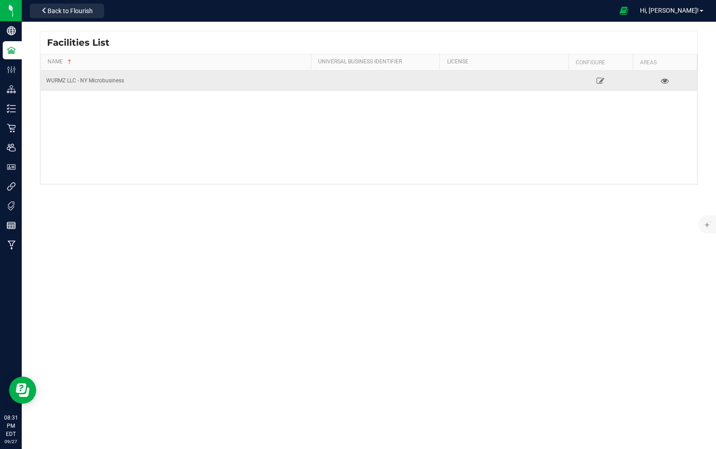
click at [111, 80] on div "WURMZ LLC - NY Microbusiness" at bounding box center [175, 81] width 259 height 9
click at [596, 79] on link at bounding box center [600, 80] width 59 height 14
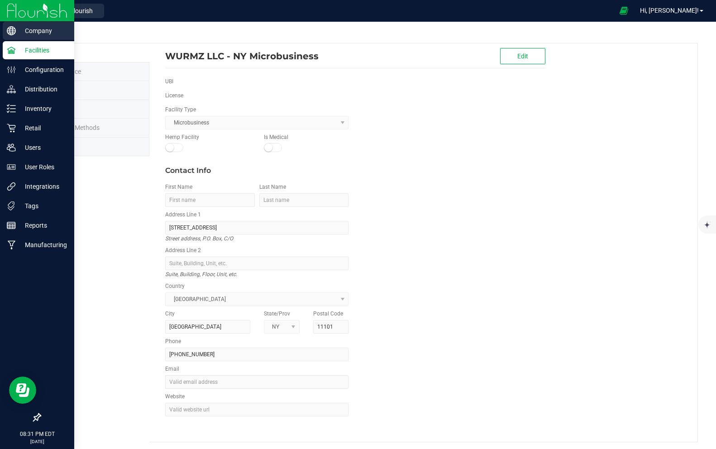
click at [8, 34] on icon at bounding box center [11, 30] width 9 height 9
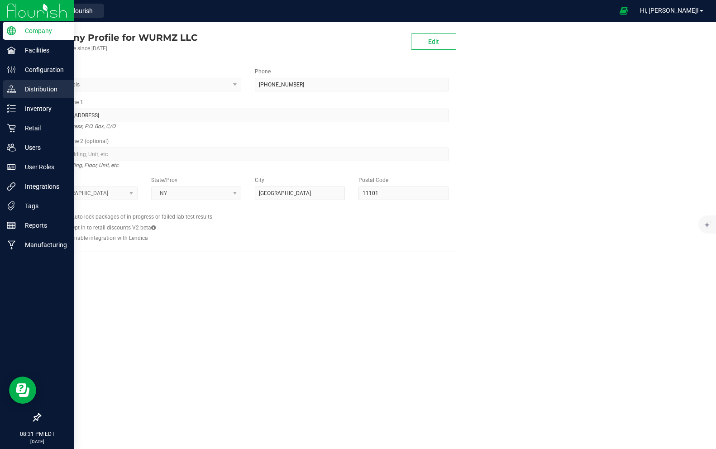
click at [19, 87] on p "Distribution" at bounding box center [43, 89] width 54 height 11
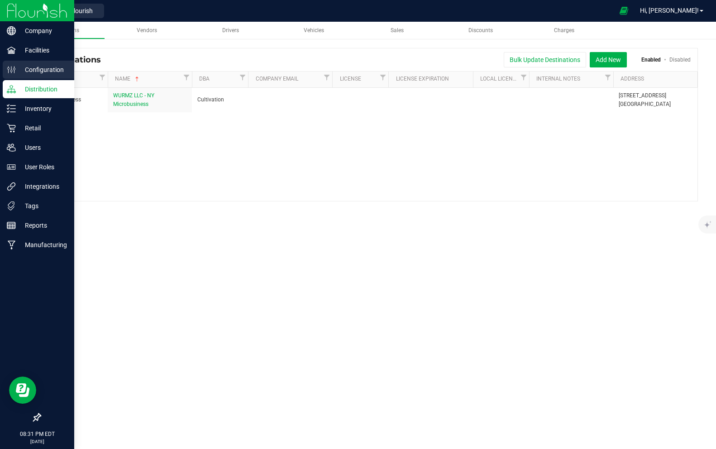
click at [29, 70] on p "Configuration" at bounding box center [43, 69] width 54 height 11
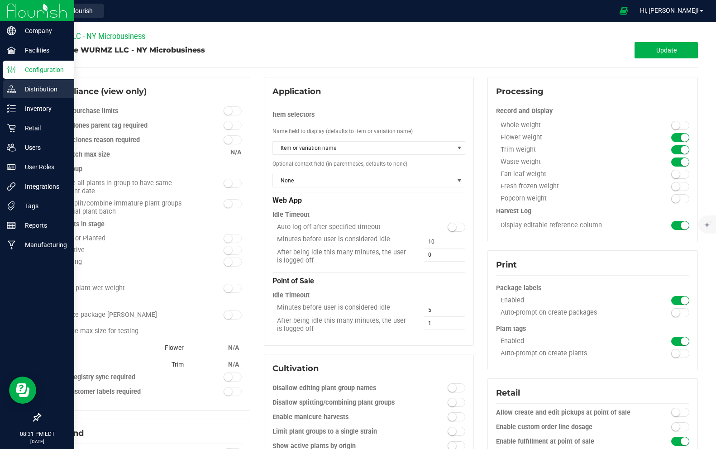
click at [31, 90] on p "Distribution" at bounding box center [43, 89] width 54 height 11
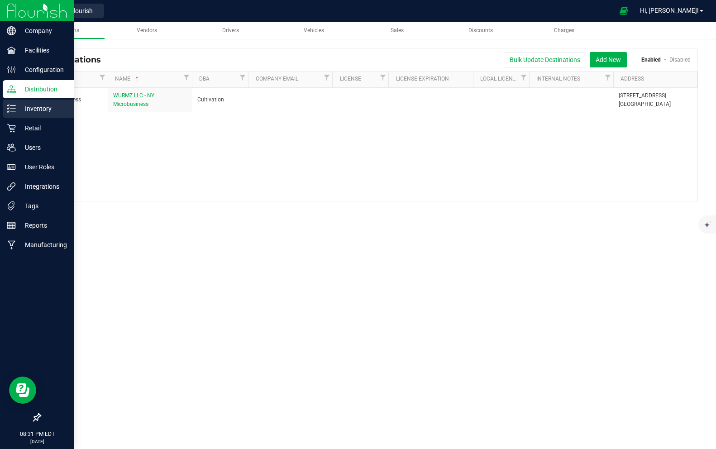
click at [37, 109] on p "Inventory" at bounding box center [43, 108] width 54 height 11
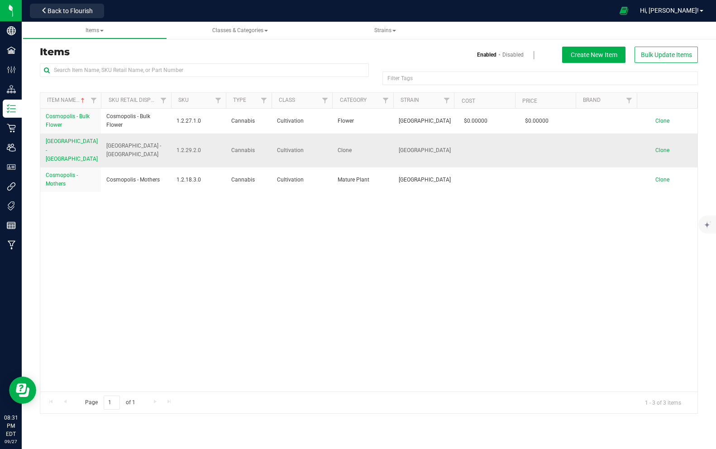
click at [77, 139] on span "Cosmopolis - Clone" at bounding box center [72, 150] width 52 height 24
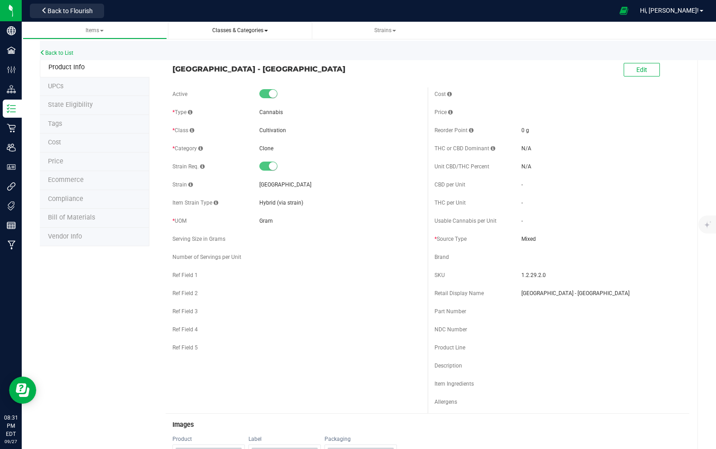
click at [236, 34] on span "Classes & Categories" at bounding box center [240, 31] width 130 height 8
click at [264, 29] on span "Classes & Categories" at bounding box center [240, 30] width 56 height 6
click at [384, 29] on span "Strains" at bounding box center [385, 30] width 22 height 6
click at [346, 53] on span "All strains" at bounding box center [341, 54] width 28 height 7
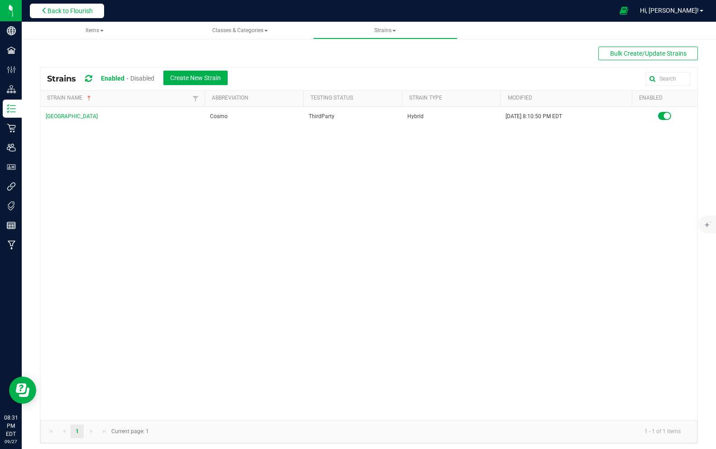
click at [60, 12] on span "Back to Flourish" at bounding box center [70, 10] width 45 height 7
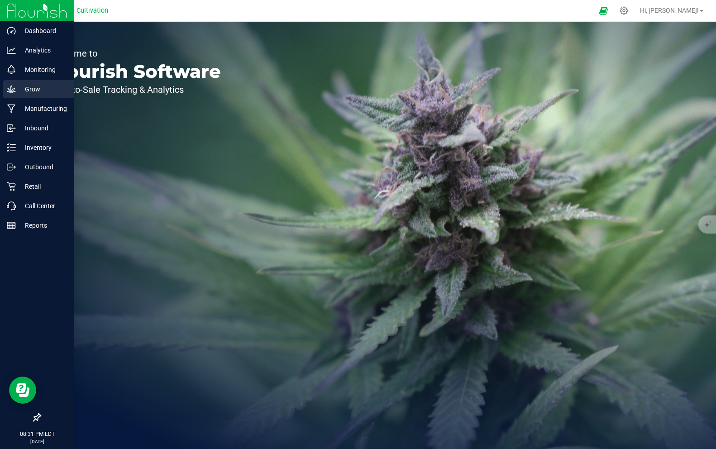
click at [31, 91] on p "Grow" at bounding box center [43, 89] width 54 height 11
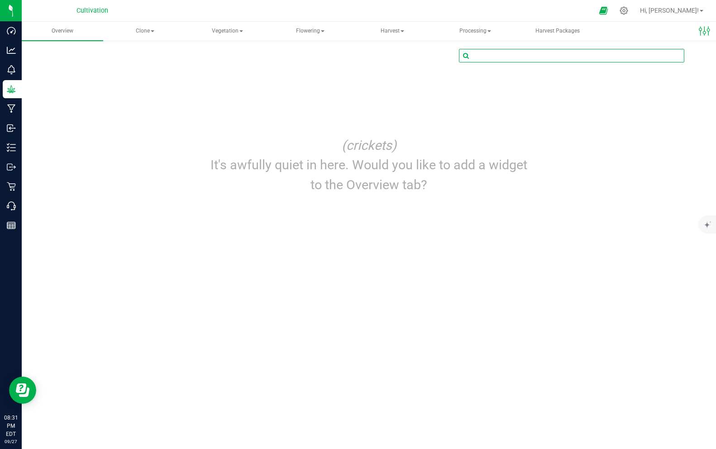
click at [611, 59] on input "text" at bounding box center [571, 55] width 225 height 13
click at [143, 31] on span "Clone" at bounding box center [145, 31] width 81 height 18
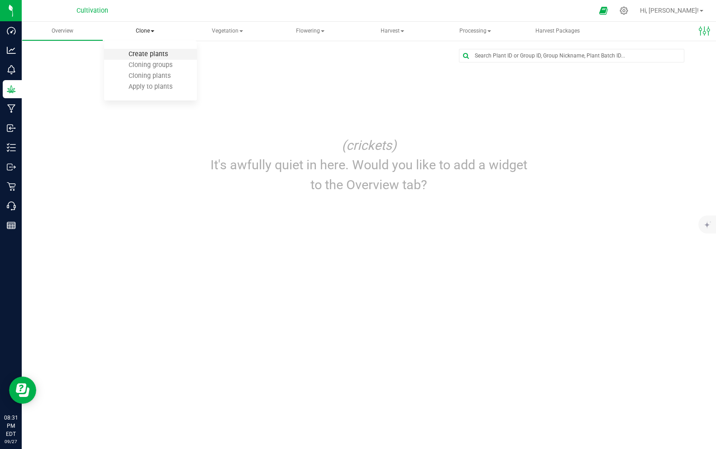
click at [150, 54] on span "Create plants" at bounding box center [148, 54] width 64 height 8
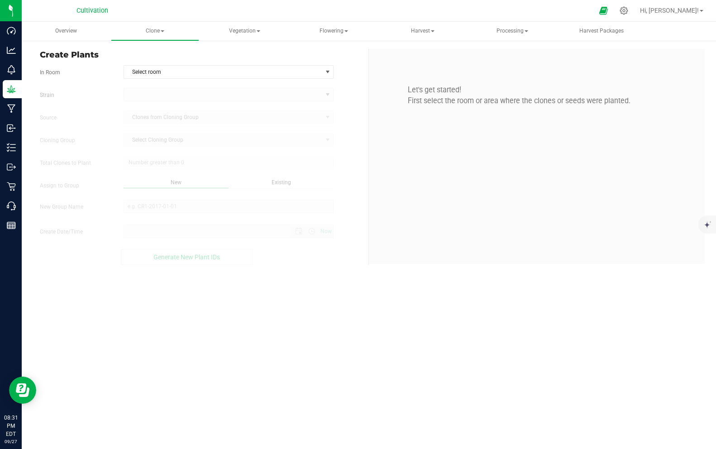
type input "9/27/2025 8:31 PM"
click at [148, 71] on span "Select room" at bounding box center [223, 72] width 198 height 13
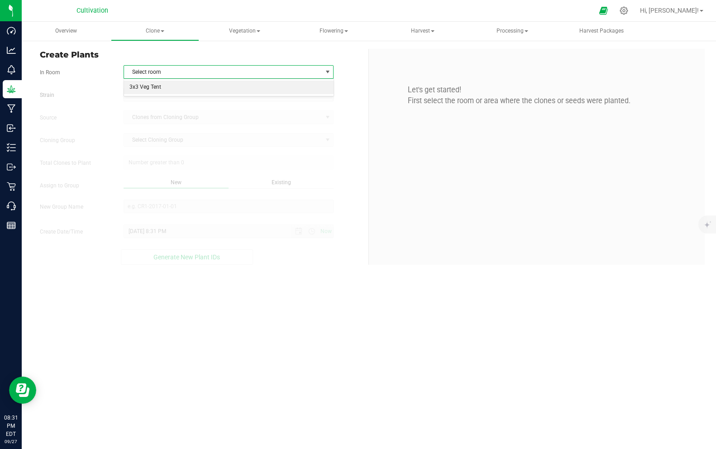
click at [147, 84] on li "3x3 Veg Tent" at bounding box center [228, 88] width 209 height 14
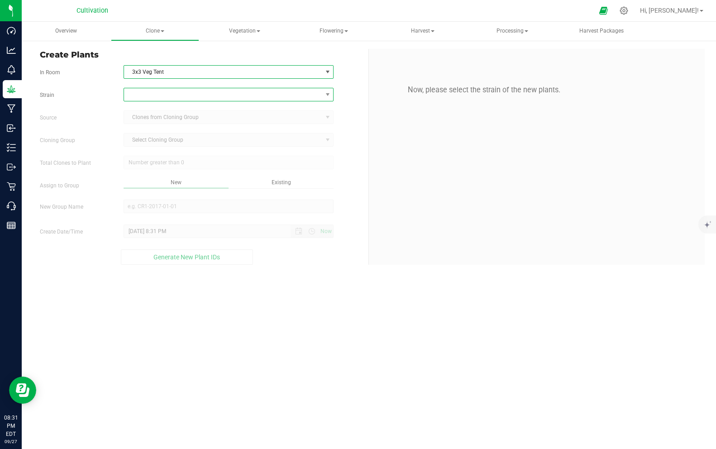
click at [147, 95] on span at bounding box center [223, 94] width 198 height 13
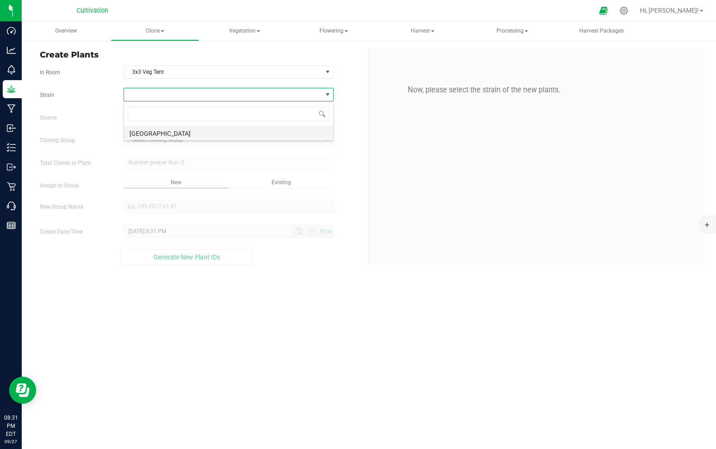
click at [145, 132] on li "[GEOGRAPHIC_DATA]" at bounding box center [228, 132] width 209 height 13
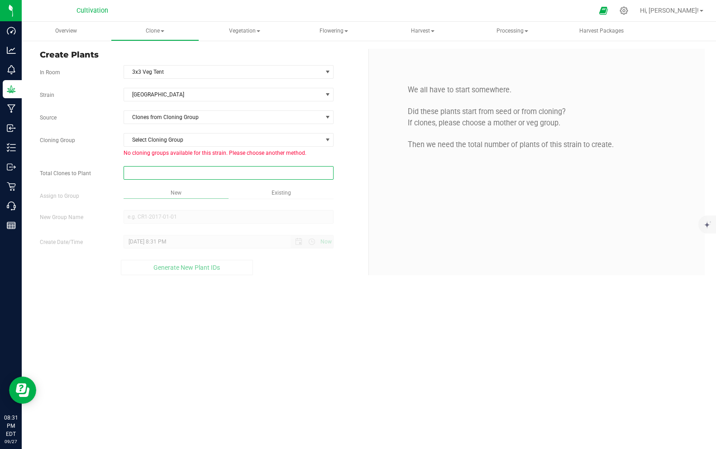
click at [159, 172] on span at bounding box center [229, 173] width 210 height 14
type input "8"
click at [257, 194] on div "Existing" at bounding box center [281, 194] width 105 height 10
click at [212, 194] on div "New" at bounding box center [176, 194] width 105 height 10
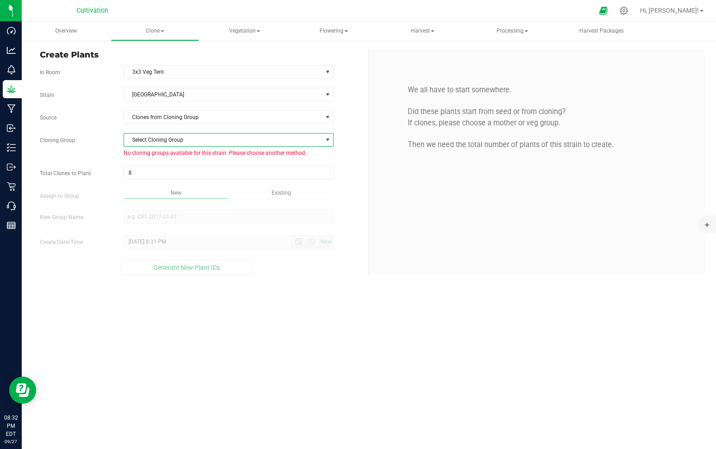
click at [179, 142] on span "Select Cloning Group" at bounding box center [223, 140] width 198 height 13
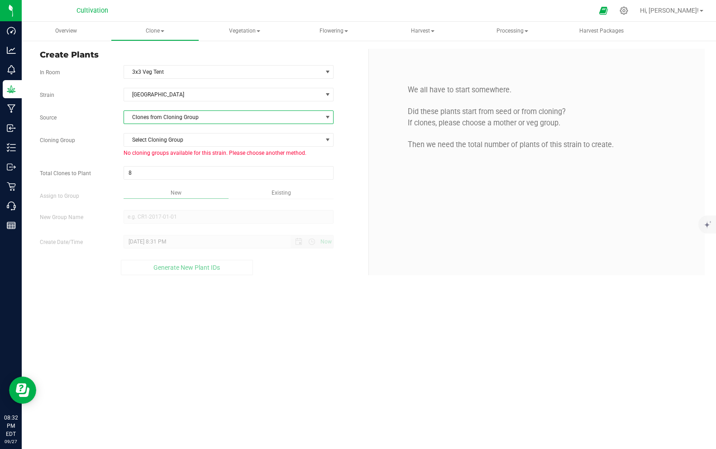
click at [172, 120] on span "Clones from Cloning Group" at bounding box center [223, 117] width 198 height 13
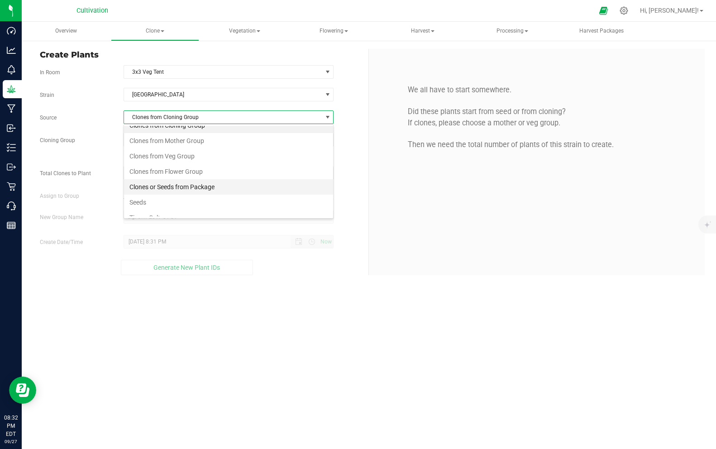
scroll to position [17, 0]
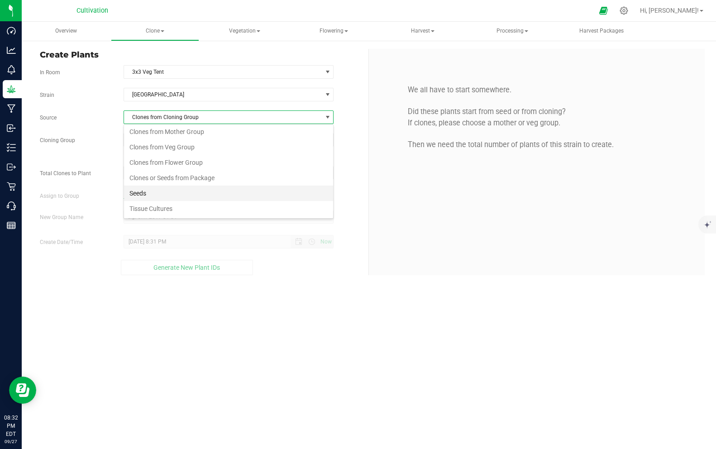
click at [196, 194] on li "Seeds" at bounding box center [228, 193] width 209 height 15
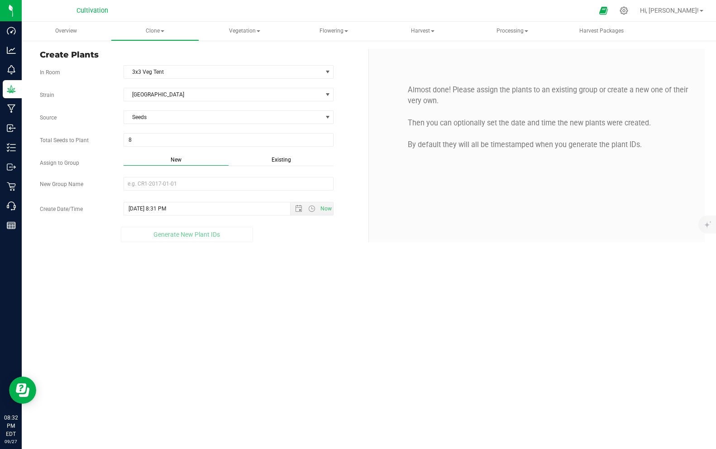
click at [240, 260] on div "Overview Clone Create plants Cloning groups Cloning plants Apply to plants Vege…" at bounding box center [369, 235] width 694 height 427
click at [165, 186] on input "New Group Name" at bounding box center [229, 184] width 210 height 14
type input "COSMO"
click at [209, 249] on div "Create Plants In Room 3x3 Veg Tent Select room 3x3 Veg Tent Strain Cosmopolis S…" at bounding box center [369, 145] width 694 height 211
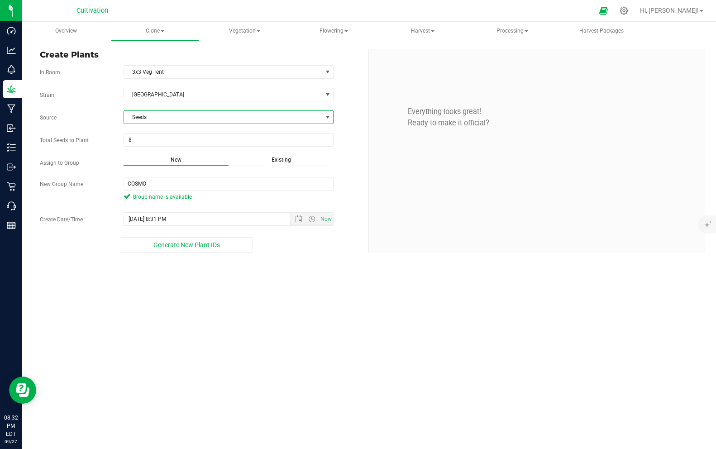
click at [153, 119] on span "Seeds" at bounding box center [223, 117] width 198 height 13
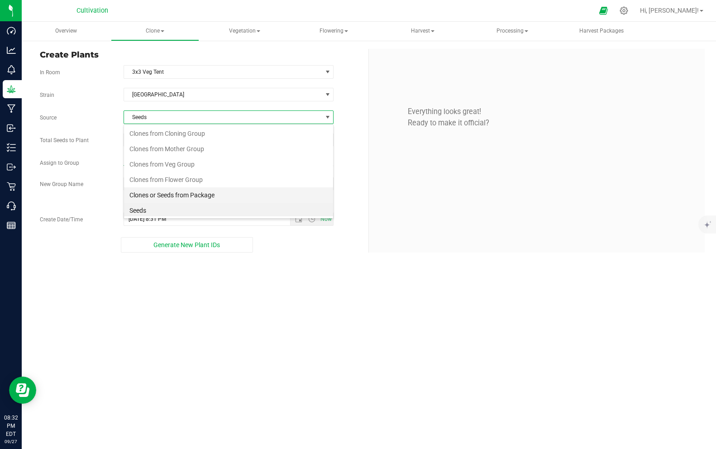
click at [182, 200] on li "Clones or Seeds from Package" at bounding box center [228, 194] width 209 height 15
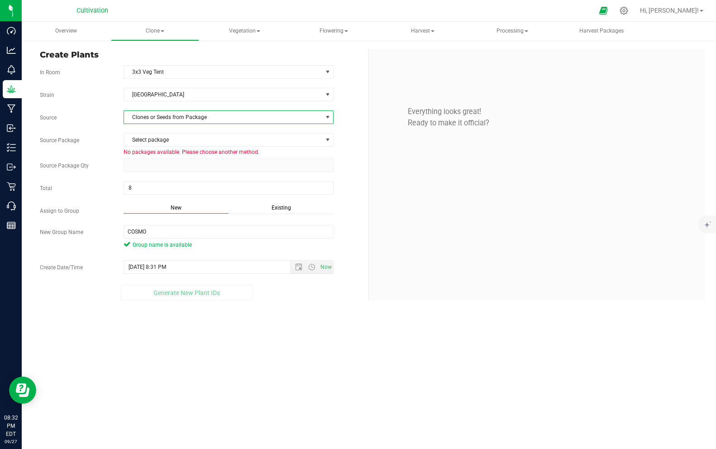
click at [177, 120] on span "Clones or Seeds from Package" at bounding box center [223, 117] width 198 height 13
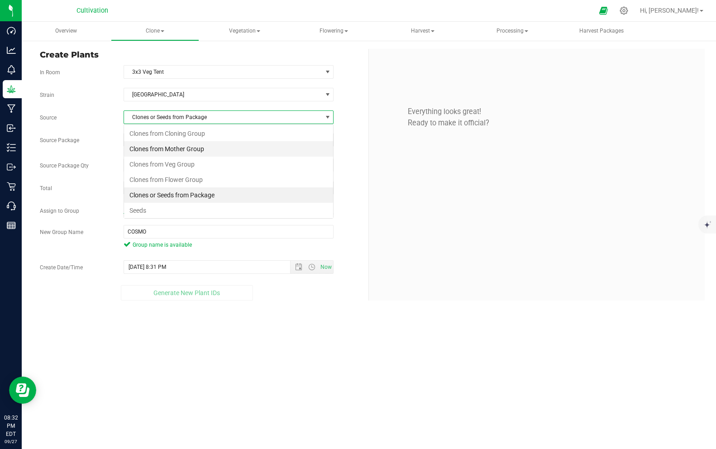
scroll to position [14, 210]
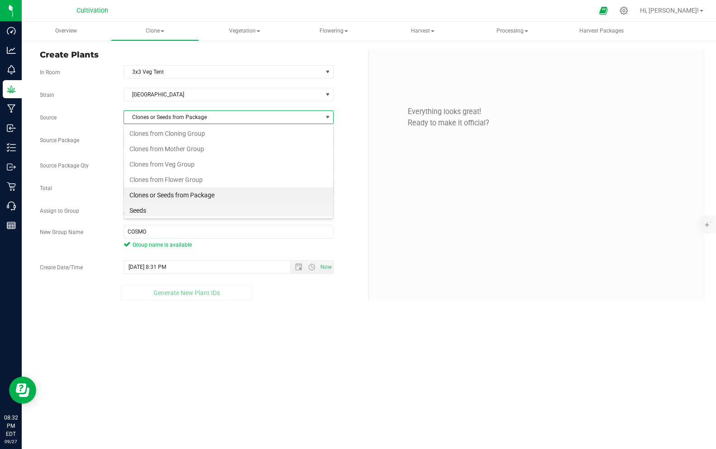
click at [159, 212] on li "Seeds" at bounding box center [228, 210] width 209 height 15
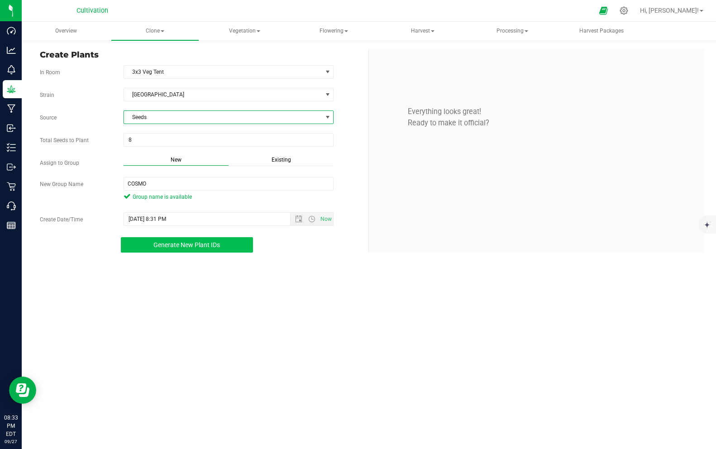
click at [179, 246] on span "Generate New Plant IDs" at bounding box center [186, 244] width 67 height 7
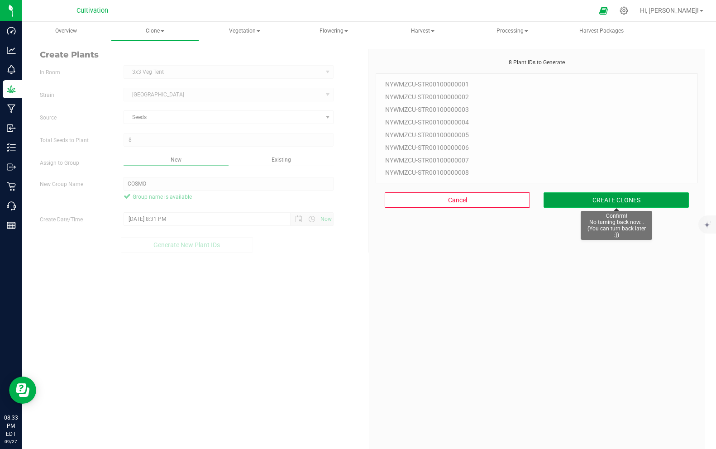
click at [629, 199] on button "CREATE CLONES" at bounding box center [616, 199] width 145 height 15
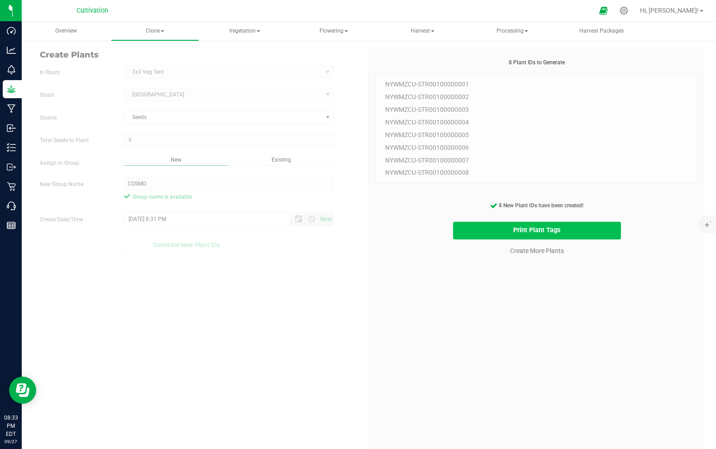
click at [565, 233] on button "Print Plant Tags" at bounding box center [537, 231] width 168 height 18
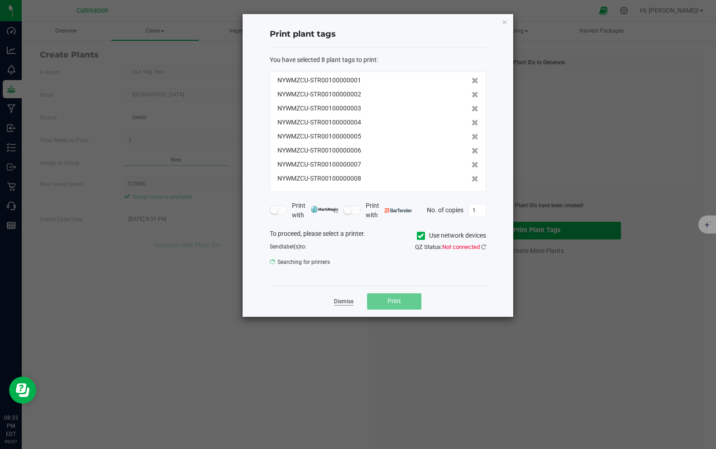
click at [337, 301] on link "Dismiss" at bounding box center [343, 302] width 19 height 8
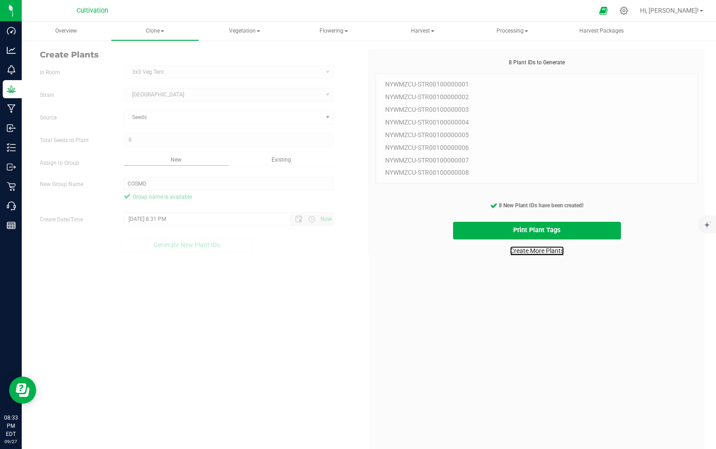
click at [527, 253] on link "Create More Plants" at bounding box center [537, 250] width 54 height 9
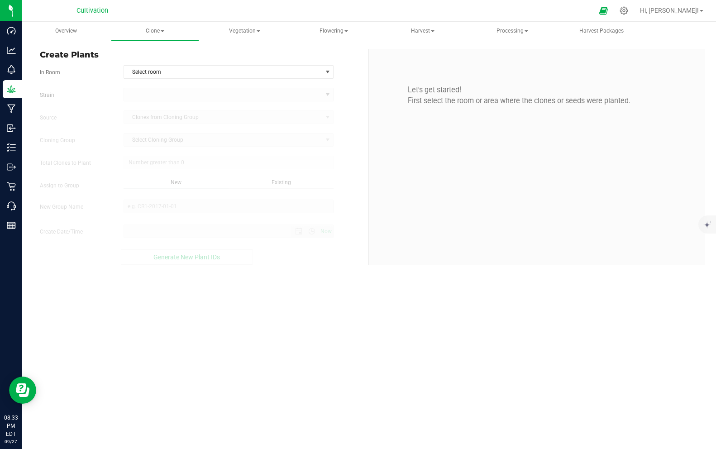
type input "9/27/2025 8:33 PM"
click at [83, 34] on span "Overview" at bounding box center [66, 31] width 46 height 8
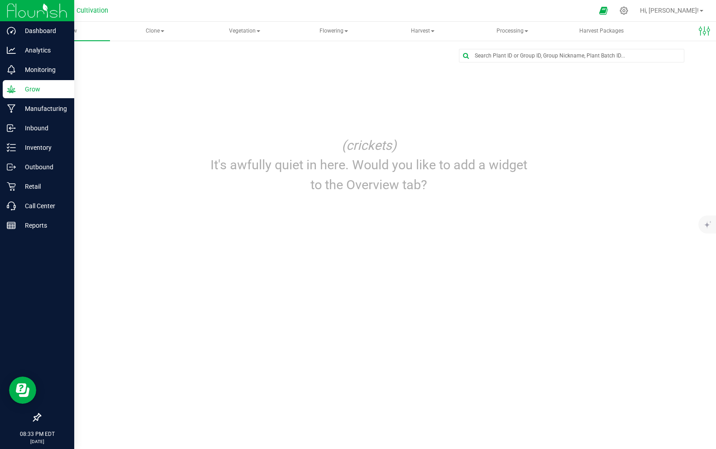
click at [19, 87] on p "Grow" at bounding box center [43, 89] width 54 height 11
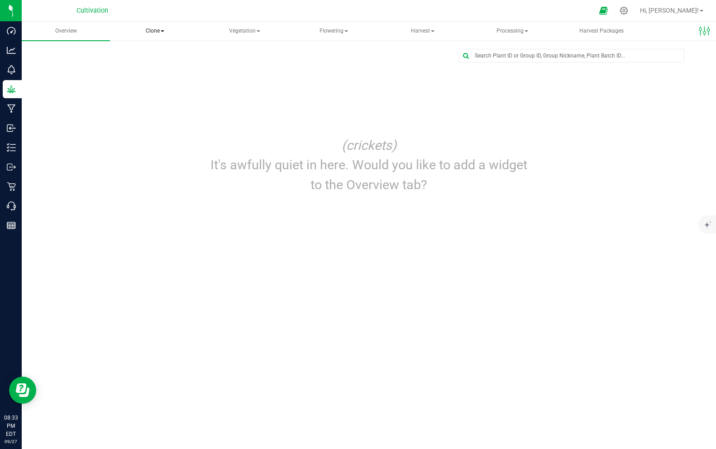
click at [159, 33] on span "Clone" at bounding box center [154, 31] width 87 height 18
click at [302, 139] on p "(crickets)" at bounding box center [369, 145] width 322 height 19
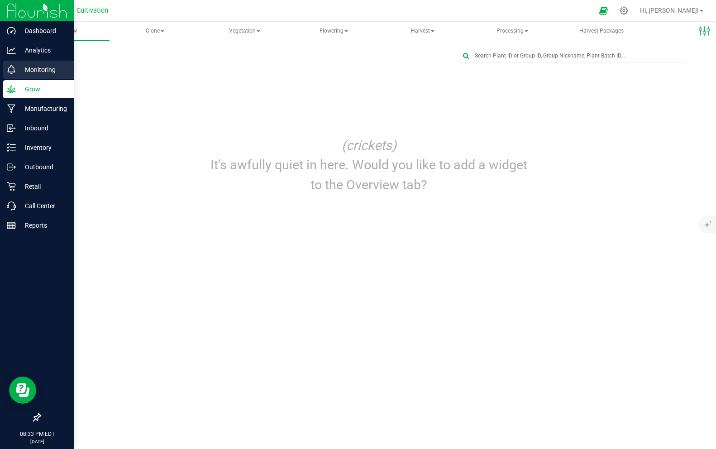
click at [32, 71] on p "Monitoring" at bounding box center [43, 69] width 54 height 11
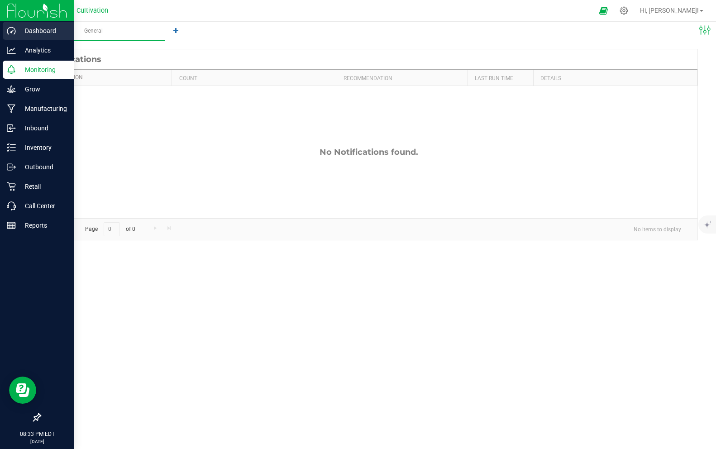
click at [30, 31] on p "Dashboard" at bounding box center [43, 30] width 54 height 11
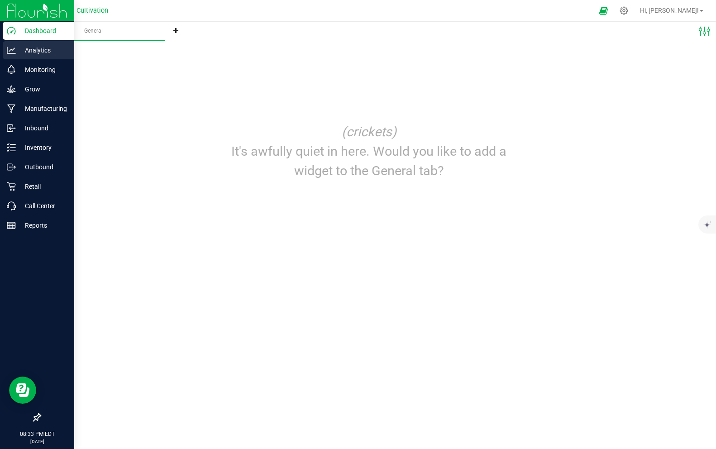
click at [30, 51] on p "Analytics" at bounding box center [43, 50] width 54 height 11
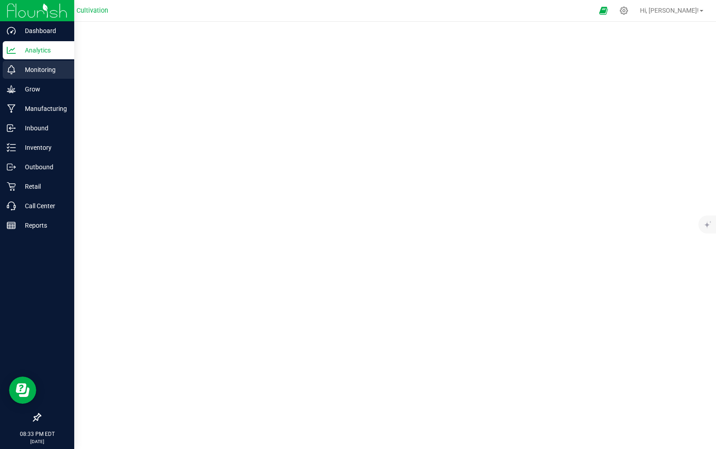
click at [32, 72] on p "Monitoring" at bounding box center [43, 69] width 54 height 11
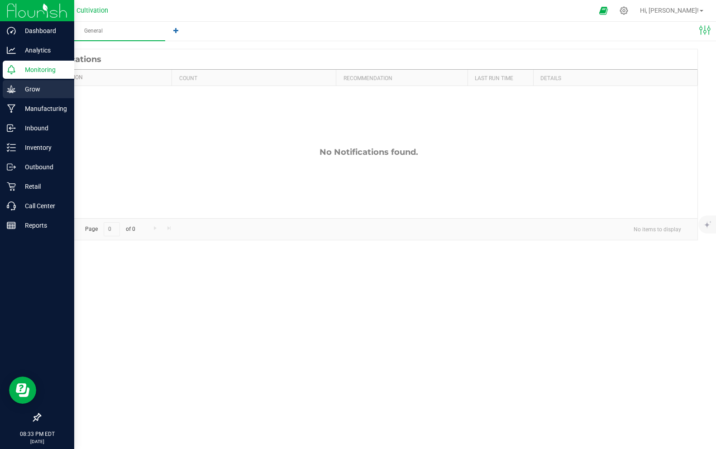
click at [33, 90] on p "Grow" at bounding box center [43, 89] width 54 height 11
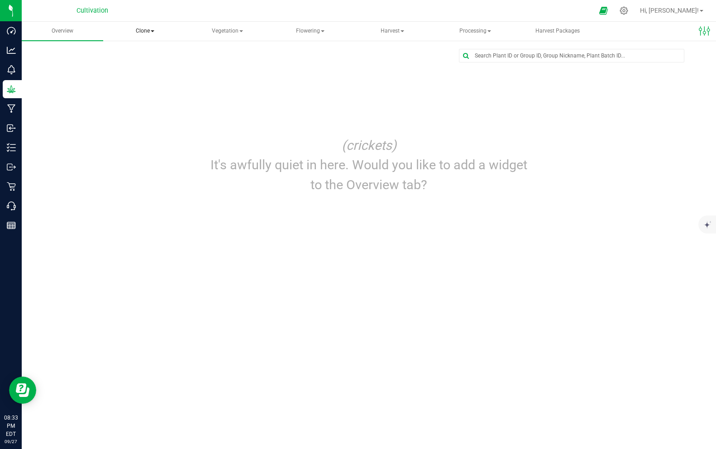
click at [142, 35] on span "Clone" at bounding box center [145, 31] width 81 height 18
click at [153, 87] on span "Apply to plants" at bounding box center [150, 87] width 68 height 8
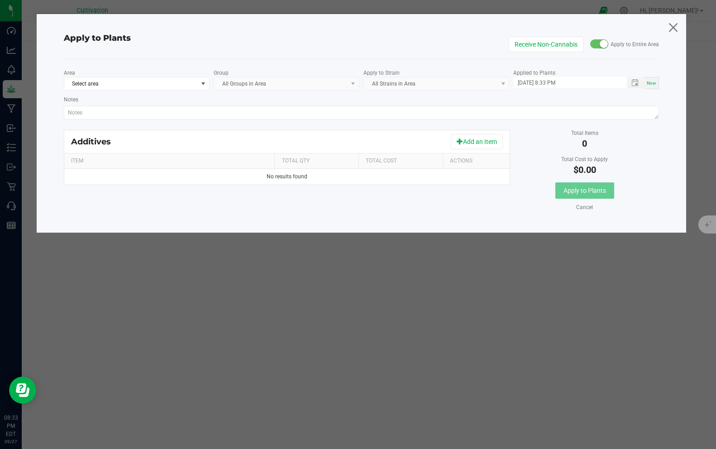
click at [669, 30] on icon at bounding box center [673, 27] width 12 height 22
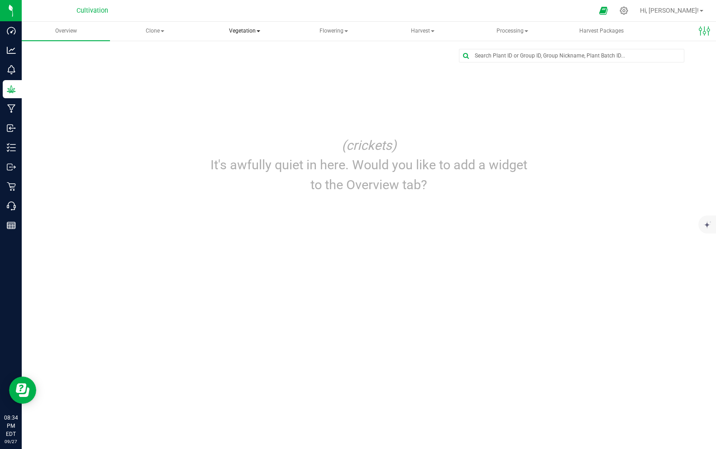
click at [252, 33] on span "Vegetation" at bounding box center [244, 31] width 87 height 18
click at [244, 67] on span "Veg plants" at bounding box center [240, 65] width 56 height 8
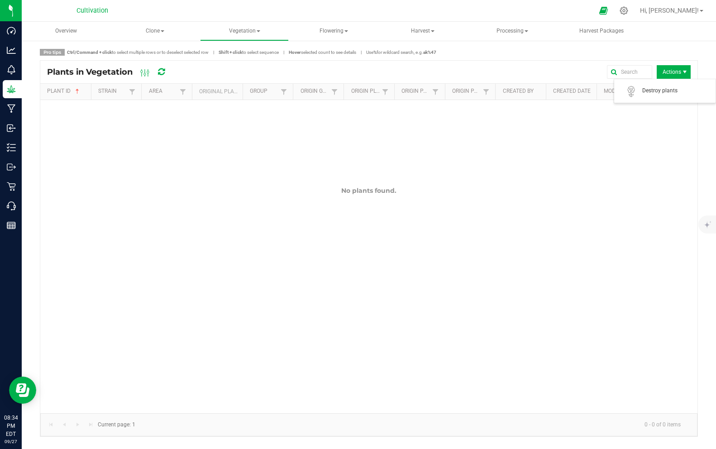
click at [680, 75] on span "Actions" at bounding box center [674, 72] width 34 height 14
click at [158, 35] on span "Clone" at bounding box center [154, 31] width 87 height 18
click at [165, 76] on span "Cloning plants" at bounding box center [156, 76] width 67 height 8
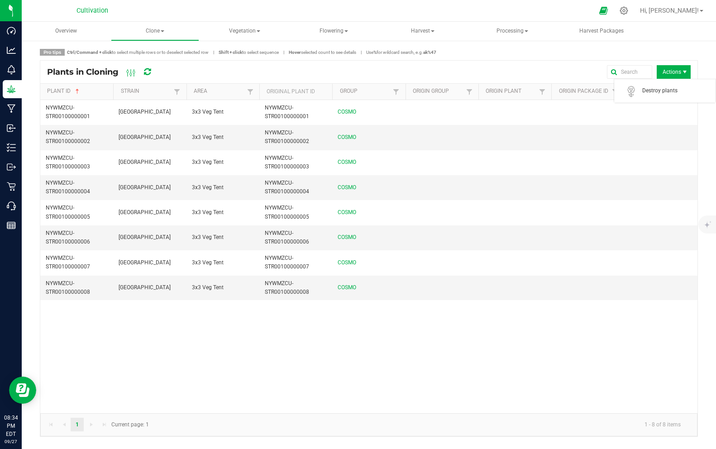
click at [680, 73] on span "Actions" at bounding box center [674, 72] width 34 height 14
click at [633, 52] on div "Pro tips Ctrl/Command + click to select multiple rows or to deselect selected r…" at bounding box center [369, 52] width 658 height 7
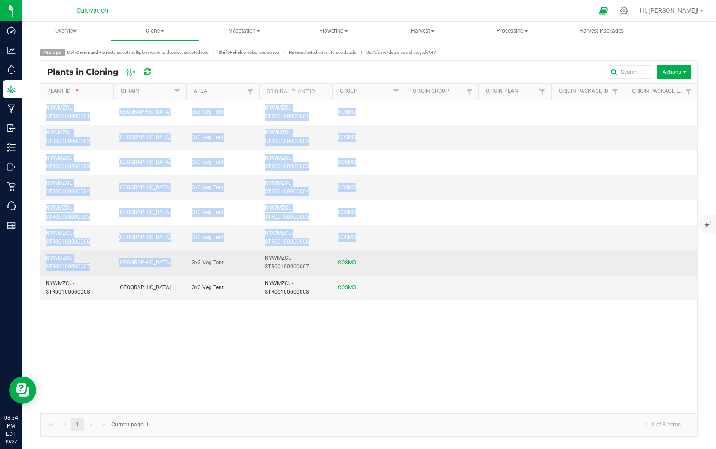
drag, startPoint x: 252, startPoint y: 343, endPoint x: 234, endPoint y: 259, distance: 85.7
click at [234, 258] on div "NYWMZCU-STR00100000001 Cosmopolis 3x3 Veg Tent NYWMZCU-STR00100000001 COSMO NYW…" at bounding box center [368, 256] width 657 height 313
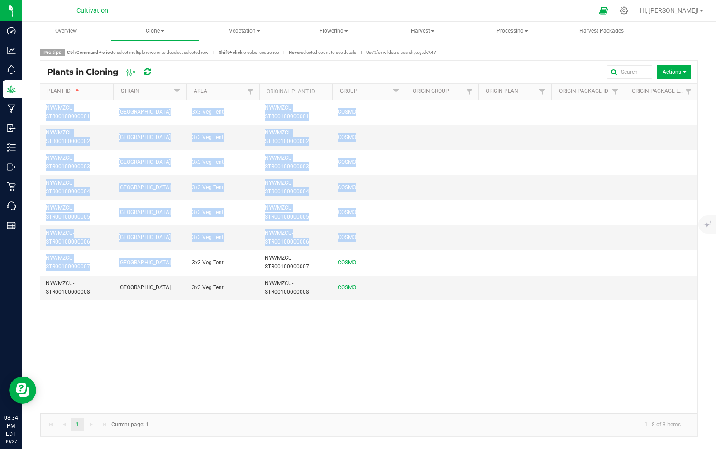
click at [232, 307] on div "NYWMZCU-STR00100000001 Cosmopolis 3x3 Veg Tent NYWMZCU-STR00100000001 COSMO NYW…" at bounding box center [368, 256] width 657 height 313
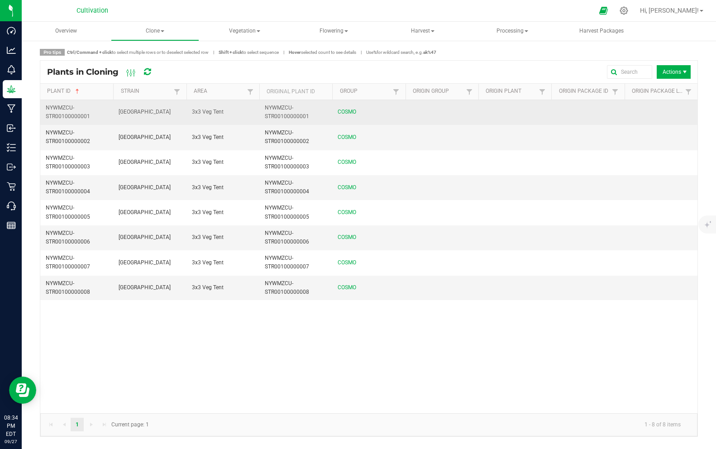
click at [385, 110] on td "COSMO" at bounding box center [368, 112] width 73 height 25
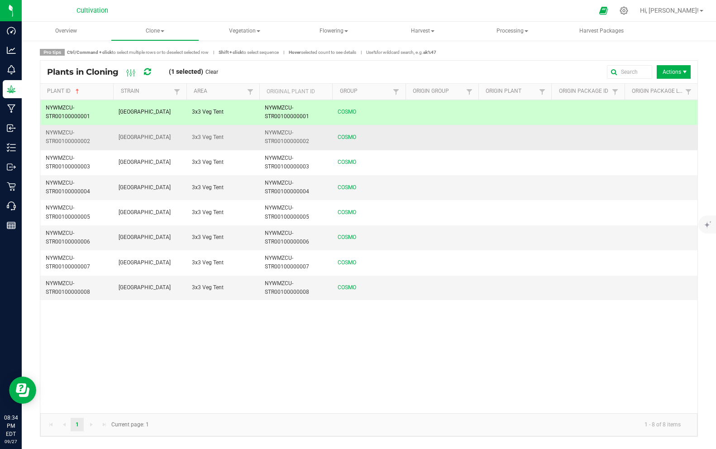
click at [379, 146] on td "COSMO" at bounding box center [368, 137] width 73 height 25
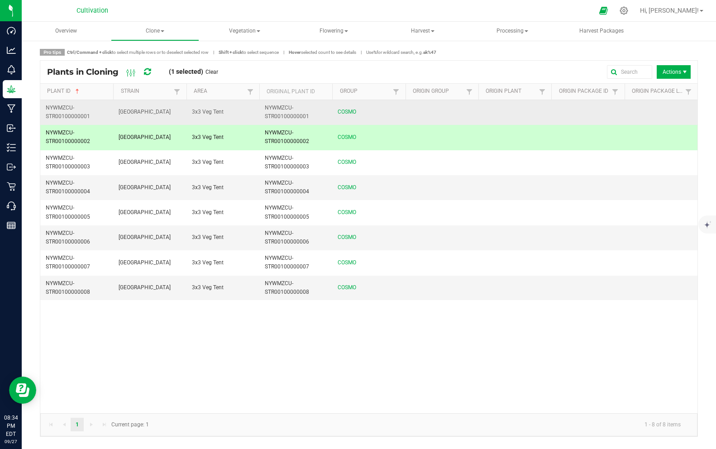
click at [371, 114] on td "COSMO" at bounding box center [368, 112] width 73 height 25
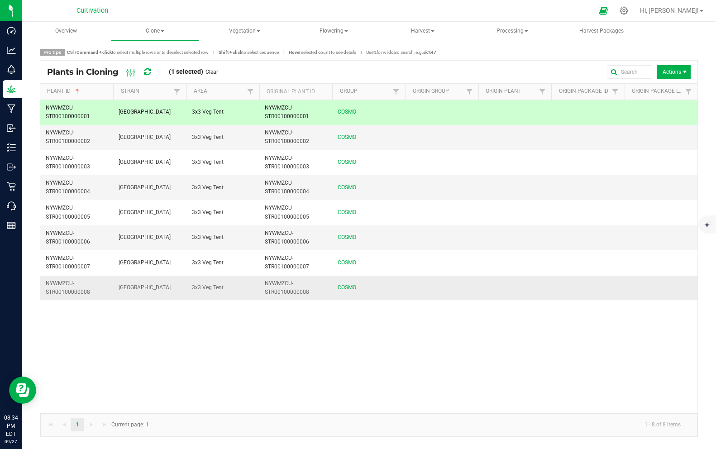
click at [367, 288] on td "COSMO" at bounding box center [368, 288] width 73 height 24
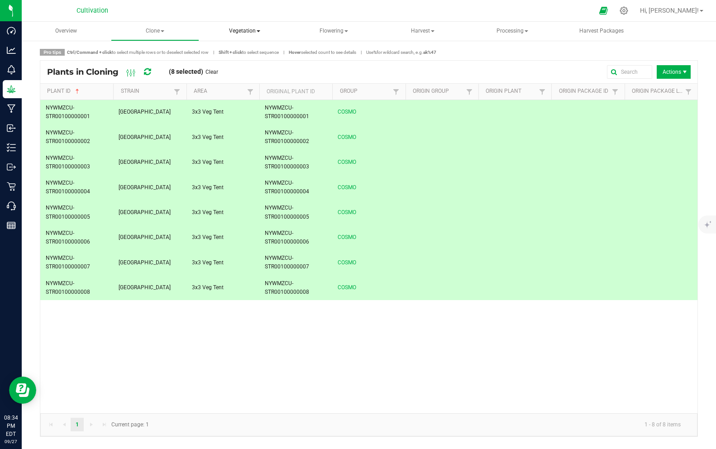
click at [255, 31] on span "Vegetation" at bounding box center [244, 31] width 87 height 18
click at [251, 370] on div "NYWMZCU-STR00100000001 Cosmopolis 3x3 Veg Tent NYWMZCU-STR00100000001 COSMO NYW…" at bounding box center [368, 256] width 657 height 313
click at [689, 66] on span "Actions" at bounding box center [674, 72] width 34 height 14
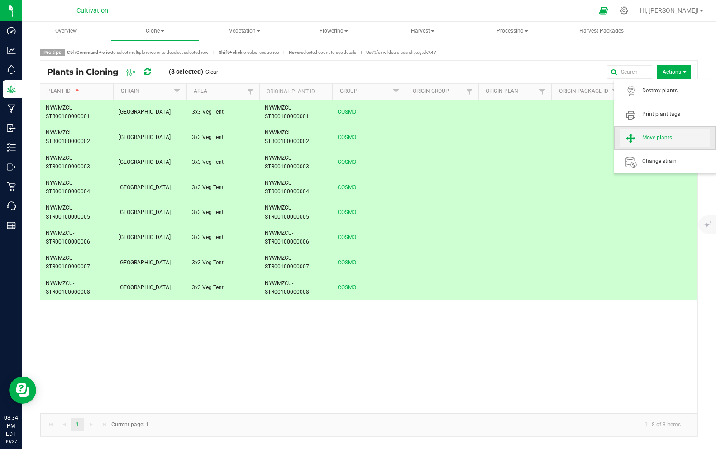
click at [660, 138] on span "Move plants" at bounding box center [676, 138] width 68 height 8
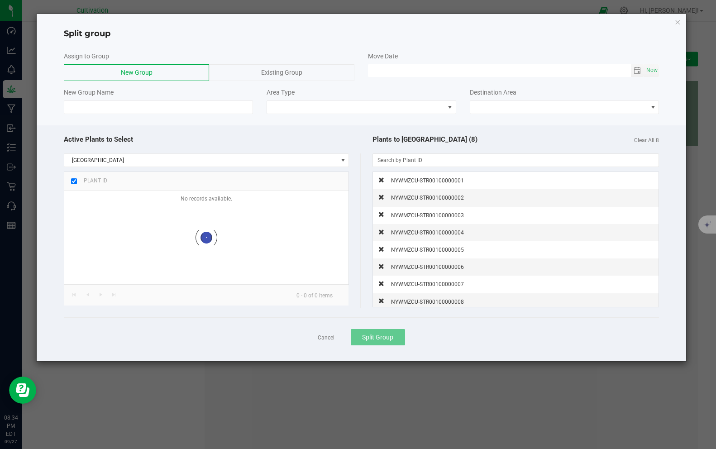
checkbox input "true"
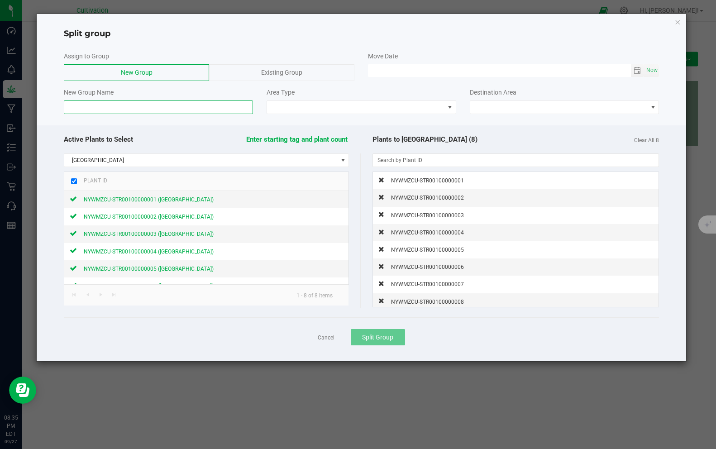
click at [186, 106] on input at bounding box center [158, 107] width 189 height 14
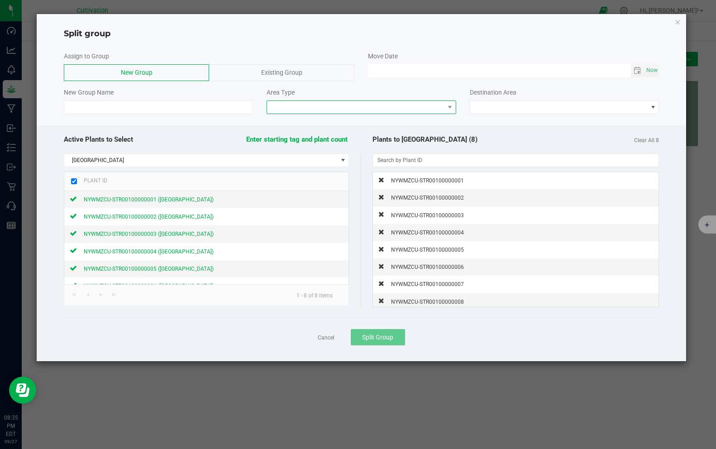
click at [346, 102] on span at bounding box center [355, 107] width 177 height 13
click at [322, 143] on li "Vegetative" at bounding box center [361, 138] width 188 height 15
click at [481, 106] on span "NO DATA FOUND" at bounding box center [558, 107] width 177 height 13
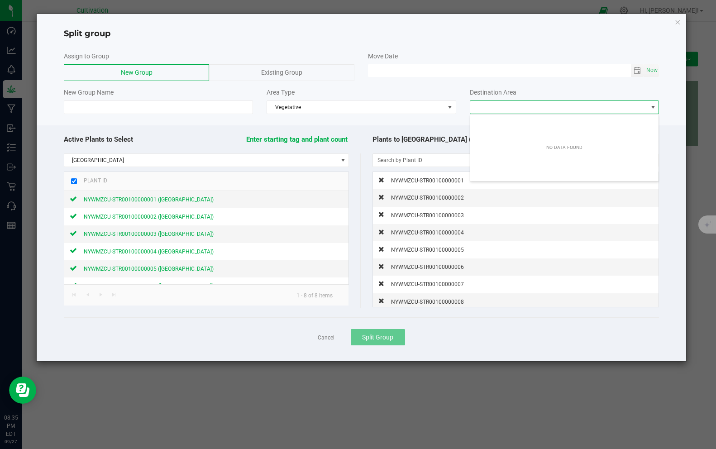
click at [481, 106] on span "NO DATA FOUND" at bounding box center [558, 107] width 177 height 13
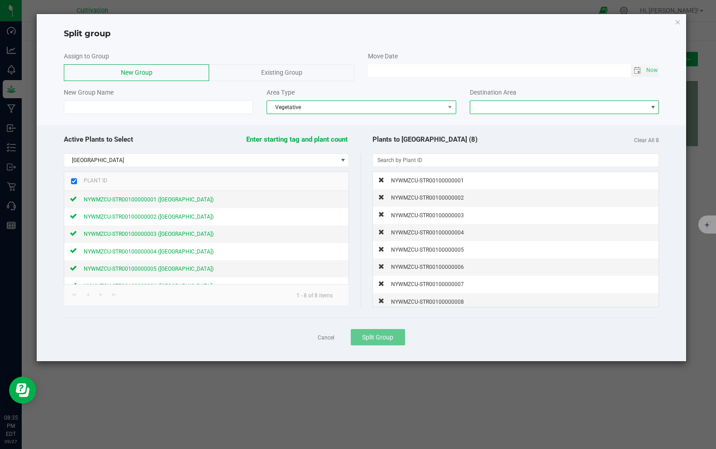
click at [433, 105] on span "Vegetative" at bounding box center [355, 107] width 177 height 13
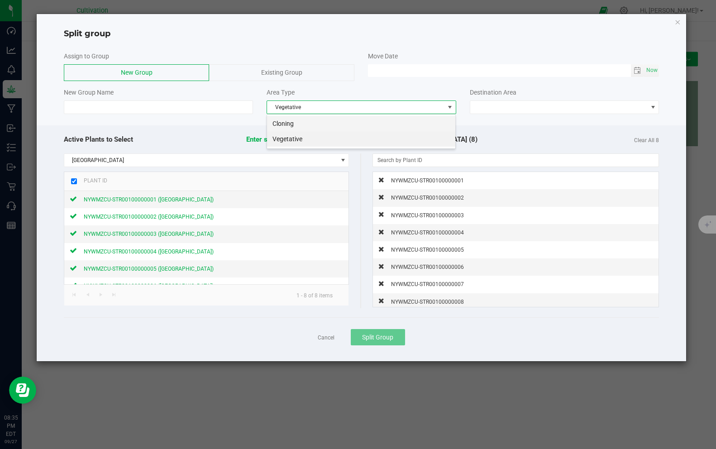
click at [415, 119] on li "Cloning" at bounding box center [361, 123] width 188 height 15
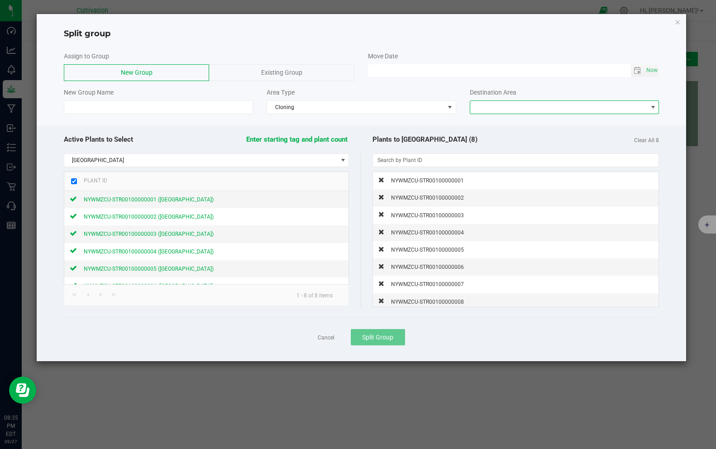
click at [490, 109] on span at bounding box center [558, 107] width 177 height 13
click at [486, 109] on span at bounding box center [558, 107] width 177 height 13
click at [448, 108] on span at bounding box center [449, 107] width 7 height 7
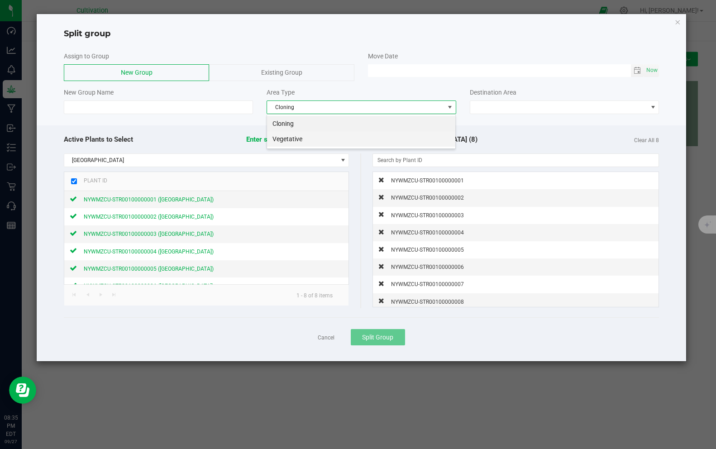
click at [420, 143] on li "Vegetative" at bounding box center [361, 138] width 188 height 15
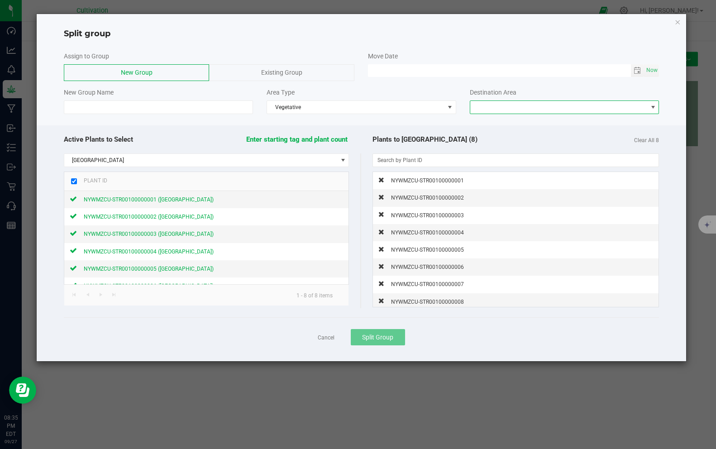
click at [485, 103] on span "NO DATA FOUND" at bounding box center [558, 107] width 177 height 13
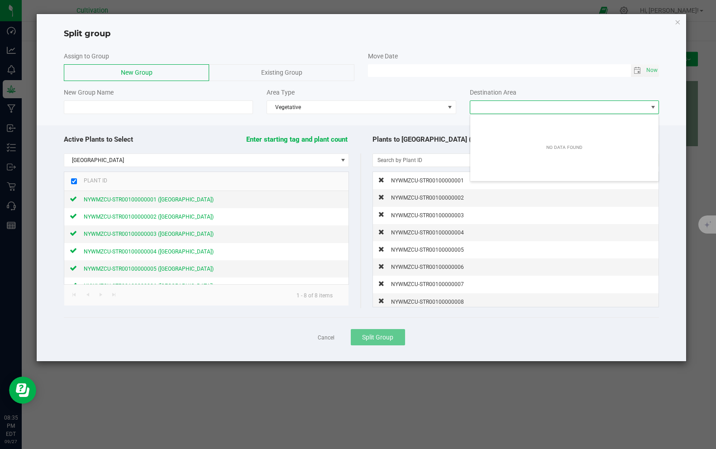
click at [535, 147] on div "NO DATA FOUND" at bounding box center [564, 147] width 188 height 63
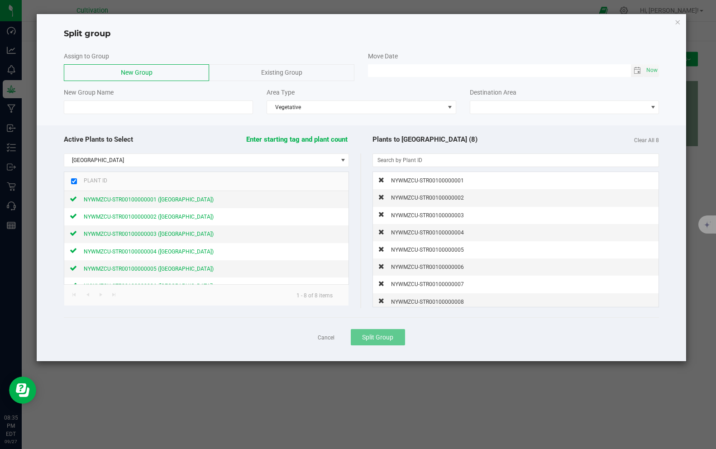
click at [522, 81] on div at bounding box center [361, 84] width 595 height 7
click at [152, 70] on span "New Group" at bounding box center [137, 72] width 32 height 7
click at [139, 77] on div "New Group" at bounding box center [136, 72] width 145 height 17
click at [139, 74] on span "New Group" at bounding box center [137, 72] width 32 height 7
click at [138, 105] on input at bounding box center [158, 107] width 189 height 14
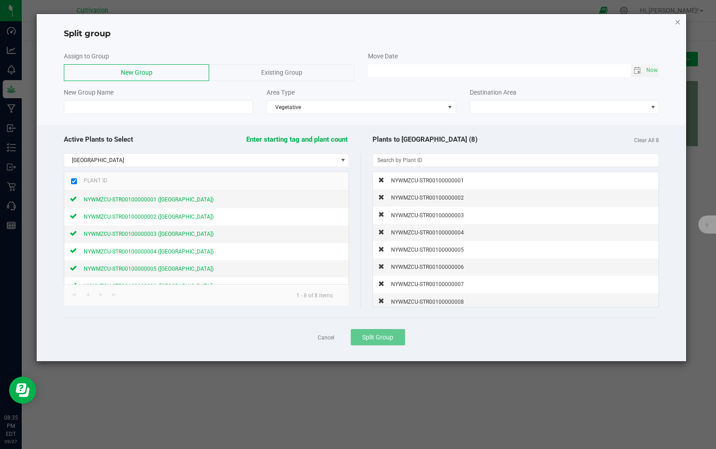
click at [679, 22] on icon "button" at bounding box center [678, 21] width 6 height 11
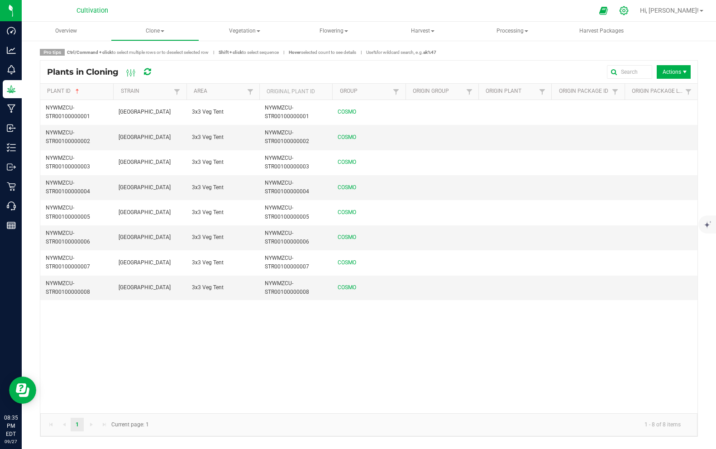
click at [629, 12] on icon at bounding box center [624, 11] width 10 height 10
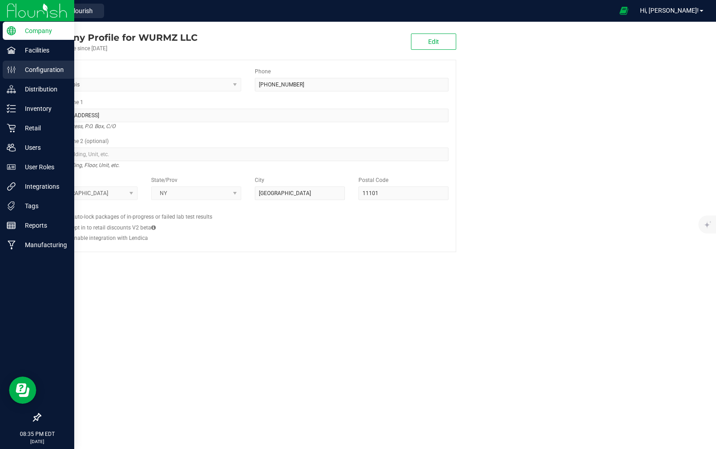
click at [18, 74] on p "Configuration" at bounding box center [43, 69] width 54 height 11
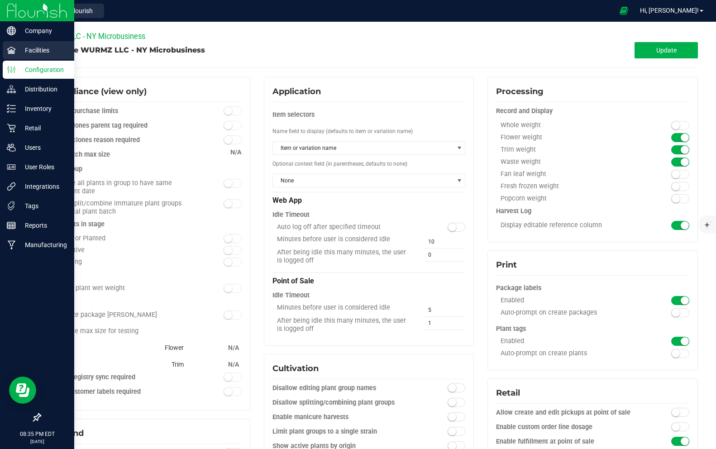
click at [33, 53] on p "Facilities" at bounding box center [43, 50] width 54 height 11
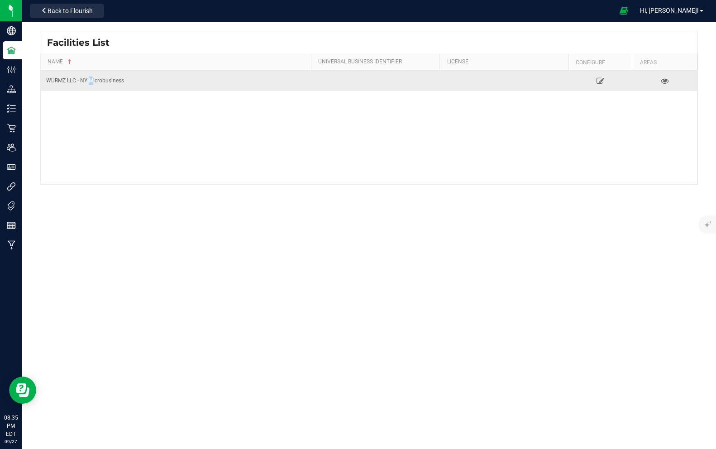
click at [91, 81] on div "WURMZ LLC - NY Microbusiness" at bounding box center [175, 81] width 259 height 9
click at [598, 80] on icon at bounding box center [600, 80] width 9 height 6
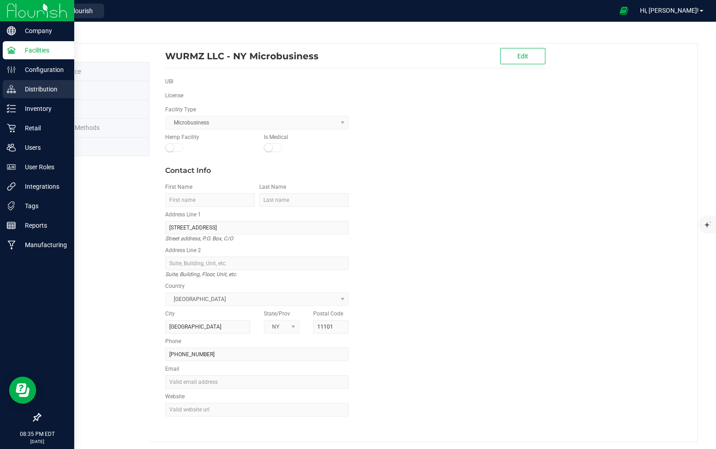
click at [29, 91] on p "Distribution" at bounding box center [43, 89] width 54 height 11
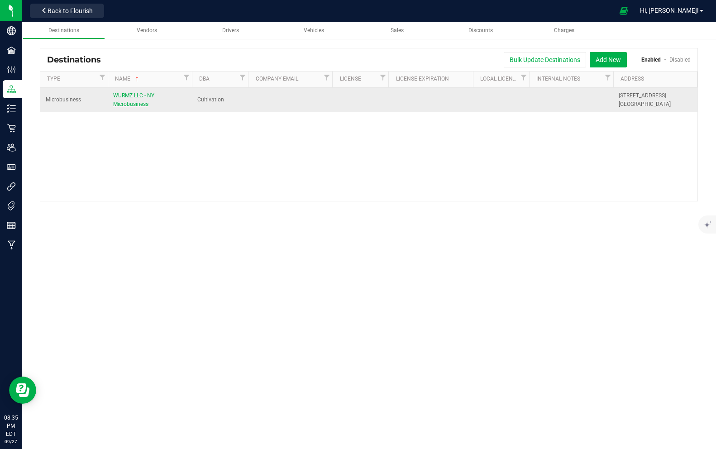
click at [127, 101] on span "WURMZ LLC - NY Microbusiness" at bounding box center [133, 99] width 41 height 15
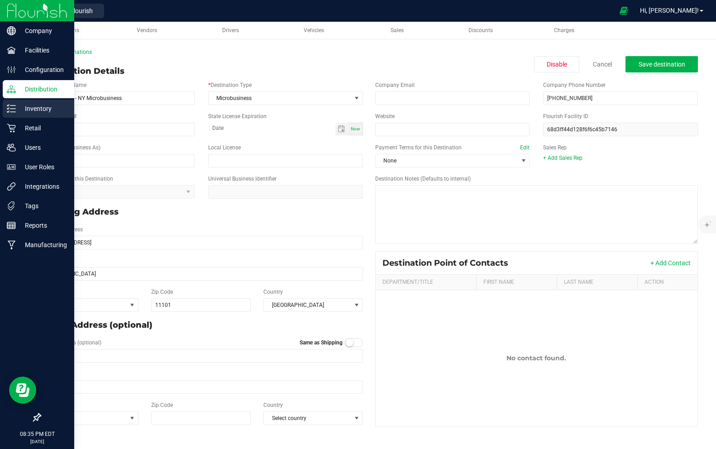
click at [33, 104] on p "Inventory" at bounding box center [43, 108] width 54 height 11
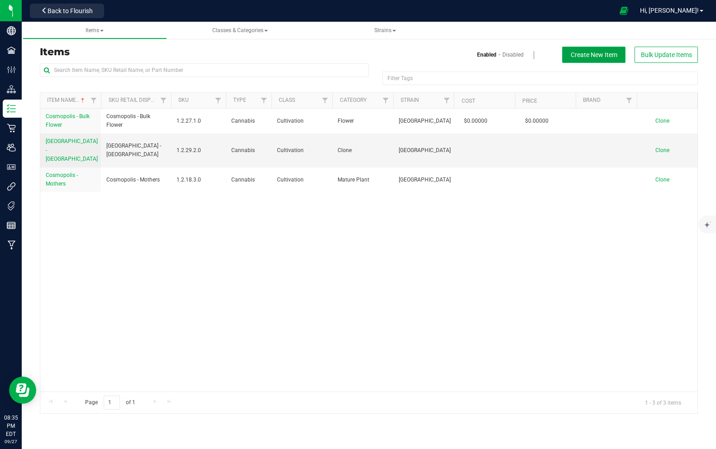
click at [606, 58] on button "Create New Item" at bounding box center [593, 55] width 63 height 16
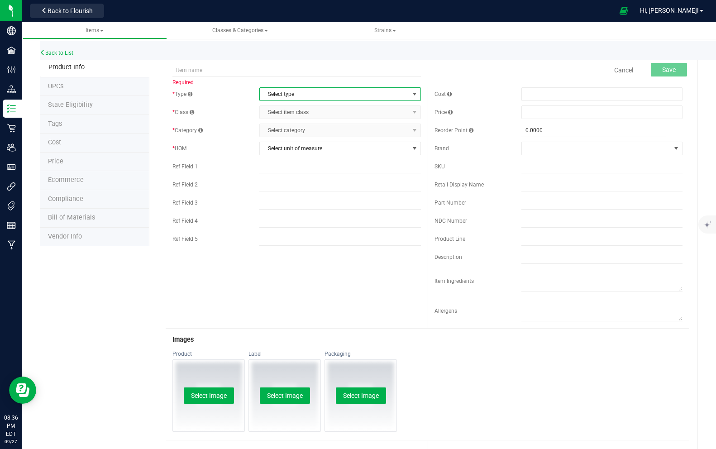
click at [277, 92] on span "Select type" at bounding box center [334, 94] width 149 height 13
click at [282, 112] on li "Cannabis" at bounding box center [340, 110] width 161 height 14
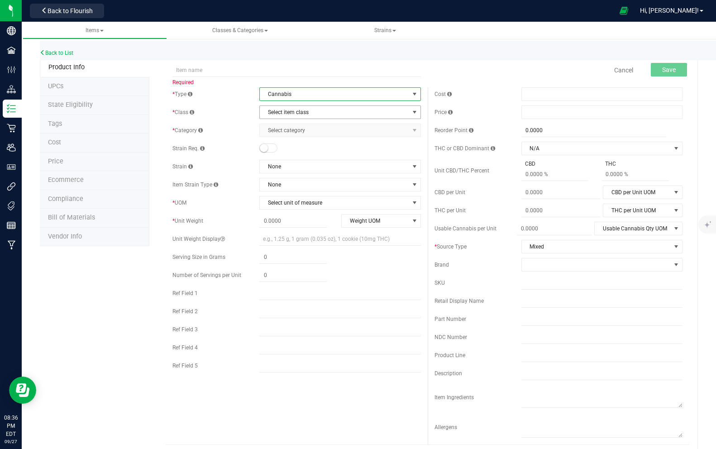
click at [282, 115] on span "Select item class" at bounding box center [334, 112] width 149 height 13
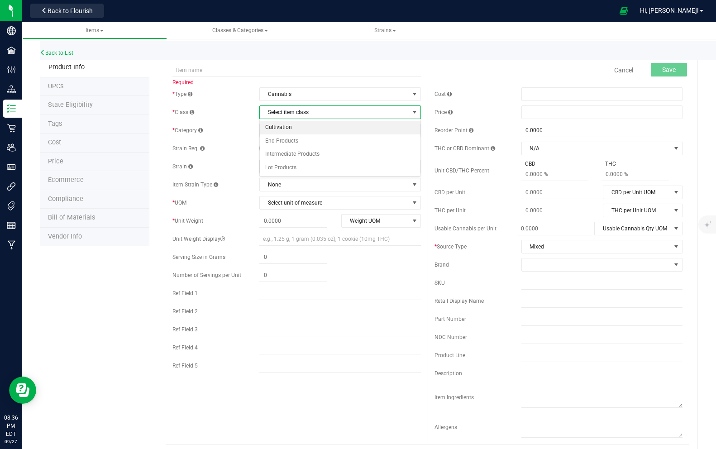
click at [286, 127] on li "Cultivation" at bounding box center [340, 128] width 161 height 14
click at [286, 127] on span "Select category" at bounding box center [334, 130] width 149 height 13
click at [292, 110] on span "Cultivation" at bounding box center [334, 112] width 149 height 13
click at [288, 154] on li "Intermediate Products" at bounding box center [340, 155] width 161 height 14
click at [292, 127] on span "Select category" at bounding box center [334, 130] width 149 height 13
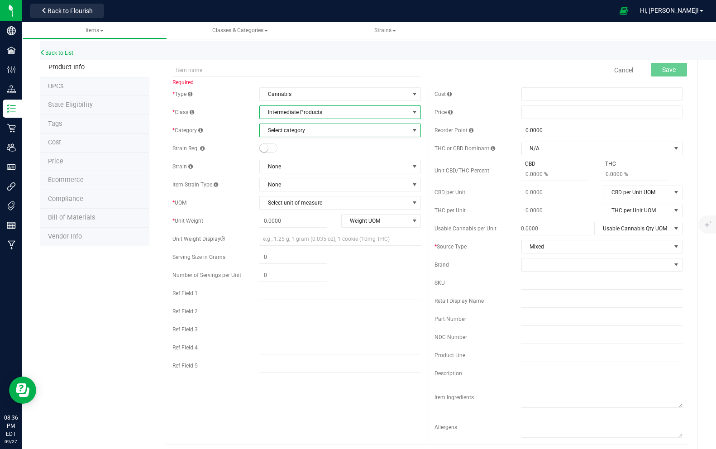
click at [292, 111] on span "Intermediate Products" at bounding box center [334, 112] width 149 height 13
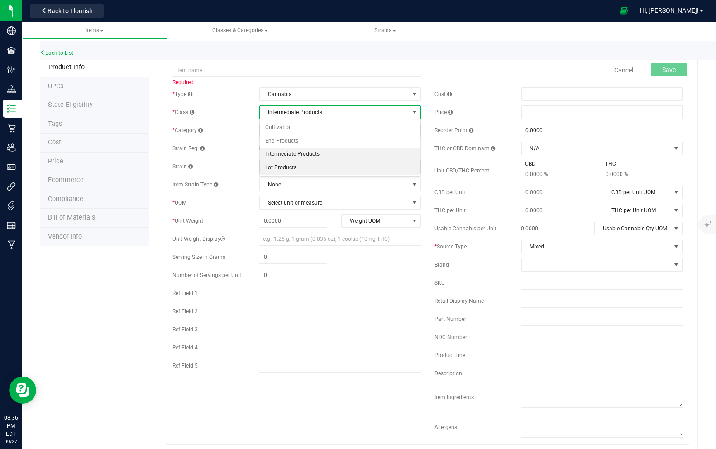
click at [289, 167] on li "Lot Products" at bounding box center [340, 168] width 161 height 14
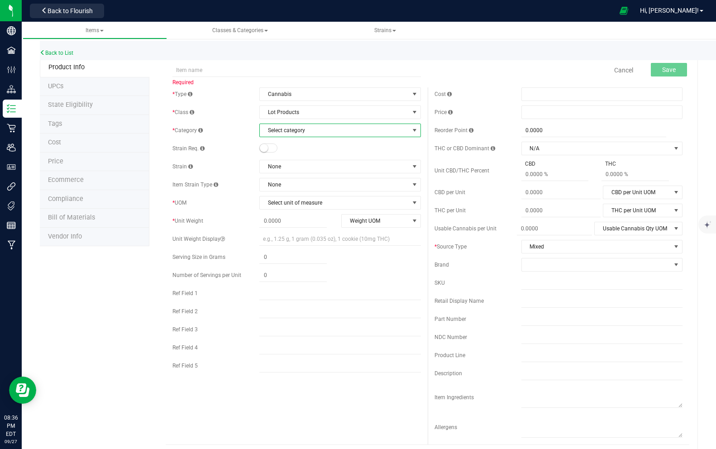
click at [289, 130] on span "Select category" at bounding box center [334, 130] width 149 height 13
click at [287, 116] on span "Lot Products" at bounding box center [334, 112] width 149 height 13
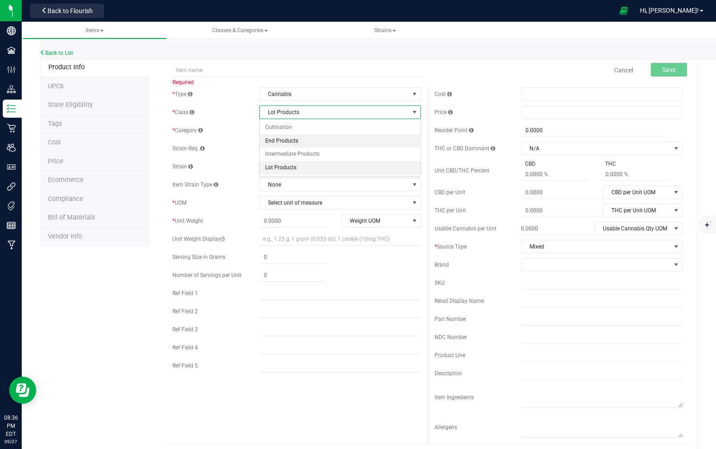
click at [286, 139] on li "End Products" at bounding box center [340, 141] width 161 height 14
click at [286, 116] on span "End Products" at bounding box center [334, 112] width 149 height 13
click at [283, 126] on li "Cultivation" at bounding box center [340, 128] width 161 height 14
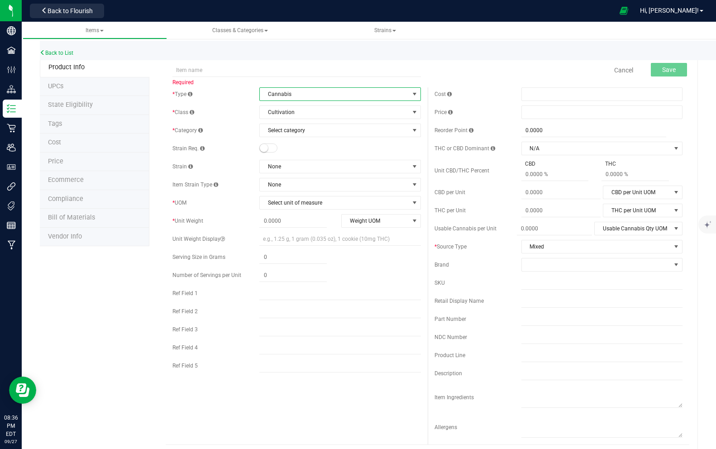
click at [282, 98] on span "Cannabis" at bounding box center [334, 94] width 149 height 13
click at [276, 93] on span "Cannabis" at bounding box center [334, 94] width 149 height 13
click at [281, 133] on li "Raw Materials" at bounding box center [340, 136] width 161 height 14
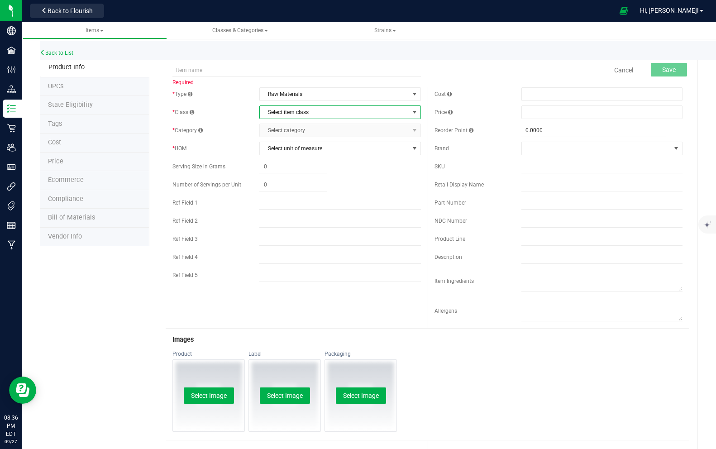
click at [282, 112] on span "Select item class" at bounding box center [334, 112] width 149 height 13
click at [282, 111] on span "Select item class" at bounding box center [334, 112] width 149 height 13
click at [282, 100] on span "Raw Materials" at bounding box center [334, 94] width 149 height 13
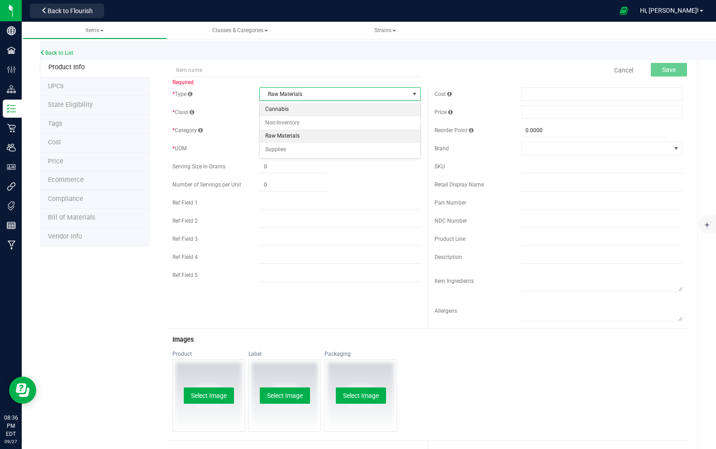
click at [279, 105] on li "Cannabis" at bounding box center [340, 110] width 161 height 14
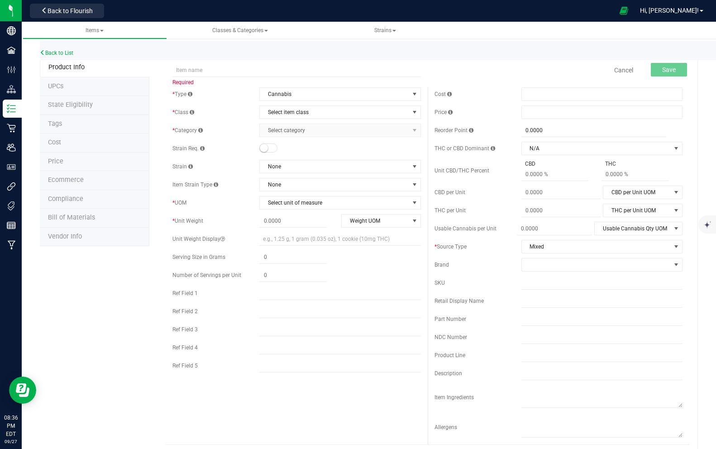
click at [287, 131] on span "Select category Select category" at bounding box center [339, 131] width 161 height 14
click at [282, 107] on span "Select item class" at bounding box center [334, 112] width 149 height 13
click at [283, 128] on li "Cultivation" at bounding box center [340, 128] width 161 height 14
click at [283, 131] on span "Select category" at bounding box center [334, 130] width 149 height 13
click at [235, 30] on span "Classes & Categories" at bounding box center [240, 30] width 56 height 6
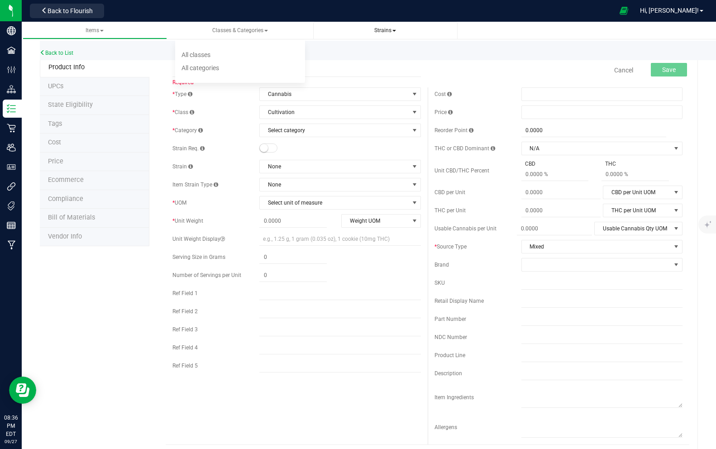
click at [387, 29] on span "Strains" at bounding box center [385, 30] width 22 height 6
click at [259, 38] on link "Classes & Categories All classes All categories" at bounding box center [240, 31] width 144 height 18
click at [255, 32] on span "Classes & Categories" at bounding box center [240, 30] width 56 height 6
click at [210, 65] on span "All categories" at bounding box center [201, 67] width 38 height 7
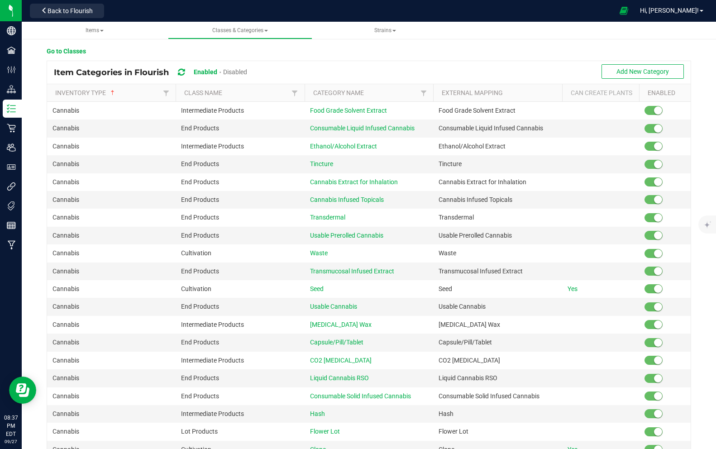
click at [209, 97] on th "Class Name" at bounding box center [240, 93] width 129 height 18
click at [209, 90] on link "Class Name" at bounding box center [236, 92] width 105 height 7
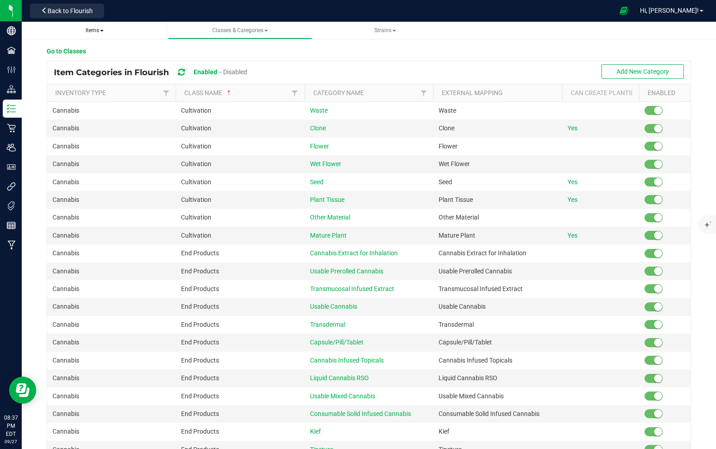
click at [81, 29] on span "Items" at bounding box center [95, 31] width 130 height 8
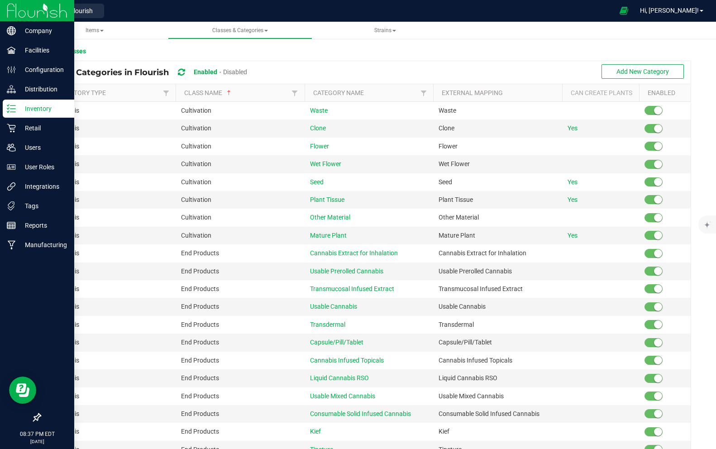
click at [9, 113] on div "Inventory" at bounding box center [39, 109] width 72 height 18
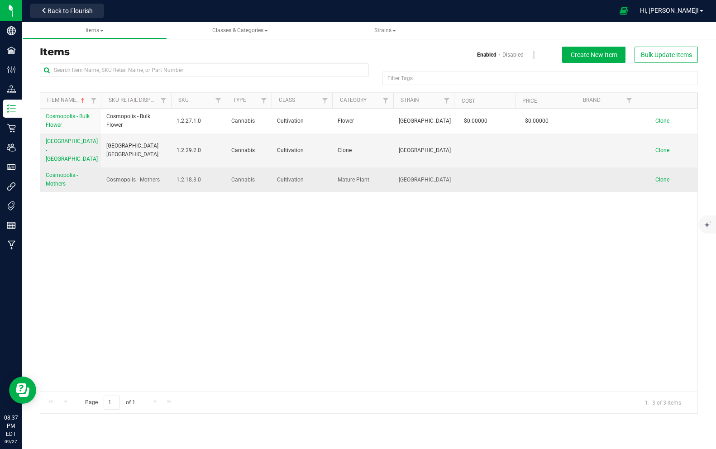
click at [660, 177] on span "Clone" at bounding box center [662, 180] width 14 height 6
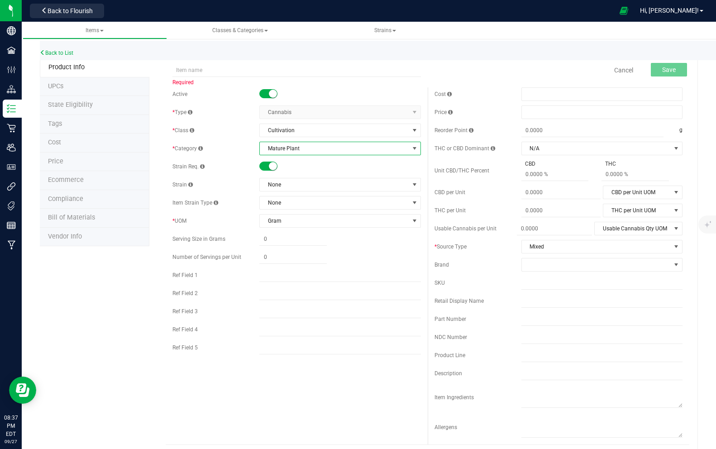
click at [306, 149] on span "Mature Plant" at bounding box center [334, 148] width 149 height 13
click at [539, 246] on span "Mixed" at bounding box center [596, 246] width 149 height 13
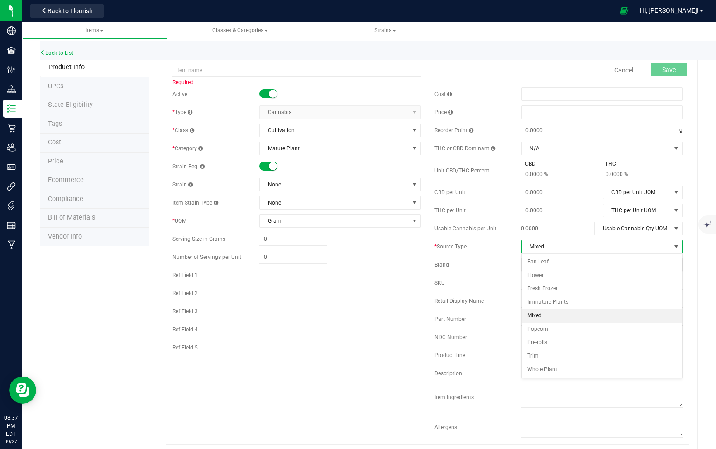
click at [316, 372] on div "Active * Type Cannabis Select type Cannabis Non-Inventory Raw Materials Supplie…" at bounding box center [428, 265] width 524 height 357
click at [541, 247] on span "Mixed" at bounding box center [596, 246] width 149 height 13
click at [540, 303] on li "Immature Plants" at bounding box center [602, 303] width 161 height 14
click at [328, 146] on span "Mature Plant" at bounding box center [334, 148] width 149 height 13
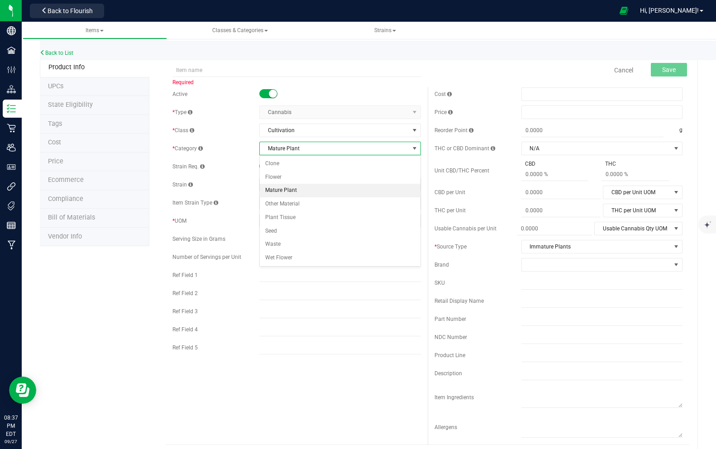
click at [327, 146] on span "Mature Plant" at bounding box center [334, 148] width 149 height 13
click at [532, 248] on span "Immature Plants" at bounding box center [596, 246] width 149 height 13
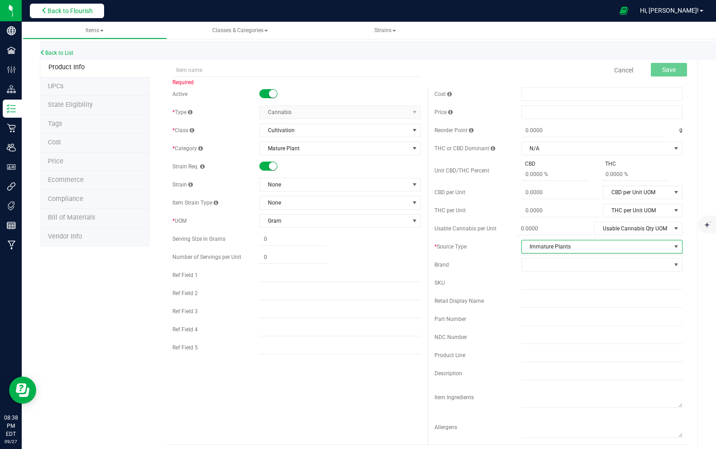
click at [48, 10] on button "Back to Flourish" at bounding box center [67, 11] width 74 height 14
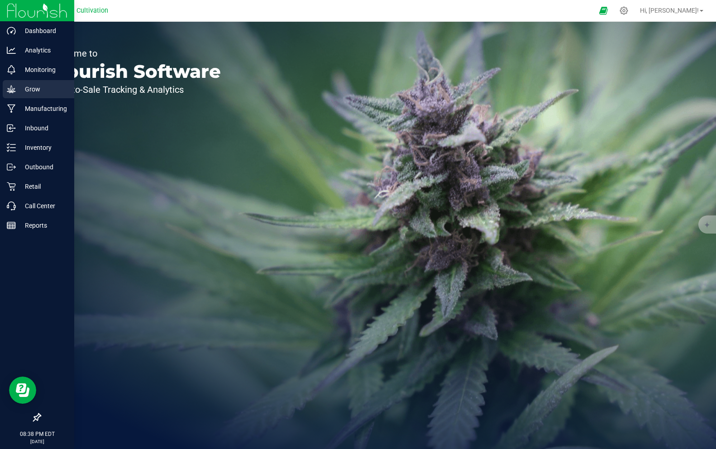
click at [27, 90] on p "Grow" at bounding box center [43, 89] width 54 height 11
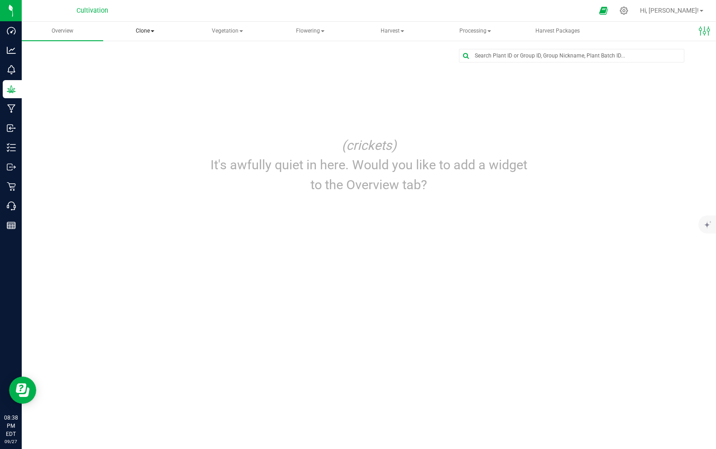
click at [139, 29] on span "Clone" at bounding box center [145, 31] width 81 height 18
click at [156, 88] on span "Apply to plants" at bounding box center [150, 87] width 68 height 8
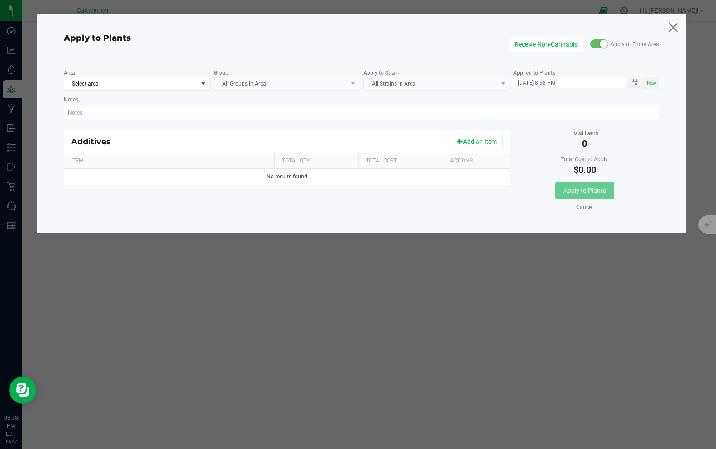
click at [675, 31] on icon at bounding box center [673, 27] width 12 height 22
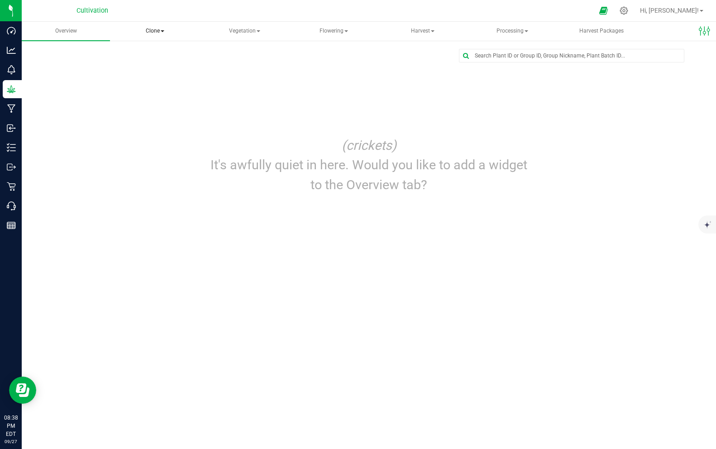
click at [161, 31] on span at bounding box center [163, 31] width 4 height 2
click at [147, 33] on span "Clone" at bounding box center [155, 31] width 88 height 19
click at [148, 33] on span "Clone" at bounding box center [155, 31] width 88 height 19
click at [157, 77] on span "Cloning plants" at bounding box center [156, 76] width 67 height 8
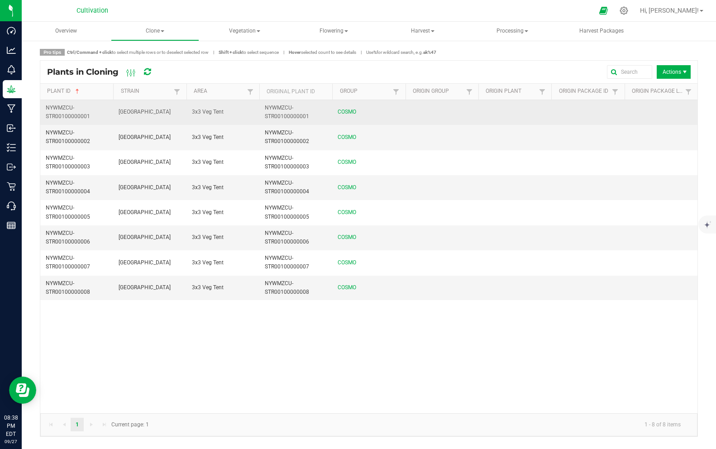
click at [289, 109] on span "NYWMZCU-STR00100000001" at bounding box center [287, 112] width 44 height 15
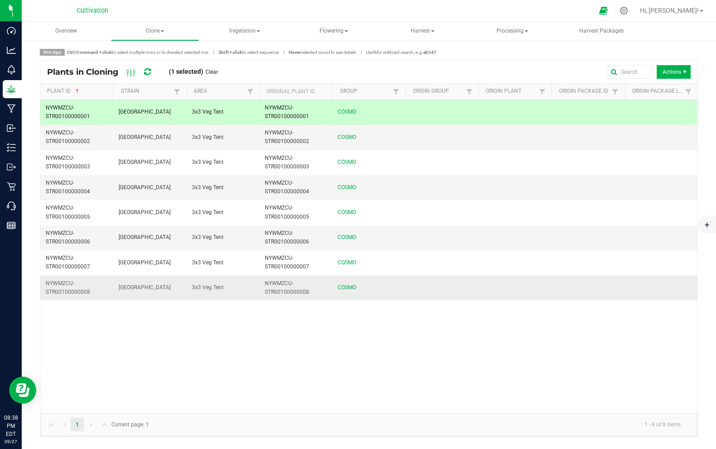
click at [318, 288] on td "NYWMZCU-STR00100000008" at bounding box center [295, 288] width 73 height 24
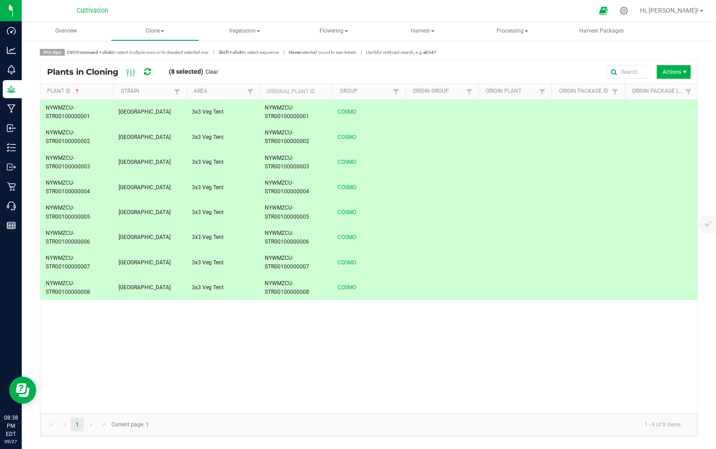
click at [679, 69] on span "Actions" at bounding box center [674, 72] width 34 height 14
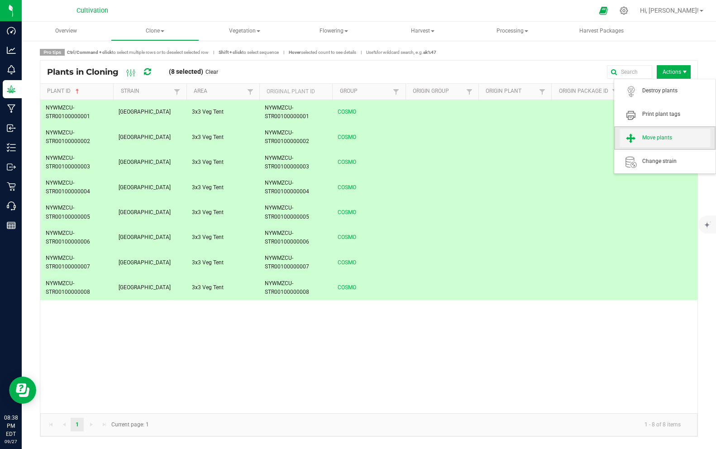
click at [667, 139] on span "Move plants" at bounding box center [676, 138] width 68 height 8
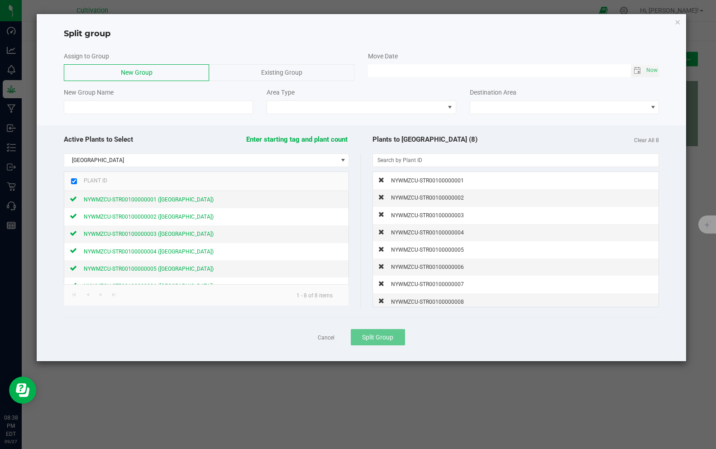
click at [152, 69] on span "New Group" at bounding box center [137, 72] width 32 height 7
click at [125, 111] on input at bounding box center [158, 107] width 189 height 14
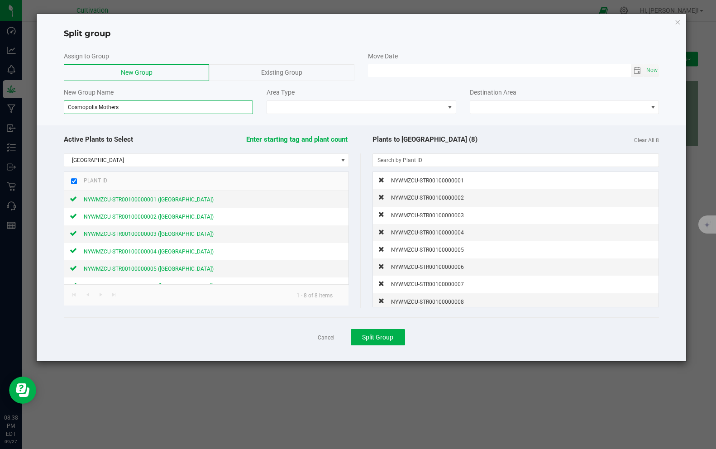
type input "Cosmopolis Mothers"
click at [253, 71] on div "Existing Group" at bounding box center [281, 72] width 145 height 17
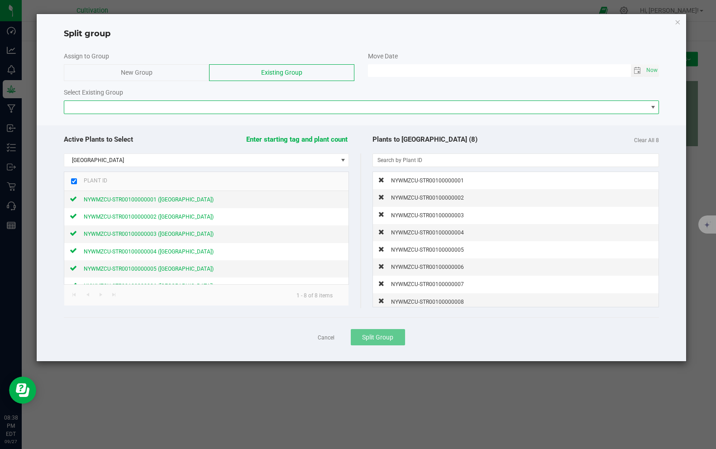
click at [203, 113] on span "NO DATA FOUND" at bounding box center [355, 107] width 583 height 13
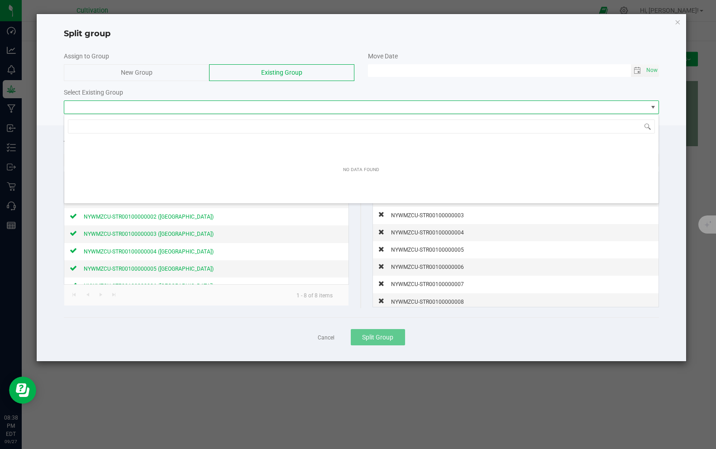
scroll to position [14, 595]
click at [146, 73] on span "New Group" at bounding box center [137, 72] width 32 height 7
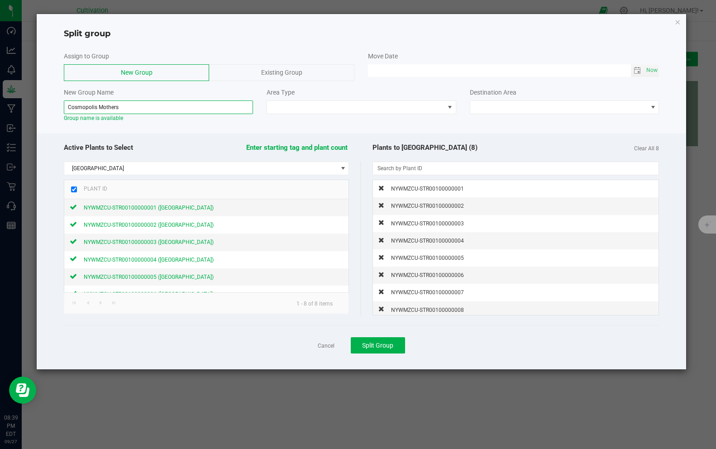
click at [96, 108] on input "Cosmopolis Mothers" at bounding box center [158, 107] width 189 height 14
type input "Cosmopolis - Mothers"
type input "MM/dd/yy HH:MM AM"
click at [395, 68] on input "MM/dd/yy HH:MM AM" at bounding box center [499, 69] width 263 height 11
click at [639, 71] on span "Toggle calendar" at bounding box center [637, 70] width 7 height 7
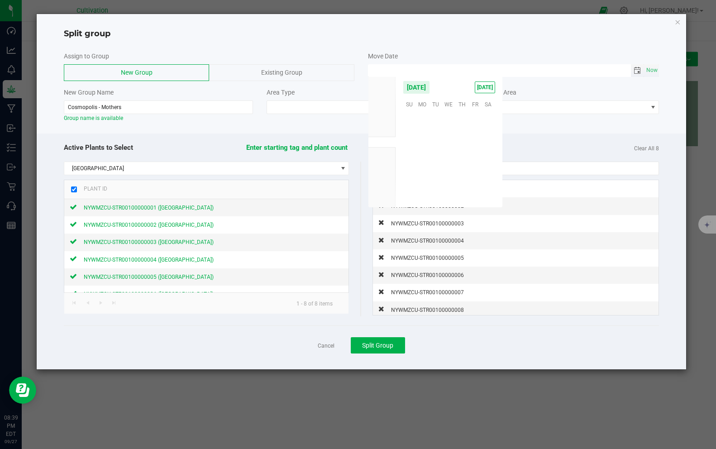
scroll to position [146838, 0]
click at [487, 158] on span "27" at bounding box center [488, 160] width 13 height 14
type input "09/27/2025 12:00 AM"
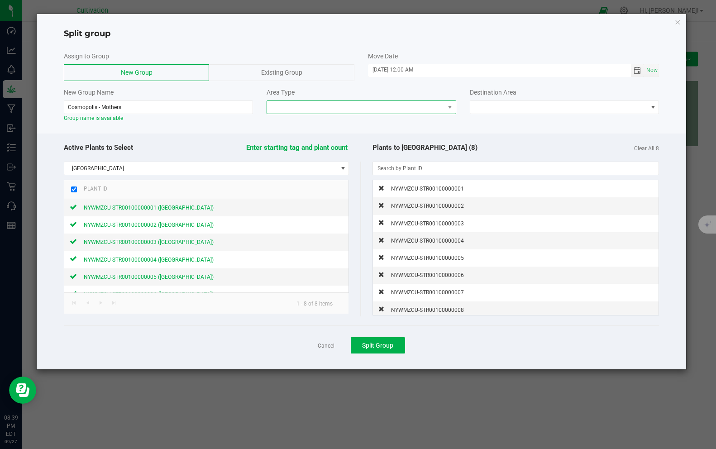
click at [376, 108] on span at bounding box center [355, 107] width 177 height 13
click at [354, 143] on li "Vegetative" at bounding box center [361, 138] width 188 height 15
click at [478, 106] on span "NO DATA FOUND" at bounding box center [558, 107] width 177 height 13
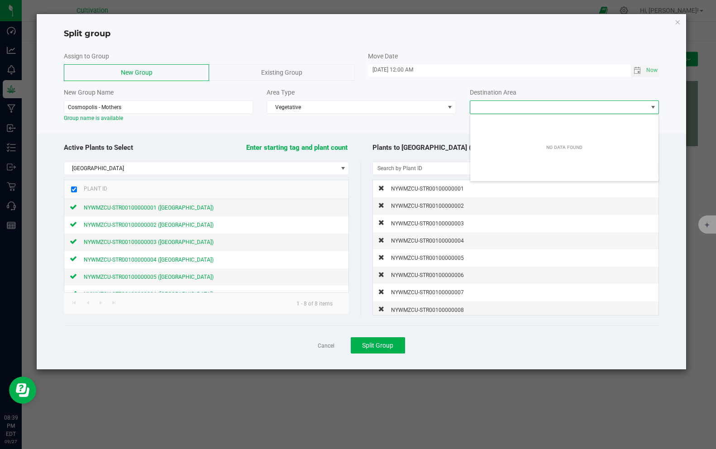
click at [478, 106] on span "NO DATA FOUND" at bounding box center [558, 107] width 177 height 13
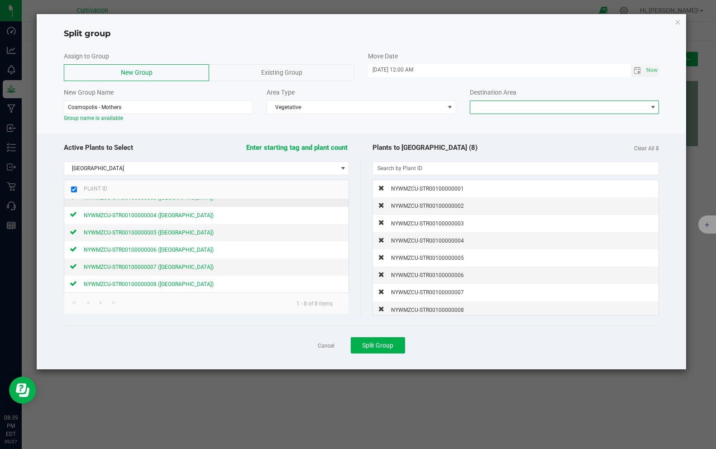
scroll to position [0, 0]
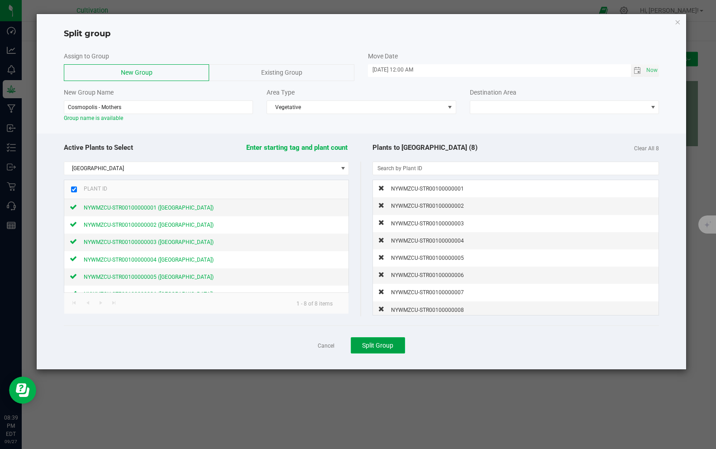
click at [379, 346] on span "Split Group" at bounding box center [377, 345] width 31 height 7
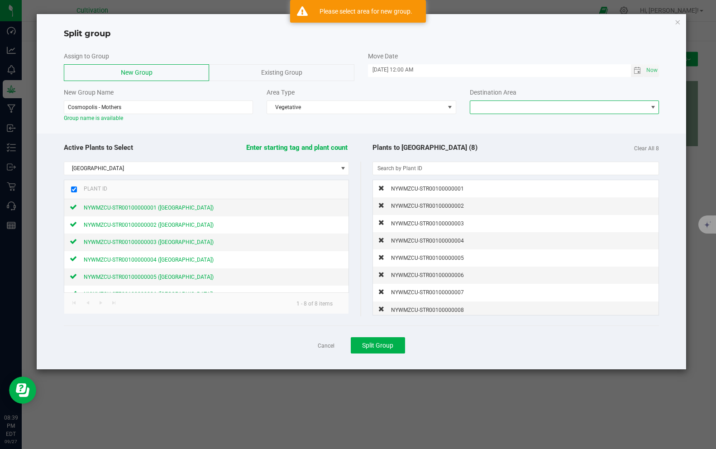
click at [502, 101] on span "NO DATA FOUND" at bounding box center [558, 107] width 177 height 13
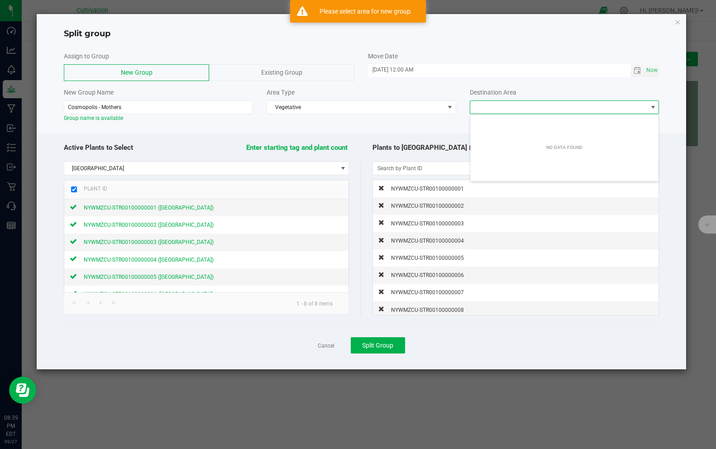
scroll to position [14, 189]
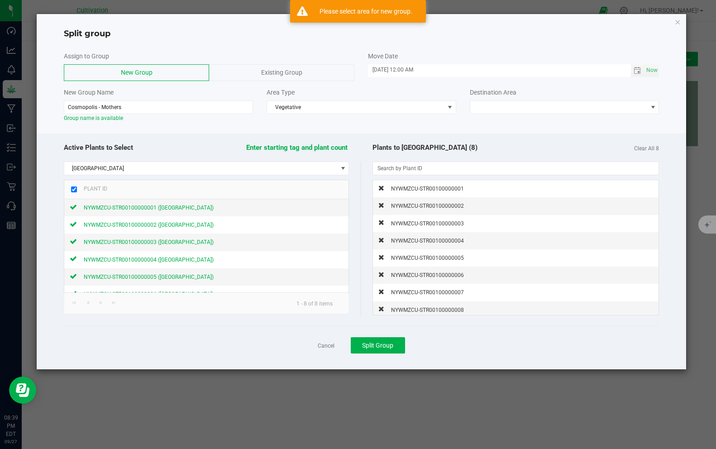
click at [412, 115] on div "New Group Name Cosmopolis - Mothers Group name is available Area Type Vegetativ…" at bounding box center [361, 105] width 609 height 34
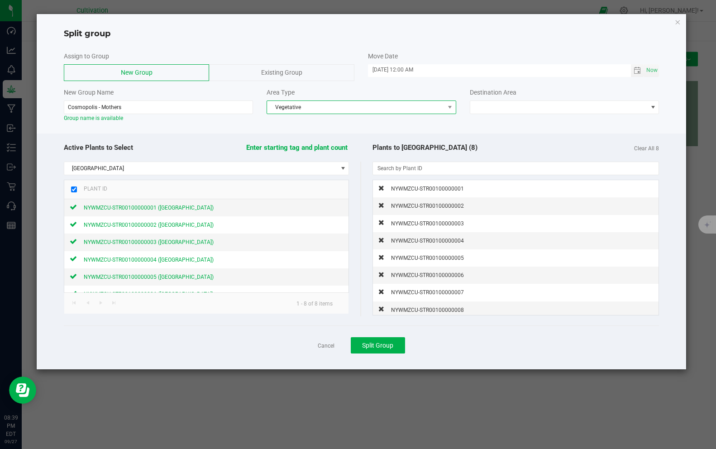
click at [417, 107] on span "Vegetative" at bounding box center [355, 107] width 177 height 13
click at [407, 123] on li "Cloning" at bounding box center [361, 123] width 188 height 15
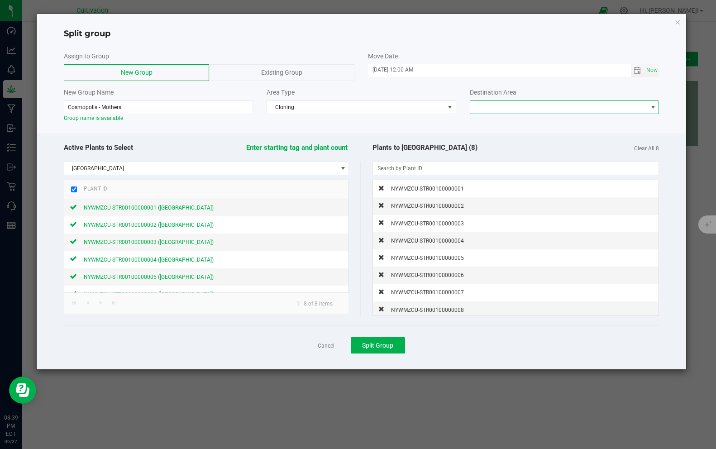
click at [498, 101] on span at bounding box center [558, 107] width 177 height 13
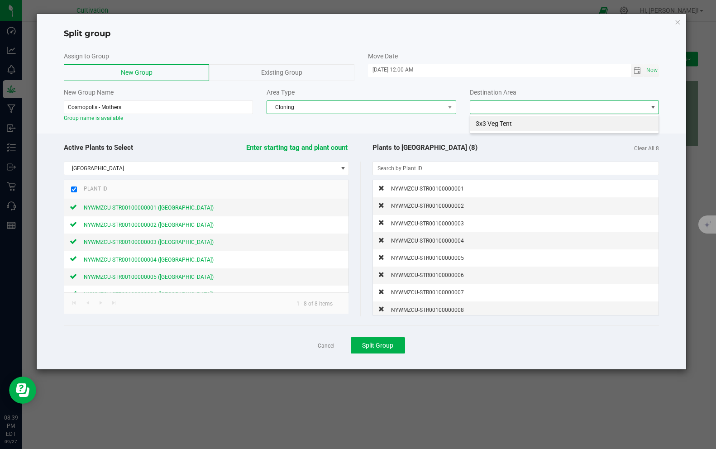
click at [412, 112] on span "Cloning" at bounding box center [355, 107] width 177 height 13
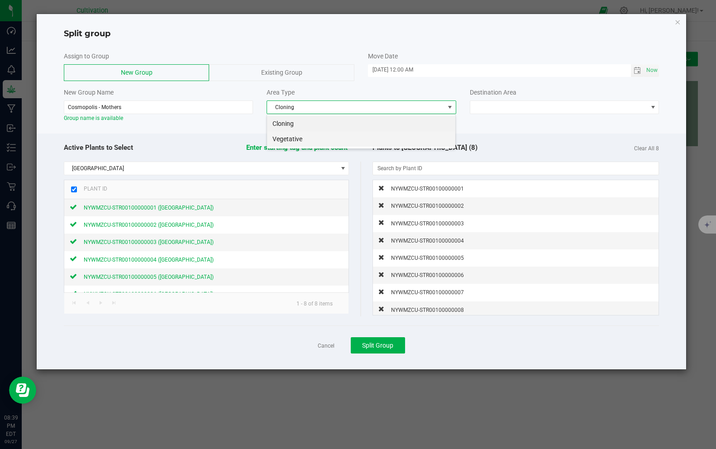
click at [403, 141] on li "Vegetative" at bounding box center [361, 138] width 188 height 15
click at [307, 108] on span "Vegetative" at bounding box center [355, 107] width 177 height 13
click at [304, 127] on li "Cloning" at bounding box center [361, 123] width 188 height 15
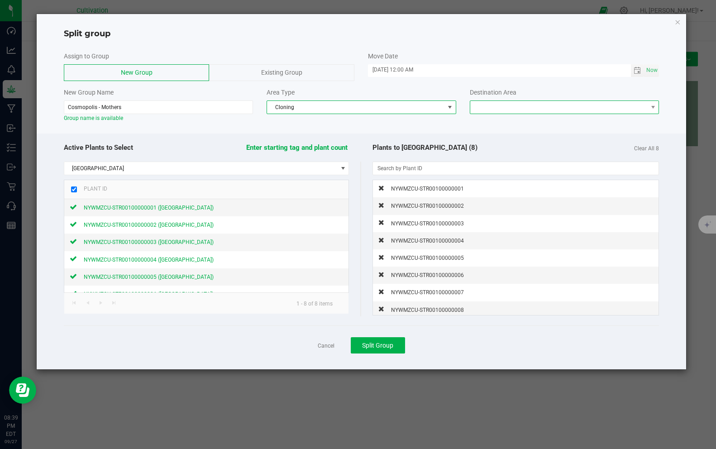
click at [488, 107] on span at bounding box center [558, 107] width 177 height 13
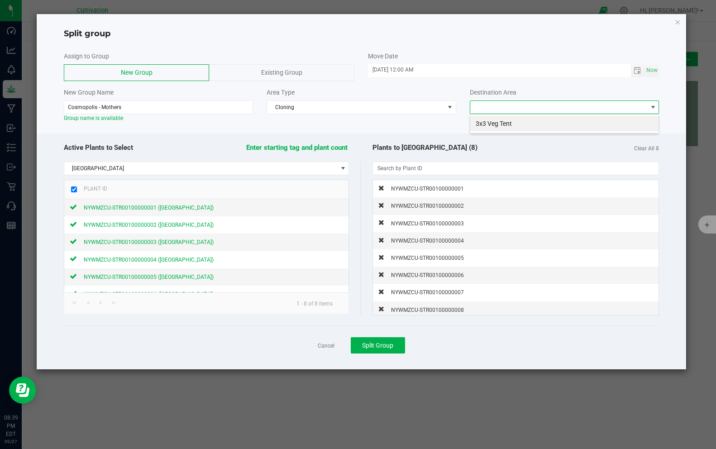
click at [488, 107] on span at bounding box center [558, 107] width 177 height 13
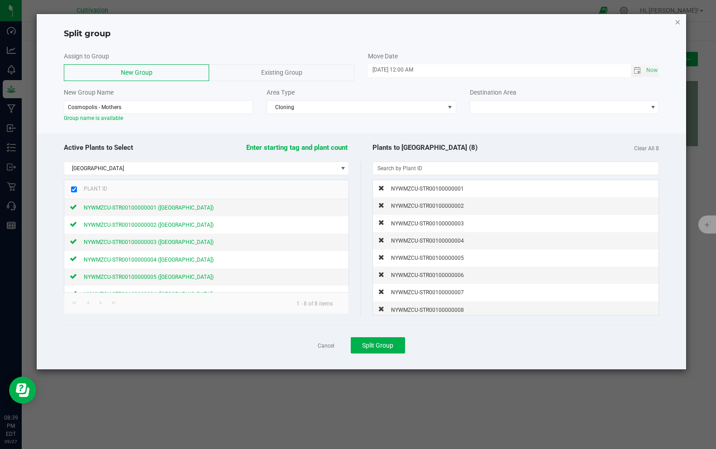
click at [678, 22] on icon "button" at bounding box center [678, 21] width 6 height 11
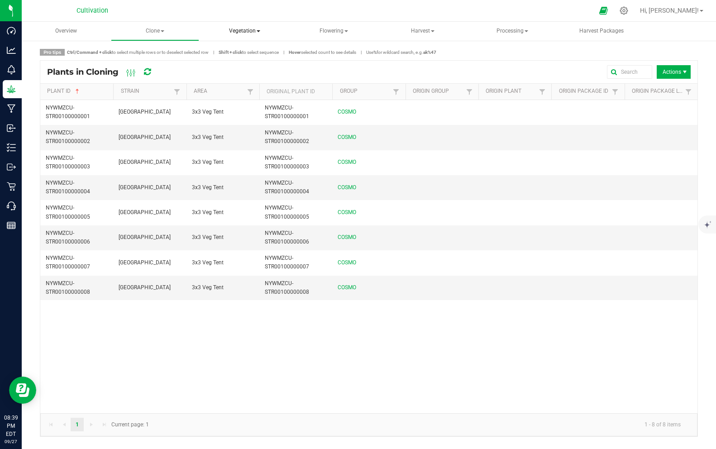
click at [245, 32] on span "Vegetation" at bounding box center [244, 31] width 87 height 18
click at [254, 78] on span "Mother groups" at bounding box center [245, 76] width 67 height 8
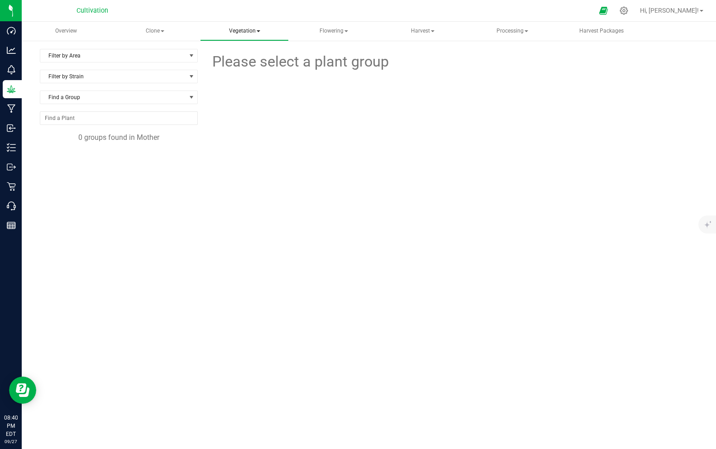
click at [241, 33] on span "Vegetation" at bounding box center [244, 31] width 87 height 18
click at [242, 57] on span "Veg groups" at bounding box center [240, 54] width 57 height 8
click at [247, 33] on span "Vegetation" at bounding box center [244, 31] width 87 height 18
click at [253, 97] on span "Apply to plants" at bounding box center [246, 98] width 68 height 8
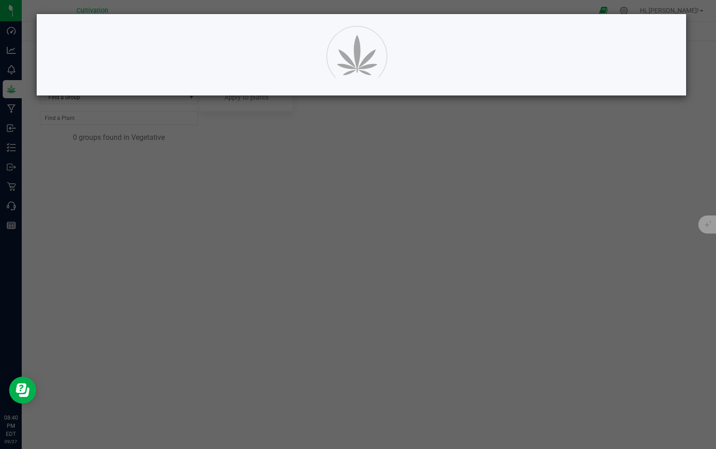
click at [346, 175] on ngb-modal-window at bounding box center [361, 224] width 723 height 449
click at [224, 89] on div at bounding box center [361, 54] width 663 height 81
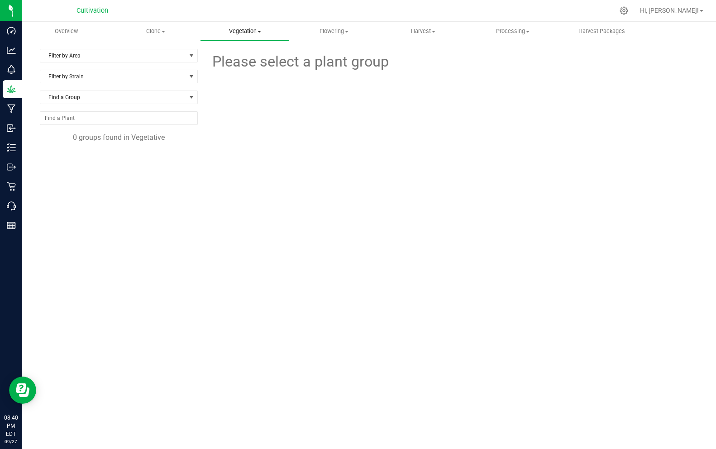
click at [246, 27] on span "Vegetation" at bounding box center [245, 31] width 88 height 8
click at [238, 98] on span "Apply to plants" at bounding box center [234, 98] width 68 height 8
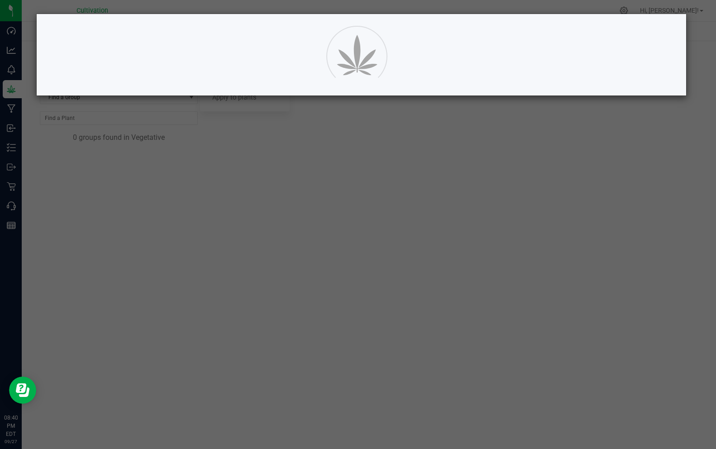
click at [260, 163] on ngb-modal-window at bounding box center [361, 224] width 723 height 449
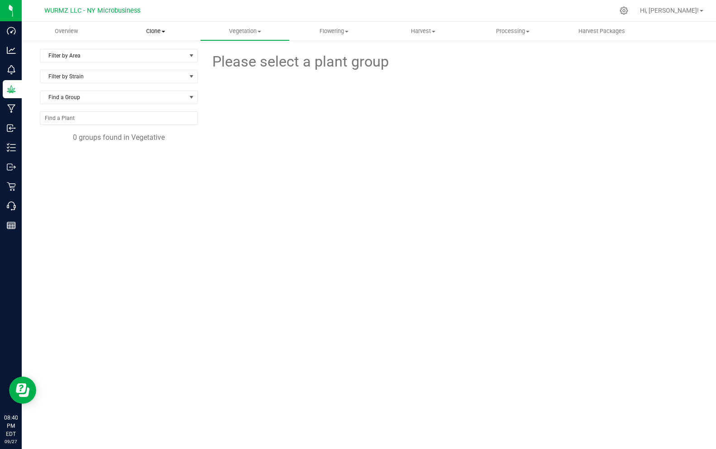
click at [169, 33] on span "Clone" at bounding box center [155, 31] width 88 height 8
click at [91, 35] on uib-tab-heading "Overview" at bounding box center [66, 31] width 88 height 18
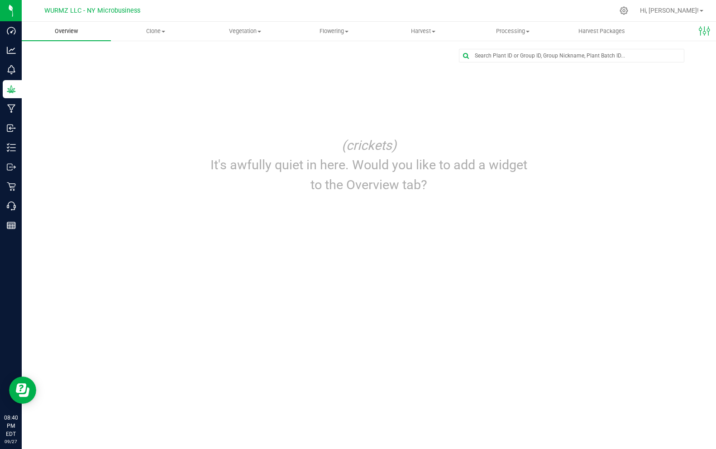
click at [62, 31] on span "Overview" at bounding box center [67, 31] width 48 height 8
click at [357, 187] on p "It's awfully quiet in here. Would you like to add a widget to the Overview tab?" at bounding box center [369, 174] width 322 height 39
click at [366, 165] on p "It's awfully quiet in here. Would you like to add a widget to the Overview tab?" at bounding box center [369, 174] width 322 height 39
click at [365, 149] on icon "(crickets)" at bounding box center [369, 145] width 55 height 15
click at [700, 32] on icon at bounding box center [705, 31] width 12 height 12
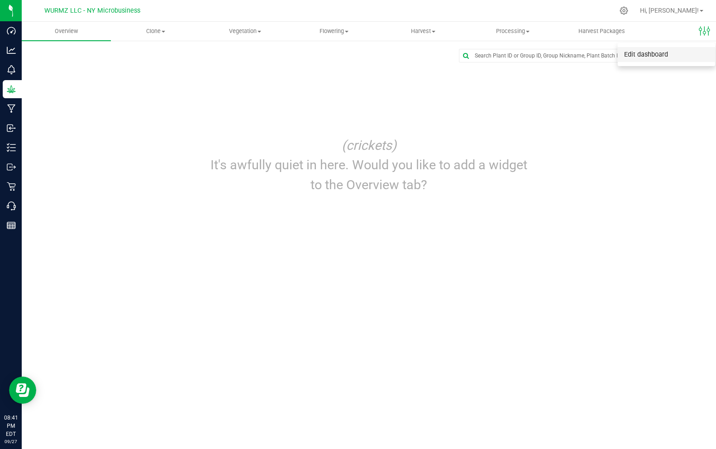
click at [651, 58] on span "Edit dashboard" at bounding box center [646, 55] width 44 height 8
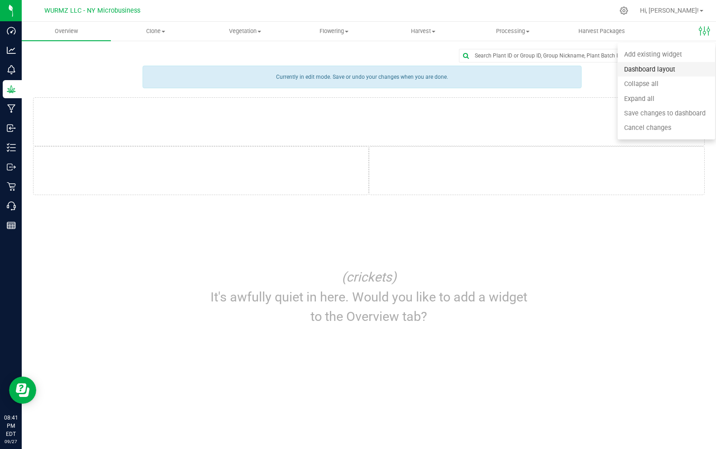
click at [652, 72] on span "Dashboard layout" at bounding box center [649, 70] width 51 height 8
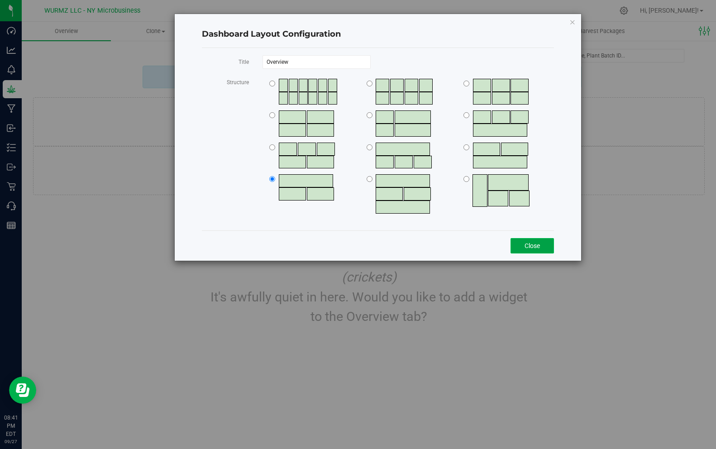
click at [533, 245] on button "Close" at bounding box center [532, 245] width 43 height 15
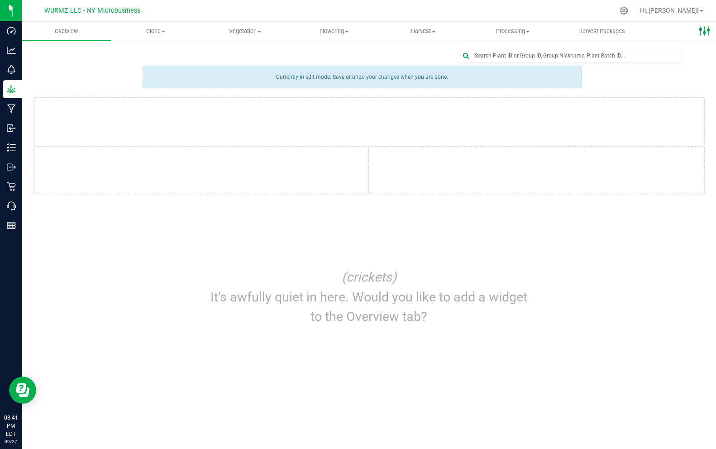
click at [701, 29] on ellipse at bounding box center [700, 29] width 3 height 3
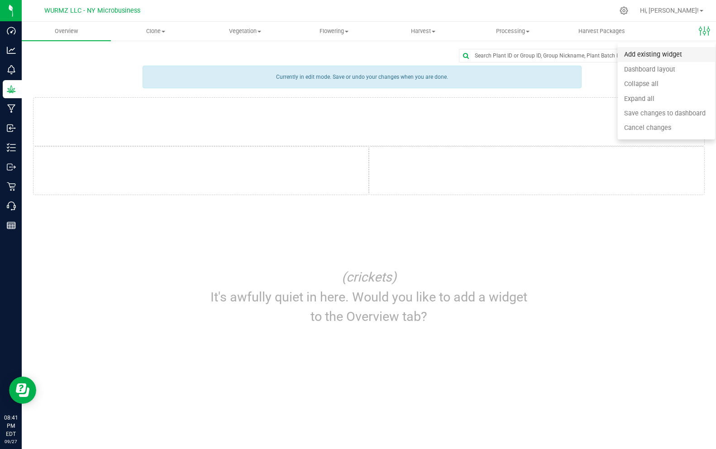
click at [675, 55] on span "Add existing widget" at bounding box center [653, 55] width 58 height 8
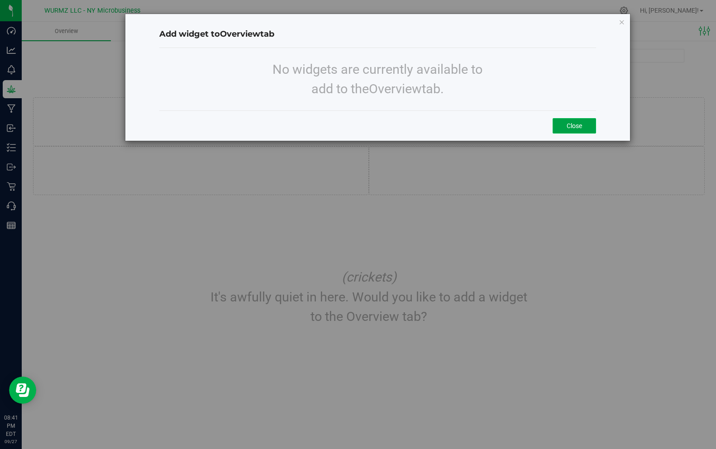
click at [581, 120] on button "Close" at bounding box center [574, 125] width 43 height 15
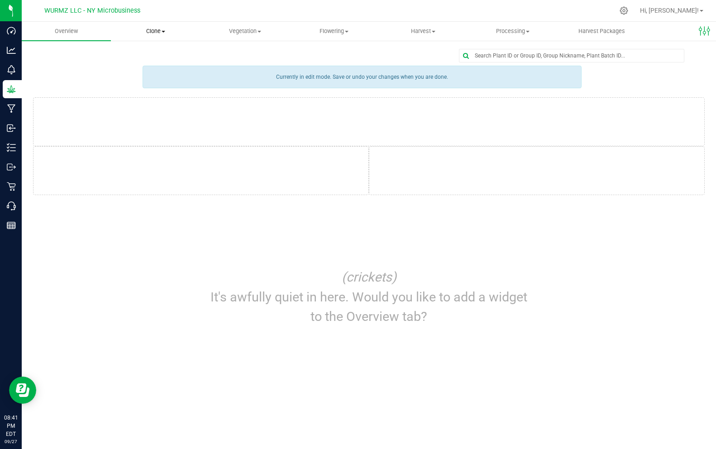
click at [157, 29] on span "Clone" at bounding box center [155, 31] width 88 height 8
click at [153, 89] on span "Apply to plants" at bounding box center [145, 87] width 68 height 8
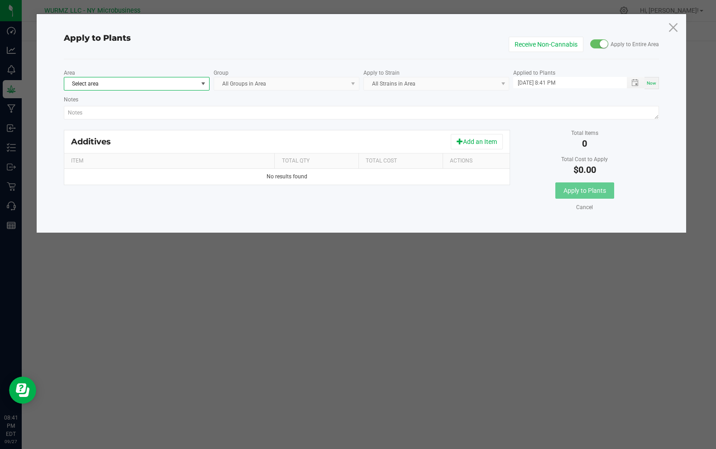
click at [199, 83] on span at bounding box center [203, 83] width 11 height 13
click at [156, 125] on li "3x3 Veg Tent" at bounding box center [136, 121] width 145 height 13
click at [249, 86] on kendo-dropdownlist "All Groups in Area" at bounding box center [287, 84] width 146 height 14
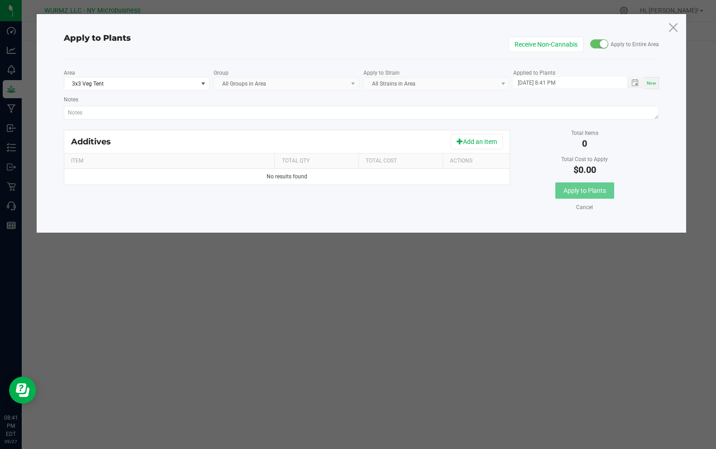
click at [255, 86] on kendo-dropdownlist "All Groups in Area" at bounding box center [287, 84] width 146 height 14
click at [258, 81] on kendo-dropdownlist "All Groups in Area" at bounding box center [287, 84] width 146 height 14
click at [350, 83] on kendo-dropdownlist "All Groups in Area" at bounding box center [287, 84] width 146 height 14
click at [666, 30] on div "Apply to Plants Receive Non-Cannabis Apply to Entire Area Area 3x3 Veg Tent Gro…" at bounding box center [362, 123] width 650 height 219
click at [674, 30] on icon at bounding box center [673, 27] width 12 height 22
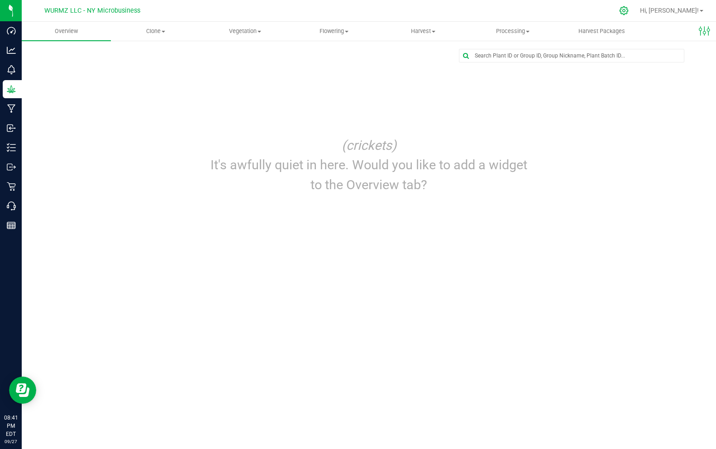
click at [636, 15] on div at bounding box center [624, 10] width 23 height 19
click at [629, 8] on icon at bounding box center [624, 11] width 10 height 10
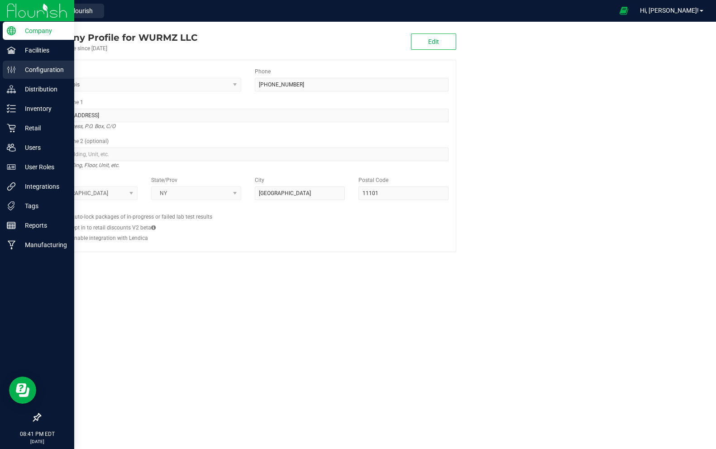
click at [35, 73] on p "Configuration" at bounding box center [43, 69] width 54 height 11
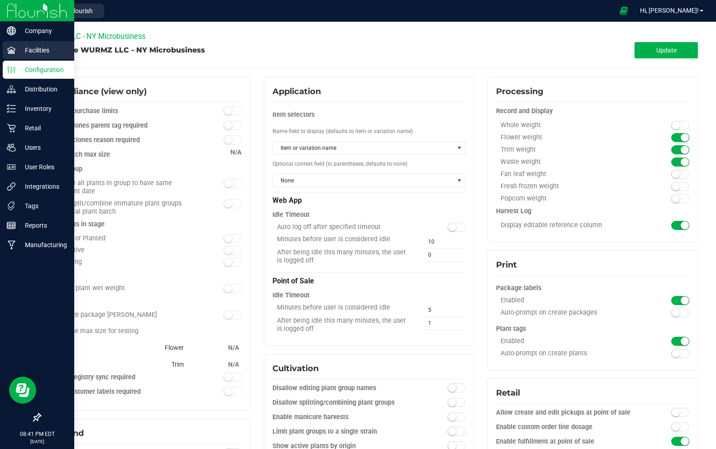
click at [44, 52] on p "Facilities" at bounding box center [43, 50] width 54 height 11
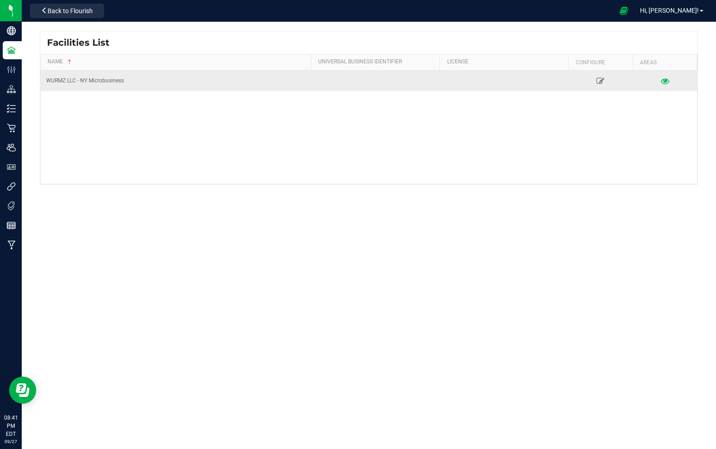
click at [668, 78] on icon at bounding box center [665, 80] width 9 height 6
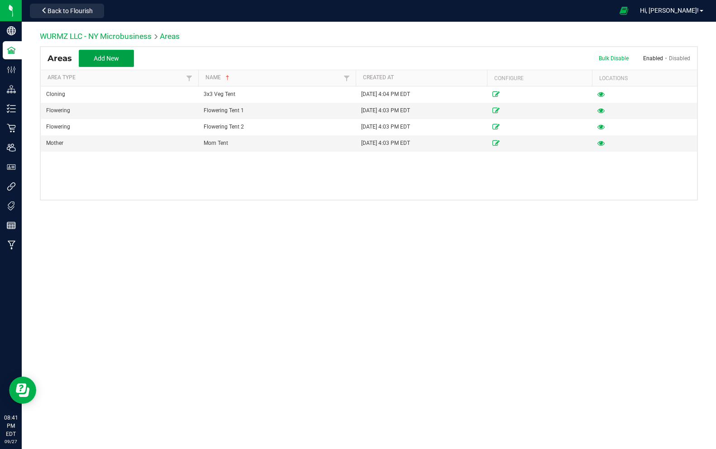
click at [116, 59] on span "Add New" at bounding box center [106, 58] width 25 height 7
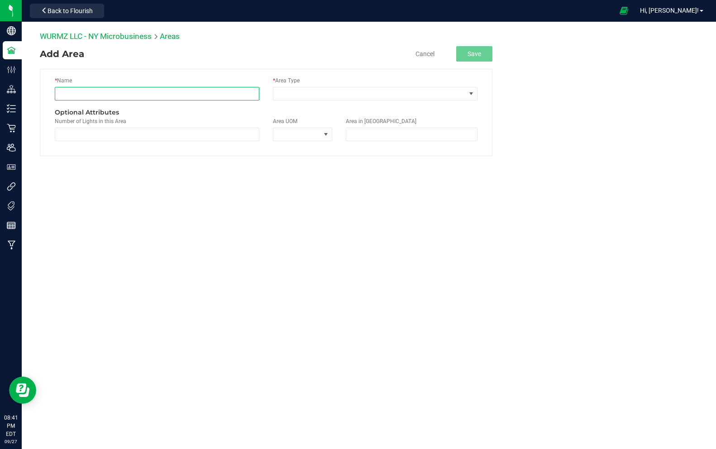
click at [115, 93] on input "text" at bounding box center [157, 94] width 205 height 14
type input "Mom Tent"
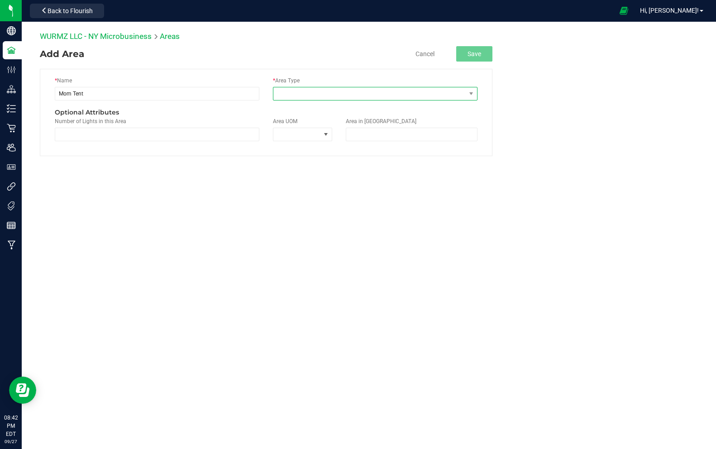
click at [314, 92] on span at bounding box center [369, 93] width 192 height 13
click at [303, 169] on li "Vegetative" at bounding box center [375, 169] width 204 height 15
click at [473, 56] on button "Save" at bounding box center [474, 53] width 36 height 15
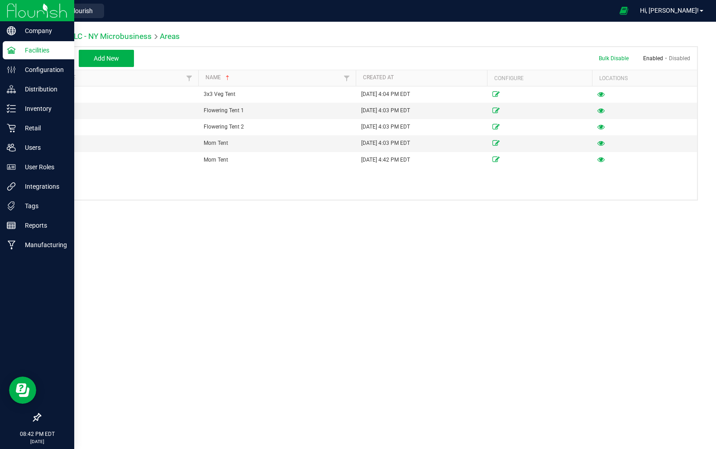
click at [30, 5] on img at bounding box center [37, 10] width 61 height 21
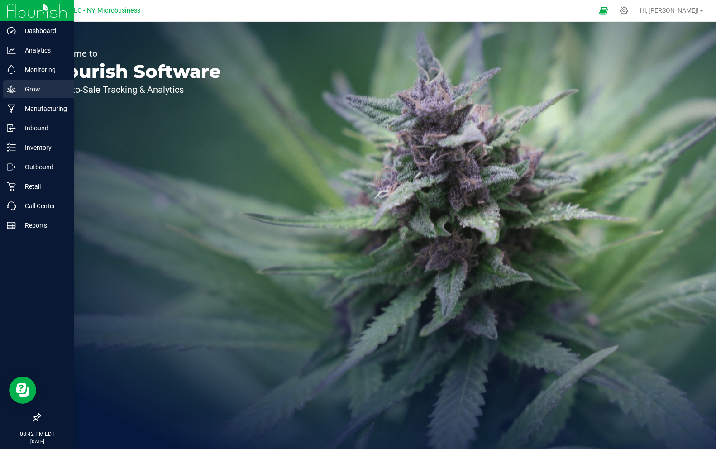
click at [34, 91] on p "Grow" at bounding box center [43, 89] width 54 height 11
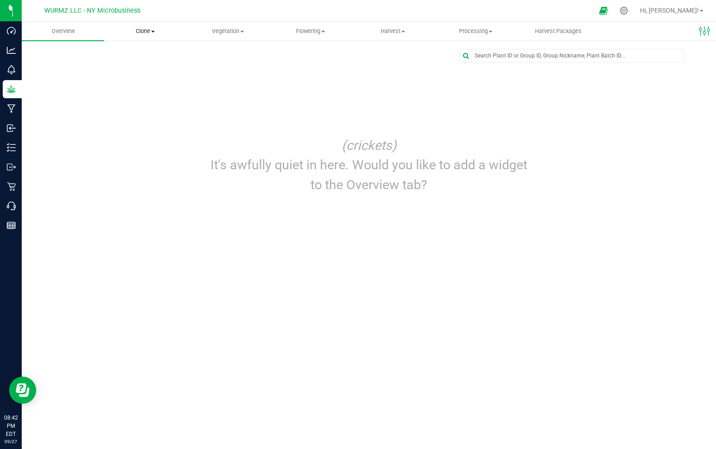
click at [134, 35] on span "Clone" at bounding box center [145, 31] width 81 height 8
click at [143, 87] on span "Apply to plants" at bounding box center [138, 87] width 68 height 8
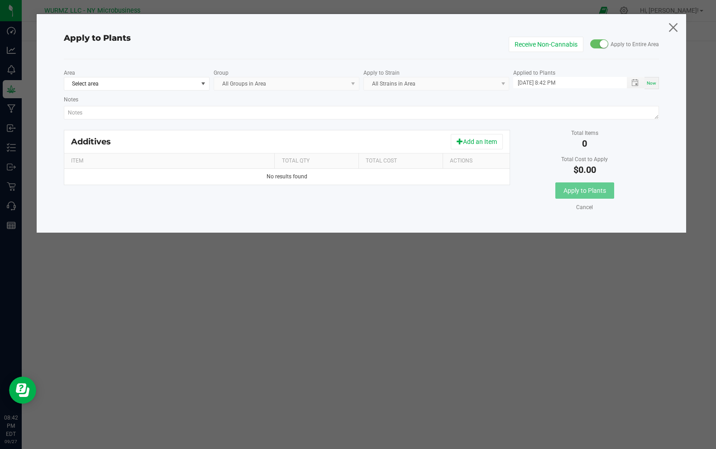
click at [675, 31] on icon at bounding box center [673, 27] width 12 height 22
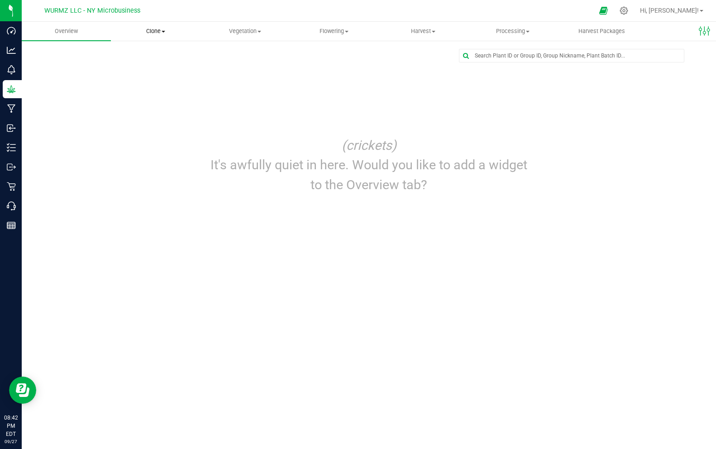
click at [167, 32] on span "Clone" at bounding box center [155, 31] width 88 height 8
click at [153, 67] on span "Cloning groups" at bounding box center [145, 66] width 68 height 8
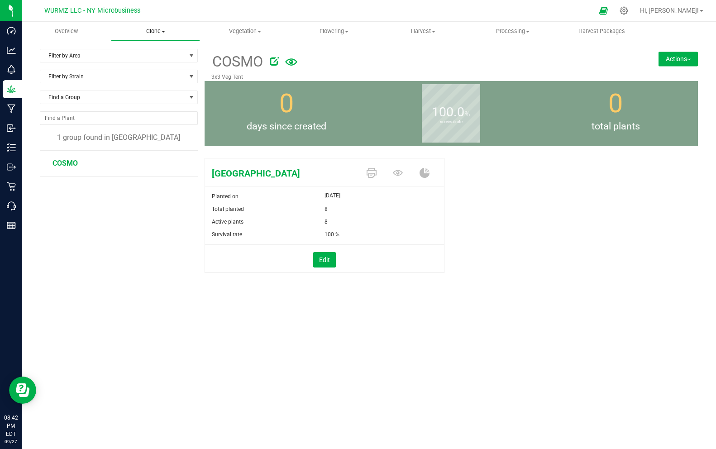
click at [153, 36] on uib-tab-heading "Clone Create plants Cloning groups Cloning plants Apply to plants" at bounding box center [155, 31] width 88 height 18
click at [152, 78] on span "Cloning plants" at bounding box center [144, 76] width 67 height 8
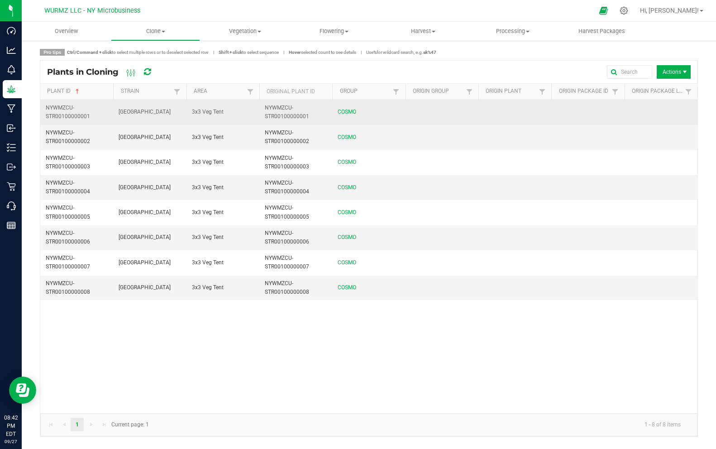
click at [378, 111] on td "COSMO" at bounding box center [368, 112] width 73 height 25
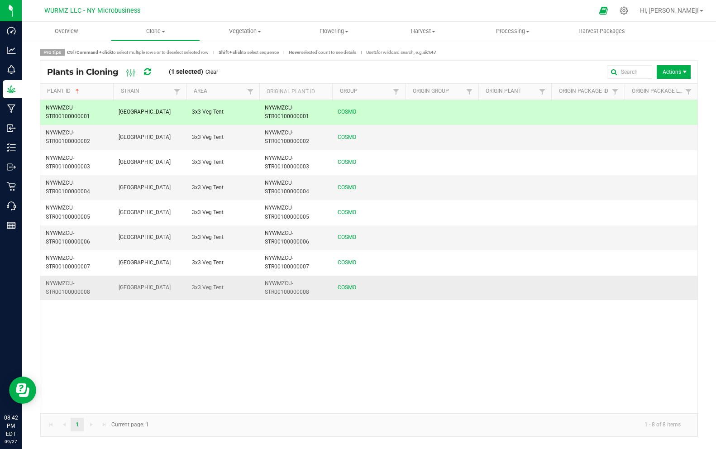
click at [387, 281] on td "COSMO" at bounding box center [368, 288] width 73 height 24
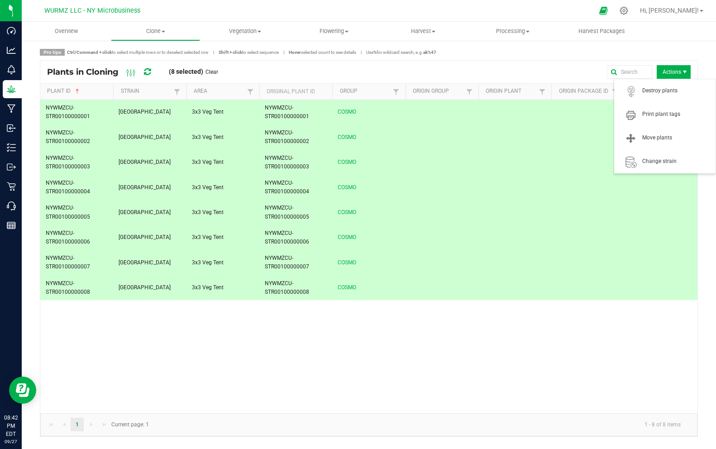
click at [680, 72] on span "Actions" at bounding box center [674, 72] width 34 height 14
click at [674, 139] on span "Move plants" at bounding box center [676, 138] width 68 height 8
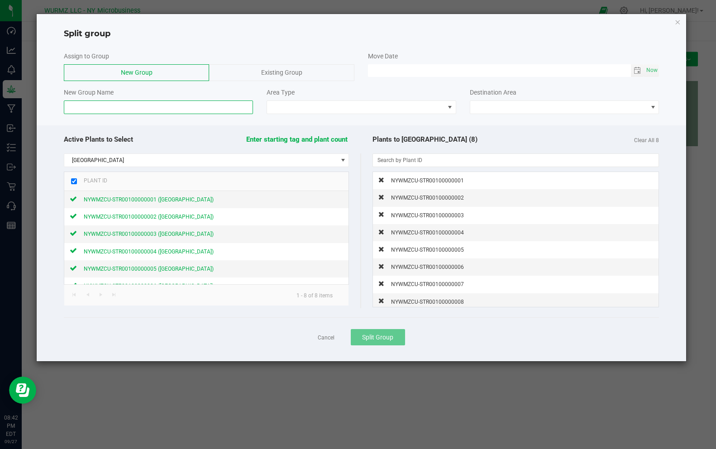
click at [158, 108] on input at bounding box center [158, 107] width 189 height 14
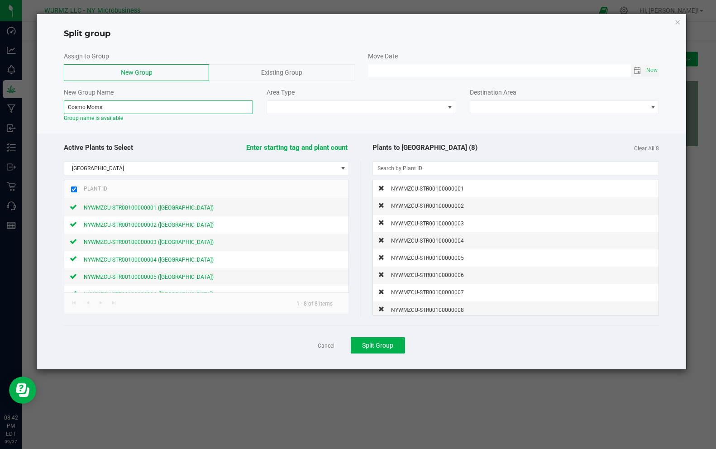
type input "Cosmo Moms"
click at [301, 74] on span "Existing Group" at bounding box center [281, 72] width 41 height 7
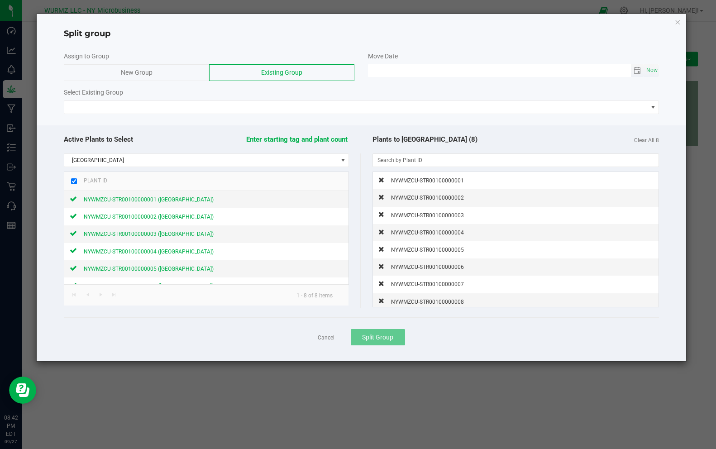
type input "MM/dd/yy HH:MM AM"
click at [402, 67] on input "MM/dd/yy HH:MM AM" at bounding box center [499, 69] width 263 height 11
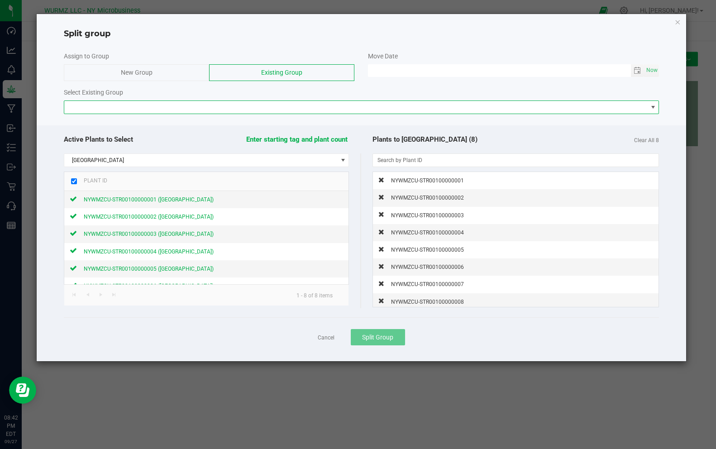
click at [302, 106] on span "NO DATA FOUND" at bounding box center [355, 107] width 583 height 13
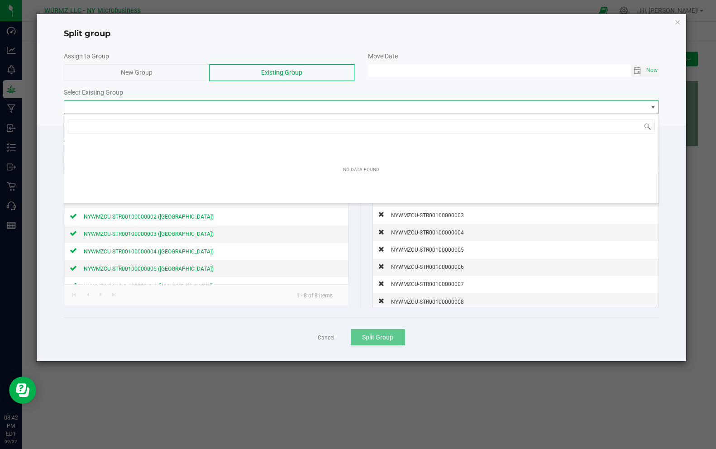
scroll to position [14, 595]
click at [301, 106] on span "NO DATA FOUND" at bounding box center [355, 107] width 583 height 13
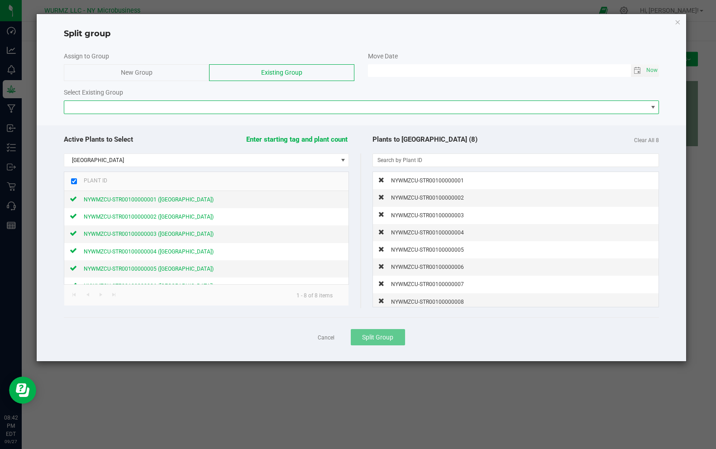
click at [168, 102] on span "NO DATA FOUND" at bounding box center [355, 107] width 583 height 13
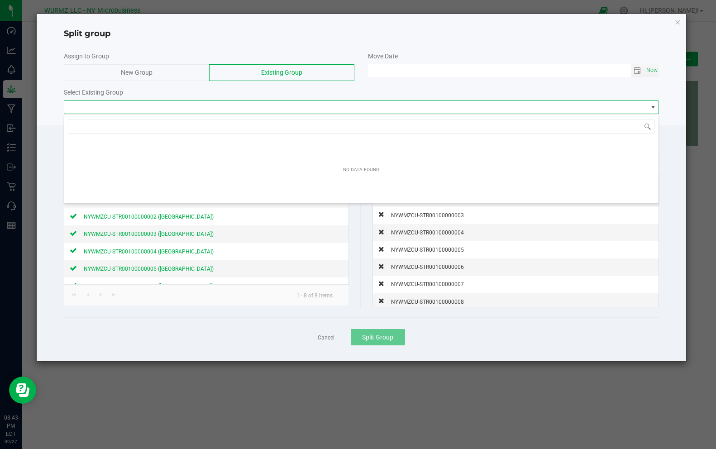
click at [167, 103] on span "NO DATA FOUND" at bounding box center [355, 107] width 583 height 13
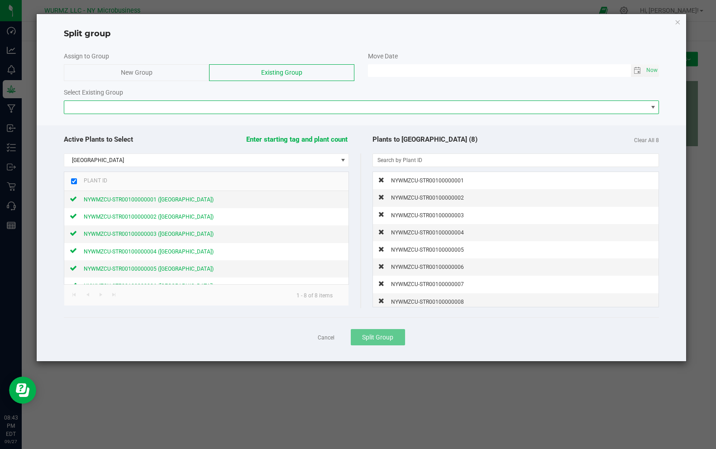
click at [156, 78] on div "New Group" at bounding box center [136, 72] width 145 height 17
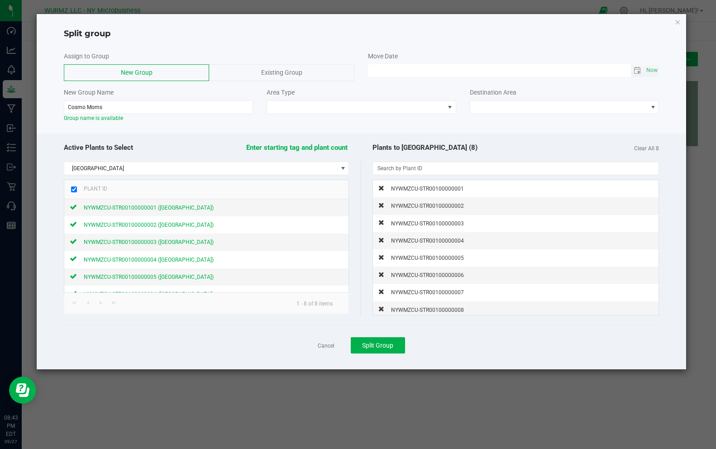
type input "MM/dd/yy HH:MM AM"
click at [389, 69] on input "MM/dd/yy HH:MM AM" at bounding box center [499, 69] width 263 height 11
click at [637, 72] on span "Toggle calendar" at bounding box center [637, 70] width 7 height 7
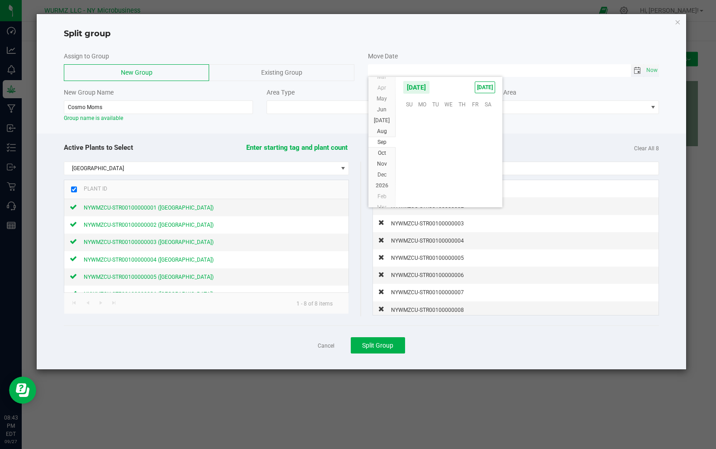
scroll to position [146838, 0]
click at [488, 163] on span "27" at bounding box center [488, 160] width 13 height 14
type input "09/27/2025 12:00 AM"
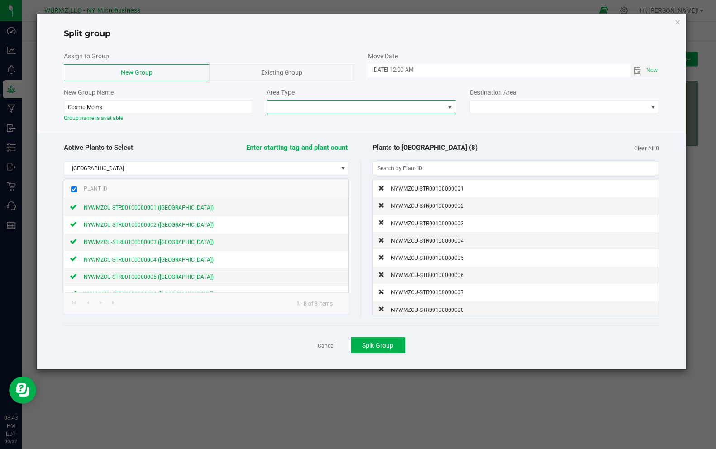
click at [328, 104] on span at bounding box center [355, 107] width 177 height 13
click at [304, 139] on li "Vegetative" at bounding box center [361, 138] width 188 height 15
click at [517, 107] on span at bounding box center [558, 107] width 177 height 13
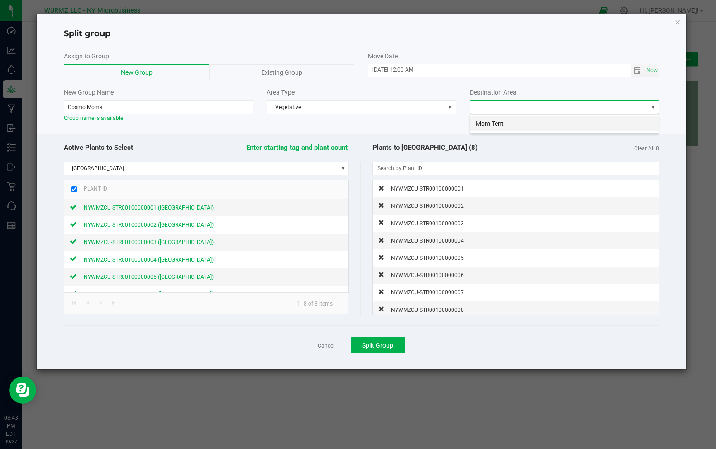
click at [497, 126] on li "Mom Tent" at bounding box center [564, 123] width 188 height 15
click at [369, 347] on span "Split Group" at bounding box center [377, 345] width 31 height 7
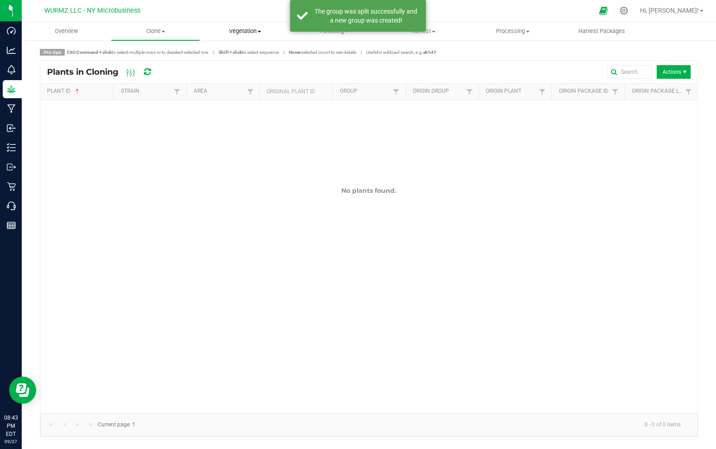
click at [250, 29] on span "Vegetation" at bounding box center [245, 31] width 88 height 8
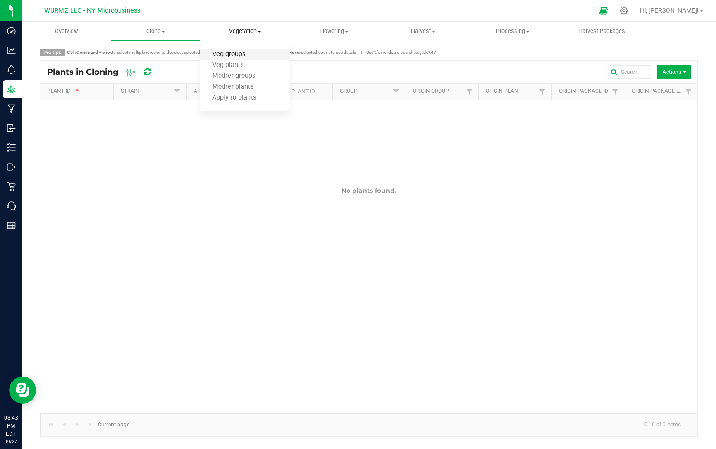
click at [239, 55] on span "Veg groups" at bounding box center [228, 55] width 57 height 8
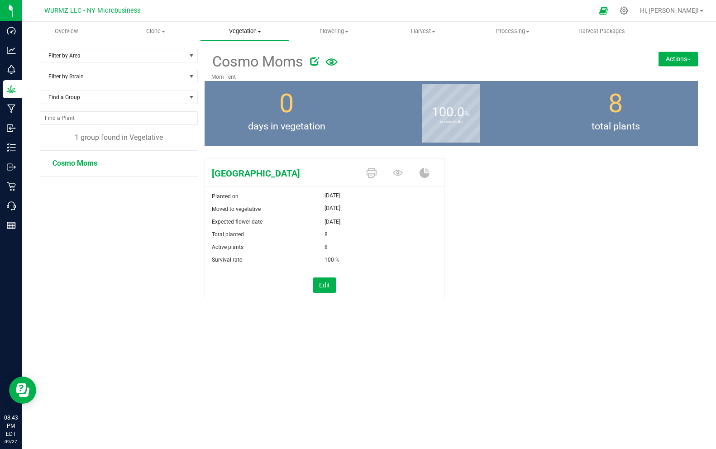
click at [241, 34] on span "Vegetation" at bounding box center [245, 31] width 88 height 8
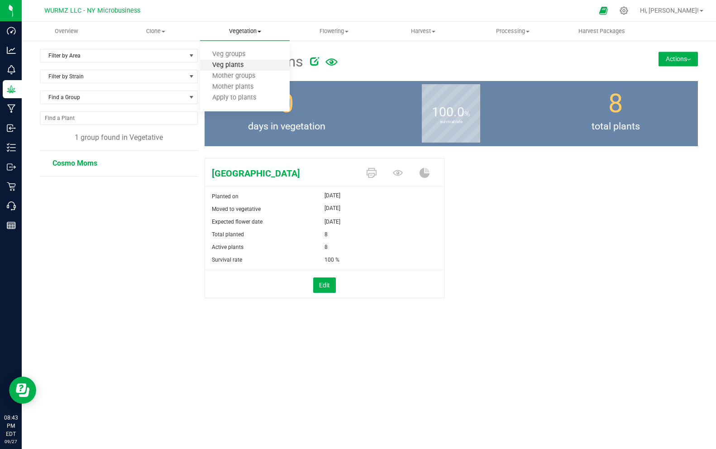
click at [244, 66] on span "Veg plants" at bounding box center [228, 66] width 56 height 8
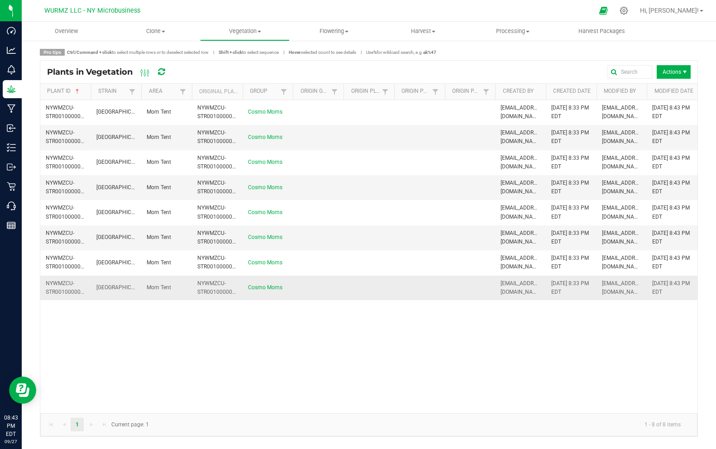
click at [327, 282] on td at bounding box center [318, 288] width 51 height 24
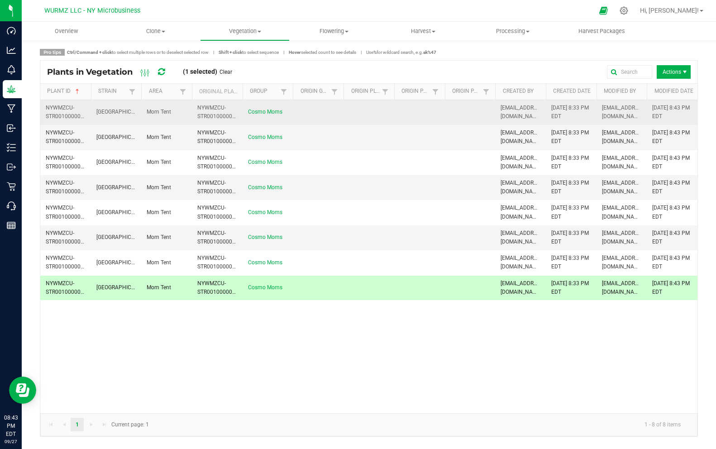
click at [325, 115] on td at bounding box center [318, 112] width 51 height 25
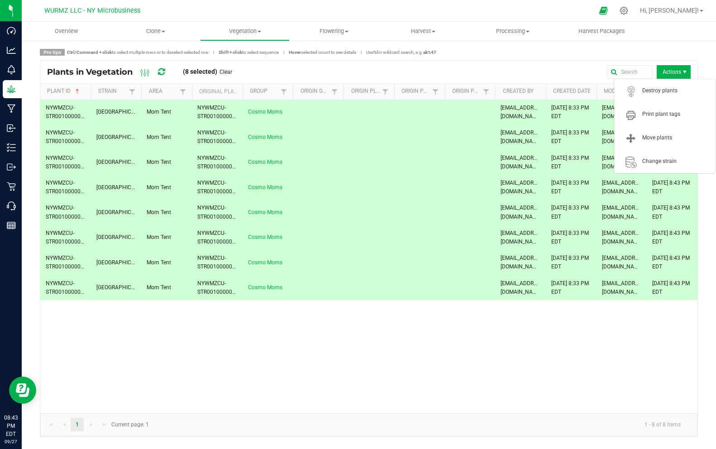
click at [673, 72] on span "Actions" at bounding box center [674, 72] width 34 height 14
click at [664, 139] on span "Move plants" at bounding box center [676, 138] width 68 height 8
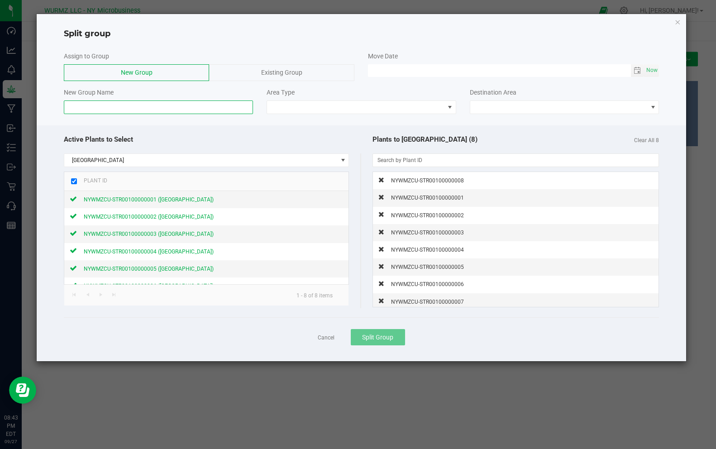
click at [204, 102] on input at bounding box center [158, 107] width 189 height 14
click at [292, 114] on div "Assign to Group New Group Existing Group Move Date Now New Group Name Area Type…" at bounding box center [362, 83] width 650 height 72
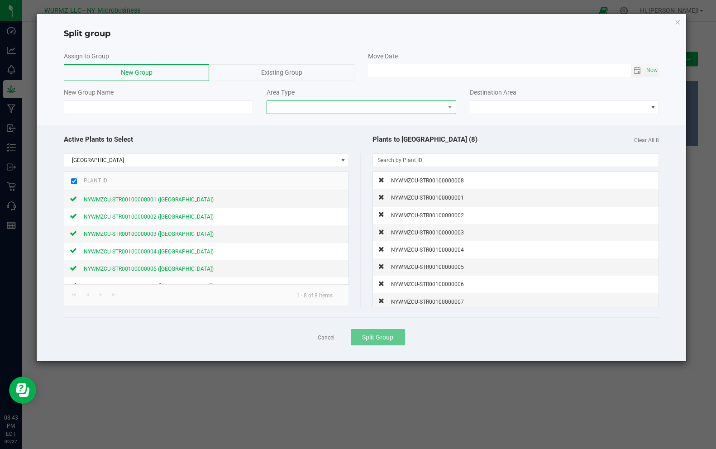
click at [290, 105] on span at bounding box center [355, 107] width 177 height 13
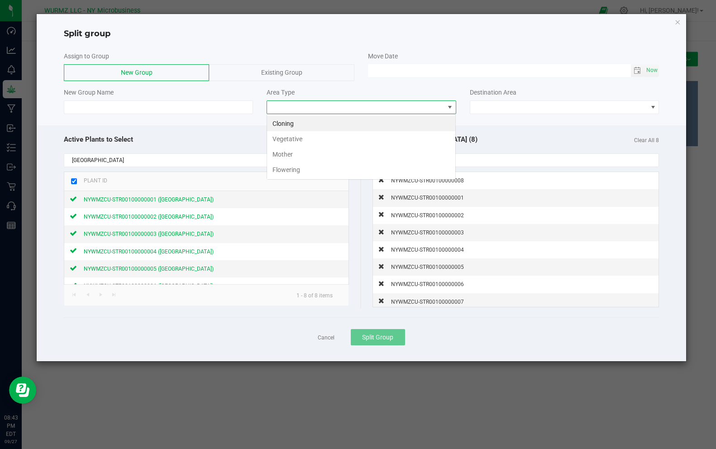
scroll to position [14, 189]
click at [286, 156] on li "Mother" at bounding box center [361, 154] width 188 height 15
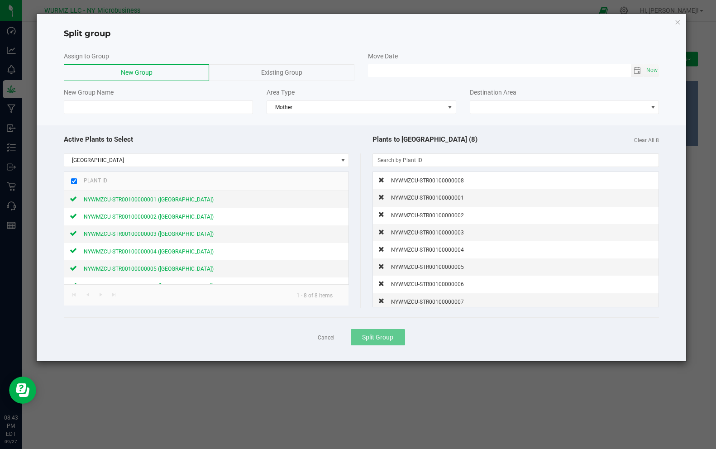
click at [261, 77] on div "Existing Group" at bounding box center [281, 72] width 145 height 17
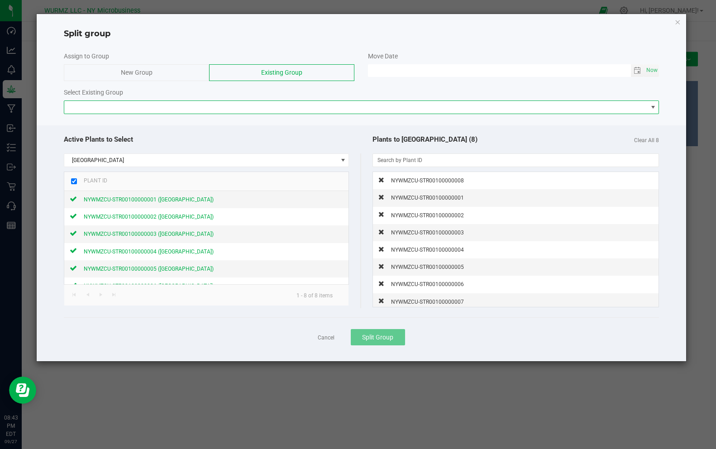
click at [209, 106] on span "NO DATA FOUND" at bounding box center [355, 107] width 583 height 13
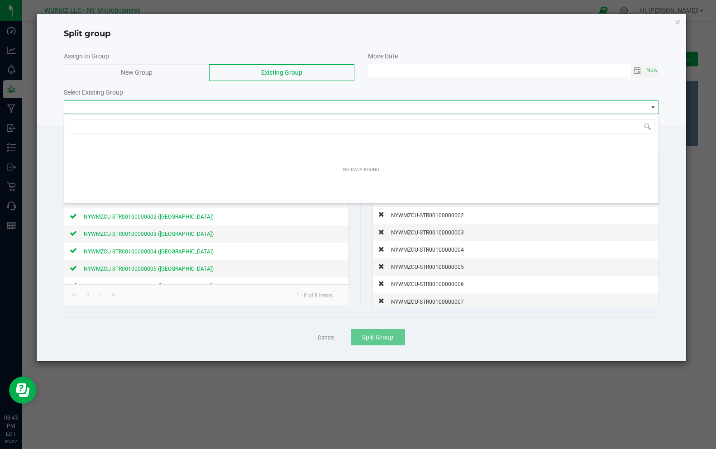
scroll to position [14, 595]
click at [161, 74] on div "New Group" at bounding box center [136, 72] width 145 height 17
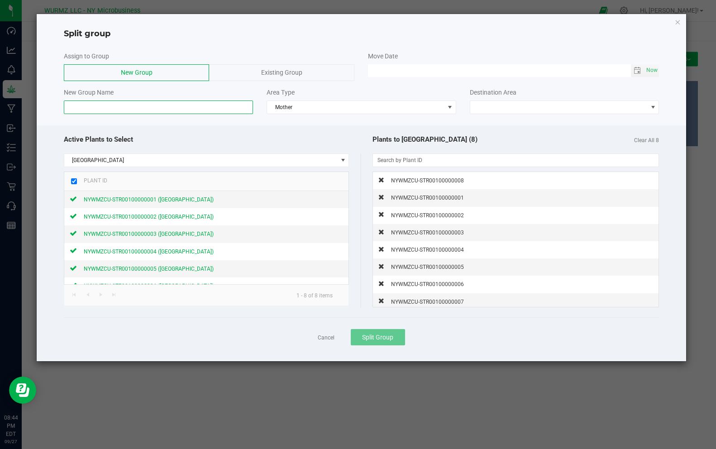
click at [144, 106] on input at bounding box center [158, 107] width 189 height 14
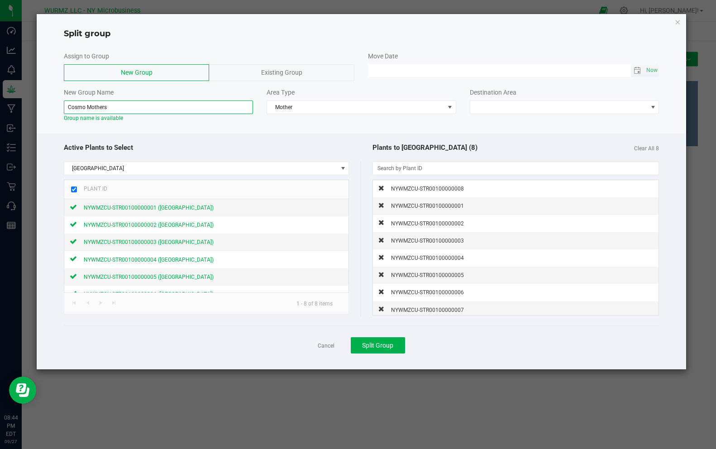
type input "Cosmo Mothers"
type input "MM/dd/yy HH:MM AM"
click at [426, 69] on input "MM/dd/yy HH:MM AM" at bounding box center [499, 69] width 263 height 11
click at [639, 67] on span "Toggle calendar" at bounding box center [637, 70] width 7 height 7
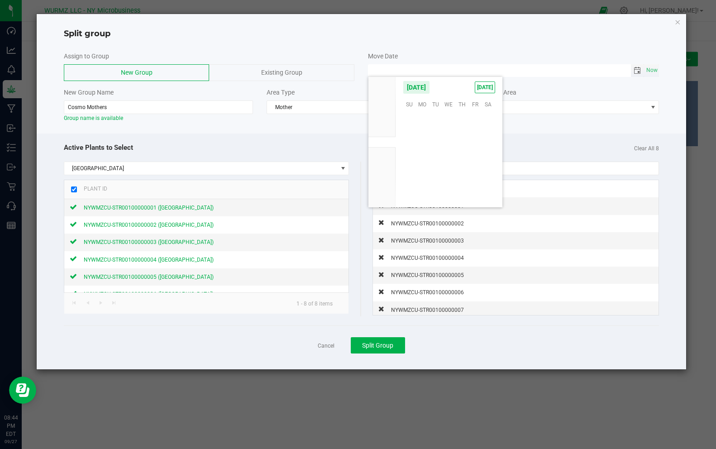
scroll to position [146838, 0]
click at [488, 158] on span "27" at bounding box center [488, 160] width 13 height 14
type input "09/27/2025 12:00 AM"
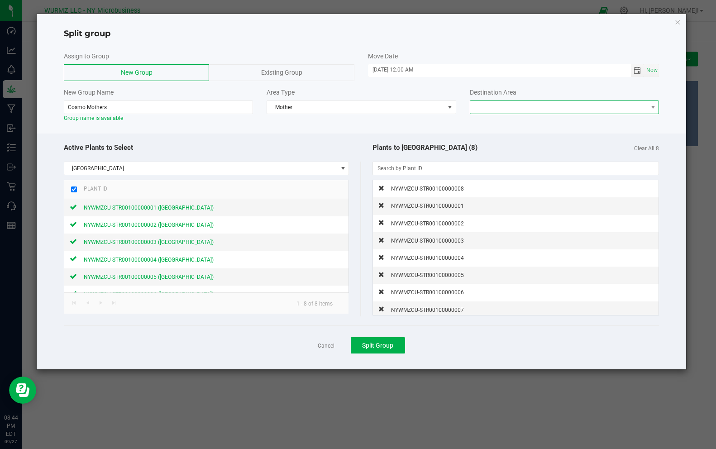
click at [486, 102] on span at bounding box center [558, 107] width 177 height 13
click at [488, 127] on li "Mom Tent" at bounding box center [564, 123] width 188 height 15
click at [394, 344] on button "Split Group" at bounding box center [378, 345] width 54 height 16
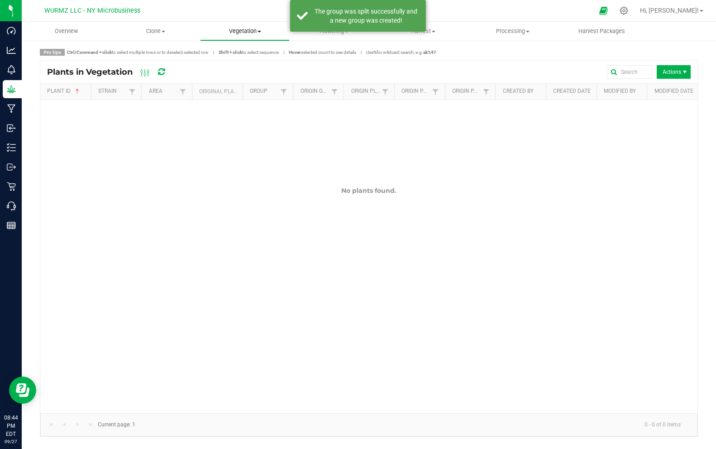
click at [240, 29] on span "Vegetation" at bounding box center [245, 31] width 88 height 8
click at [242, 87] on span "Mother plants" at bounding box center [233, 87] width 66 height 8
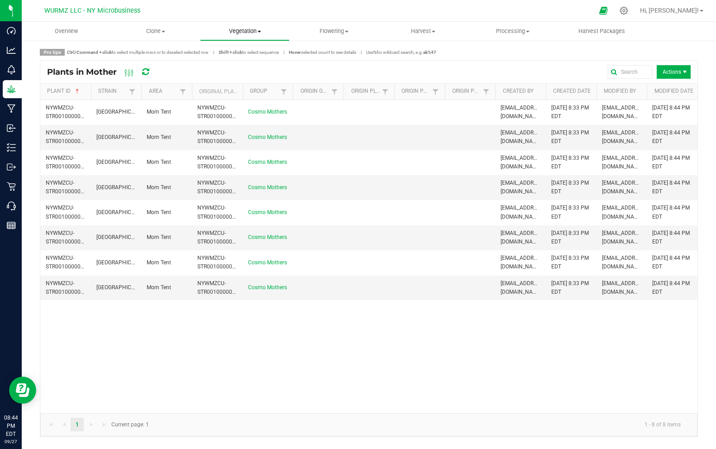
click at [232, 31] on span "Vegetation" at bounding box center [245, 31] width 88 height 8
click at [230, 66] on span "Veg plants" at bounding box center [228, 66] width 56 height 8
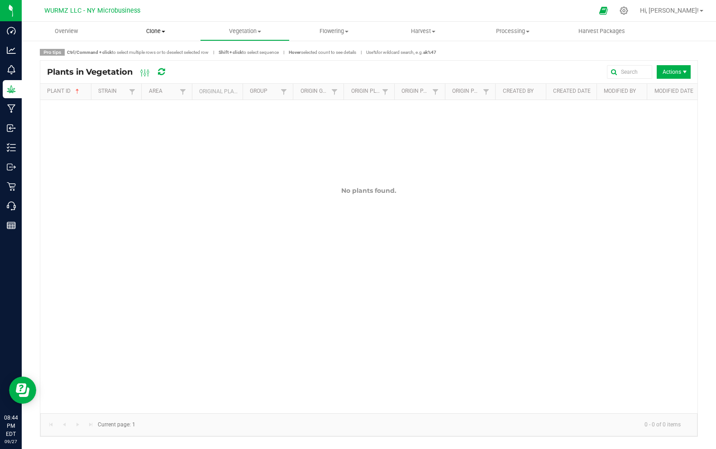
click at [177, 37] on uib-tab-heading "Clone Create plants Cloning groups Cloning plants Apply to plants" at bounding box center [155, 31] width 88 height 18
click at [161, 76] on span "Cloning plants" at bounding box center [144, 76] width 67 height 8
click at [236, 37] on uib-tab-heading "Vegetation Veg groups Veg plants Mother groups Mother plants Apply to plants" at bounding box center [245, 31] width 88 height 18
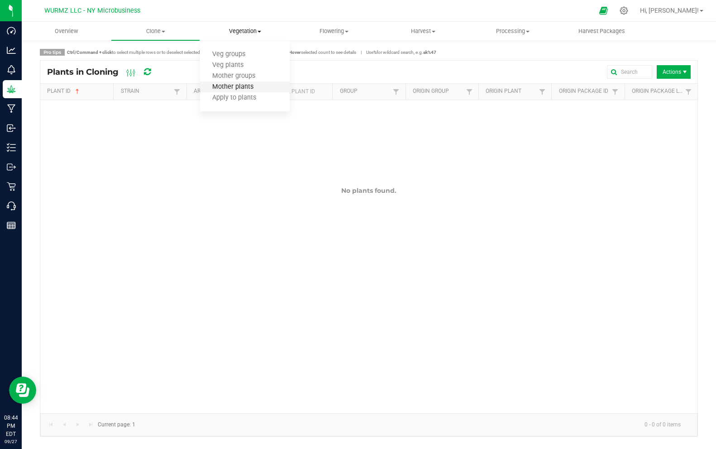
click at [248, 86] on span "Mother plants" at bounding box center [233, 87] width 66 height 8
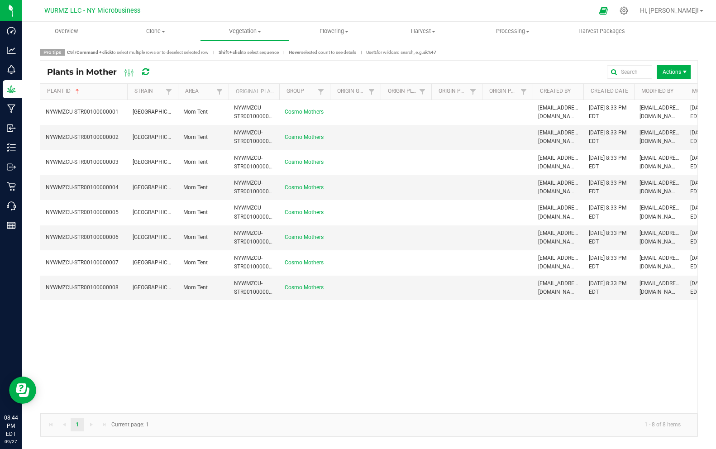
click at [125, 90] on span at bounding box center [125, 163] width 3 height 158
click at [128, 74] on icon at bounding box center [129, 72] width 10 height 11
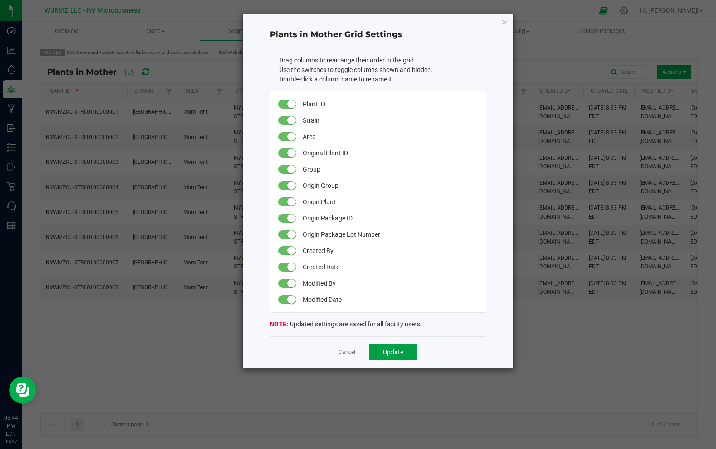
click at [390, 353] on span "Update" at bounding box center [393, 352] width 20 height 7
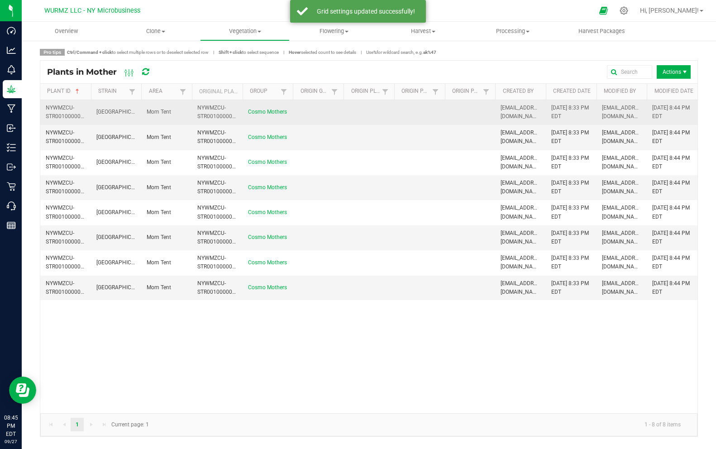
click at [65, 110] on span "NYWMZCU-STR00100000001" at bounding box center [68, 112] width 44 height 15
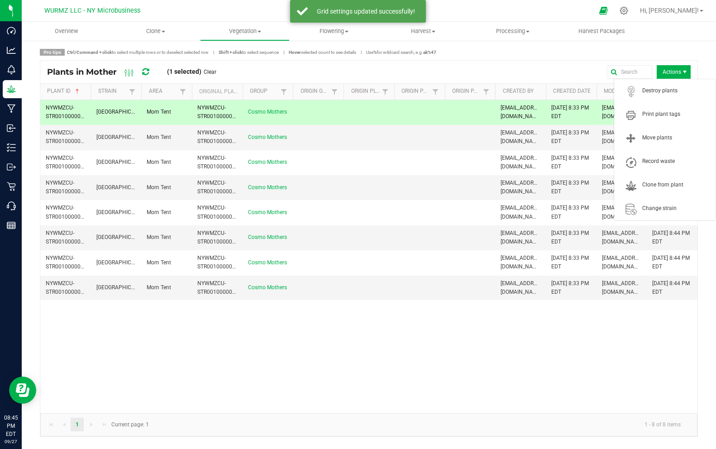
click at [666, 71] on span "Actions" at bounding box center [674, 72] width 34 height 14
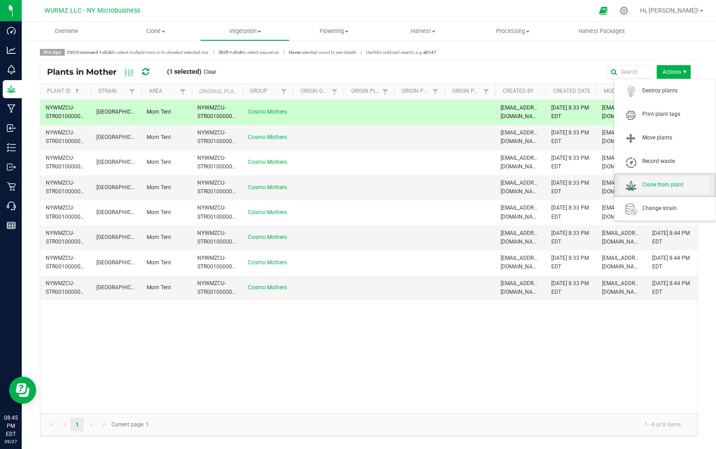
click at [669, 186] on span "Clone from plant" at bounding box center [676, 185] width 68 height 8
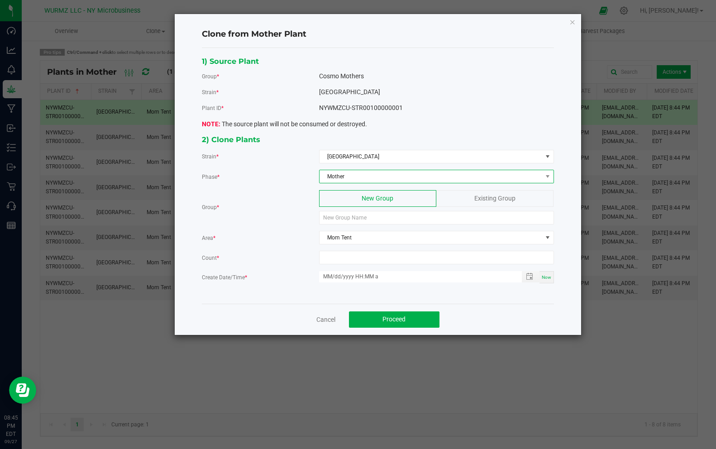
click at [363, 175] on span "Mother" at bounding box center [431, 176] width 223 height 13
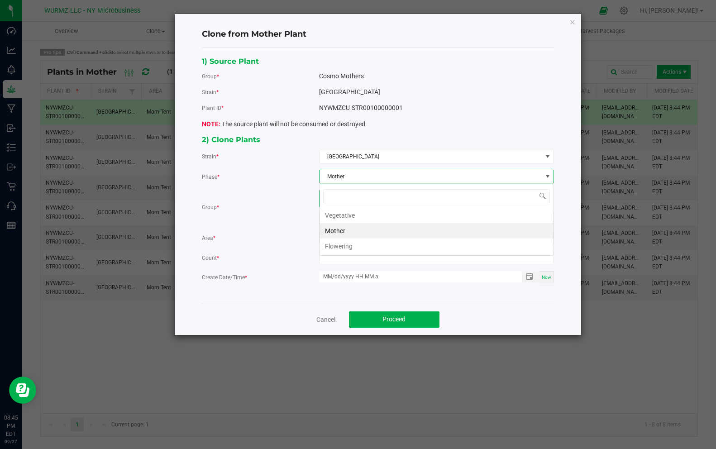
scroll to position [14, 235]
click at [252, 216] on div "Group * New Group Existing Group" at bounding box center [378, 207] width 352 height 34
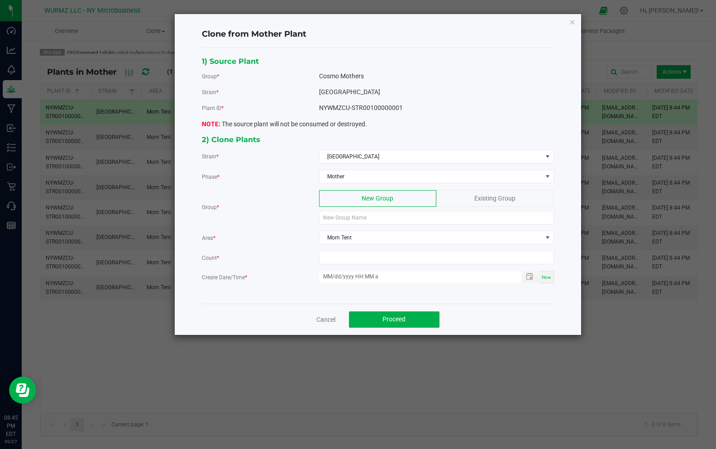
click at [483, 201] on span "Existing Group" at bounding box center [494, 198] width 41 height 7
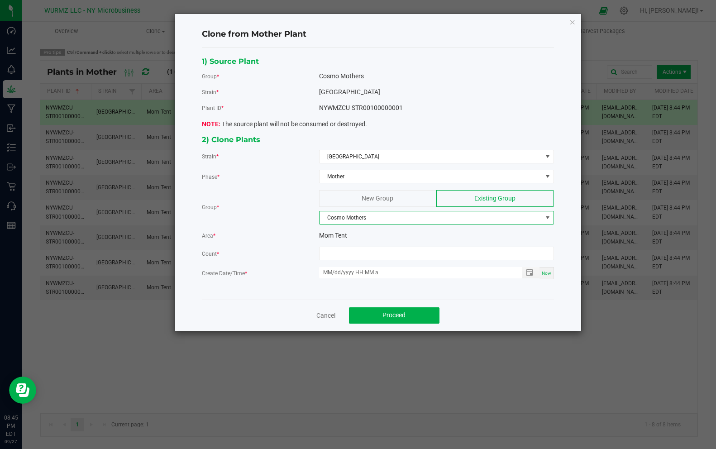
click at [388, 219] on span "Cosmo Mothers" at bounding box center [431, 217] width 223 height 13
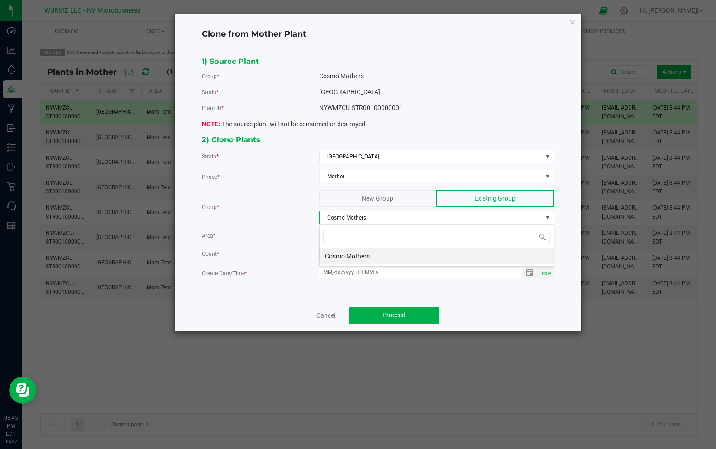
click at [276, 235] on div "Area *" at bounding box center [260, 236] width 117 height 10
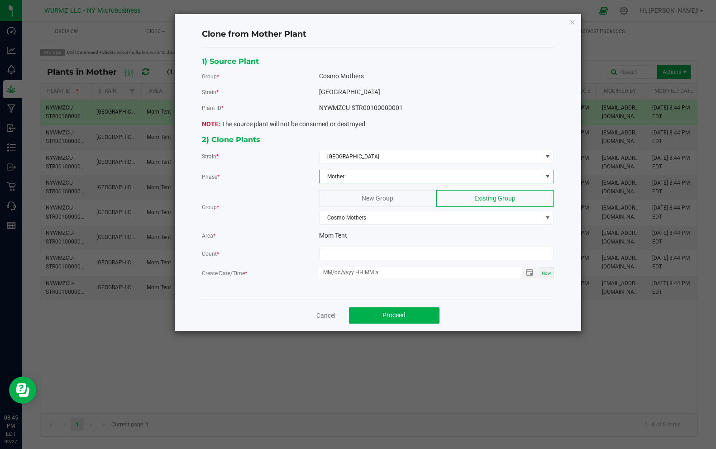
click at [366, 178] on span "Mother" at bounding box center [431, 176] width 223 height 13
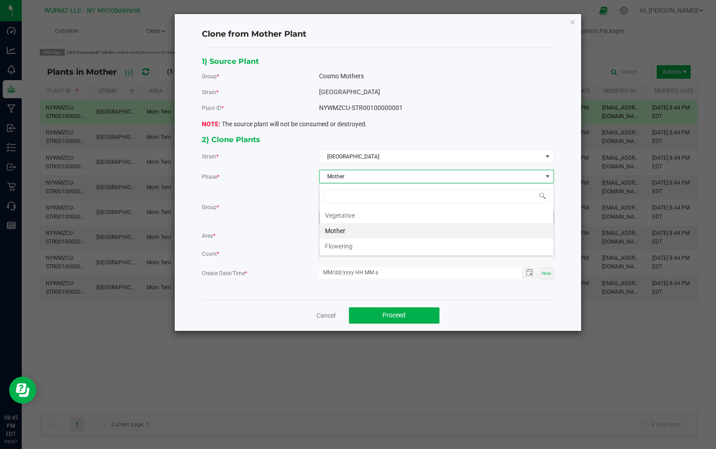
click at [349, 215] on li "Vegetative" at bounding box center [437, 215] width 234 height 15
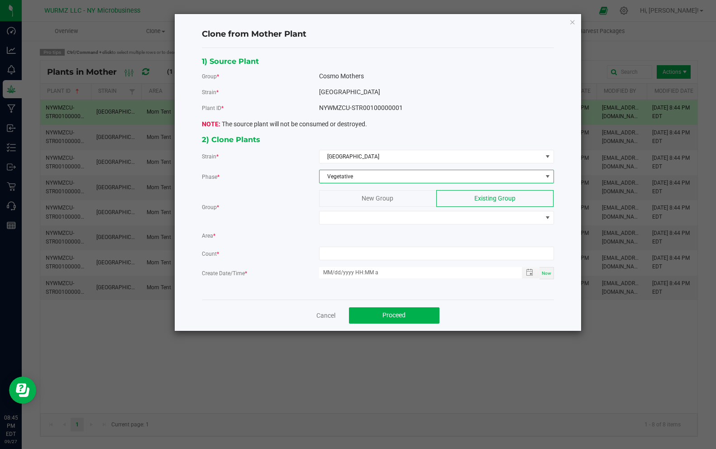
click at [364, 198] on span "New Group" at bounding box center [378, 198] width 32 height 7
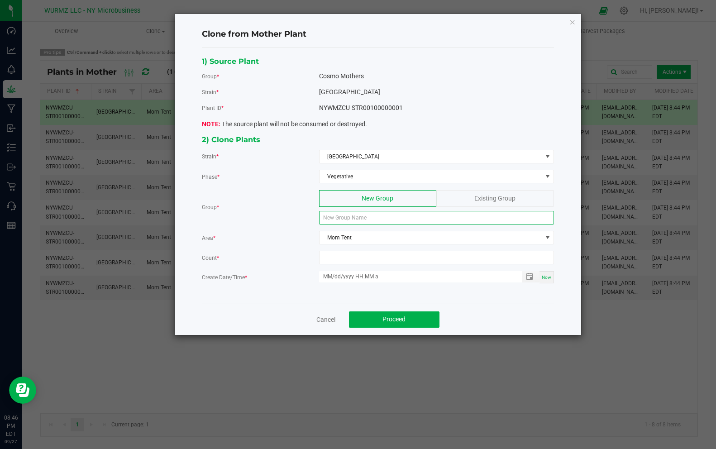
click at [354, 220] on input at bounding box center [436, 218] width 235 height 14
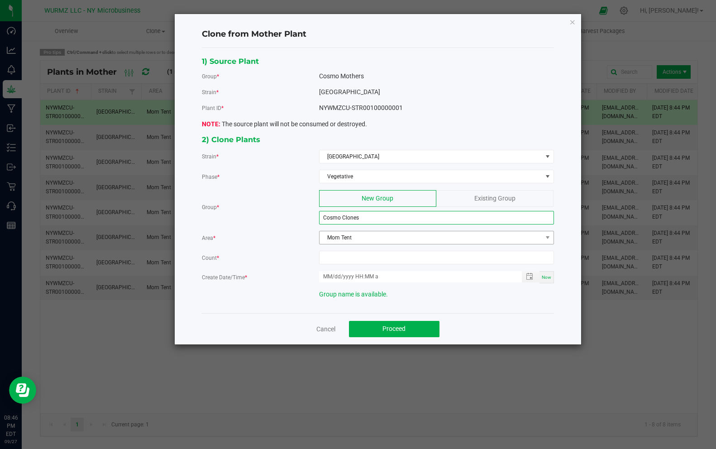
type input "Cosmo Clones"
click at [359, 239] on span "Mom Tent" at bounding box center [431, 237] width 223 height 13
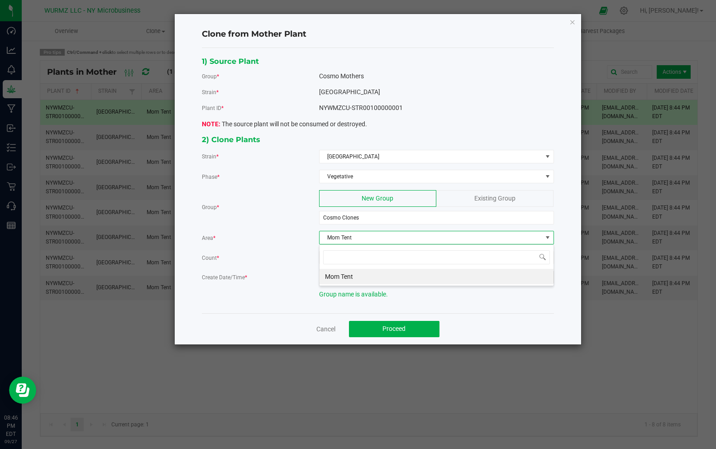
click at [359, 239] on span "Mom Tent" at bounding box center [431, 237] width 223 height 13
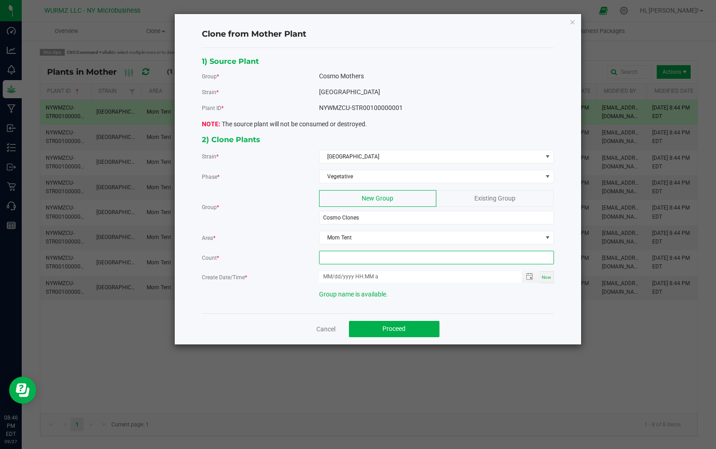
click at [348, 259] on input at bounding box center [437, 257] width 234 height 13
type input "6"
type input "month/day/year hour:minute AM"
click at [359, 276] on input "month/day/year hour:minute AM" at bounding box center [415, 276] width 193 height 11
click at [534, 279] on span "Toggle popup" at bounding box center [529, 276] width 15 height 7
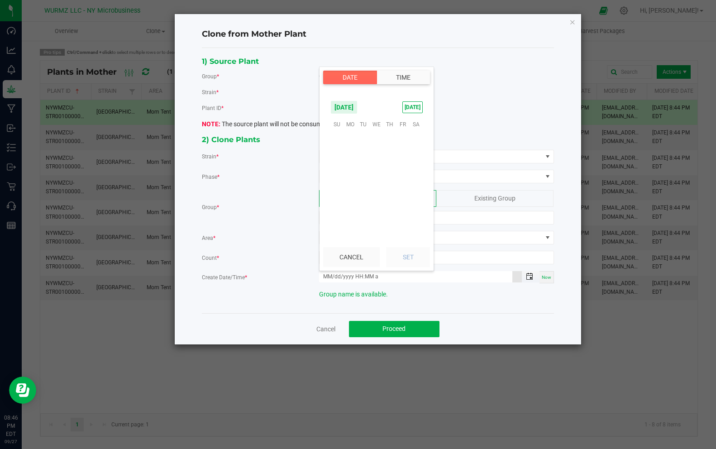
scroll to position [146838, 0]
click at [418, 179] on span "27" at bounding box center [416, 180] width 13 height 14
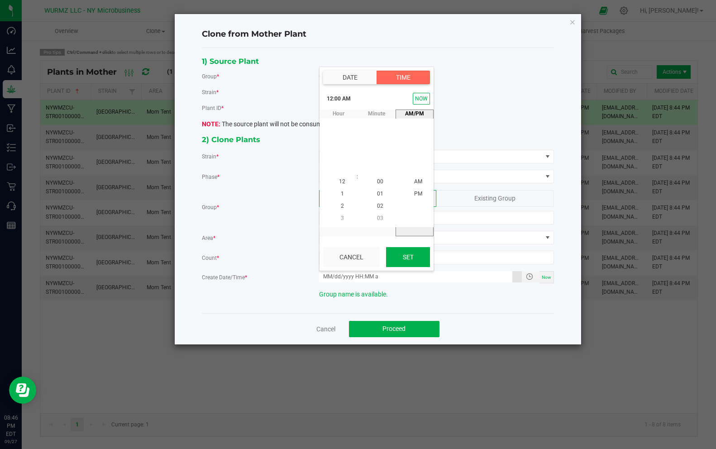
click at [406, 256] on button "Set" at bounding box center [408, 257] width 44 height 20
type input "09/27/2025 12:00 AM"
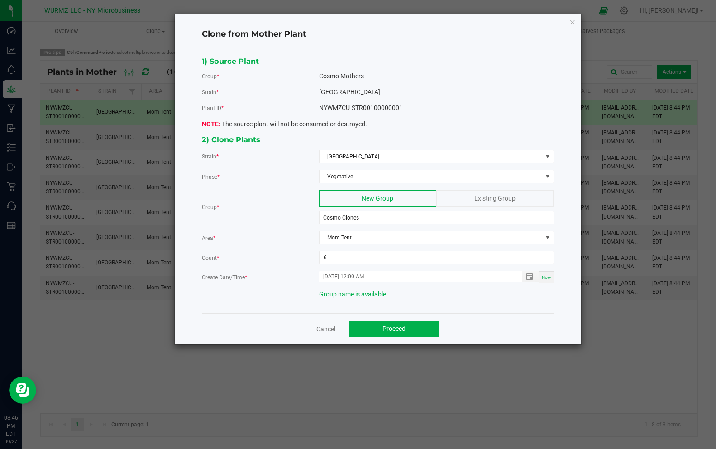
click at [458, 298] on div "Group name is available." at bounding box center [436, 295] width 235 height 10
click at [323, 331] on link "Cancel" at bounding box center [325, 329] width 19 height 9
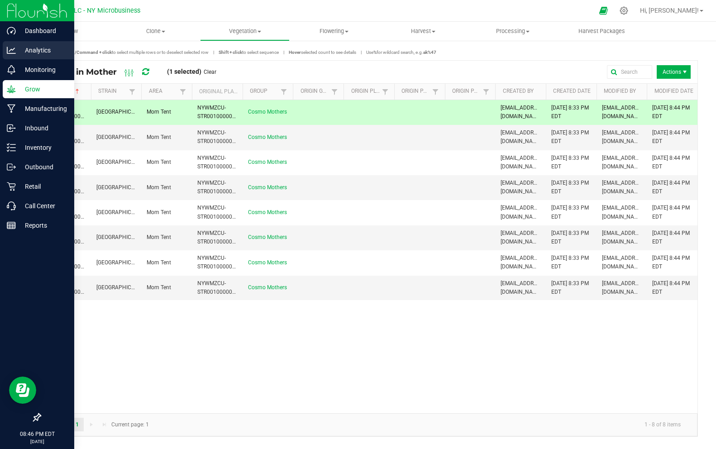
click at [19, 49] on p "Analytics" at bounding box center [43, 50] width 54 height 11
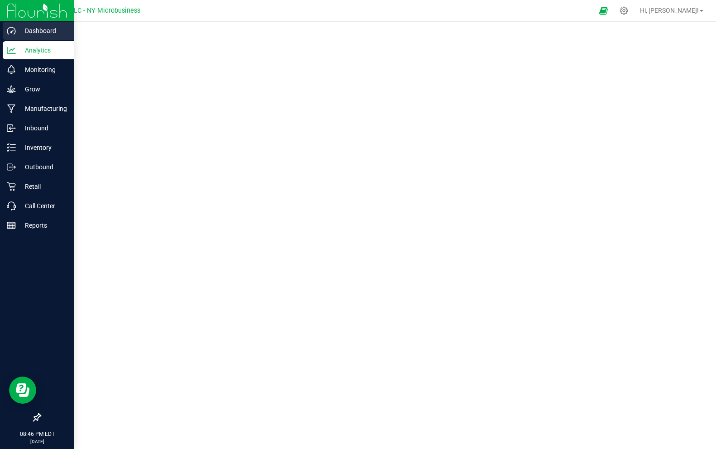
click at [23, 23] on div "Dashboard" at bounding box center [39, 31] width 72 height 18
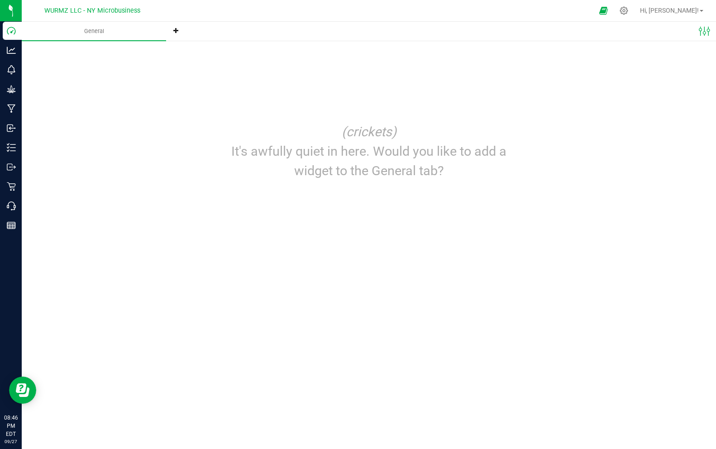
click at [179, 30] on link at bounding box center [176, 31] width 20 height 19
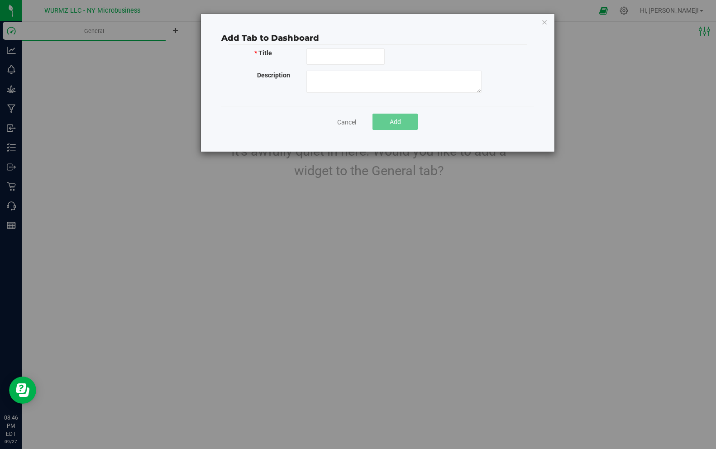
click at [322, 66] on div "* Title" at bounding box center [377, 57] width 313 height 19
click at [322, 59] on input "text" at bounding box center [345, 56] width 79 height 16
type input "Home"
click at [391, 118] on span "Add" at bounding box center [395, 121] width 11 height 7
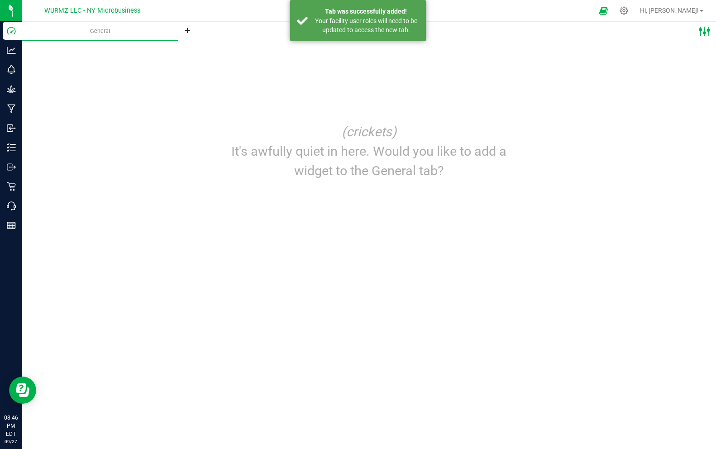
click at [707, 29] on ellipse at bounding box center [708, 30] width 3 height 3
click at [657, 53] on span "Edit dashboard" at bounding box center [643, 55] width 44 height 8
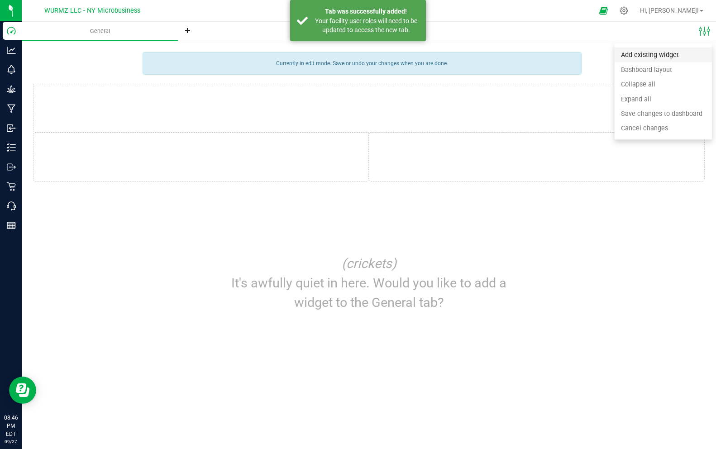
click at [670, 58] on span "Add existing widget" at bounding box center [650, 55] width 58 height 8
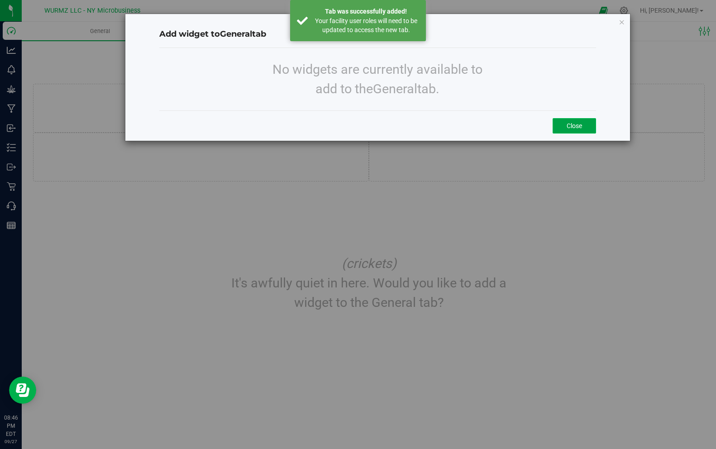
click at [585, 127] on button "Close" at bounding box center [574, 125] width 43 height 15
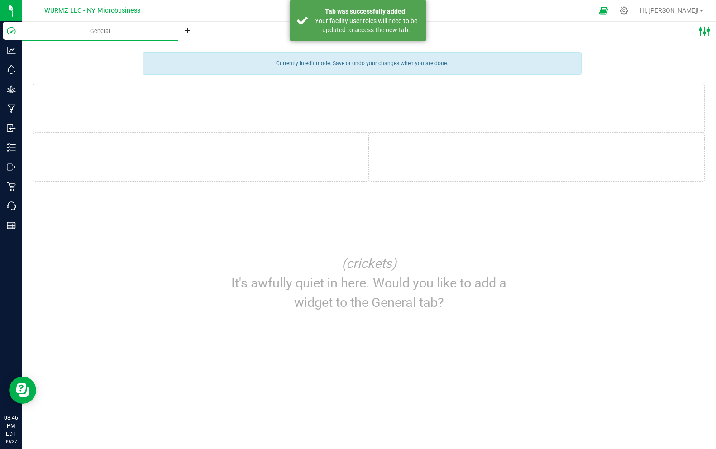
click at [706, 29] on icon at bounding box center [705, 31] width 12 height 12
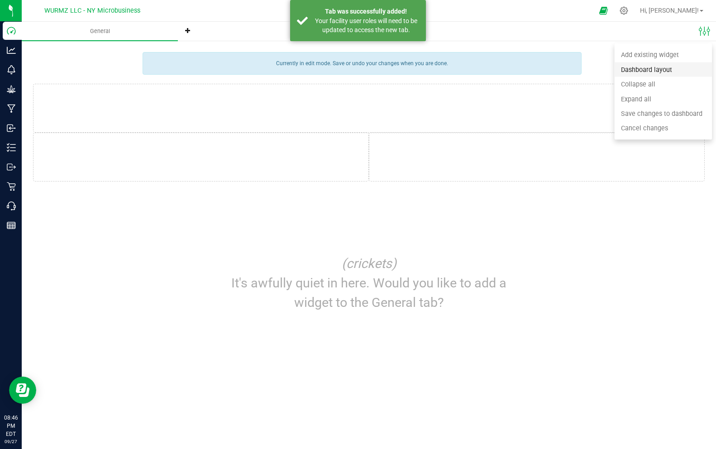
click at [657, 71] on span "Dashboard layout" at bounding box center [646, 70] width 51 height 8
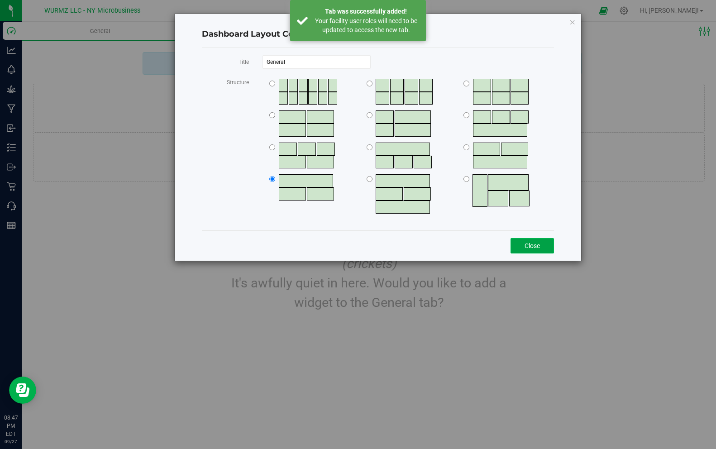
click at [531, 247] on button "Close" at bounding box center [532, 245] width 43 height 15
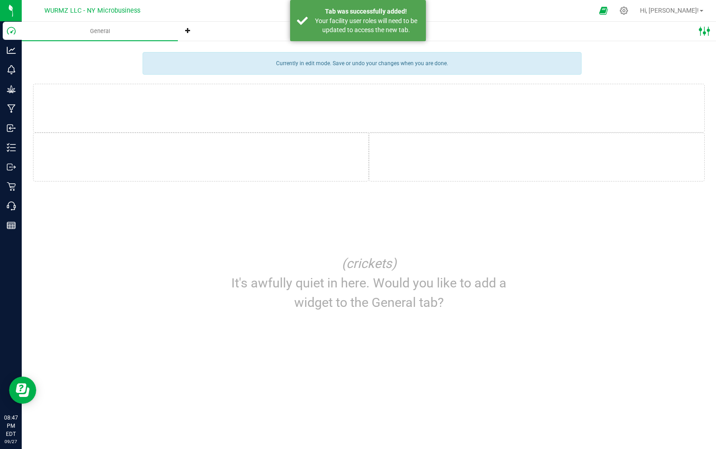
click at [705, 34] on icon at bounding box center [705, 31] width 12 height 12
click at [642, 51] on span "Add existing widget" at bounding box center [650, 55] width 58 height 8
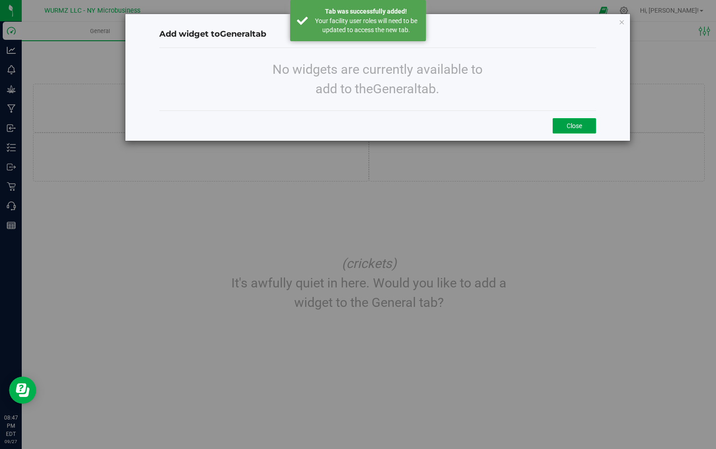
click at [564, 125] on button "Close" at bounding box center [574, 125] width 43 height 15
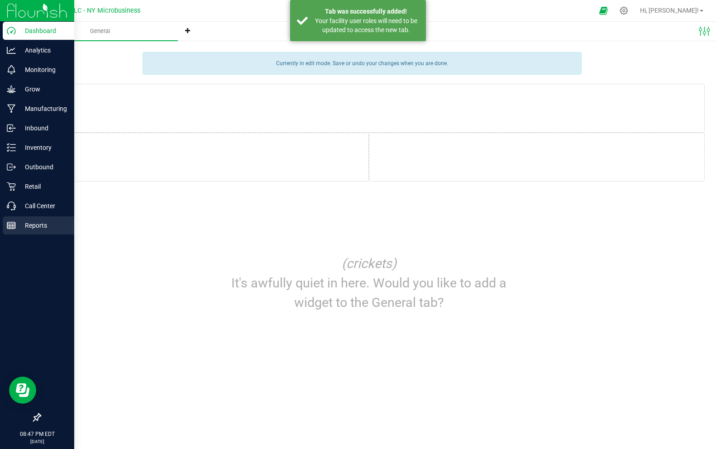
click at [33, 229] on p "Reports" at bounding box center [43, 225] width 54 height 11
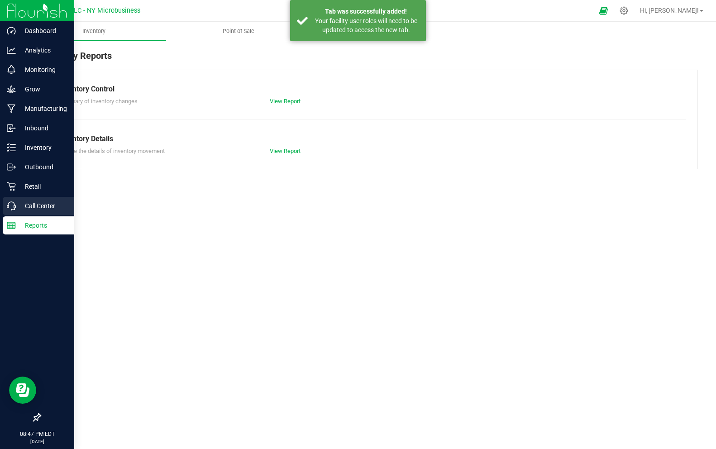
click at [36, 204] on p "Call Center" at bounding box center [43, 206] width 54 height 11
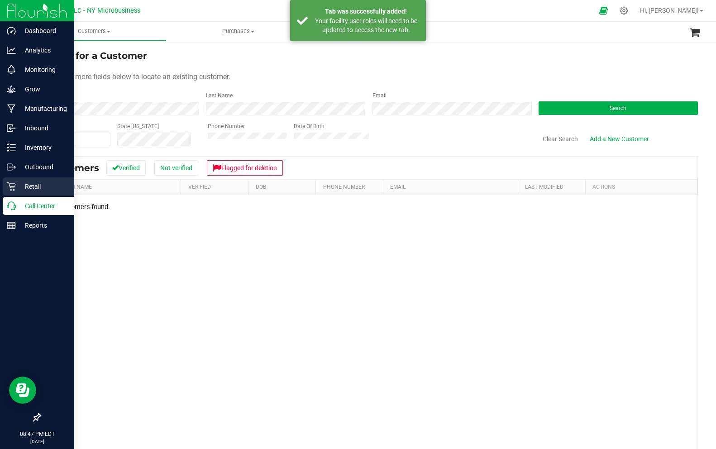
click at [15, 185] on icon at bounding box center [11, 186] width 9 height 9
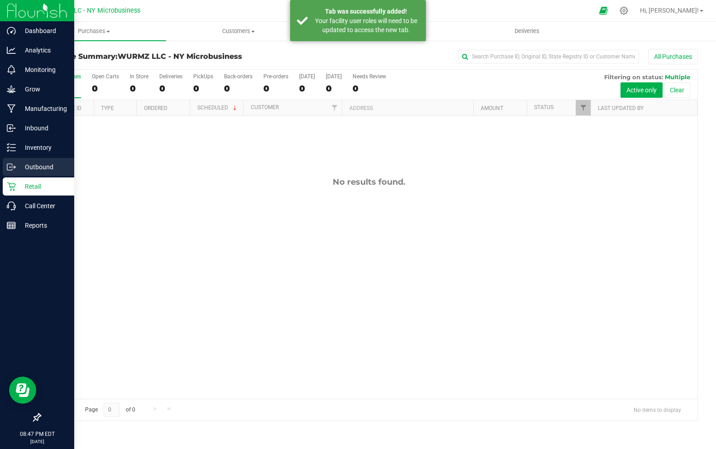
click at [25, 163] on p "Outbound" at bounding box center [43, 167] width 54 height 11
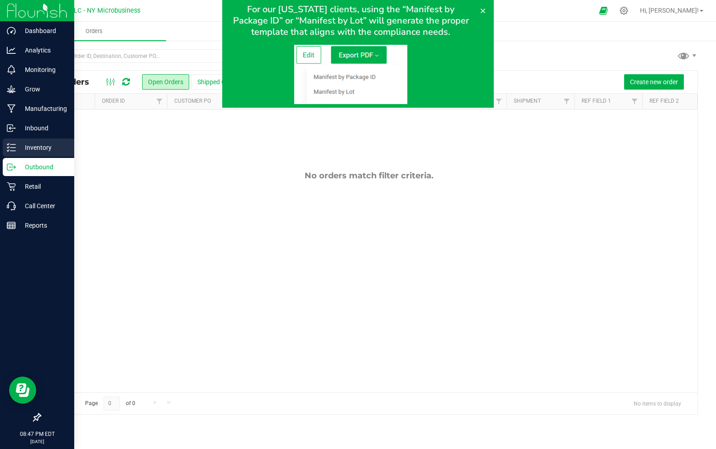
click at [36, 146] on p "Inventory" at bounding box center [43, 147] width 54 height 11
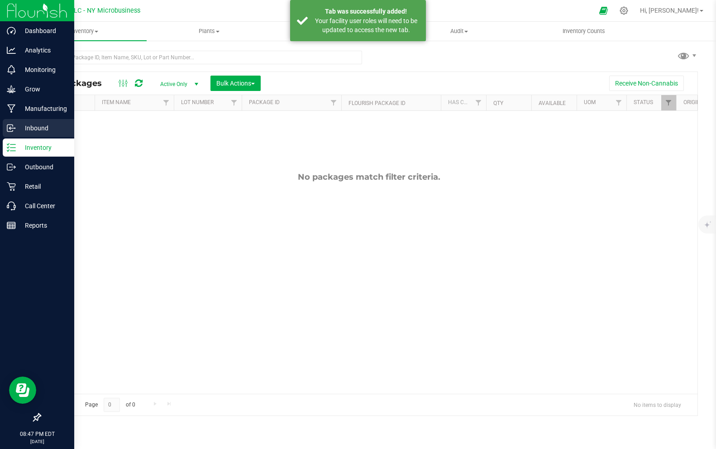
click at [28, 125] on p "Inbound" at bounding box center [43, 128] width 54 height 11
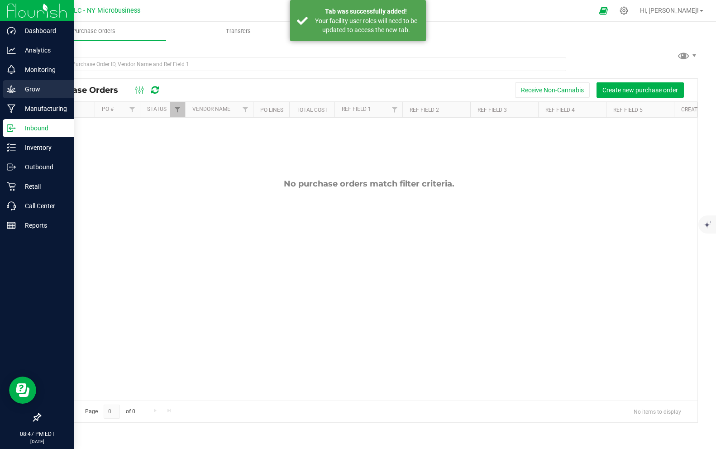
click at [36, 85] on p "Grow" at bounding box center [43, 89] width 54 height 11
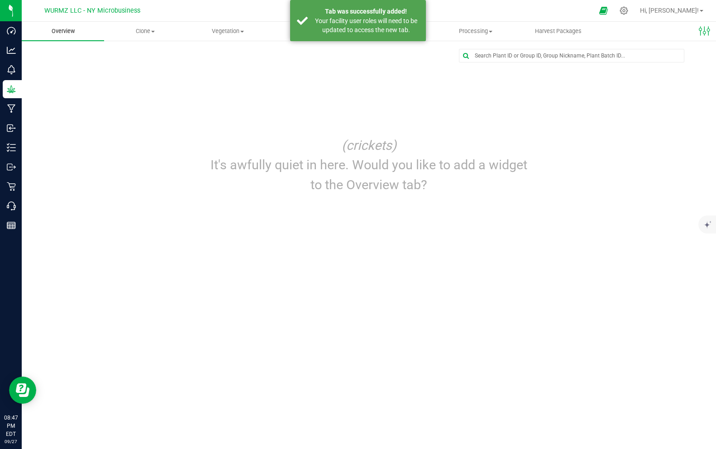
click at [66, 35] on span "Overview" at bounding box center [63, 31] width 48 height 8
click at [705, 33] on ellipse at bounding box center [704, 32] width 3 height 3
click at [680, 55] on li "Edit dashboard" at bounding box center [666, 54] width 98 height 14
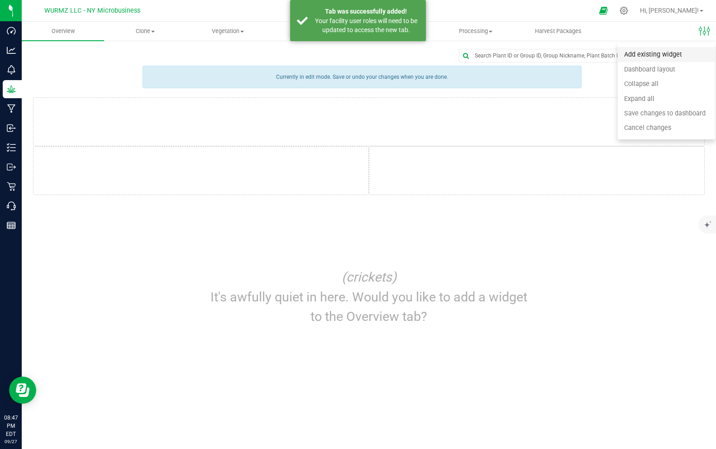
click at [672, 57] on span "Add existing widget" at bounding box center [653, 55] width 58 height 8
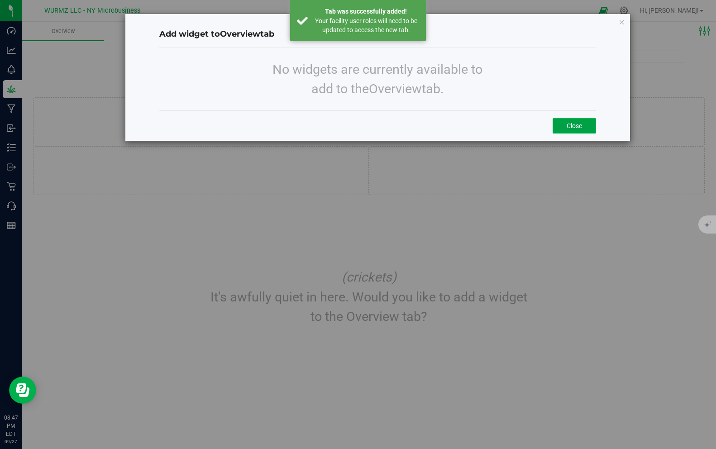
click at [586, 121] on button "Close" at bounding box center [574, 125] width 43 height 15
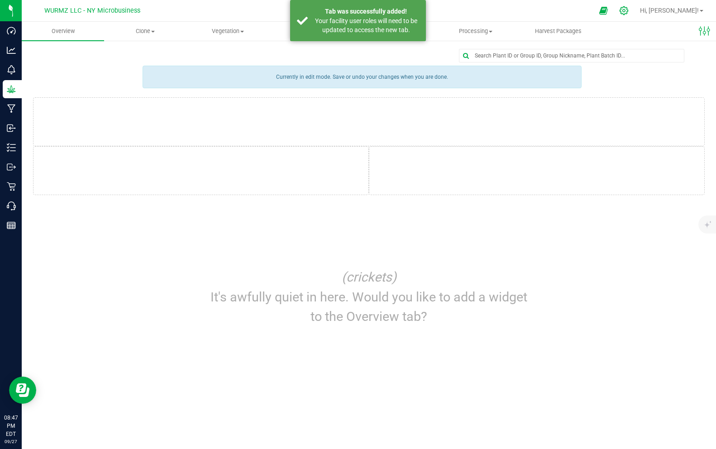
click at [629, 14] on icon at bounding box center [624, 11] width 10 height 10
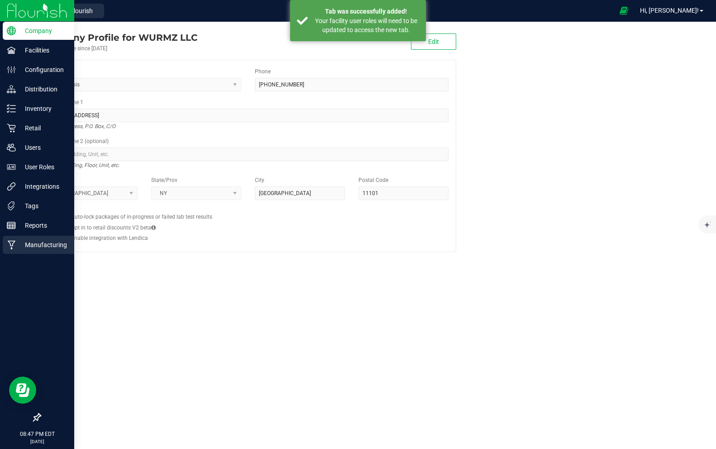
click at [45, 247] on p "Manufacturing" at bounding box center [43, 244] width 54 height 11
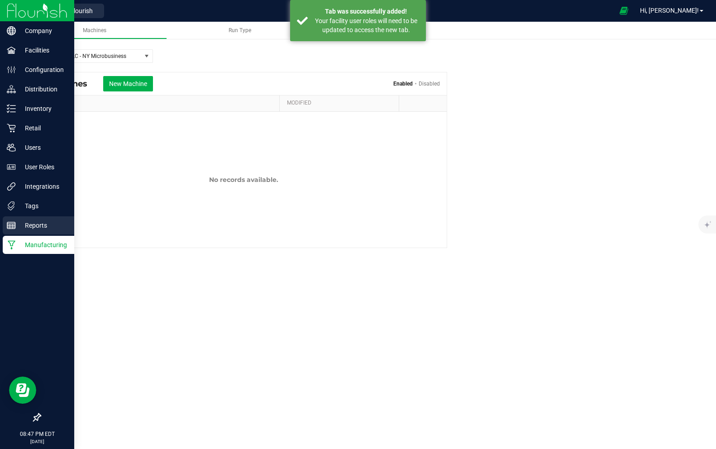
click at [35, 230] on p "Reports" at bounding box center [43, 225] width 54 height 11
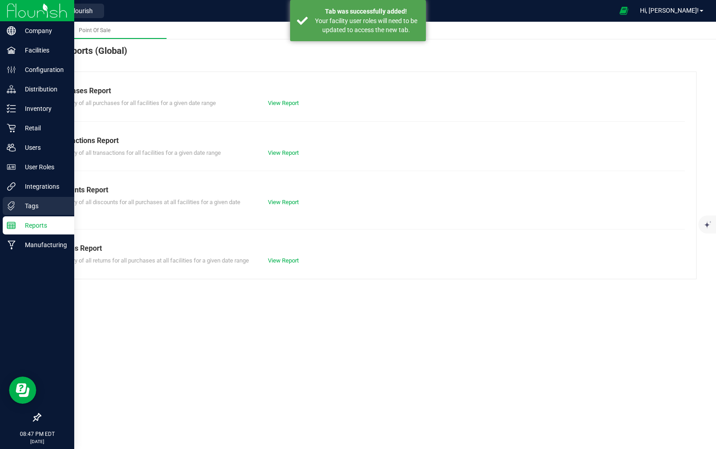
click at [32, 207] on p "Tags" at bounding box center [43, 206] width 54 height 11
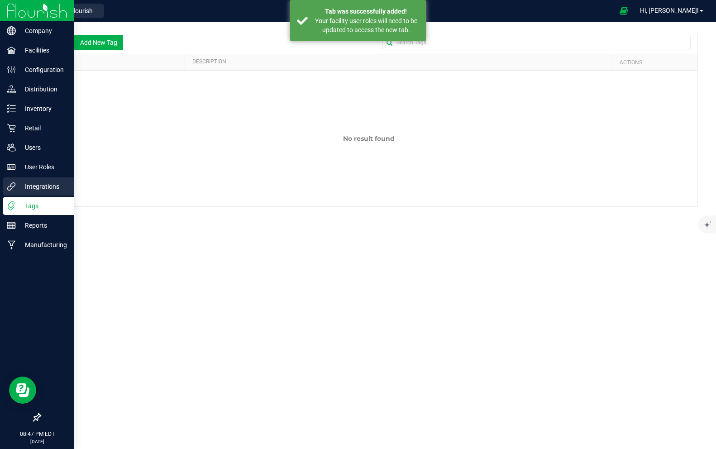
click at [31, 187] on p "Integrations" at bounding box center [43, 186] width 54 height 11
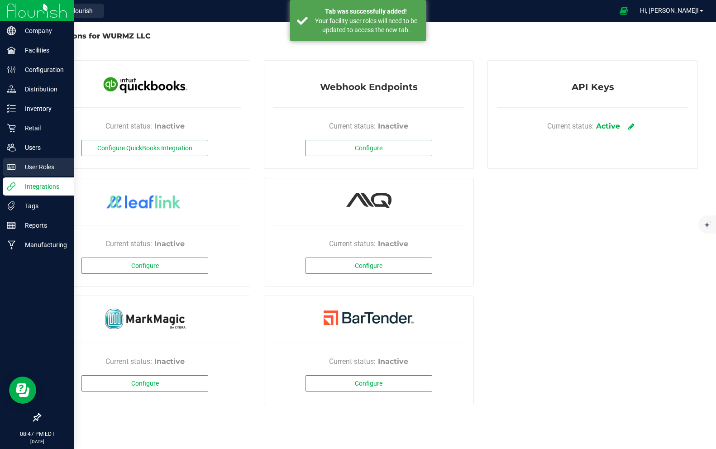
click at [33, 172] on div "User Roles" at bounding box center [39, 167] width 72 height 18
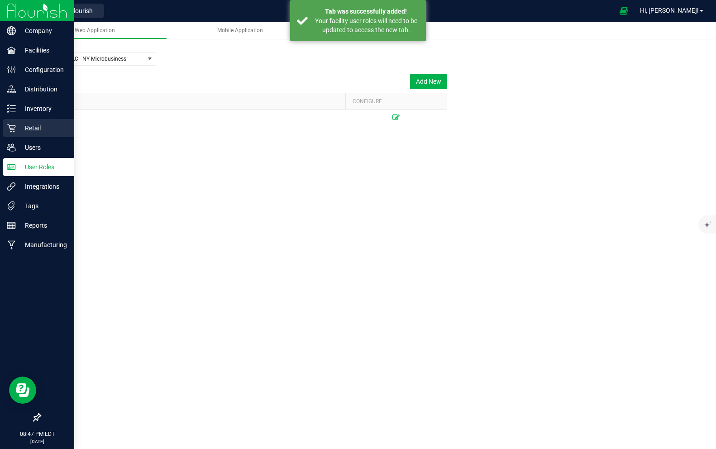
click at [35, 136] on div "Retail" at bounding box center [39, 128] width 72 height 18
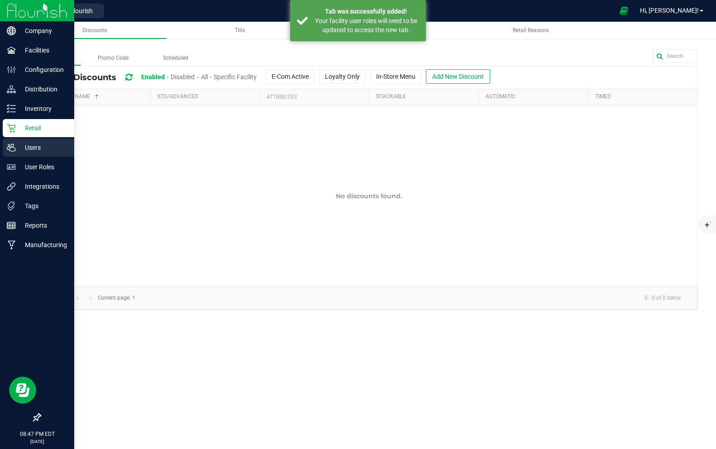
click at [36, 149] on p "Users" at bounding box center [43, 147] width 54 height 11
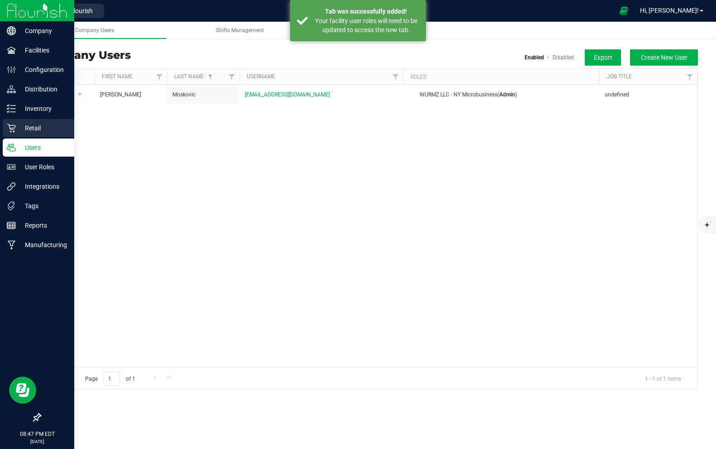
click at [40, 120] on div "Retail" at bounding box center [39, 128] width 72 height 18
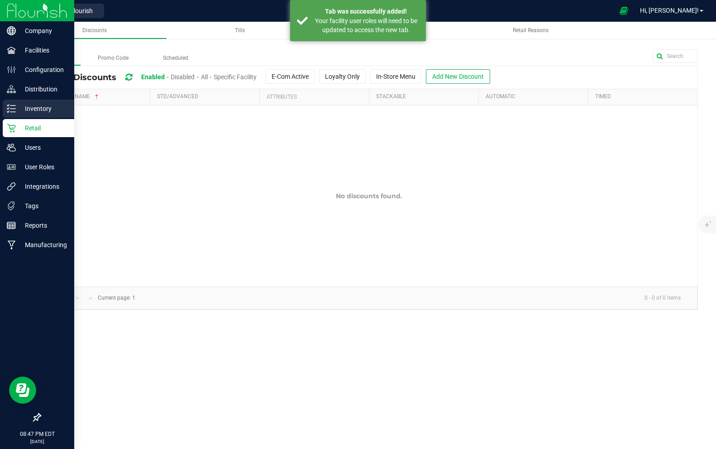
click at [41, 110] on p "Inventory" at bounding box center [43, 108] width 54 height 11
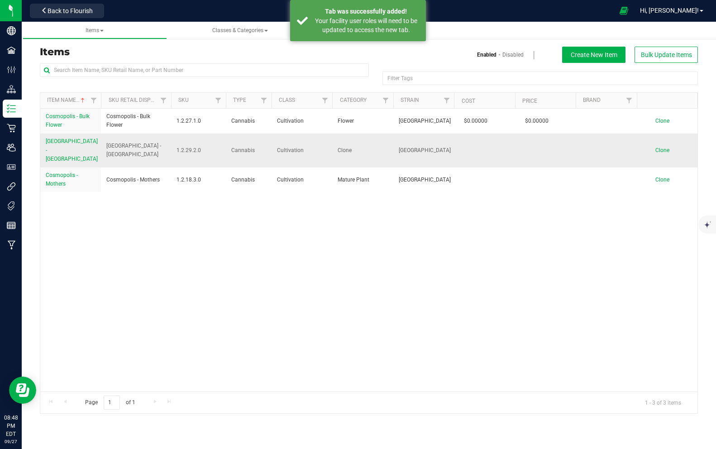
click at [73, 139] on span "Cosmopolis - Clone" at bounding box center [72, 150] width 52 height 24
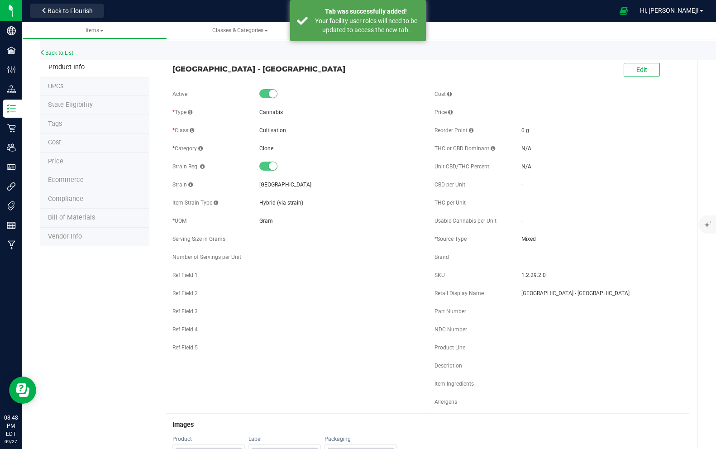
click at [59, 84] on span "UPCs" at bounding box center [55, 86] width 15 height 8
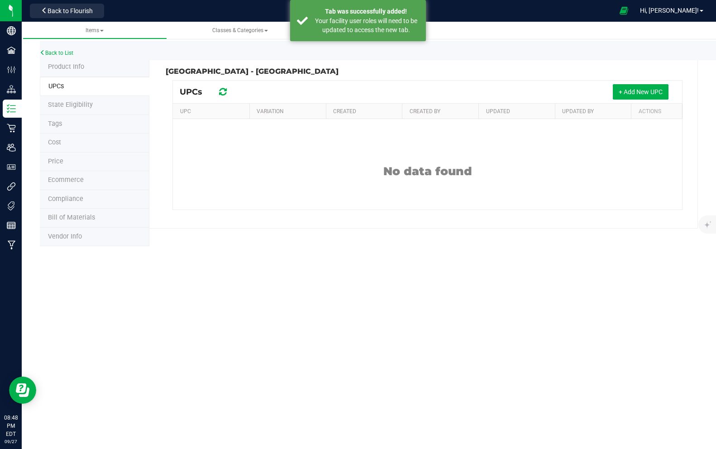
click at [65, 105] on span "State Eligibility" at bounding box center [70, 105] width 45 height 8
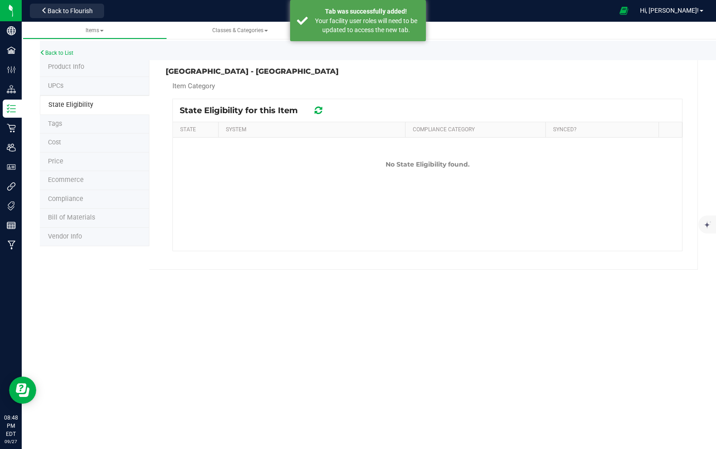
click at [62, 67] on span "Product Info" at bounding box center [66, 67] width 36 height 8
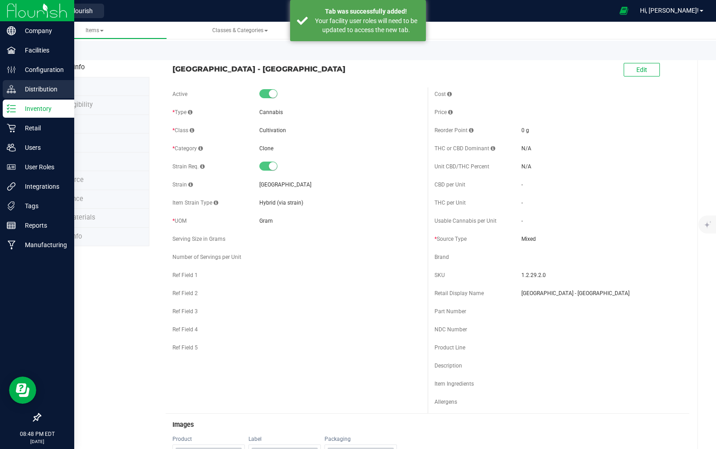
click at [27, 91] on p "Distribution" at bounding box center [43, 89] width 54 height 11
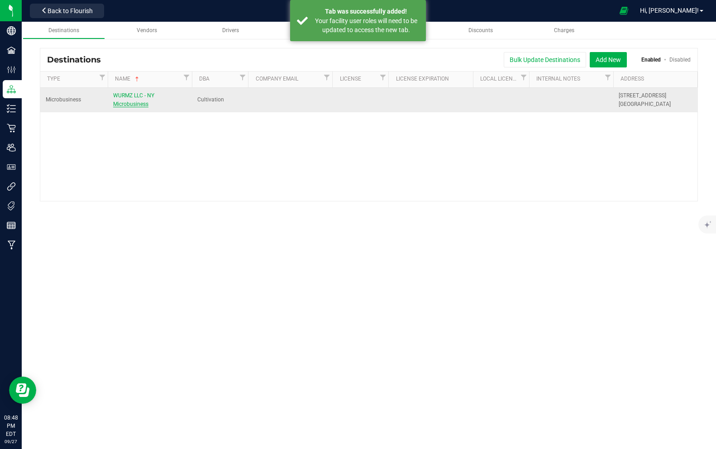
click at [132, 101] on span "WURMZ LLC - NY Microbusiness" at bounding box center [133, 99] width 41 height 15
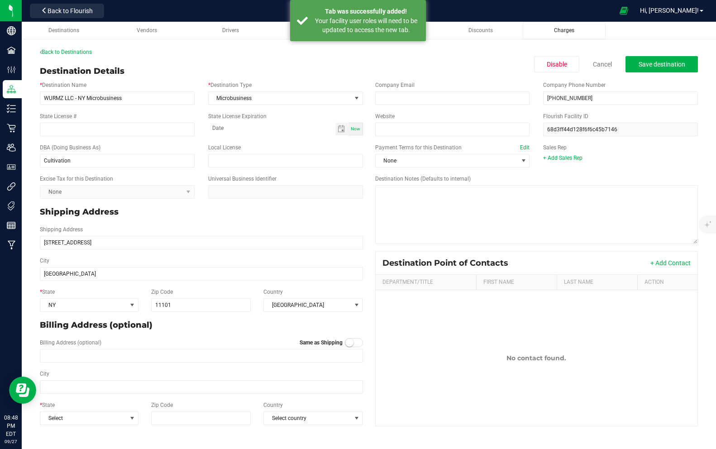
click at [561, 29] on span "Charges" at bounding box center [564, 30] width 20 height 6
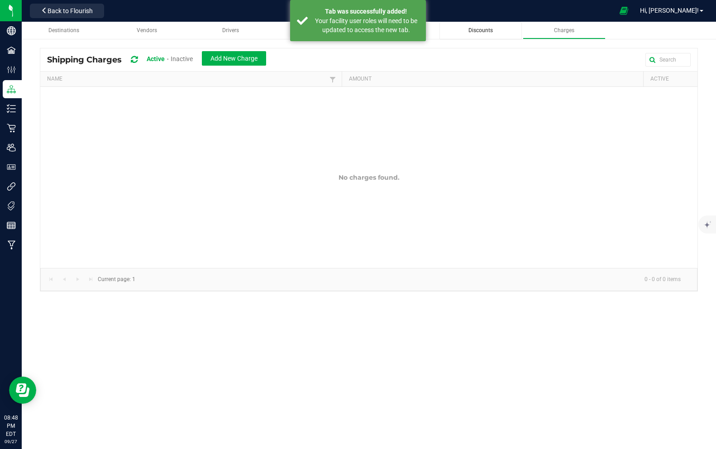
click at [480, 37] on link "Discounts" at bounding box center [481, 31] width 82 height 18
click at [71, 32] on span "Destinations" at bounding box center [63, 30] width 31 height 6
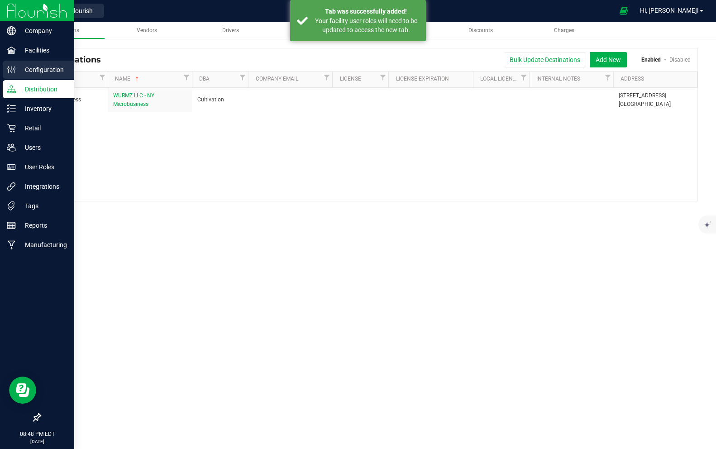
click at [8, 68] on icon at bounding box center [11, 69] width 9 height 9
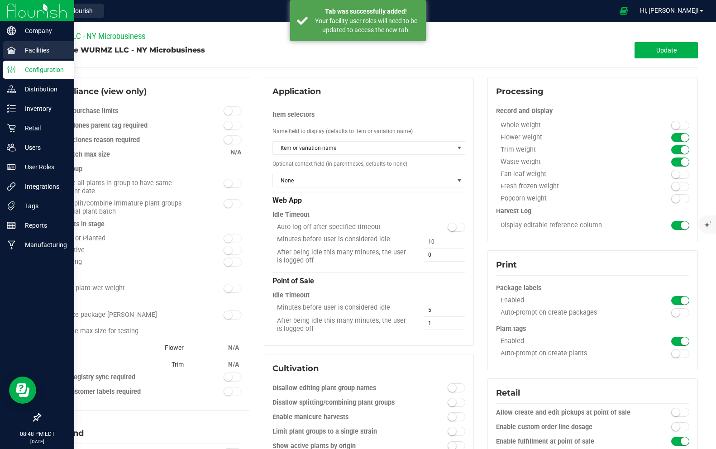
click at [28, 45] on p "Facilities" at bounding box center [43, 50] width 54 height 11
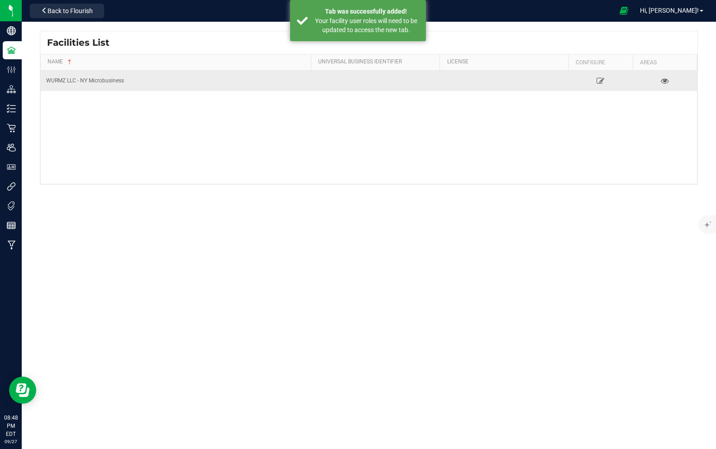
click at [97, 84] on div "WURMZ LLC - NY Microbusiness" at bounding box center [175, 81] width 259 height 9
click at [603, 82] on icon at bounding box center [600, 80] width 9 height 6
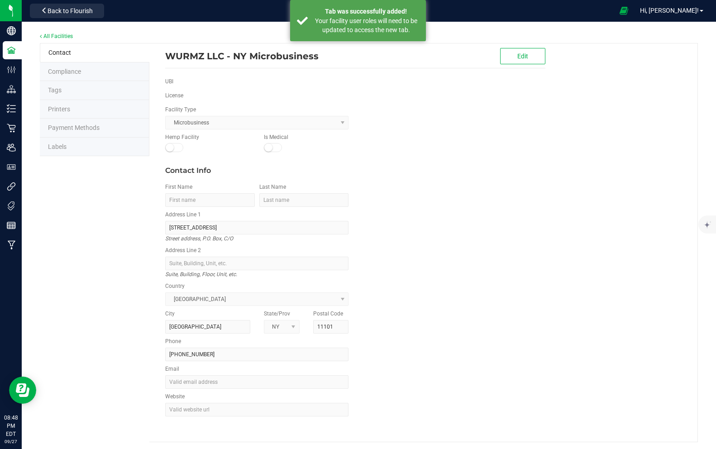
click at [69, 76] on li "Compliance" at bounding box center [95, 71] width 110 height 19
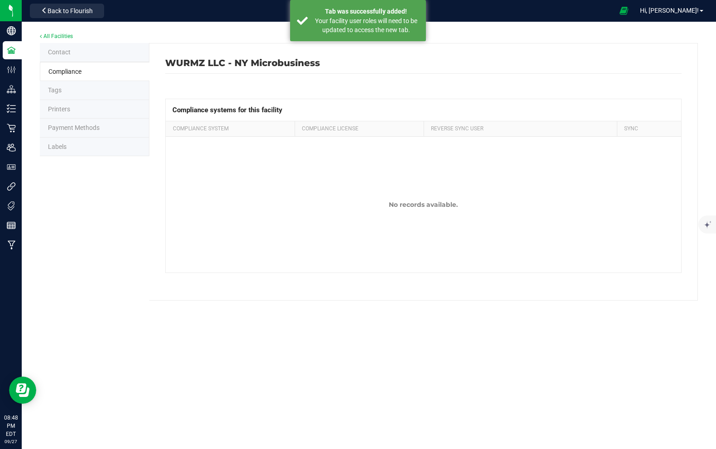
click at [59, 94] on li "Tags" at bounding box center [95, 90] width 110 height 19
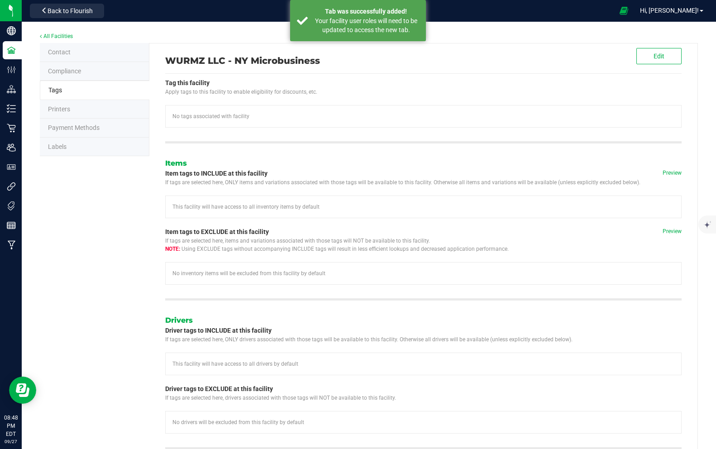
click at [74, 111] on li "Printers" at bounding box center [95, 109] width 110 height 19
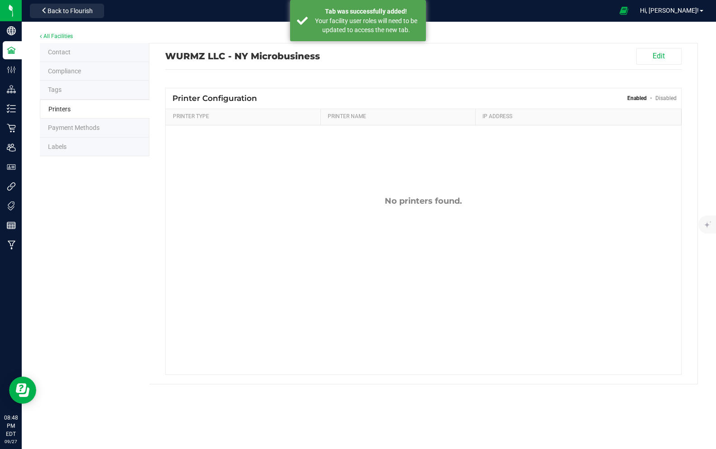
click at [81, 124] on span "Payment Methods" at bounding box center [74, 127] width 52 height 7
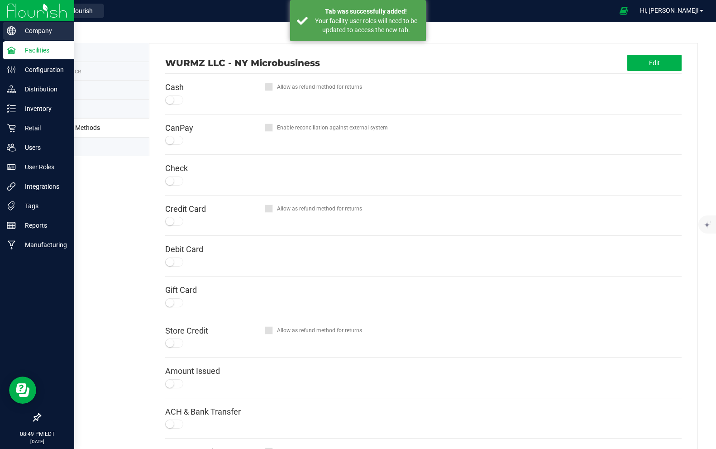
click at [9, 33] on icon at bounding box center [11, 30] width 9 height 9
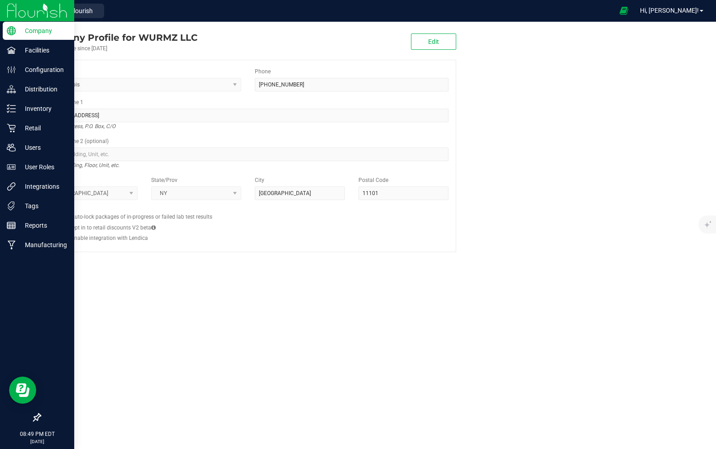
click at [6, 10] on div at bounding box center [37, 11] width 74 height 22
click at [27, 10] on img at bounding box center [37, 10] width 61 height 21
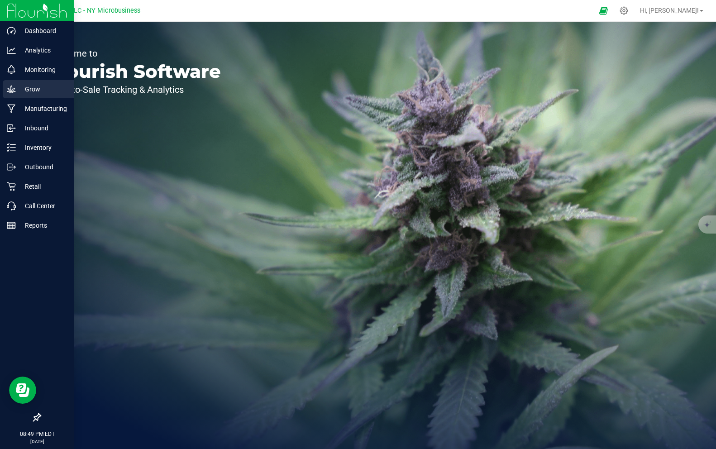
click at [54, 94] on p "Grow" at bounding box center [43, 89] width 54 height 11
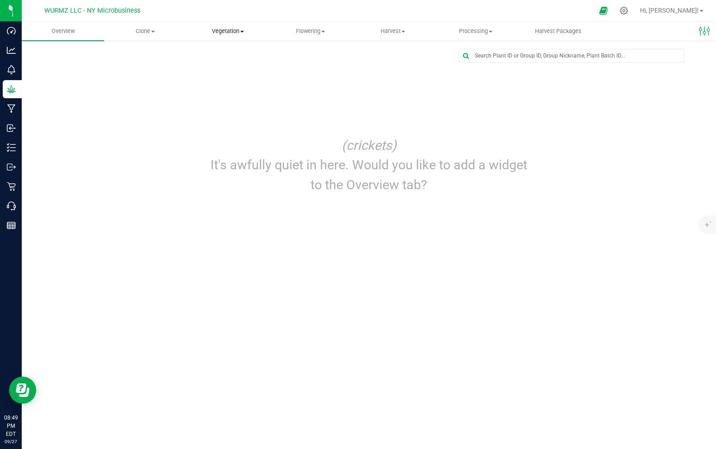
click at [236, 29] on span "Vegetation" at bounding box center [227, 31] width 81 height 8
click at [224, 66] on span "Veg plants" at bounding box center [215, 66] width 56 height 8
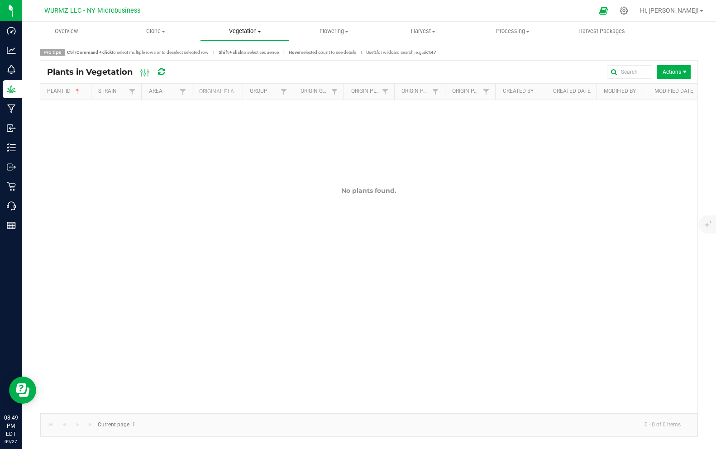
click at [248, 30] on span "Vegetation" at bounding box center [245, 31] width 88 height 8
click at [239, 86] on span "Mother plants" at bounding box center [233, 87] width 66 height 8
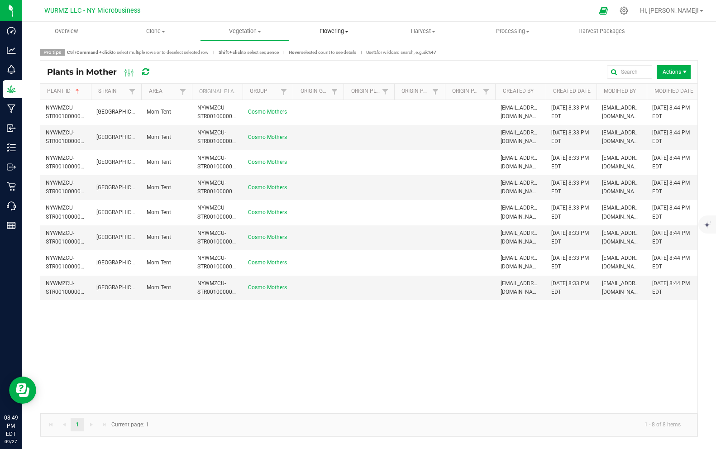
click at [339, 29] on span "Flowering" at bounding box center [334, 31] width 88 height 8
click at [341, 75] on span "Flowering plants" at bounding box center [326, 76] width 73 height 8
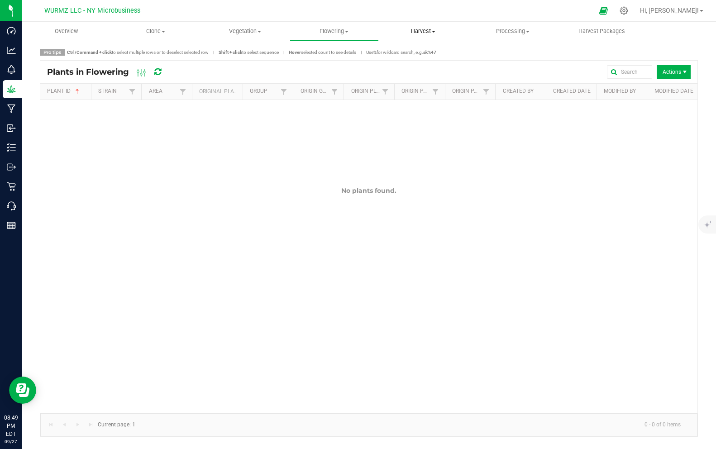
click at [423, 37] on uib-tab-heading "Harvest Harvests Harvested plants" at bounding box center [423, 31] width 88 height 18
click at [258, 35] on uib-tab-heading "Vegetation Veg groups Veg plants Mother groups Mother plants Apply to plants" at bounding box center [245, 31] width 88 height 18
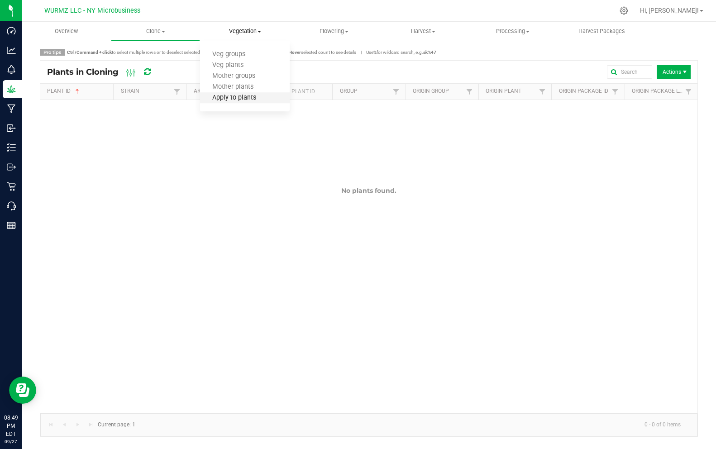
click at [244, 98] on span "Apply to plants" at bounding box center [234, 98] width 68 height 8
click at [237, 26] on uib-tab-heading "Vegetation Veg groups Veg plants Mother groups Mother plants Apply to plants" at bounding box center [245, 31] width 88 height 18
click at [234, 66] on span "Veg plants" at bounding box center [228, 66] width 56 height 8
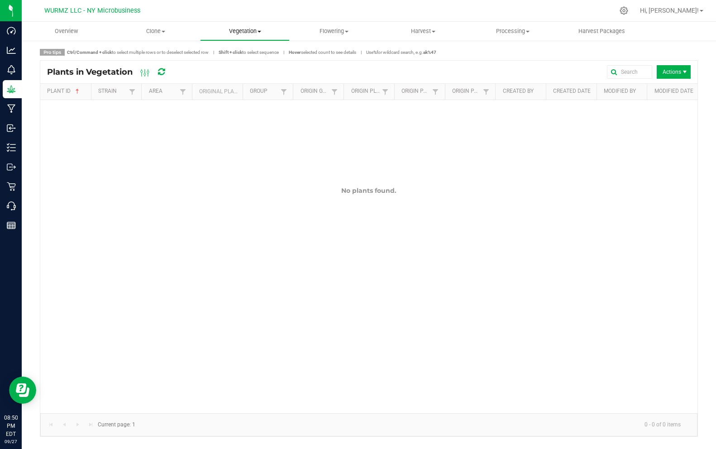
click at [238, 32] on span "Vegetation" at bounding box center [245, 31] width 88 height 8
click at [251, 86] on span "Mother plants" at bounding box center [233, 87] width 66 height 8
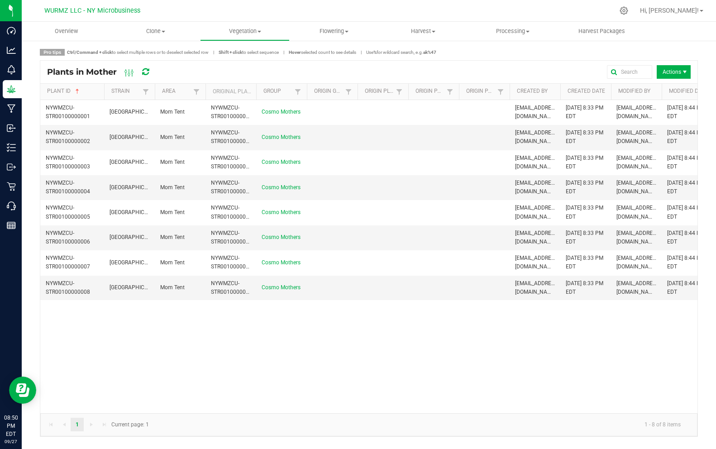
click at [102, 91] on span at bounding box center [102, 163] width 3 height 158
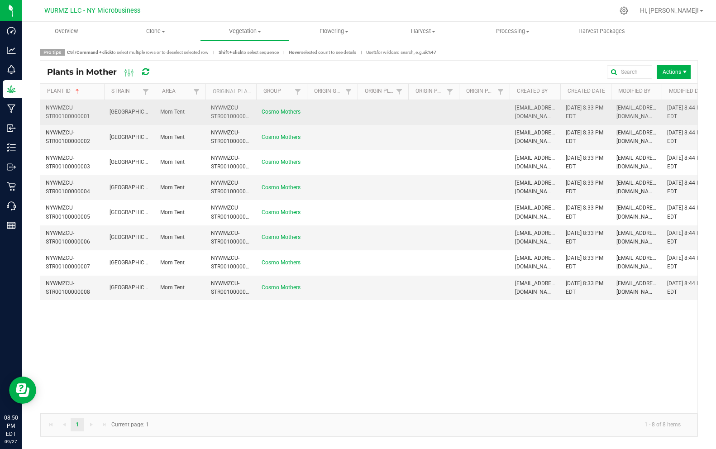
click at [324, 117] on td at bounding box center [332, 112] width 51 height 25
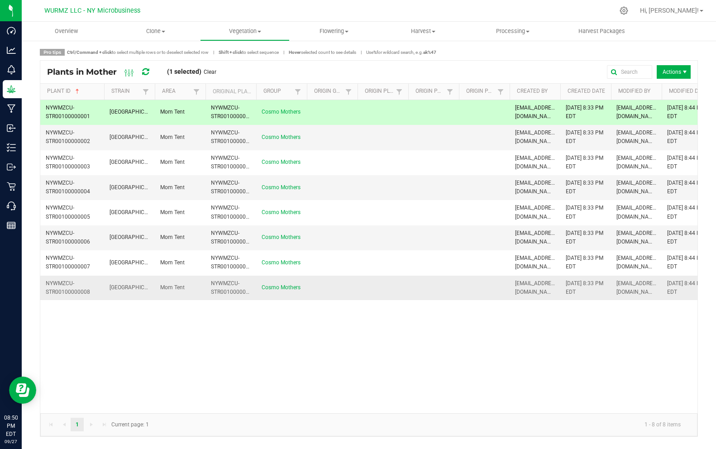
click at [372, 294] on td at bounding box center [383, 288] width 51 height 24
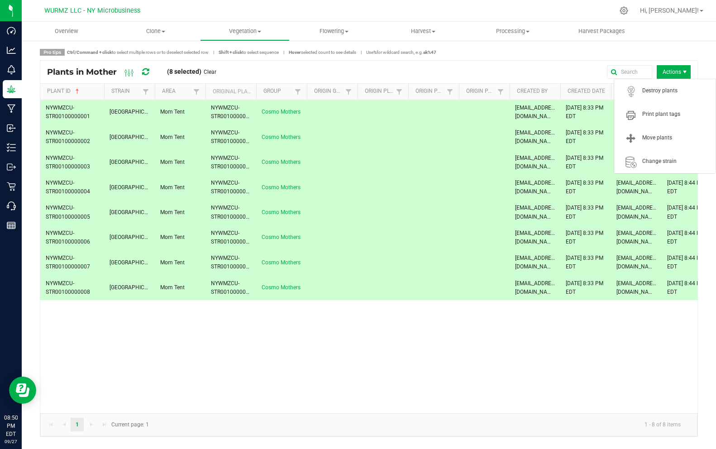
click at [668, 70] on span "Actions" at bounding box center [674, 72] width 34 height 14
click at [664, 115] on span "Print plant tags" at bounding box center [676, 114] width 68 height 8
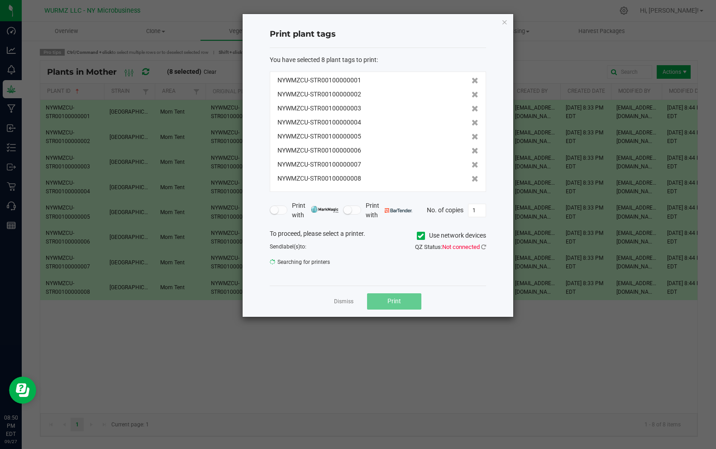
click at [273, 213] on small at bounding box center [274, 210] width 8 height 8
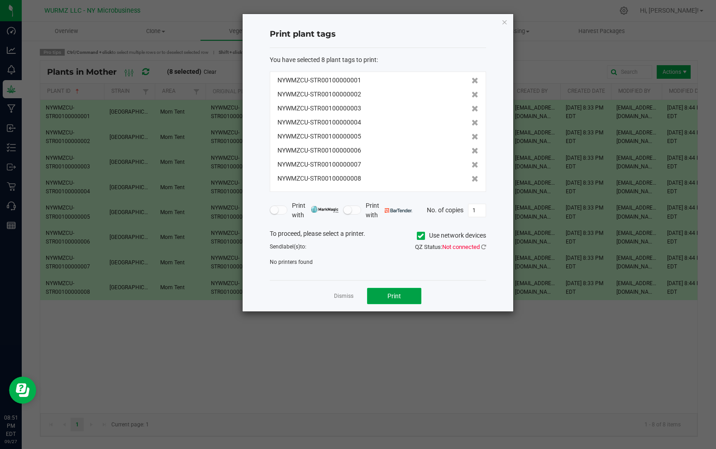
click at [376, 299] on button "Print" at bounding box center [394, 296] width 54 height 16
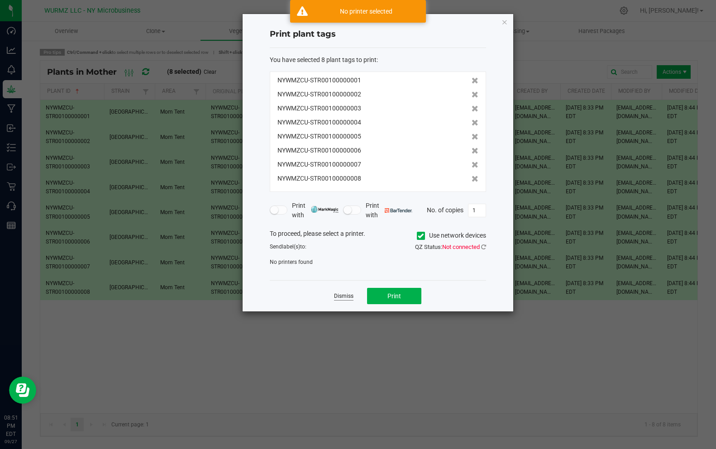
click at [347, 296] on link "Dismiss" at bounding box center [343, 296] width 19 height 8
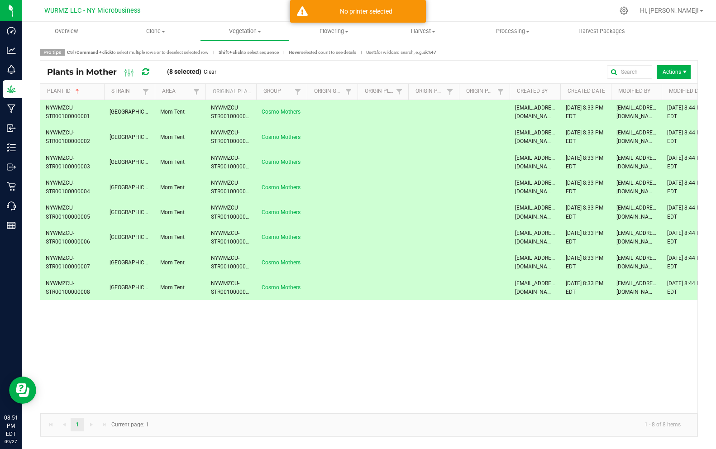
click at [351, 343] on div "NYWMZCU-STR00100000001 Cosmopolis Mom Tent NYWMZCU-STR00100000001 Cosmo Mothers…" at bounding box center [368, 256] width 657 height 313
